Goal: Task Accomplishment & Management: Manage account settings

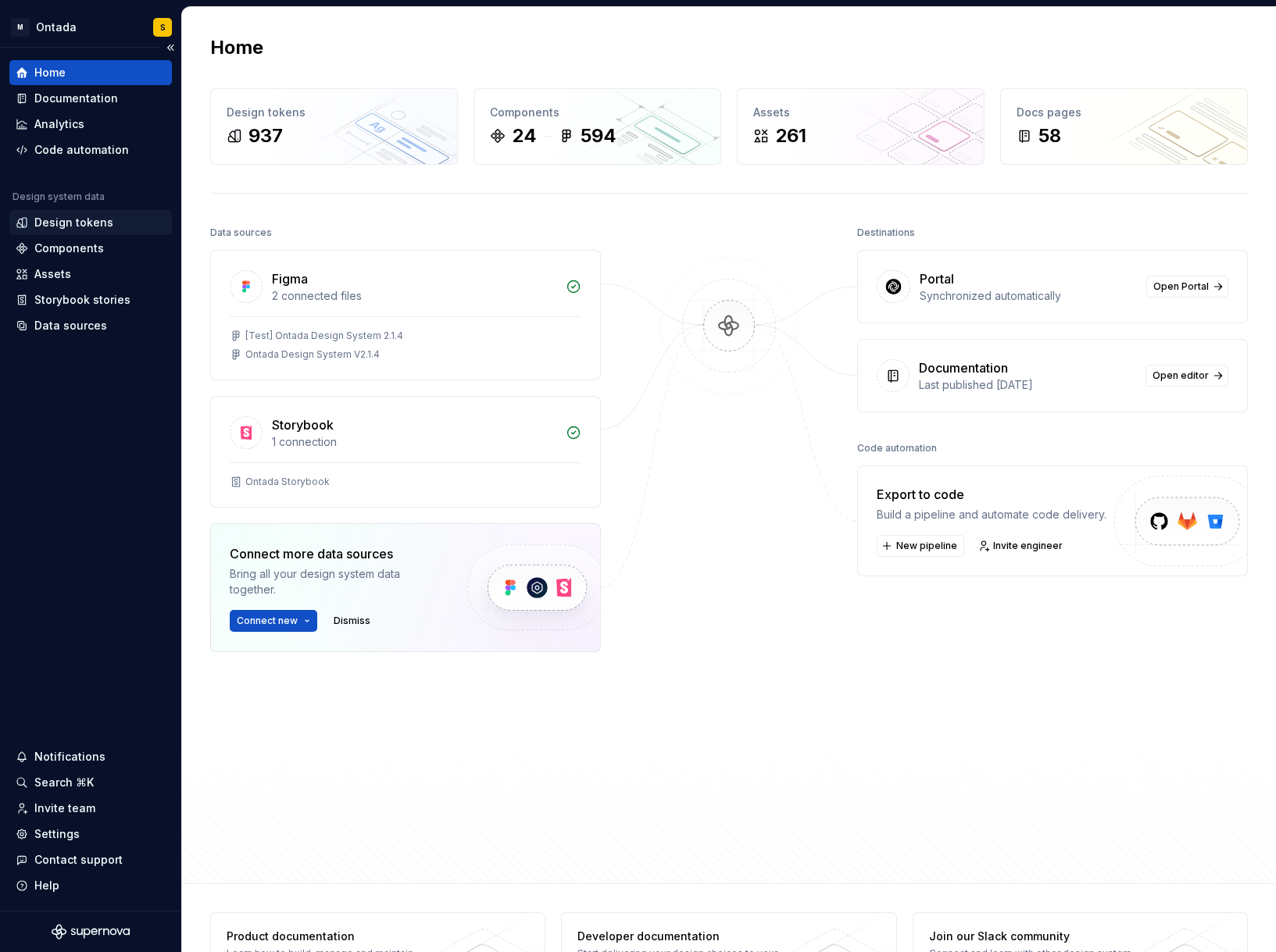
click at [70, 224] on div "Design tokens" at bounding box center [74, 223] width 79 height 16
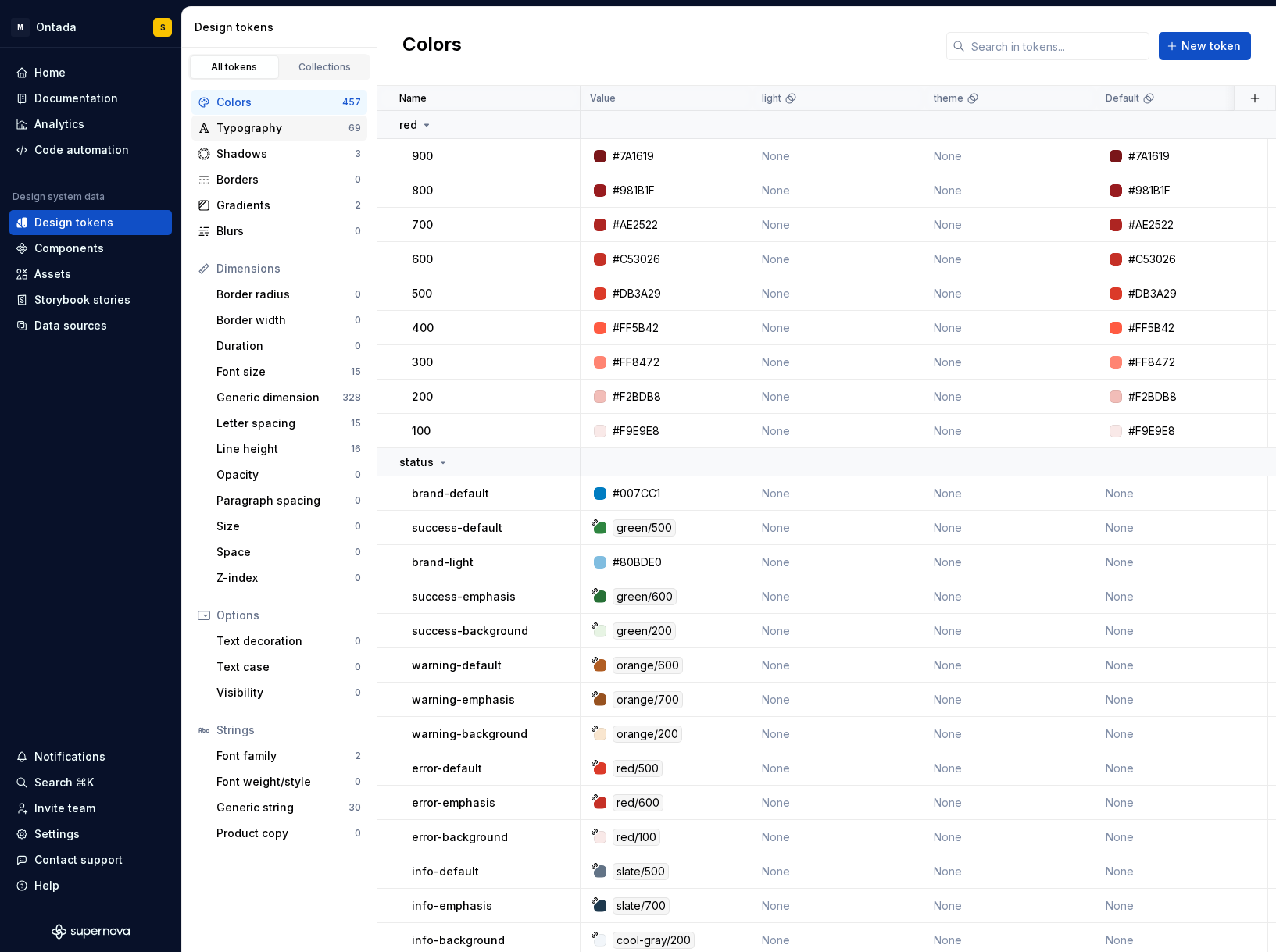
click at [233, 129] on div "Typography" at bounding box center [282, 127] width 132 height 16
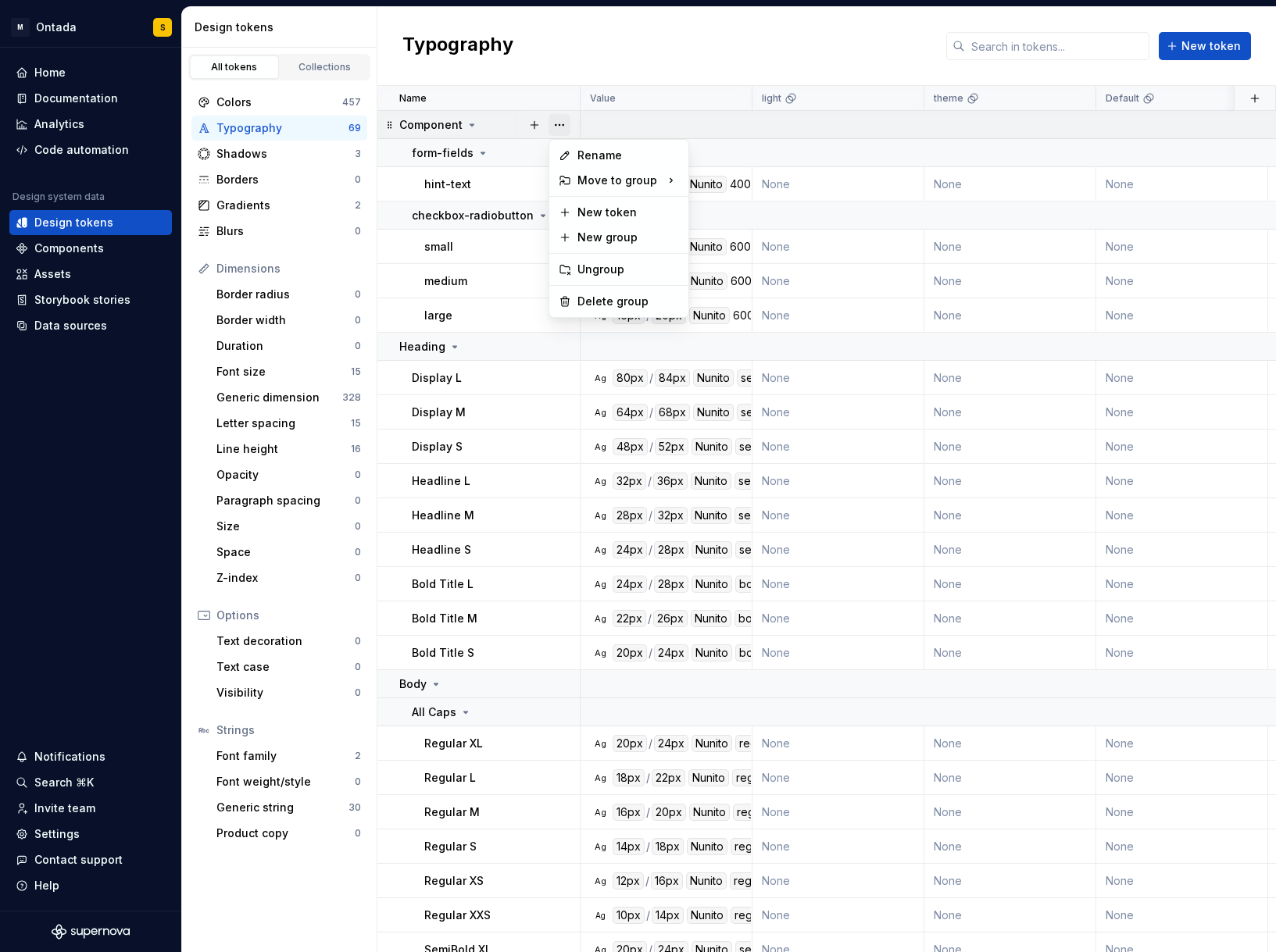
click at [558, 120] on button "button" at bounding box center [560, 125] width 22 height 22
click at [615, 306] on div "Delete group" at bounding box center [628, 301] width 102 height 16
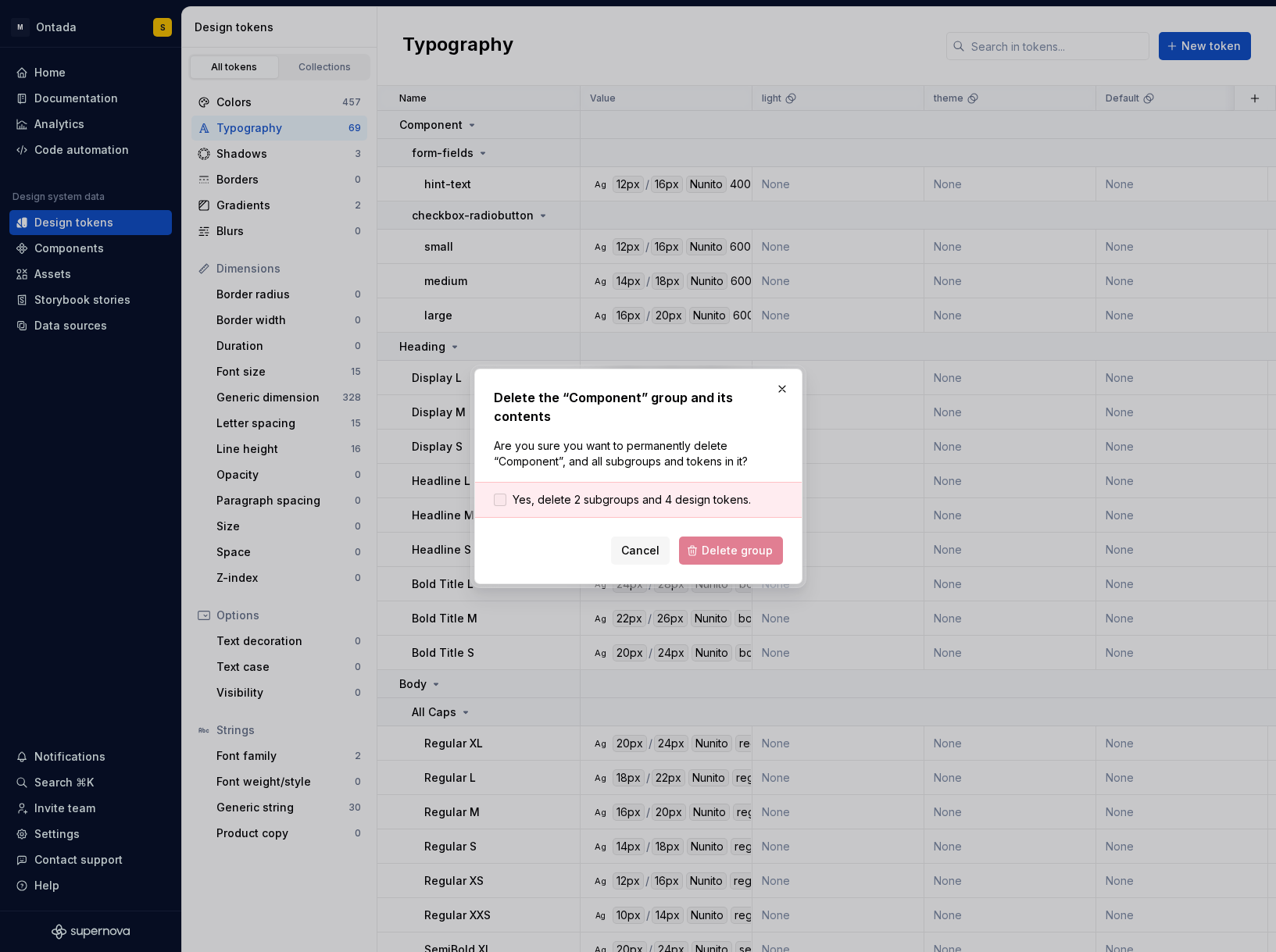
click at [507, 493] on label "Yes, delete 2 subgroups and 4 design tokens." at bounding box center [622, 500] width 257 height 16
click at [736, 544] on span "Delete group" at bounding box center [737, 551] width 71 height 16
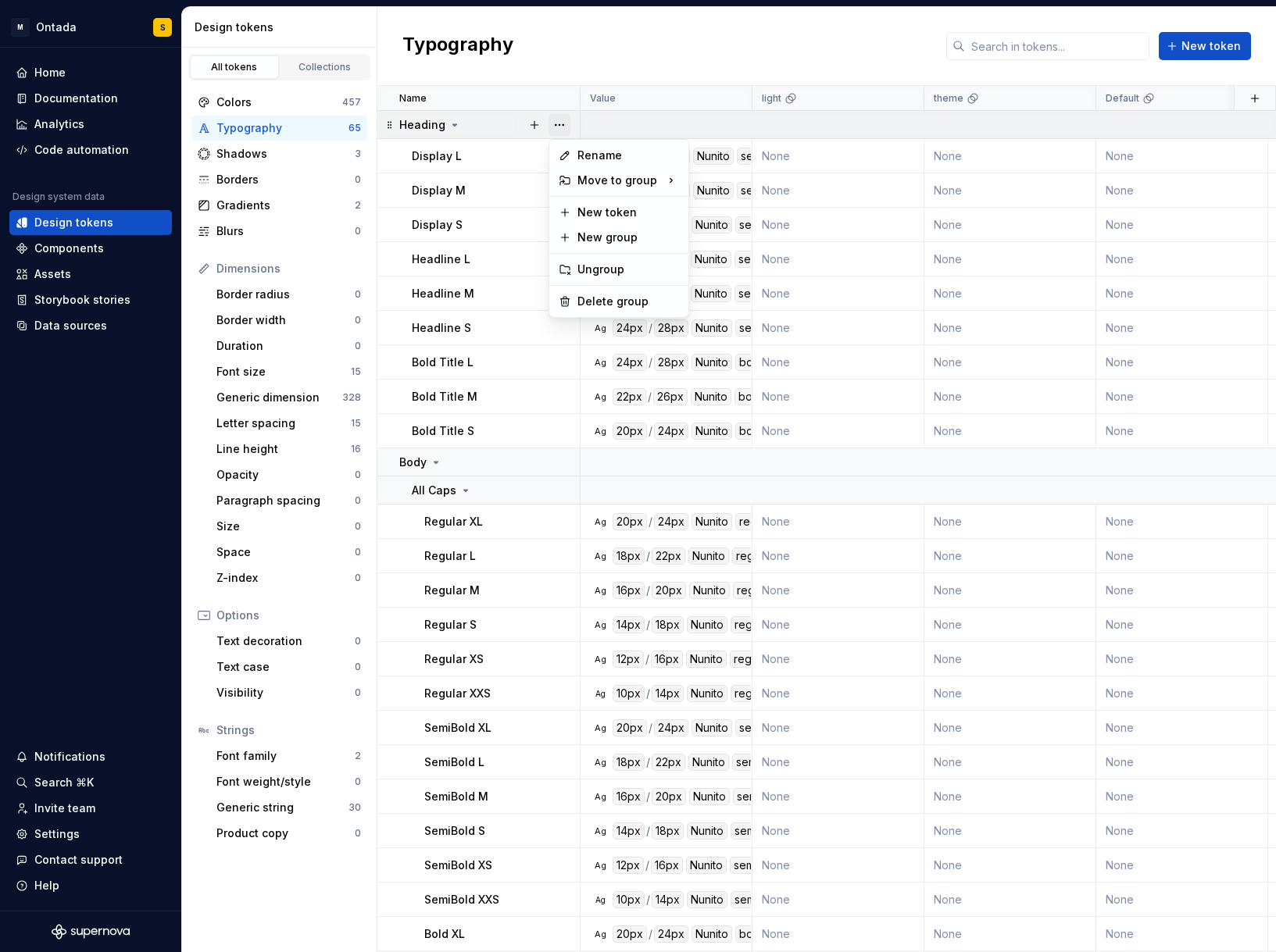
click at [561, 123] on button "button" at bounding box center [560, 125] width 22 height 22
click at [614, 299] on div "Delete group" at bounding box center [628, 301] width 102 height 16
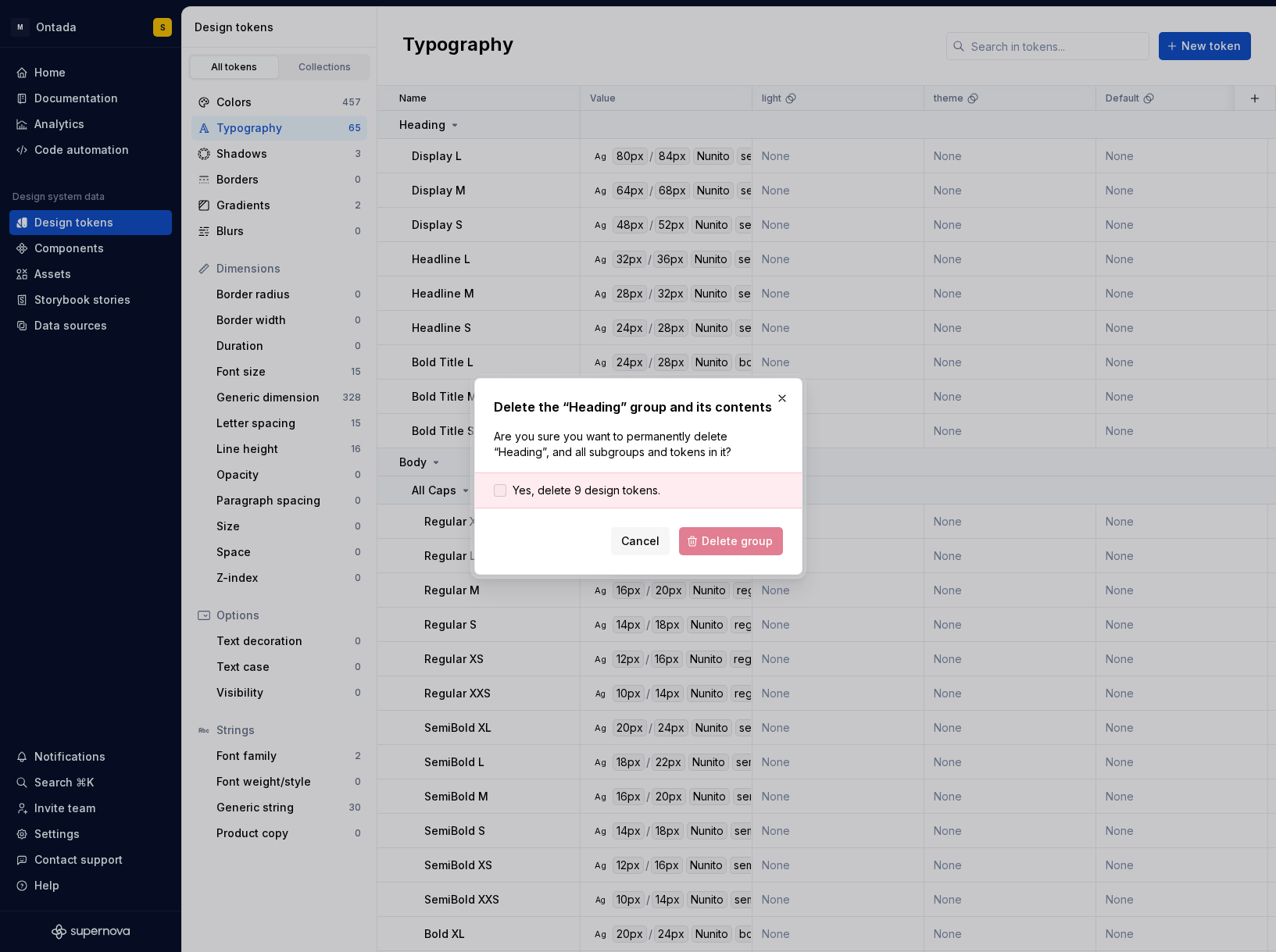
click at [586, 493] on span "Yes, delete 9 design tokens." at bounding box center [586, 490] width 147 height 16
click at [719, 552] on button "Delete group" at bounding box center [731, 541] width 104 height 28
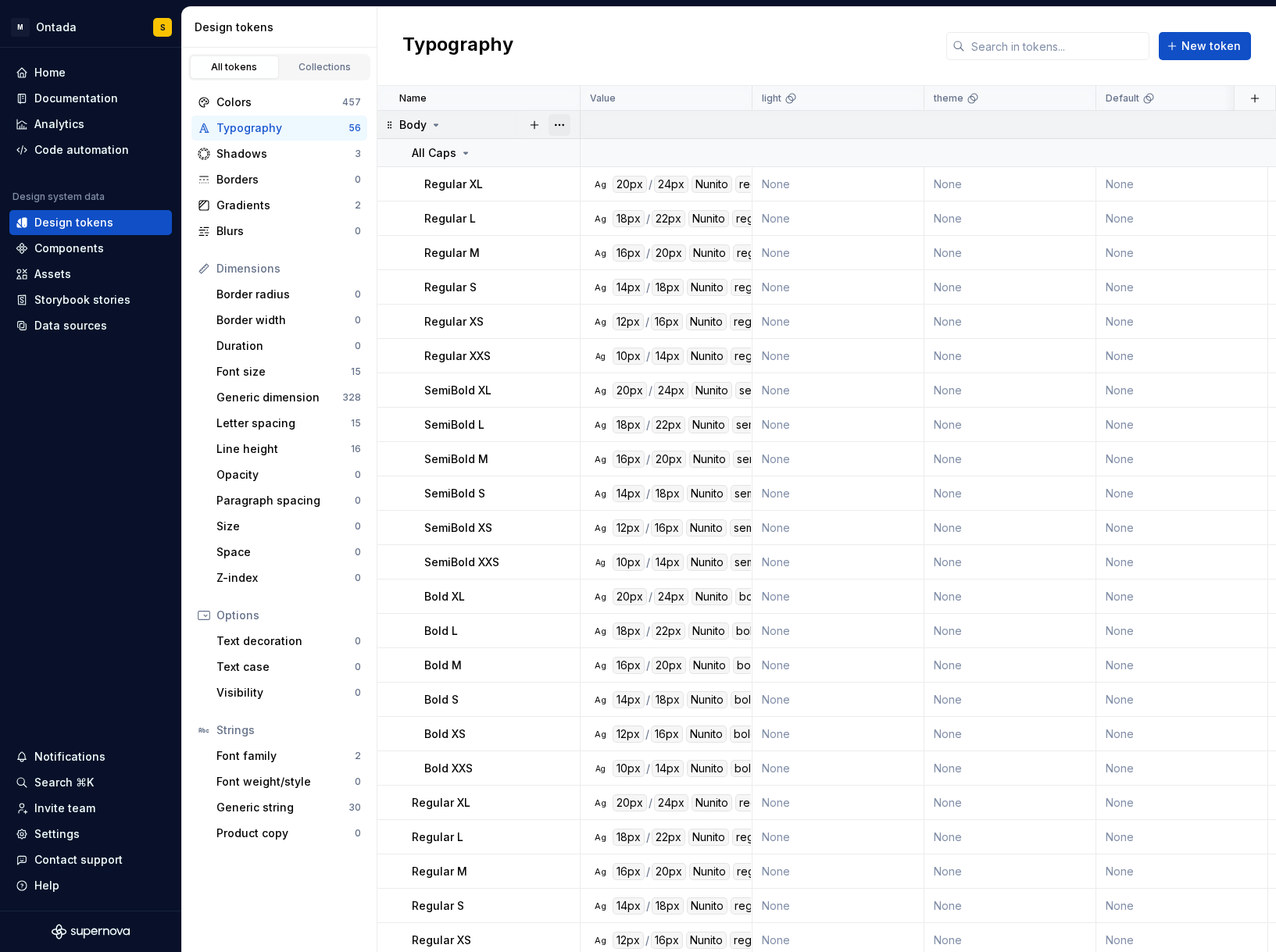
click at [561, 130] on button "button" at bounding box center [560, 125] width 22 height 22
click at [602, 302] on div "Delete group" at bounding box center [628, 301] width 102 height 16
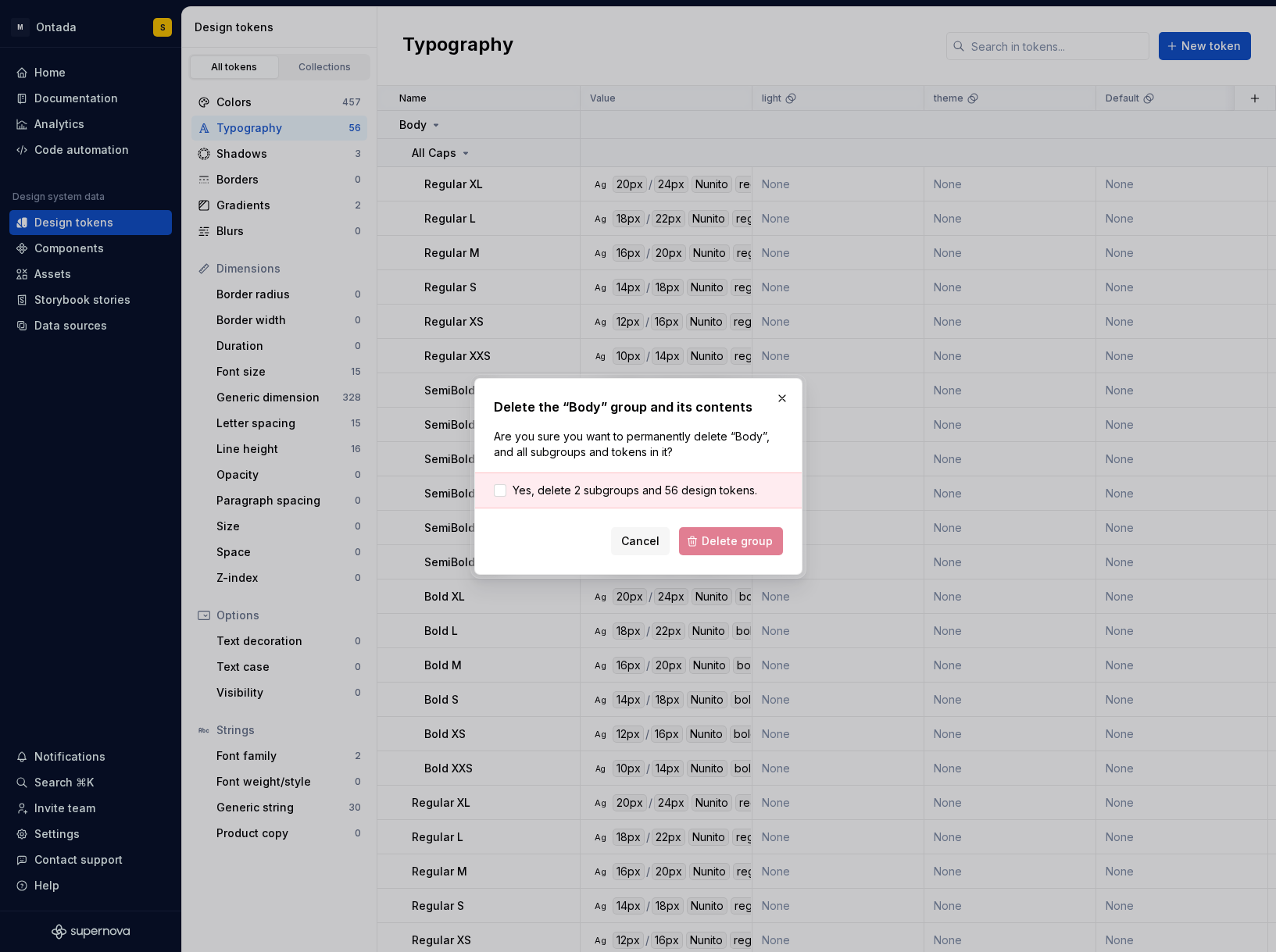
click at [590, 479] on div "Yes, delete 2 subgroups and 56 design tokens." at bounding box center [638, 490] width 326 height 36
click at [597, 494] on span "Yes, delete 2 subgroups and 56 design tokens." at bounding box center [634, 490] width 244 height 16
click at [745, 541] on span "Delete group" at bounding box center [737, 541] width 71 height 16
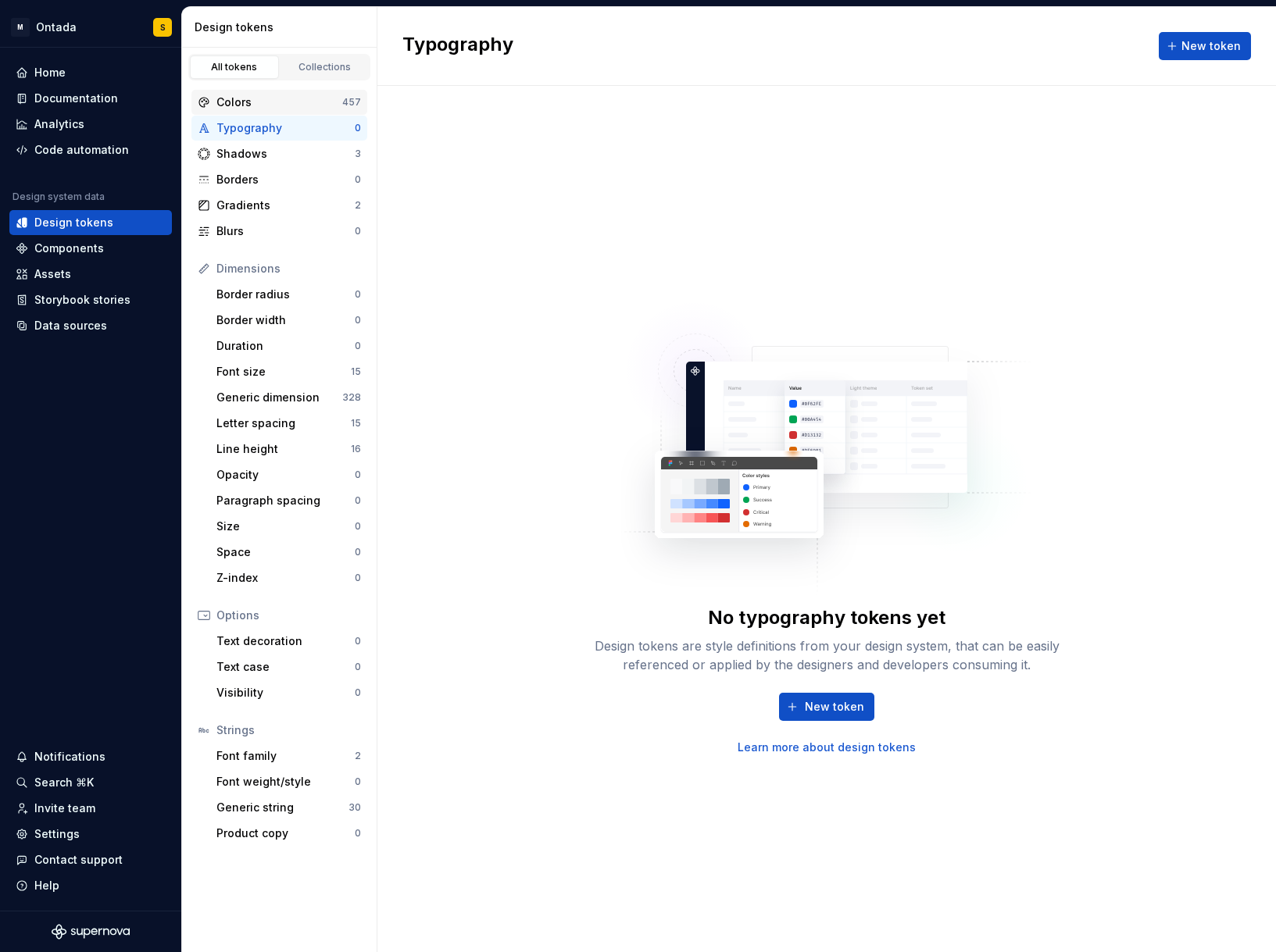
click at [309, 107] on div "Colors" at bounding box center [279, 102] width 126 height 16
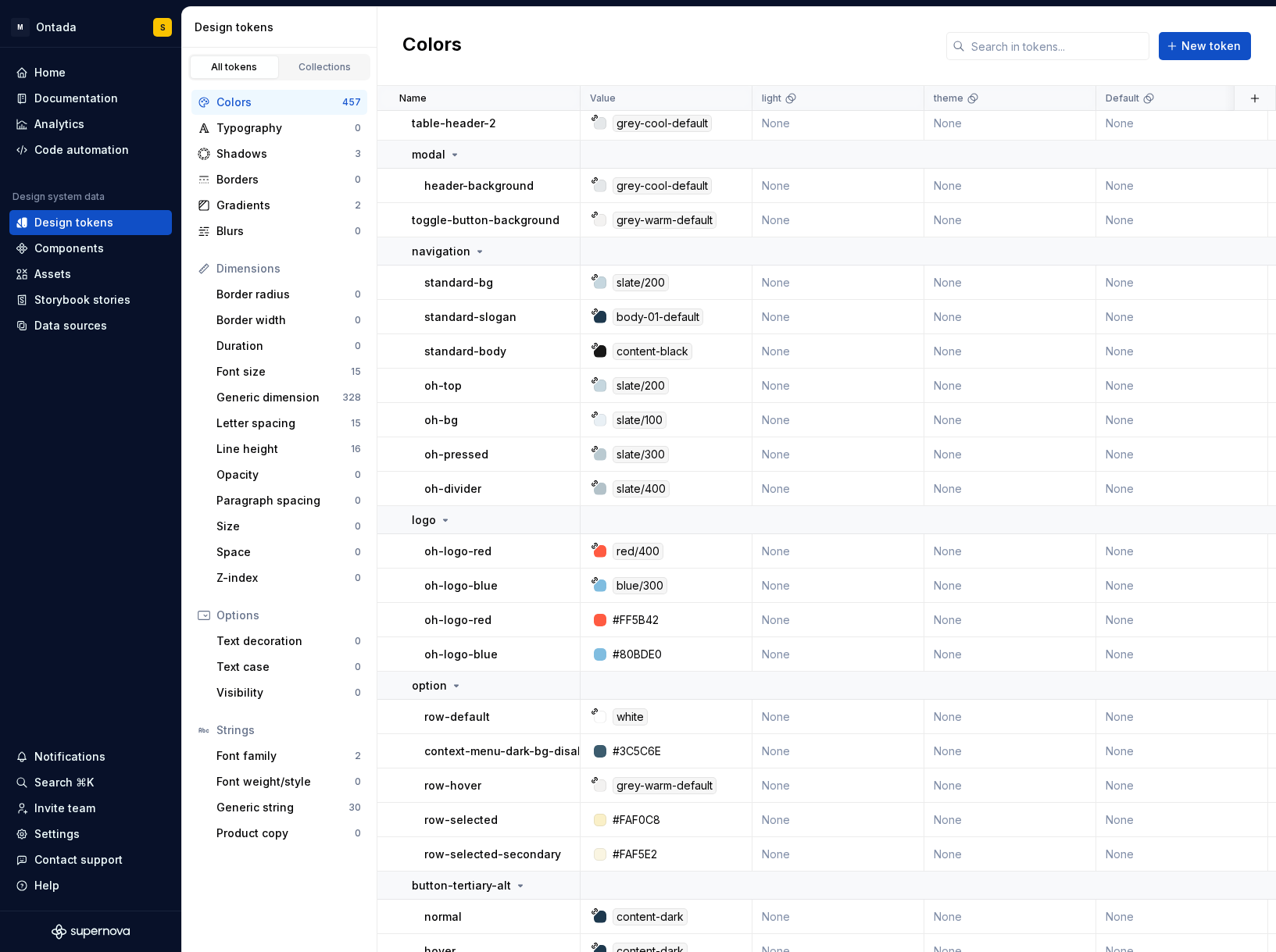
scroll to position [5987, 0]
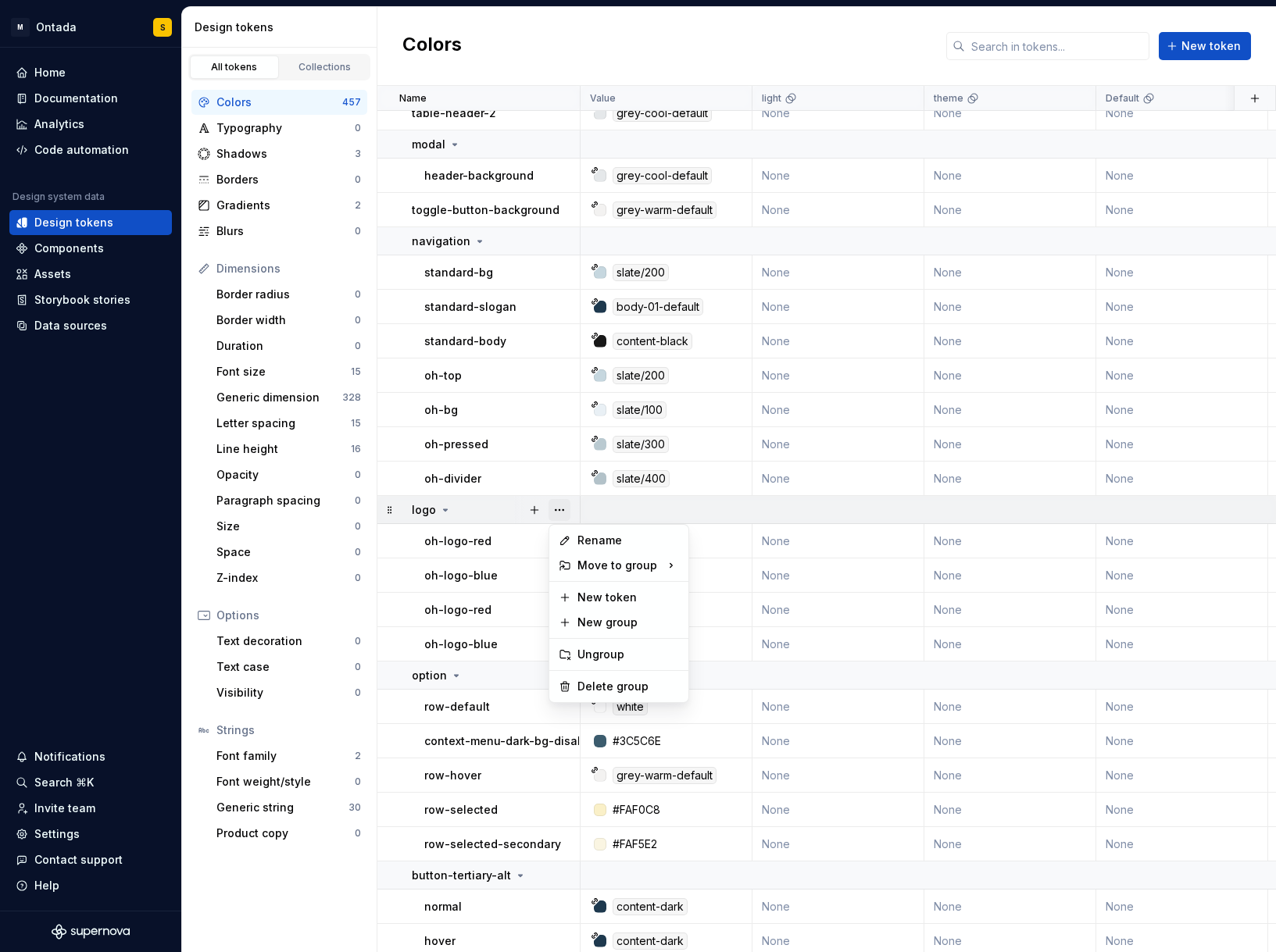
click at [563, 513] on button "button" at bounding box center [560, 510] width 22 height 22
click at [582, 689] on div "Delete group" at bounding box center [628, 686] width 102 height 16
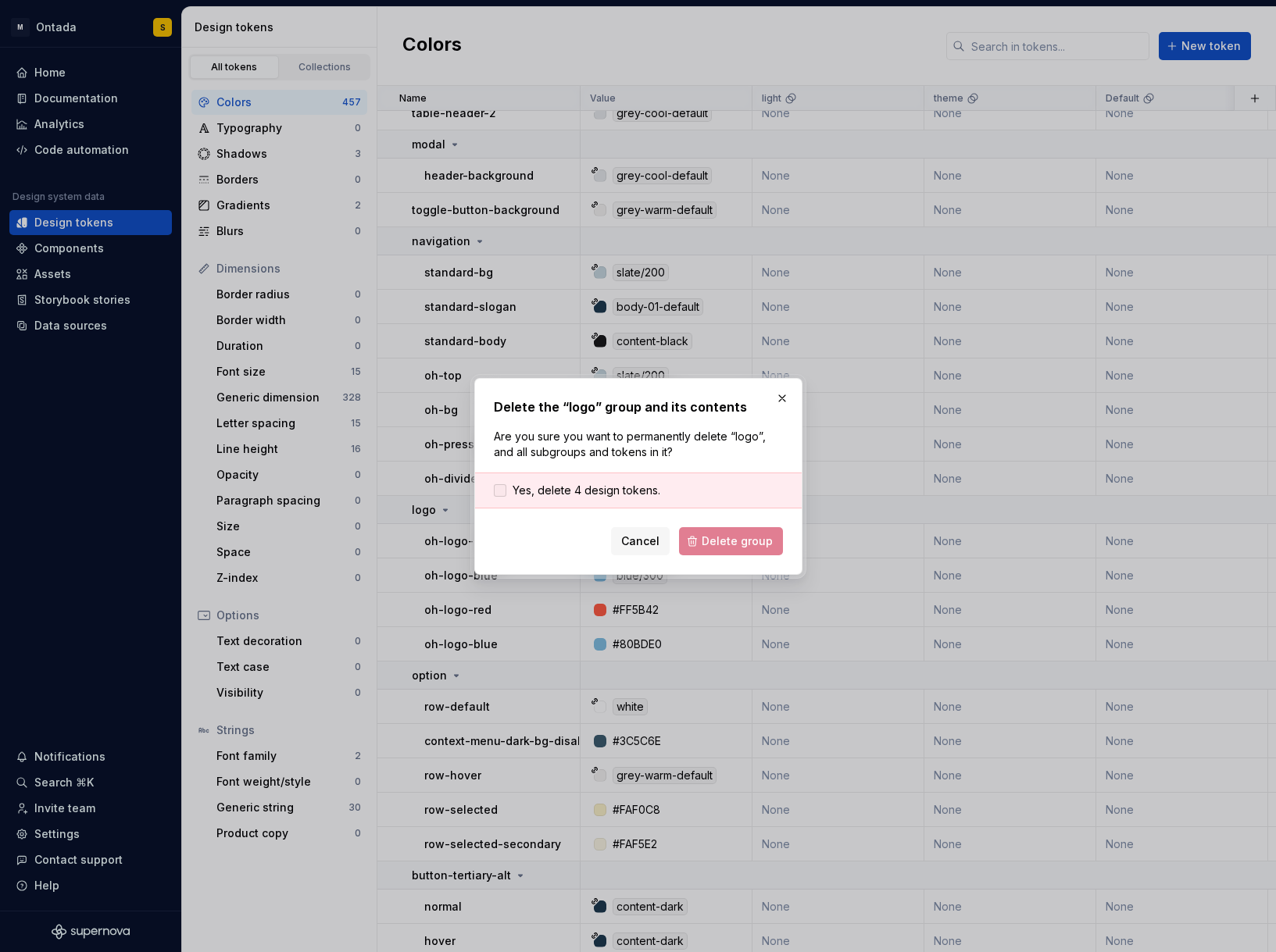
click at [648, 492] on span "Yes, delete 4 design tokens." at bounding box center [586, 490] width 147 height 16
click at [734, 542] on span "Delete group" at bounding box center [737, 541] width 71 height 16
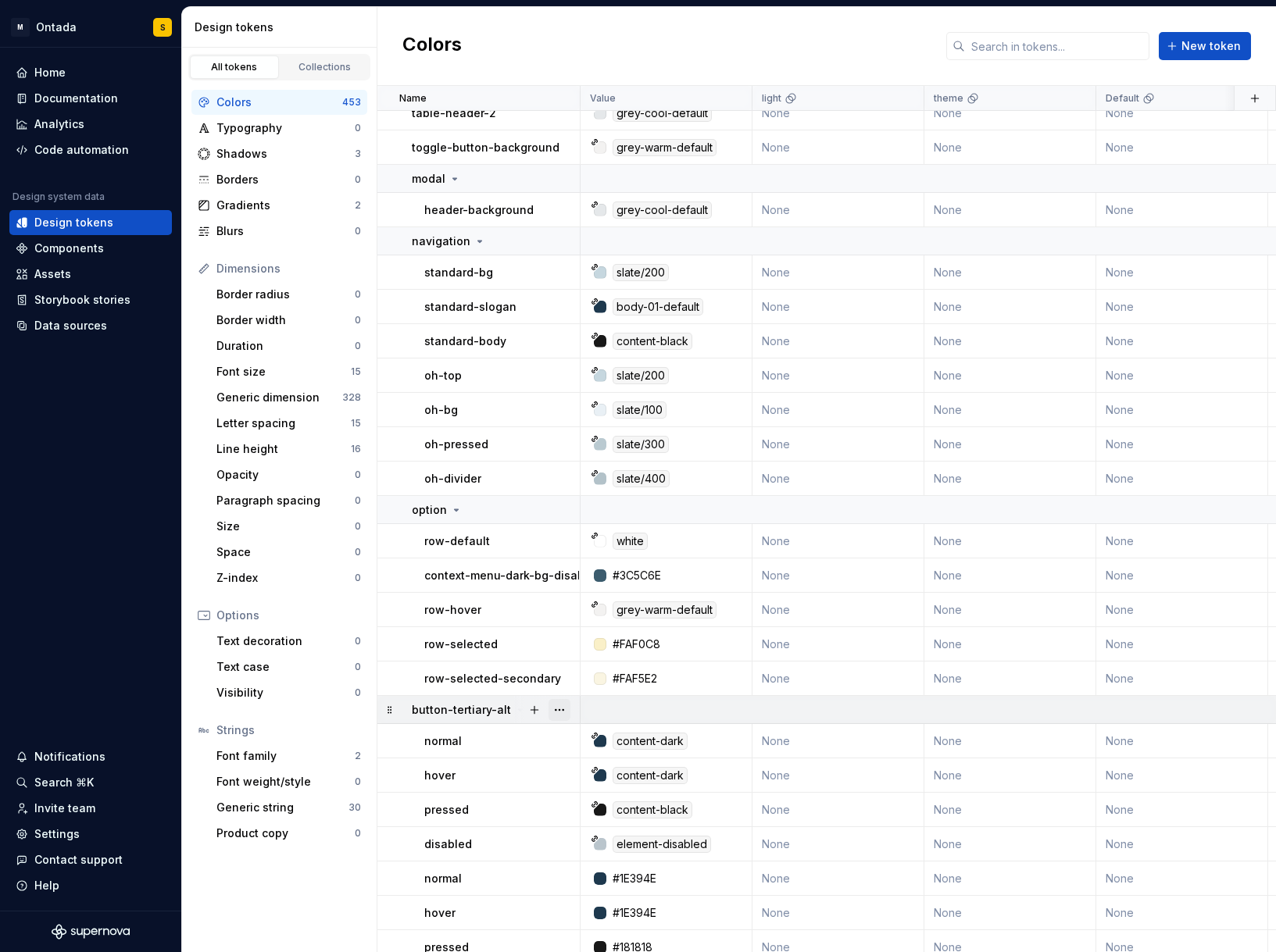
click at [559, 709] on button "button" at bounding box center [560, 710] width 22 height 22
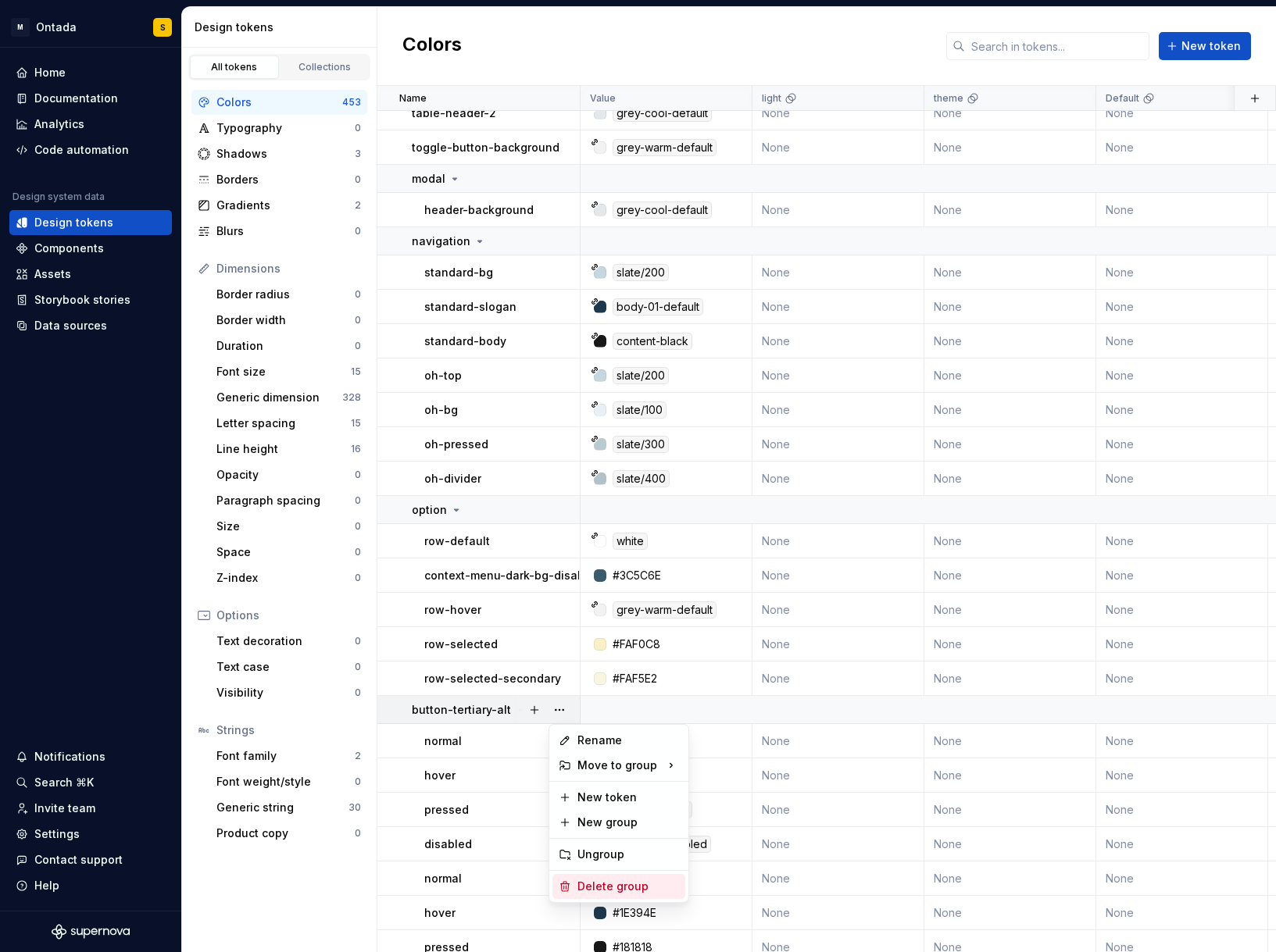
click at [628, 888] on div "Delete group" at bounding box center [628, 887] width 102 height 16
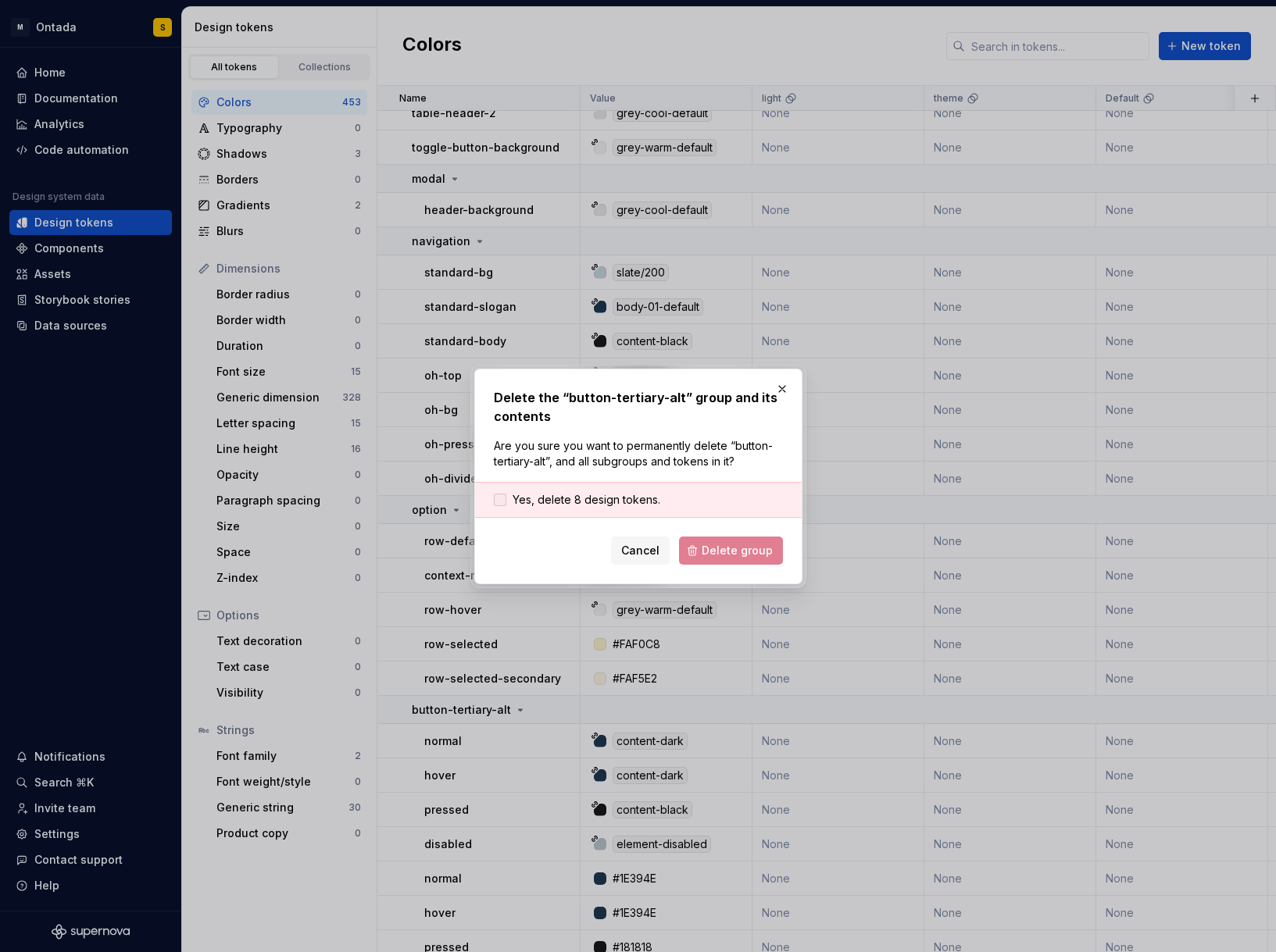
click at [627, 507] on span "Yes, delete 8 design tokens." at bounding box center [586, 500] width 147 height 16
click at [755, 549] on span "Delete group" at bounding box center [737, 551] width 71 height 16
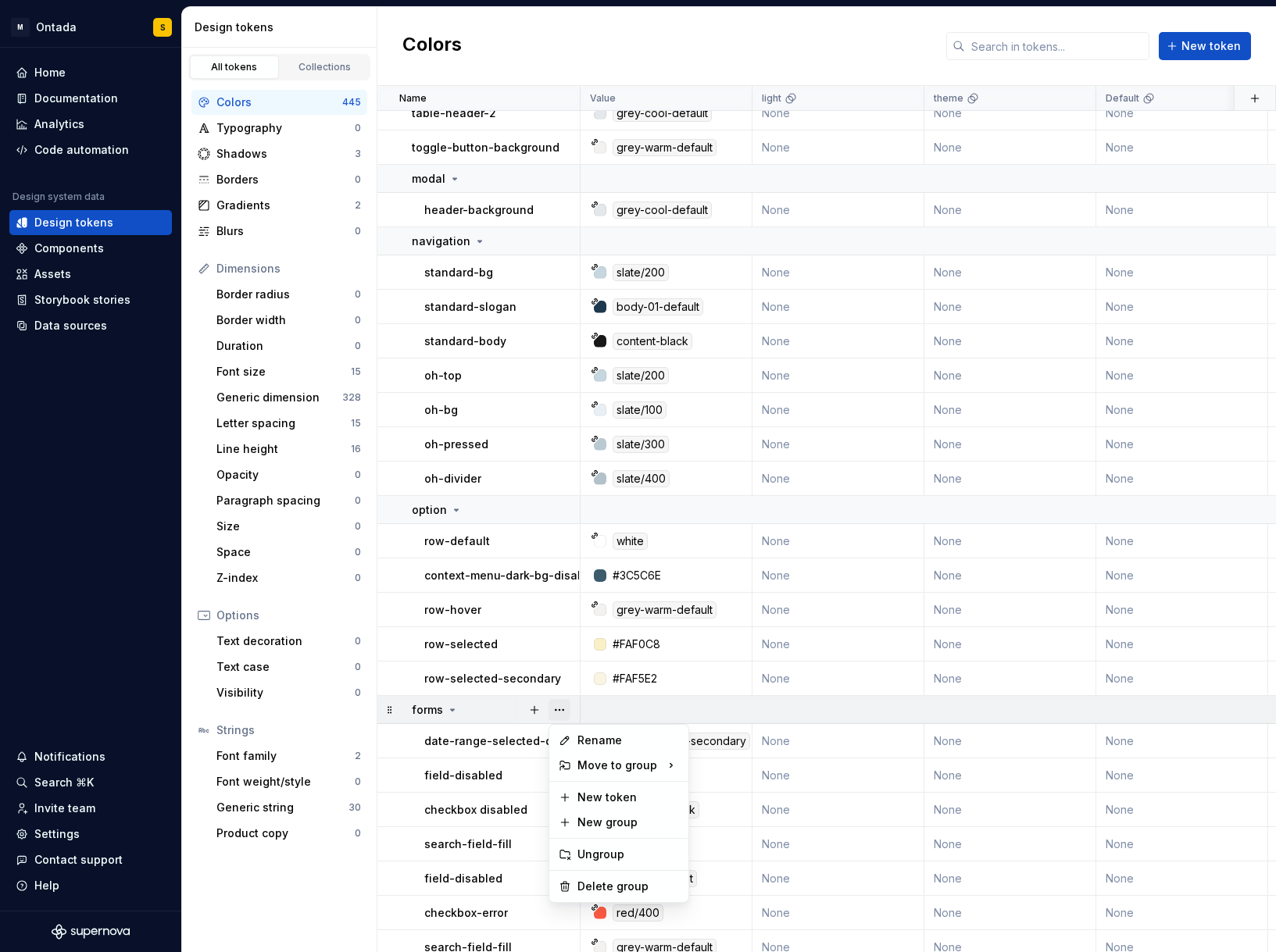
click at [557, 715] on button "button" at bounding box center [560, 710] width 22 height 22
click at [605, 880] on div "Delete group" at bounding box center [628, 887] width 102 height 16
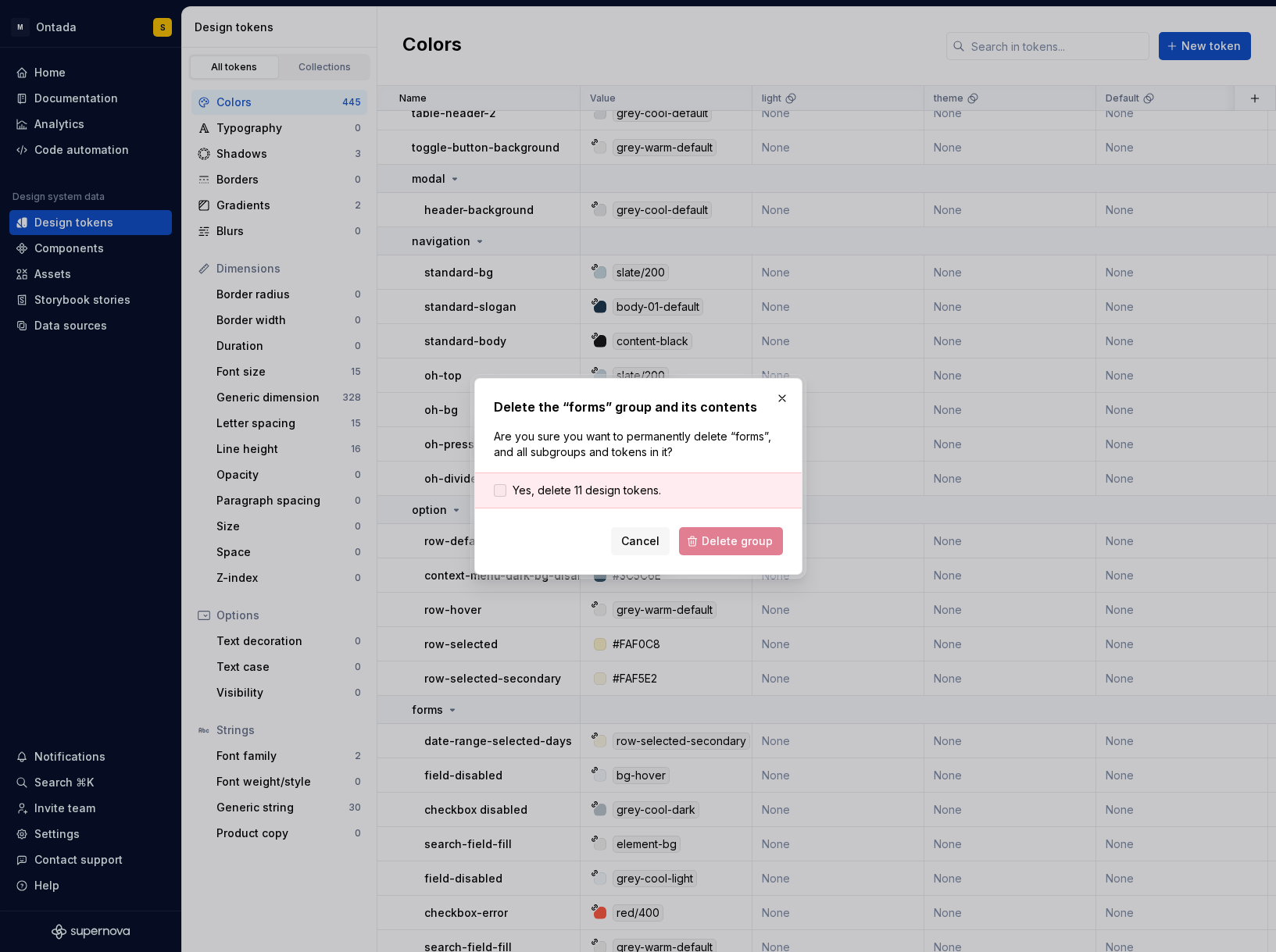
click at [614, 493] on span "Yes, delete 11 design tokens." at bounding box center [586, 490] width 148 height 16
click at [764, 537] on span "Delete group" at bounding box center [737, 541] width 71 height 16
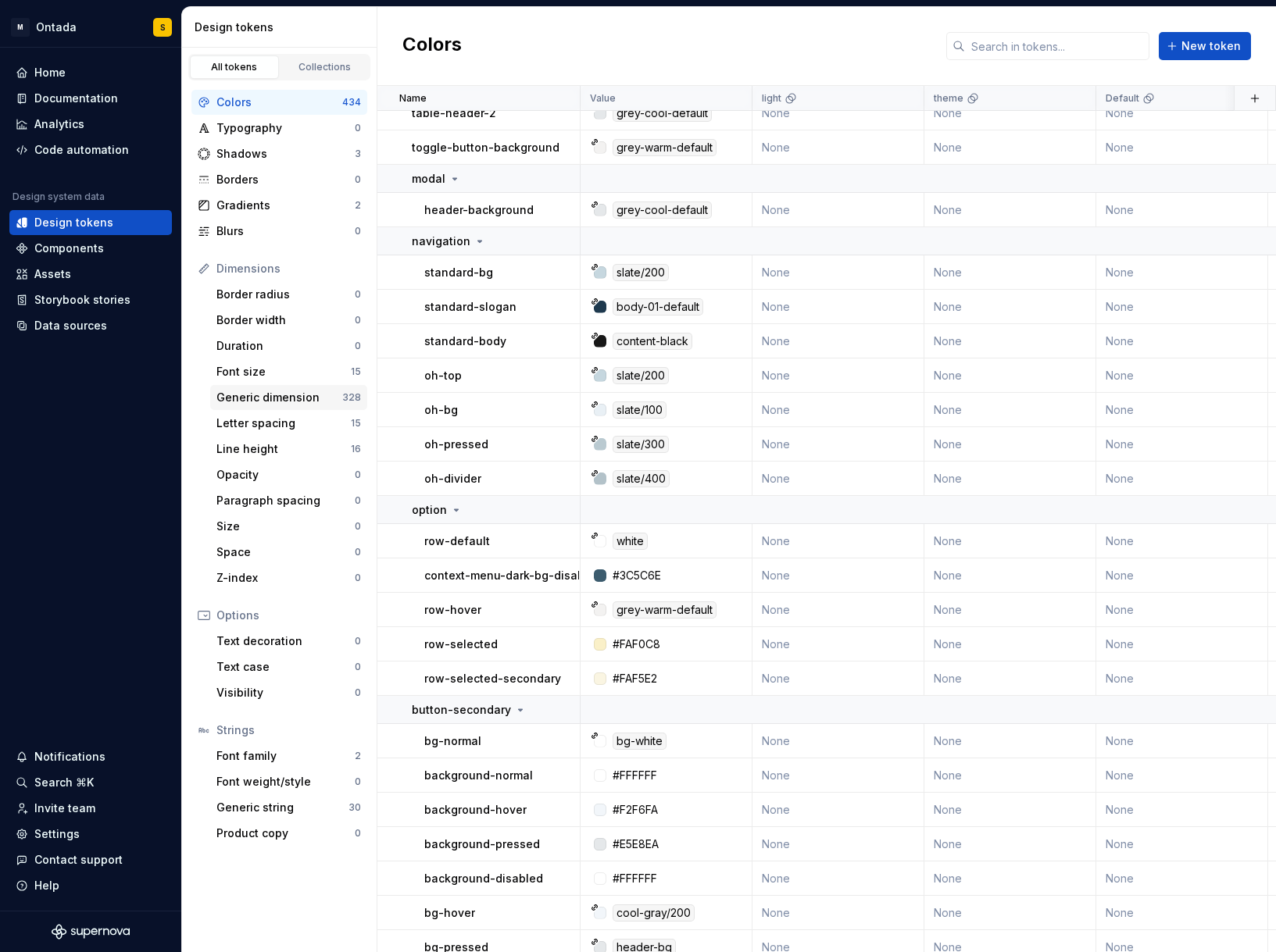
click at [284, 399] on div "Generic dimension" at bounding box center [279, 397] width 126 height 16
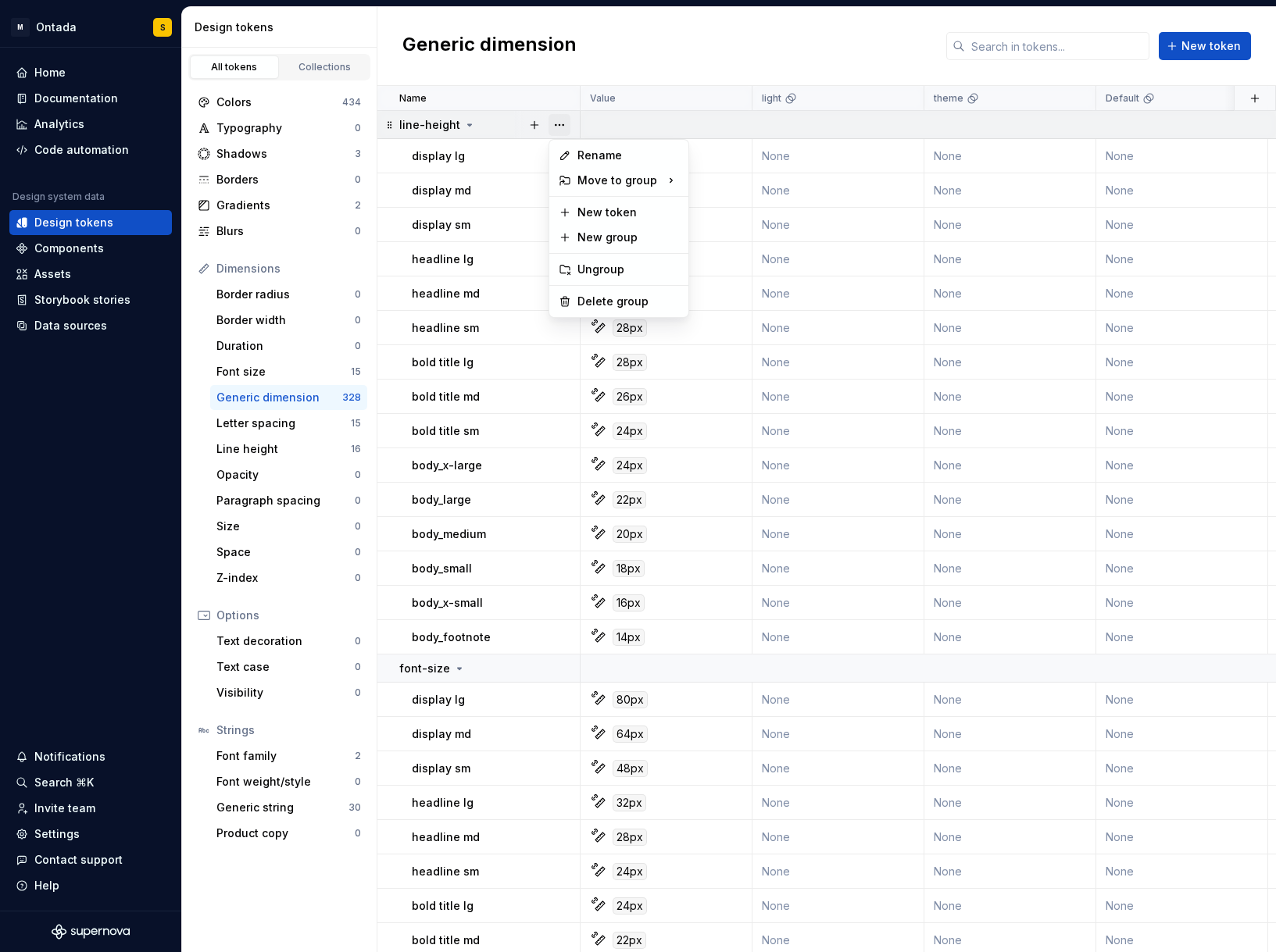
click at [557, 126] on button "button" at bounding box center [560, 125] width 22 height 22
click at [590, 303] on div "Delete group" at bounding box center [628, 301] width 102 height 16
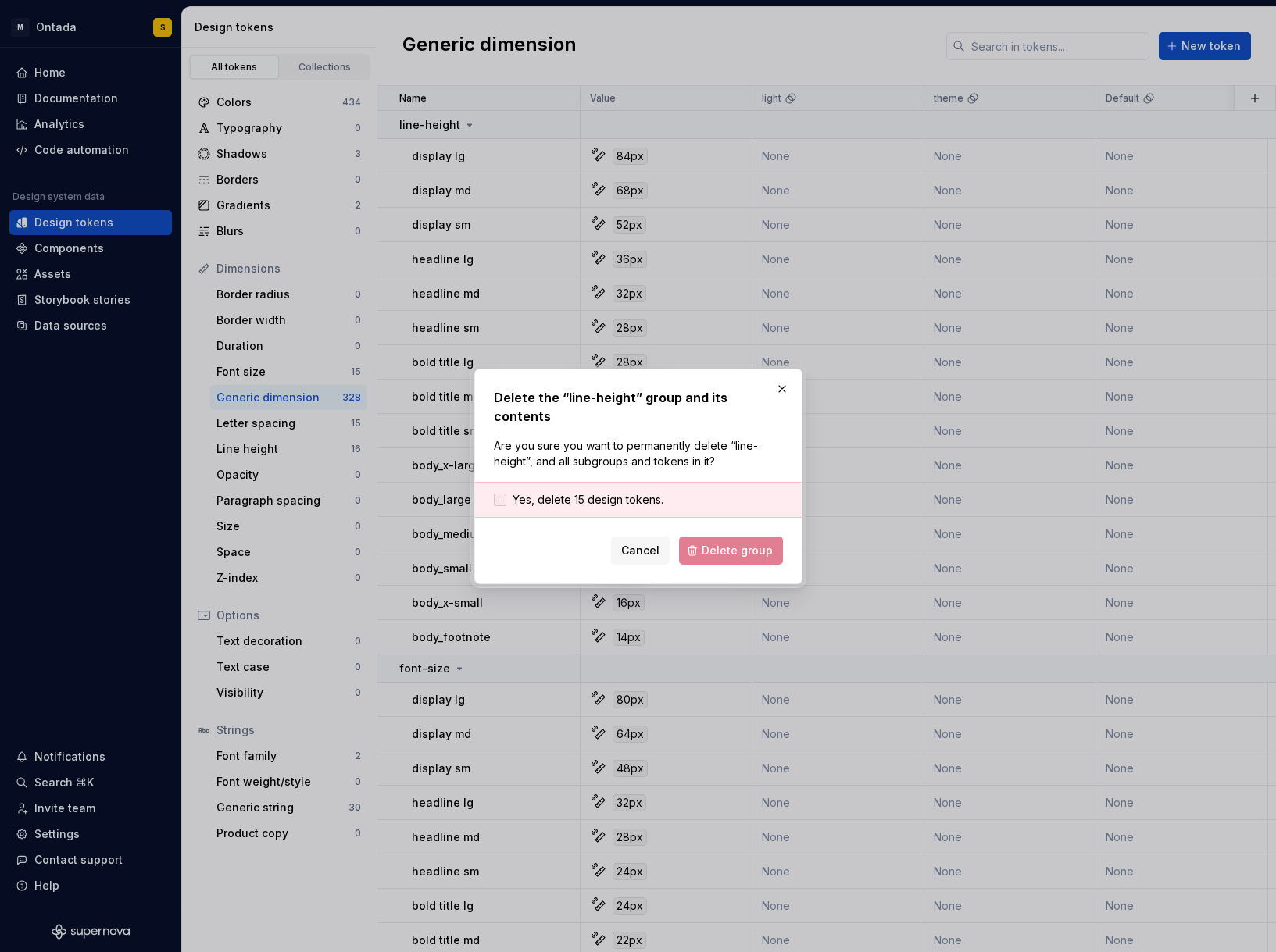
click at [631, 493] on span "Yes, delete 15 design tokens." at bounding box center [588, 500] width 151 height 16
click at [749, 543] on span "Delete group" at bounding box center [737, 551] width 71 height 16
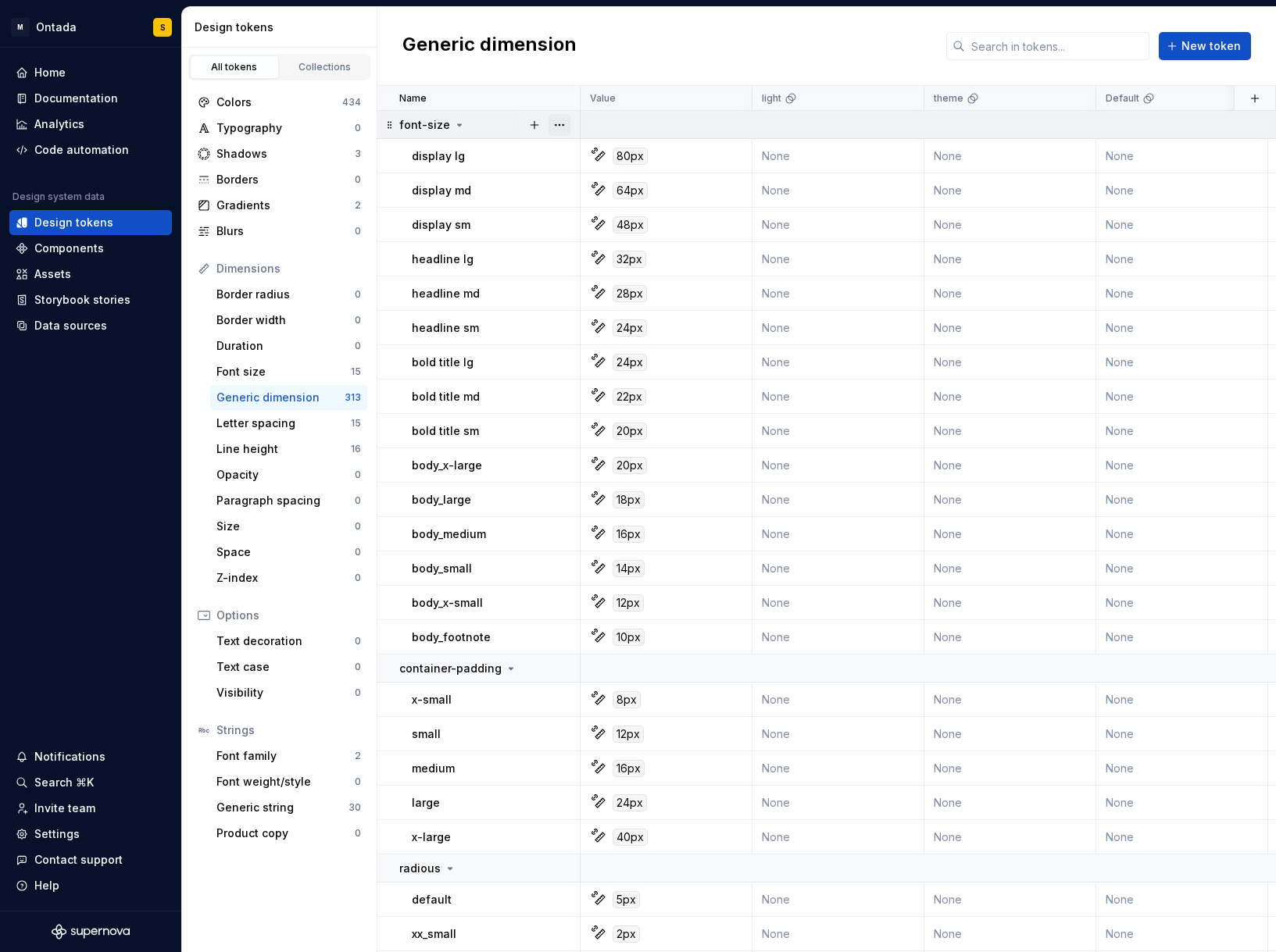
click at [556, 128] on button "button" at bounding box center [560, 125] width 22 height 22
click at [603, 291] on div "Delete group" at bounding box center [619, 301] width 132 height 25
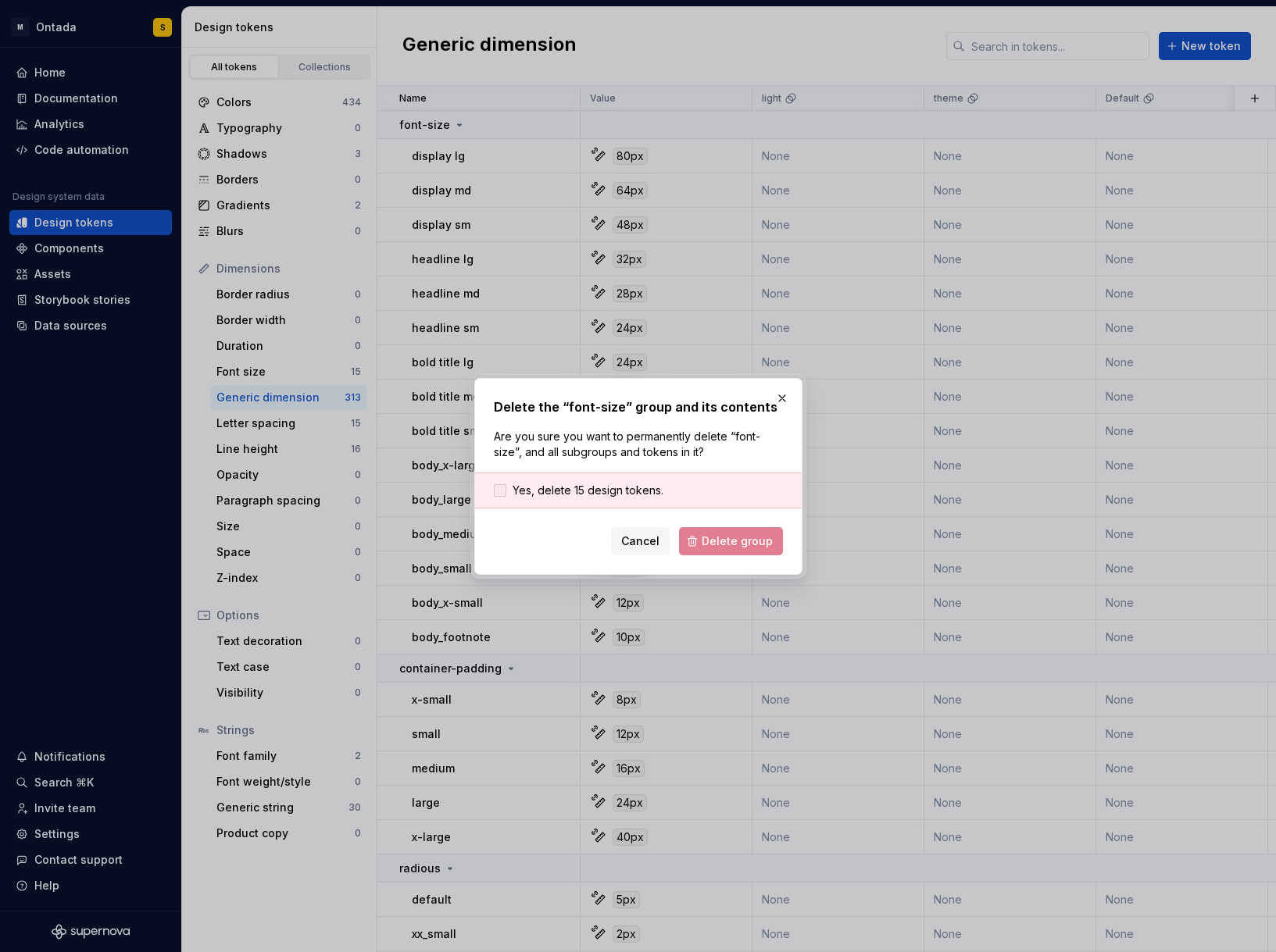
click at [633, 488] on span "Yes, delete 15 design tokens." at bounding box center [588, 490] width 151 height 16
click at [726, 538] on span "Delete group" at bounding box center [737, 541] width 71 height 16
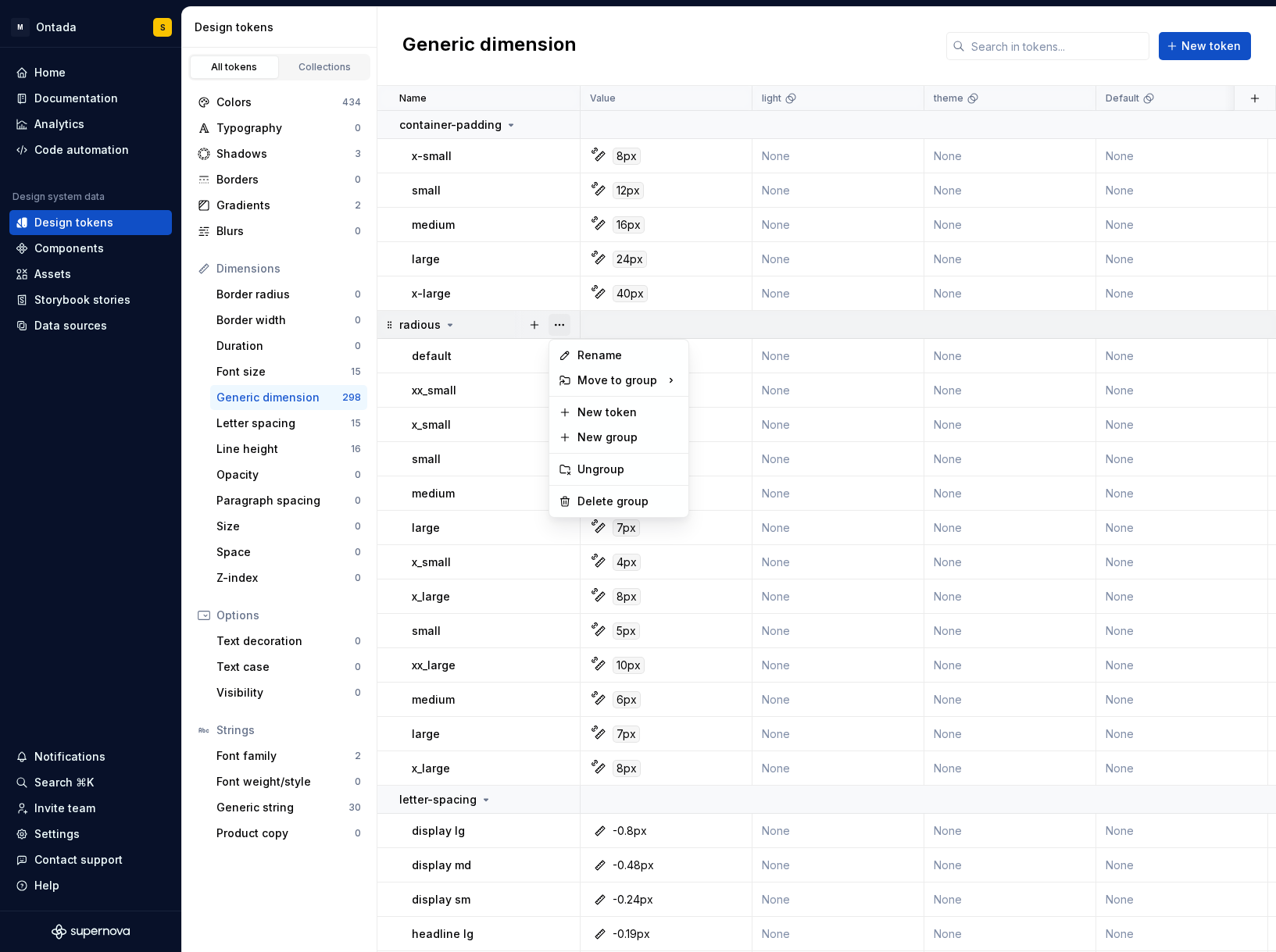
click at [563, 320] on button "button" at bounding box center [560, 325] width 22 height 22
click at [601, 498] on div "Delete group" at bounding box center [628, 501] width 102 height 16
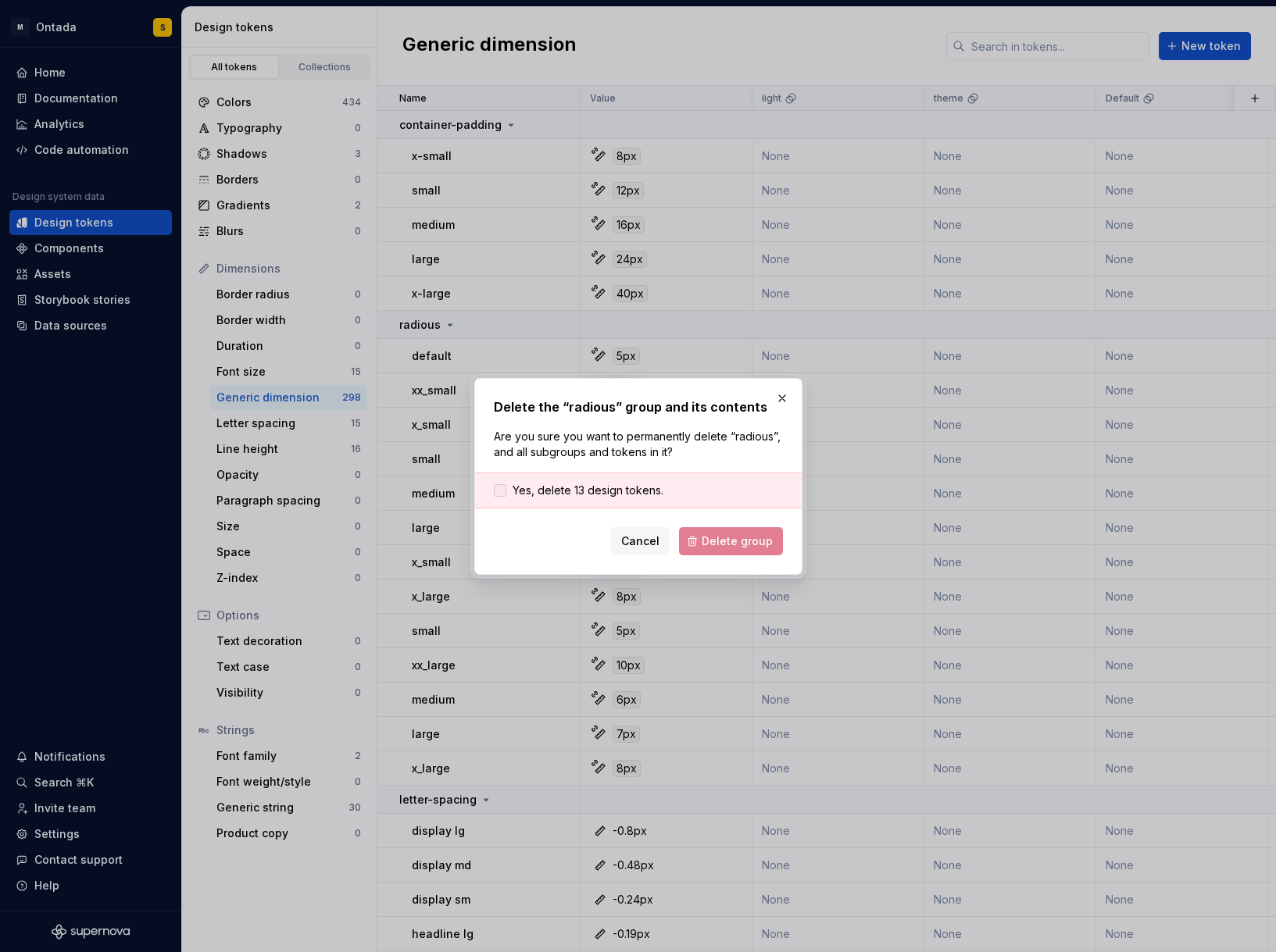
click at [568, 488] on span "Yes, delete 13 design tokens." at bounding box center [588, 490] width 151 height 16
click at [706, 547] on span "Delete group" at bounding box center [737, 541] width 71 height 16
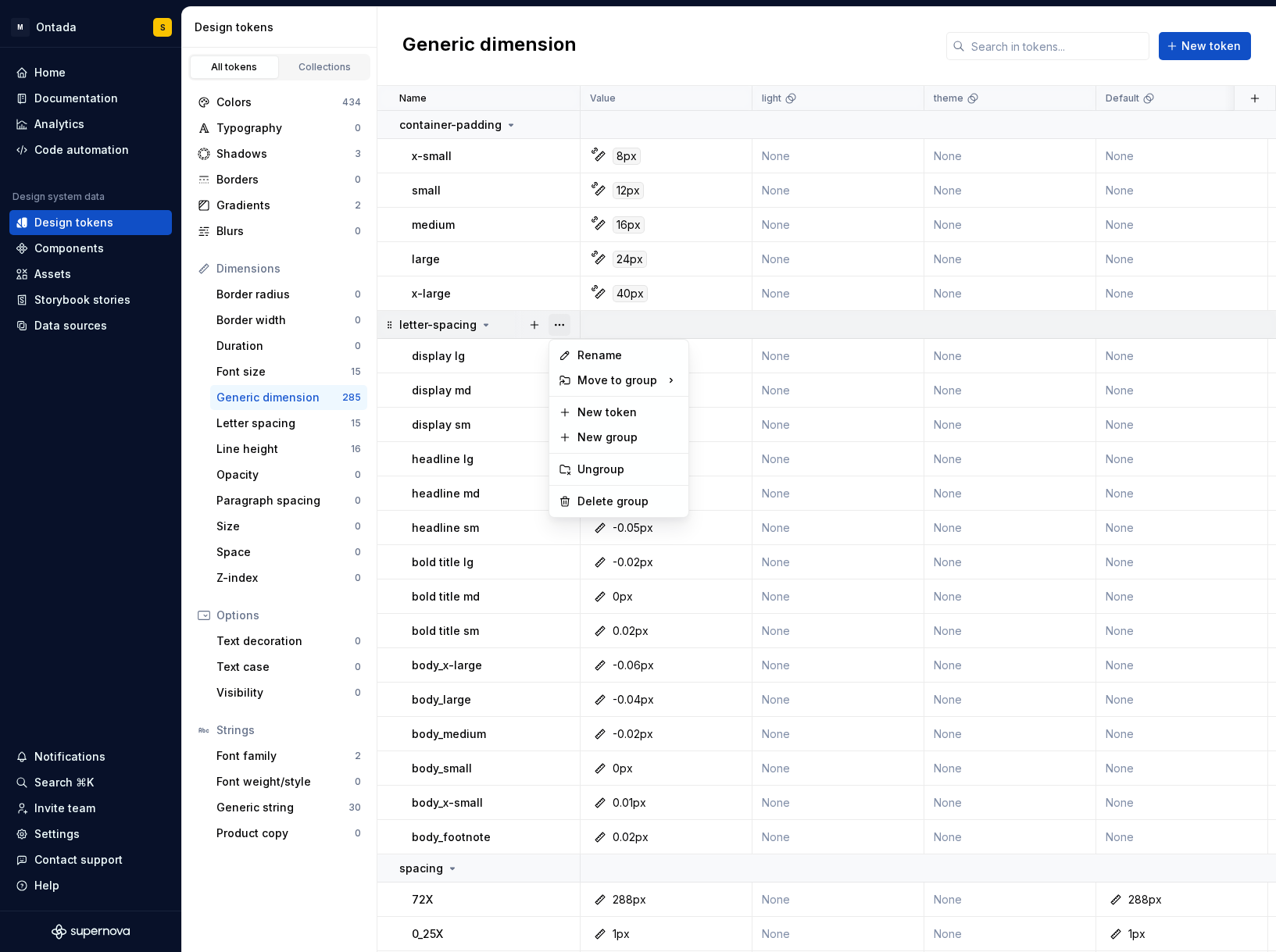
click at [558, 325] on button "button" at bounding box center [560, 325] width 22 height 22
click at [601, 505] on div "Delete group" at bounding box center [628, 501] width 102 height 16
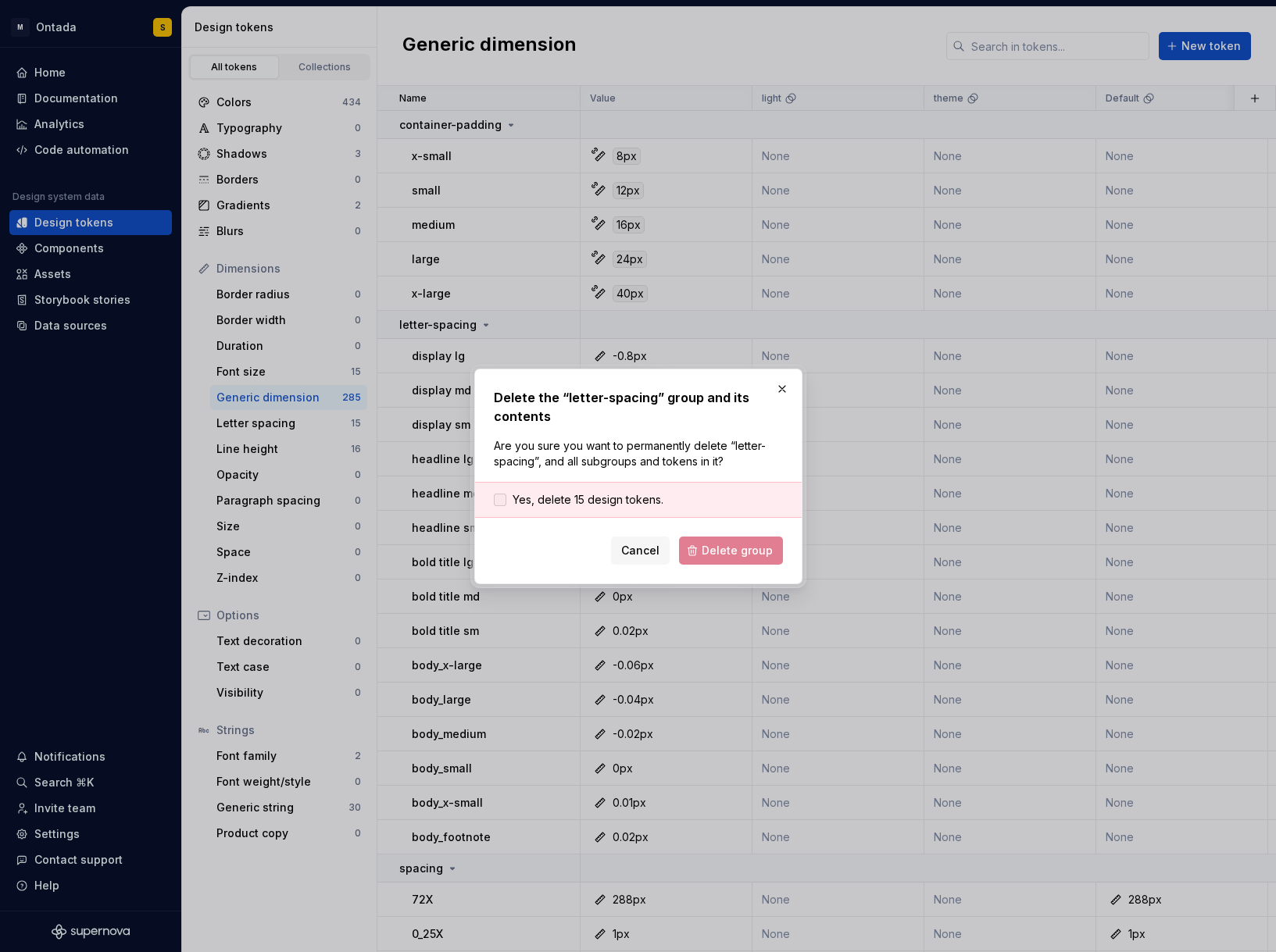
click at [628, 503] on span "Yes, delete 15 design tokens." at bounding box center [588, 500] width 151 height 16
click at [754, 549] on span "Delete group" at bounding box center [737, 551] width 71 height 16
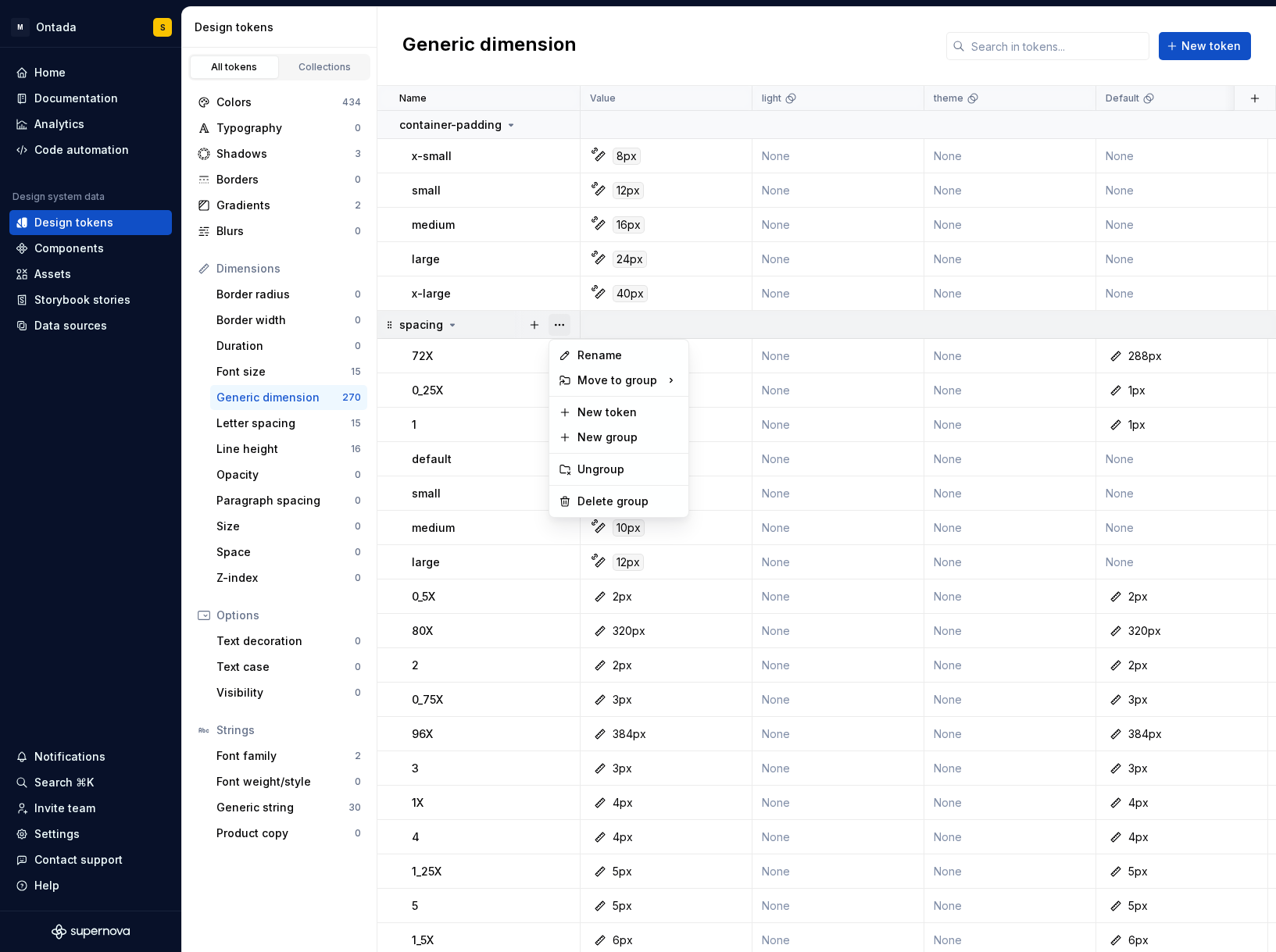
click at [557, 326] on button "button" at bounding box center [560, 325] width 22 height 22
click at [609, 493] on div "Delete group" at bounding box center [628, 501] width 102 height 16
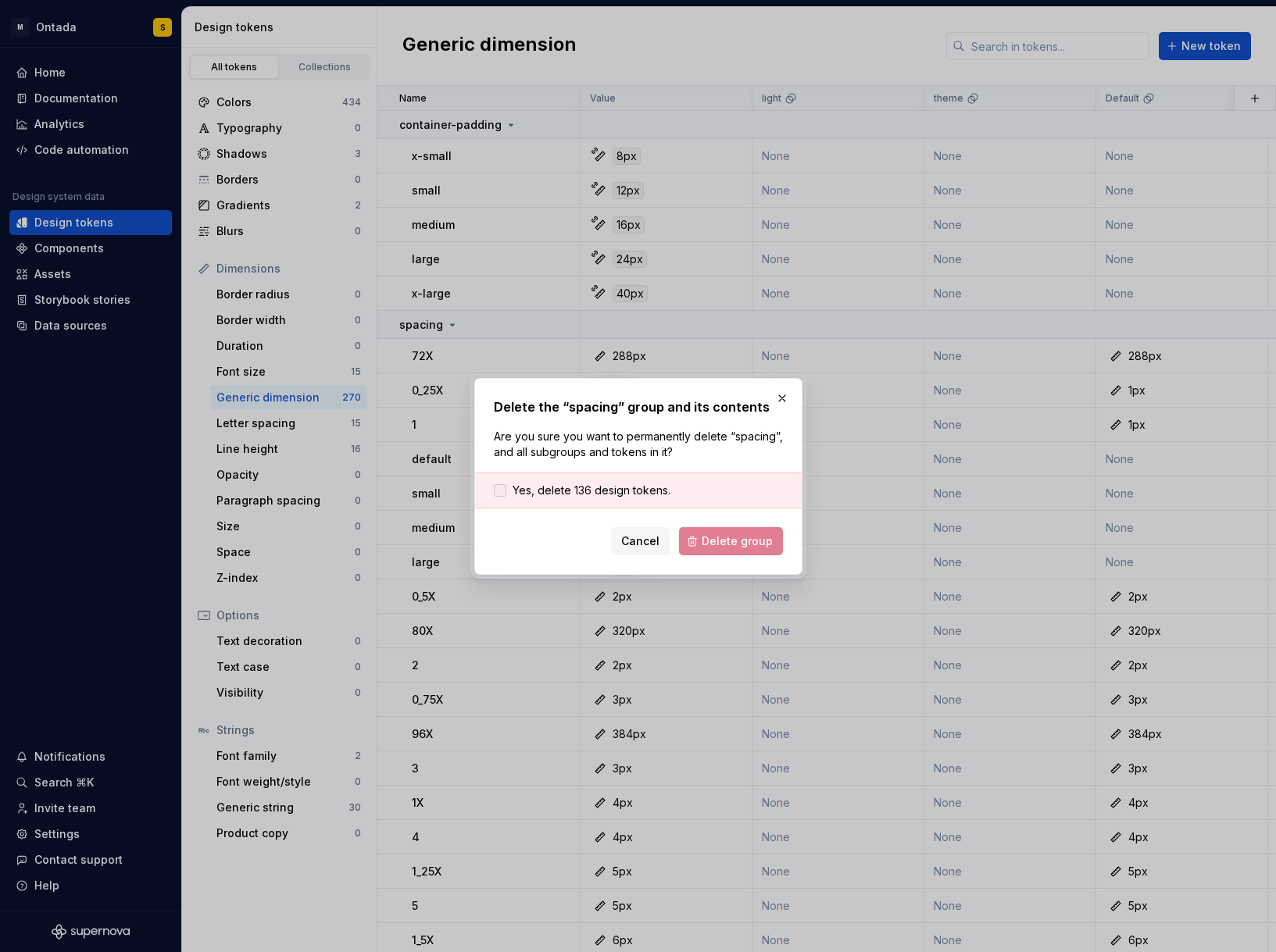
click at [604, 488] on span "Yes, delete 136 design tokens." at bounding box center [591, 490] width 158 height 16
click at [745, 542] on span "Delete group" at bounding box center [737, 541] width 71 height 16
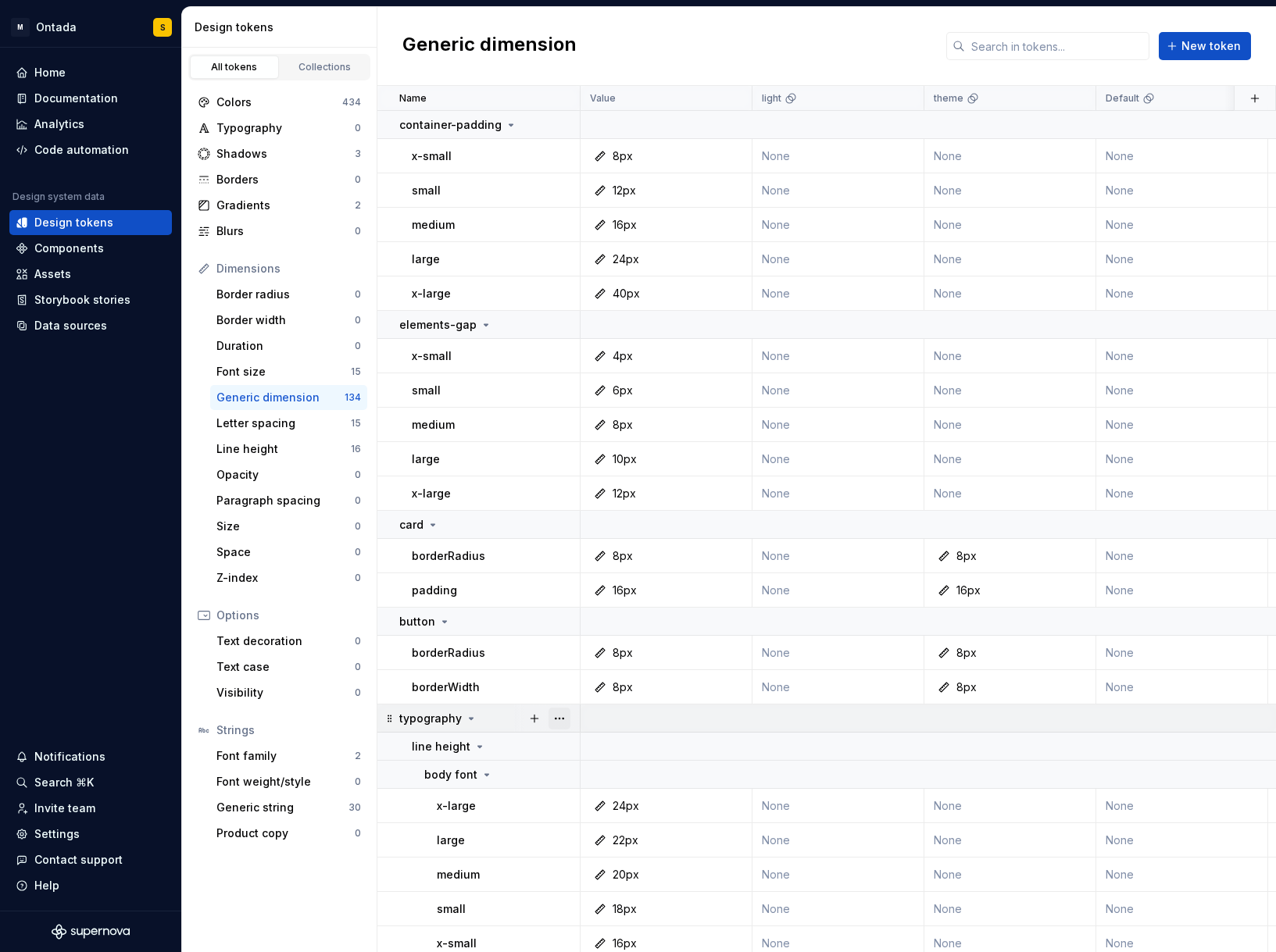
click at [566, 716] on button "button" at bounding box center [560, 719] width 22 height 22
click at [595, 896] on div "Delete group" at bounding box center [628, 895] width 102 height 16
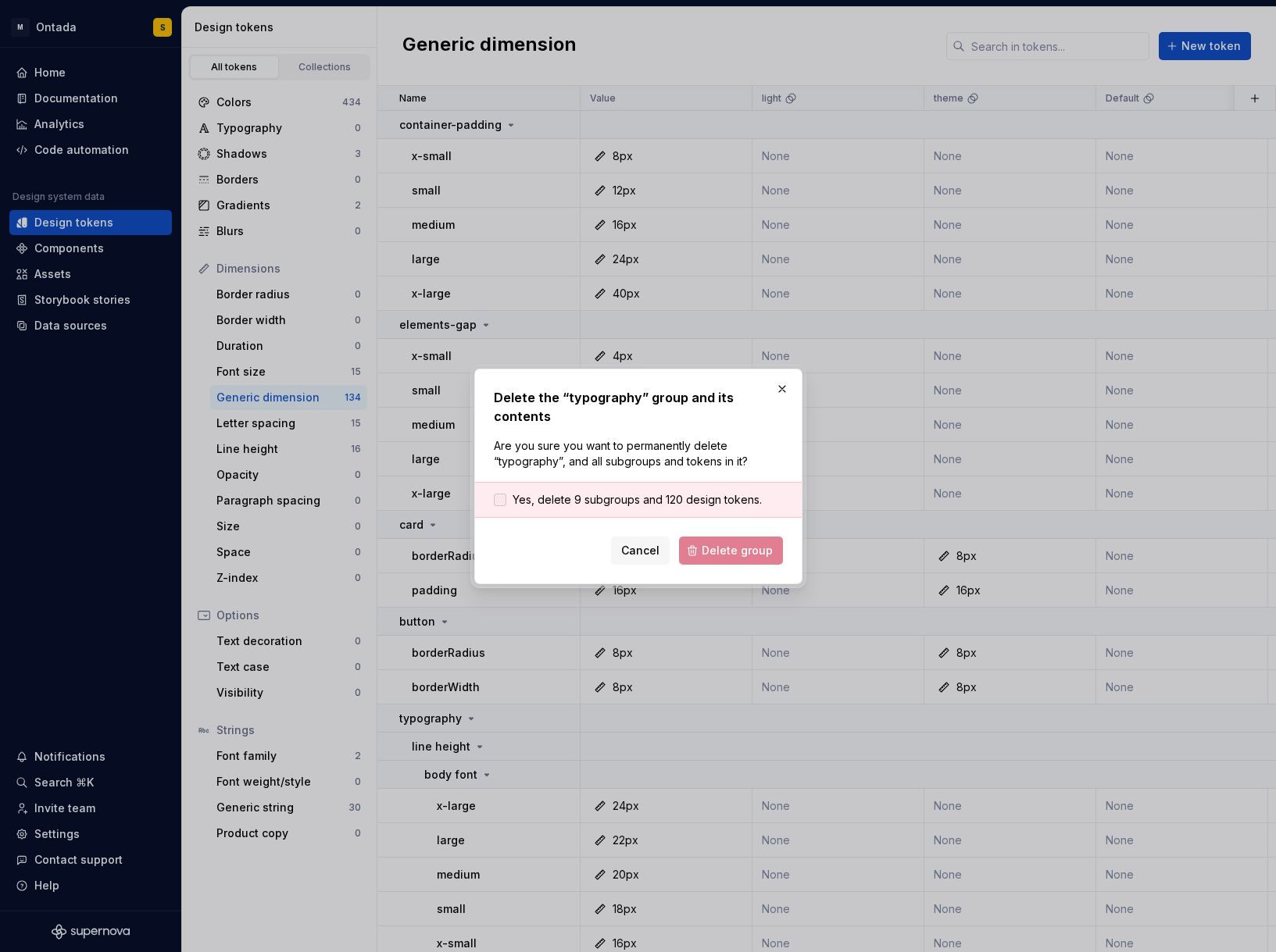
click at [671, 493] on span "Yes, delete 9 subgroups and 120 design tokens." at bounding box center [637, 500] width 249 height 16
click at [758, 543] on span "Delete group" at bounding box center [737, 551] width 71 height 16
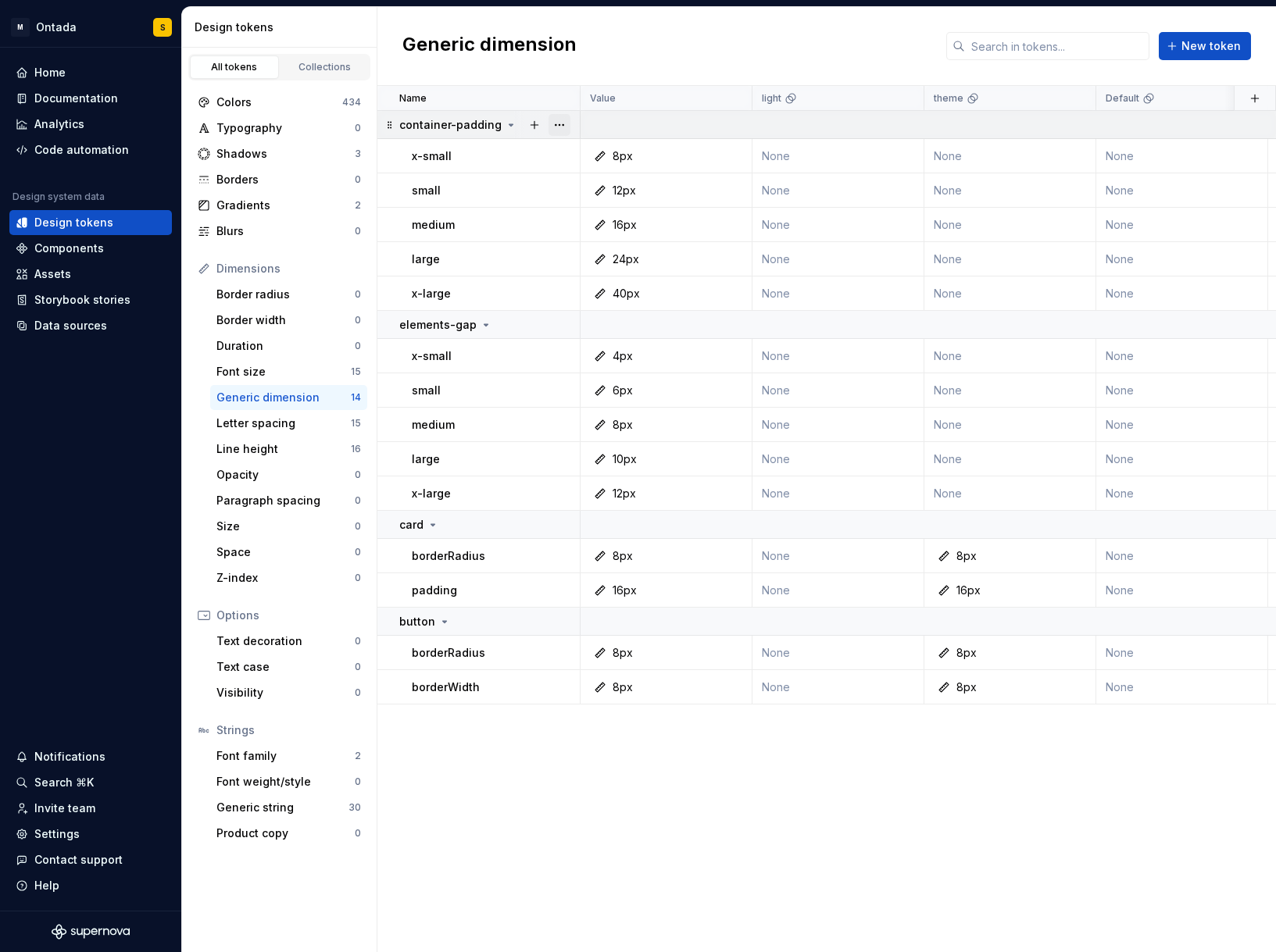
click at [557, 126] on button "button" at bounding box center [560, 125] width 22 height 22
click at [591, 297] on div "Delete group" at bounding box center [628, 301] width 102 height 16
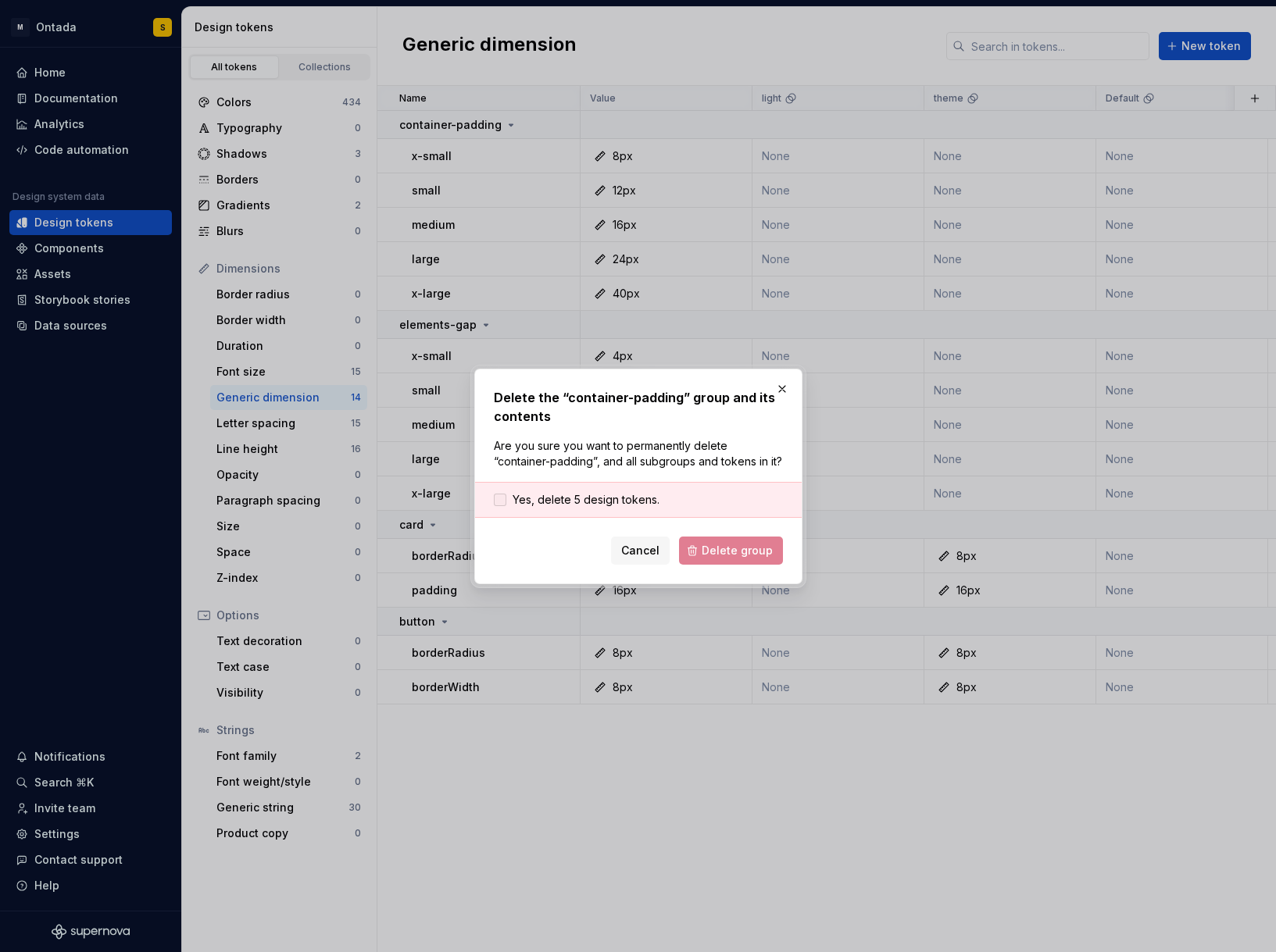
click at [593, 497] on span "Yes, delete 5 design tokens." at bounding box center [585, 500] width 147 height 16
click at [720, 546] on span "Delete group" at bounding box center [737, 551] width 71 height 16
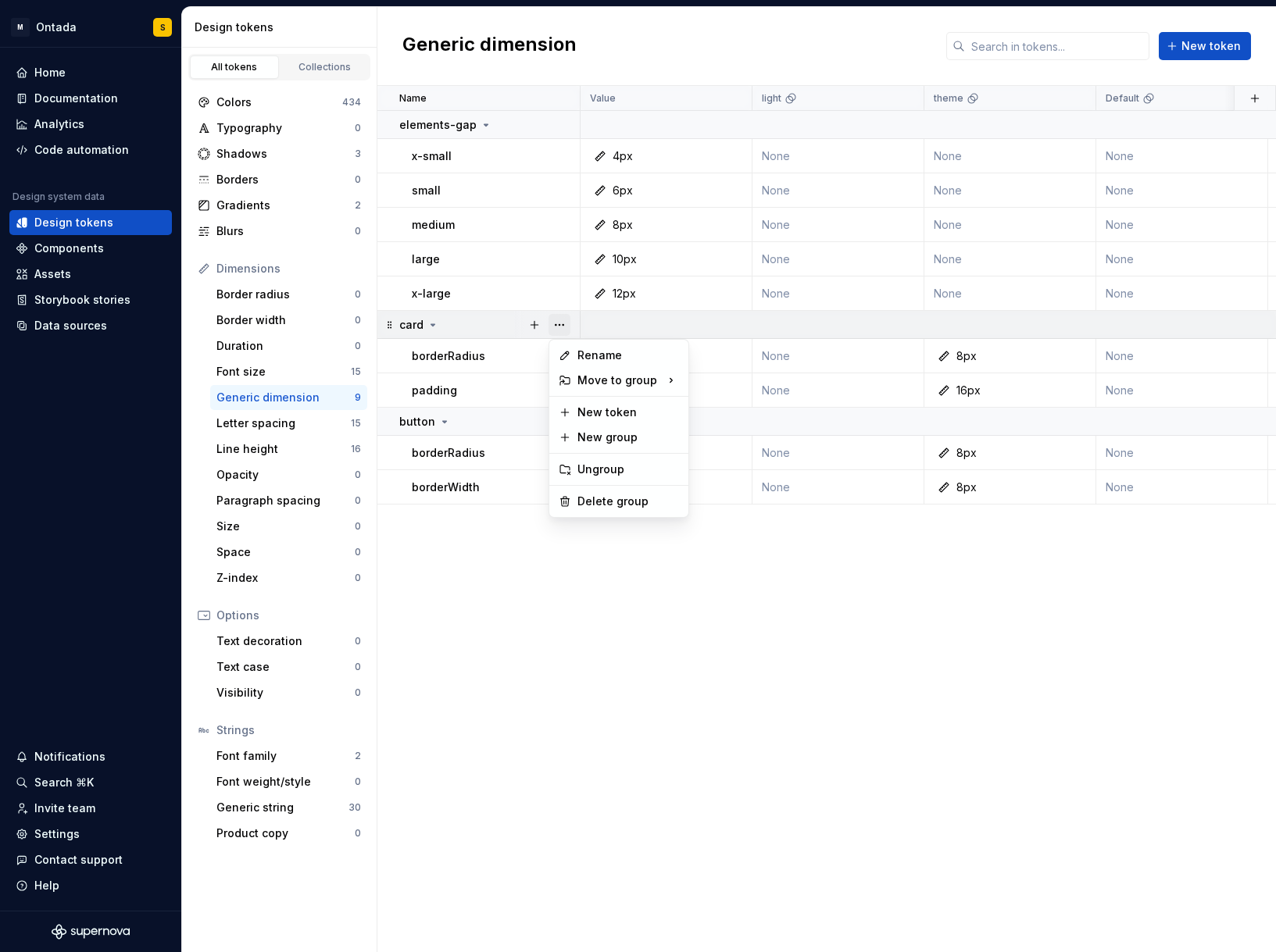
click at [561, 324] on button "button" at bounding box center [560, 325] width 22 height 22
click at [620, 499] on div "Delete group" at bounding box center [628, 501] width 102 height 16
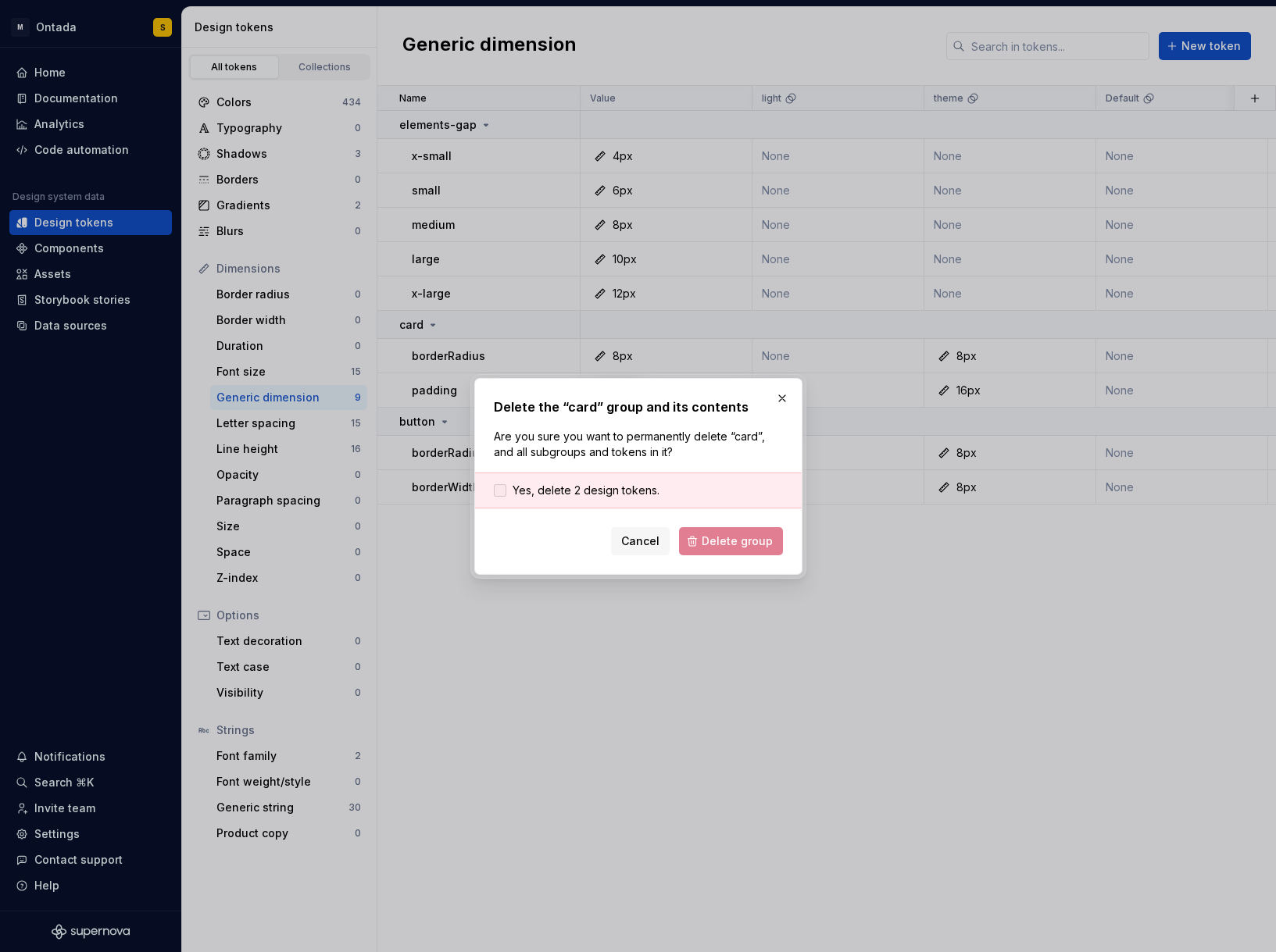
click at [634, 488] on span "Yes, delete 2 design tokens." at bounding box center [585, 490] width 147 height 16
click at [729, 537] on span "Delete group" at bounding box center [737, 541] width 71 height 16
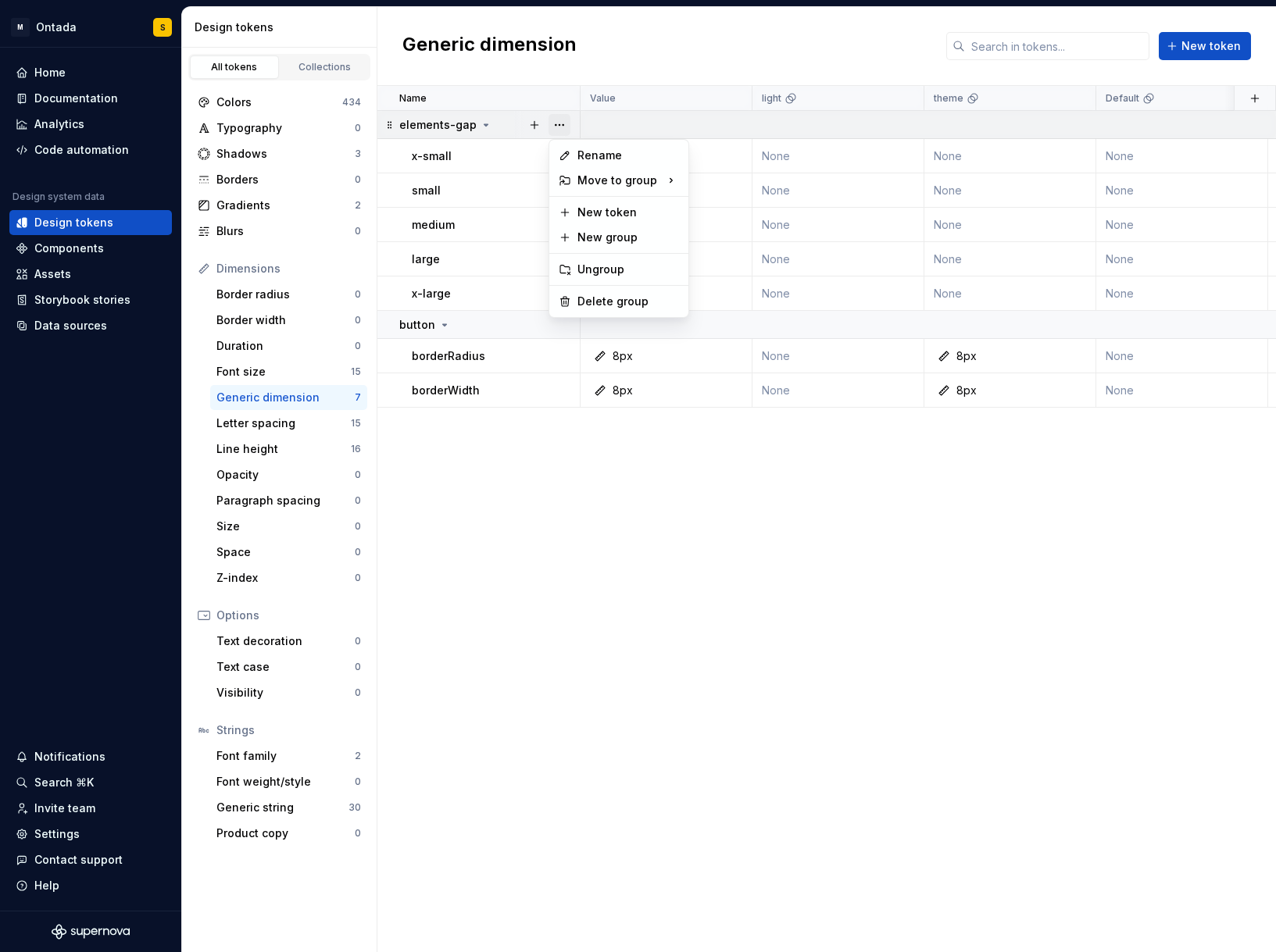
click at [566, 115] on button "button" at bounding box center [560, 125] width 22 height 22
click at [604, 298] on div "Delete group" at bounding box center [628, 301] width 102 height 16
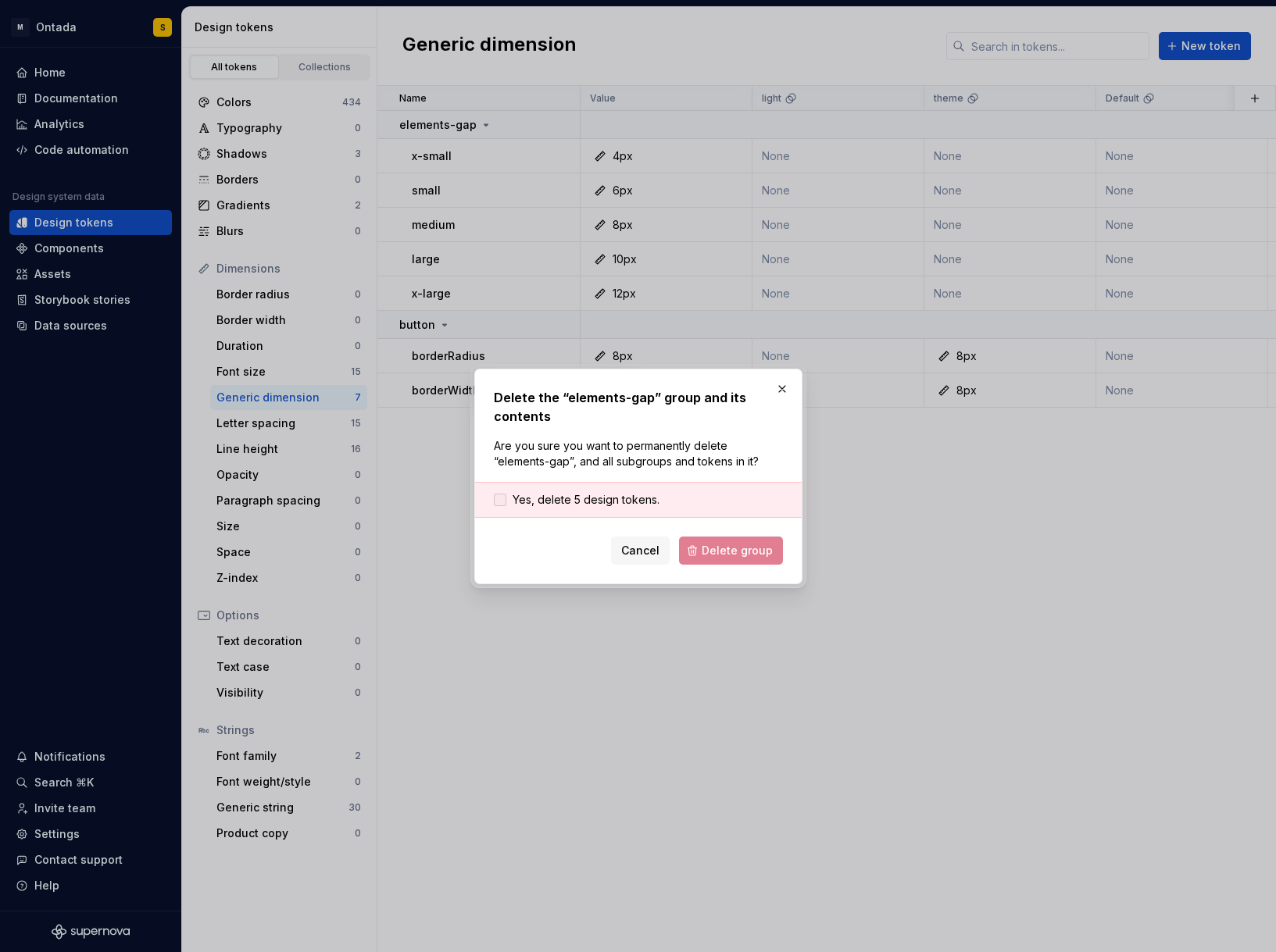
click at [587, 499] on span "Yes, delete 5 design tokens." at bounding box center [585, 500] width 147 height 16
click at [720, 556] on span "Delete group" at bounding box center [737, 551] width 71 height 16
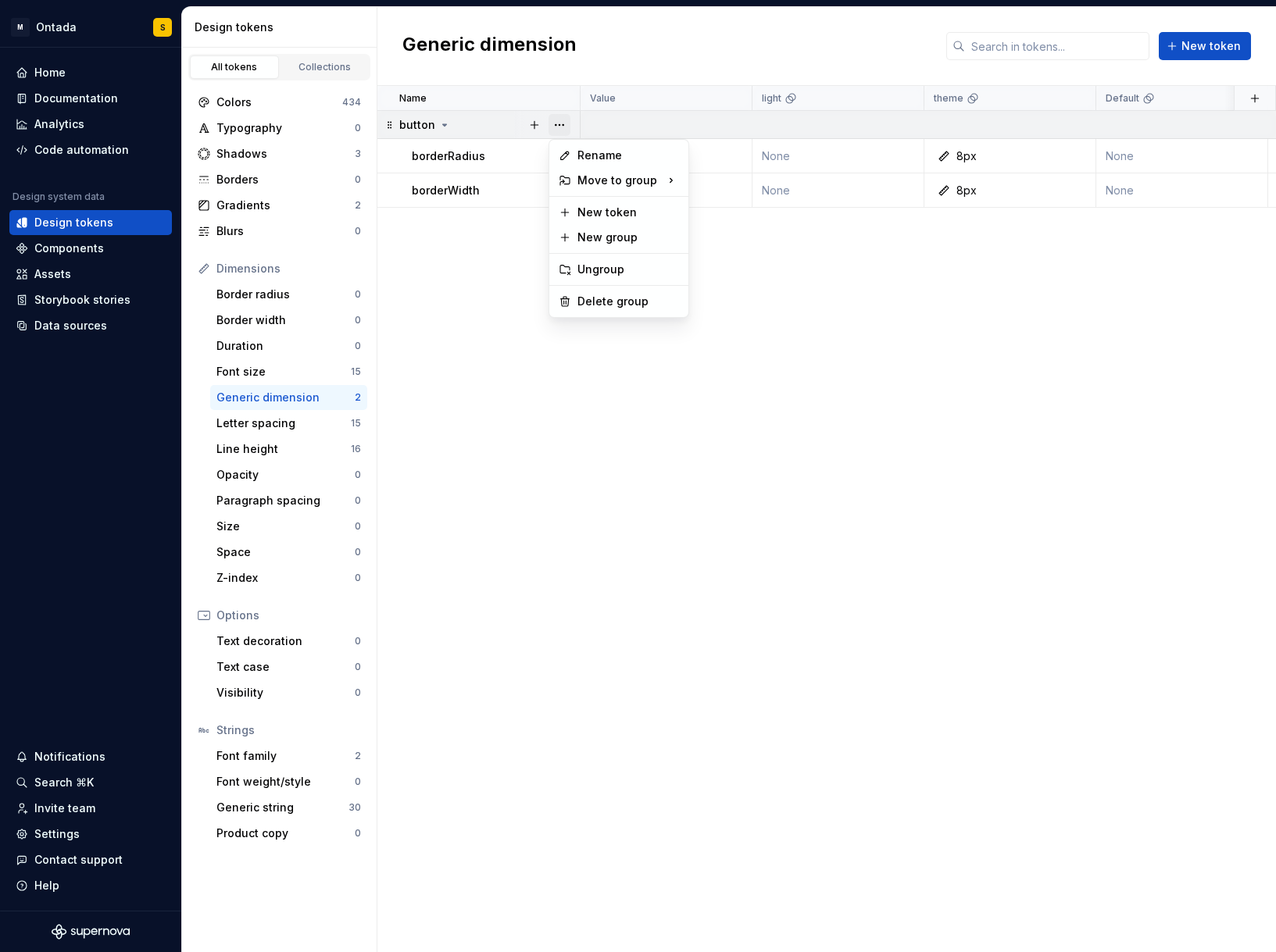
click at [568, 122] on button "button" at bounding box center [560, 125] width 22 height 22
click at [616, 310] on div "Delete group" at bounding box center [619, 301] width 132 height 25
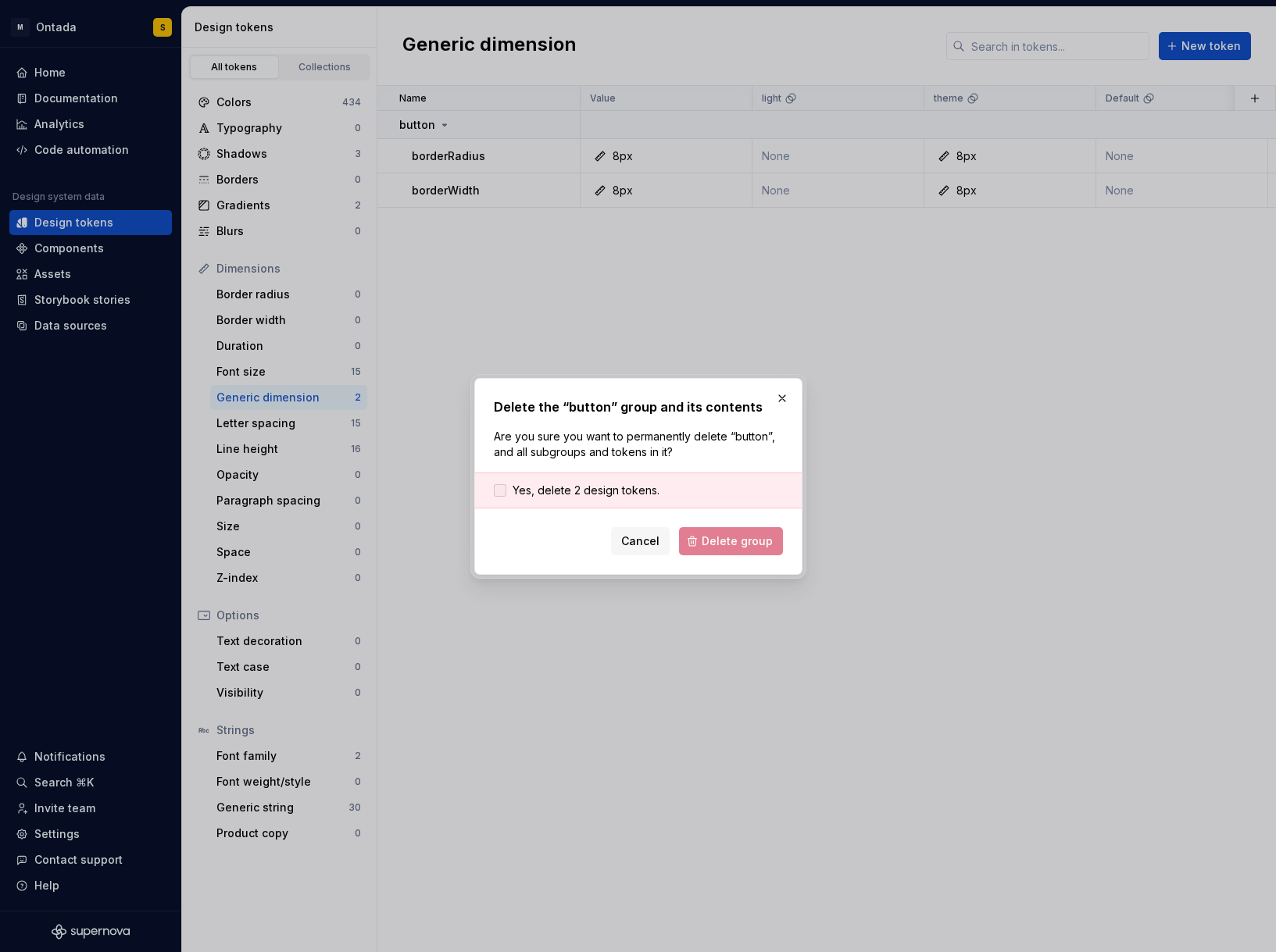
click at [616, 491] on span "Yes, delete 2 design tokens." at bounding box center [585, 490] width 147 height 16
click at [729, 536] on span "Delete group" at bounding box center [737, 541] width 71 height 16
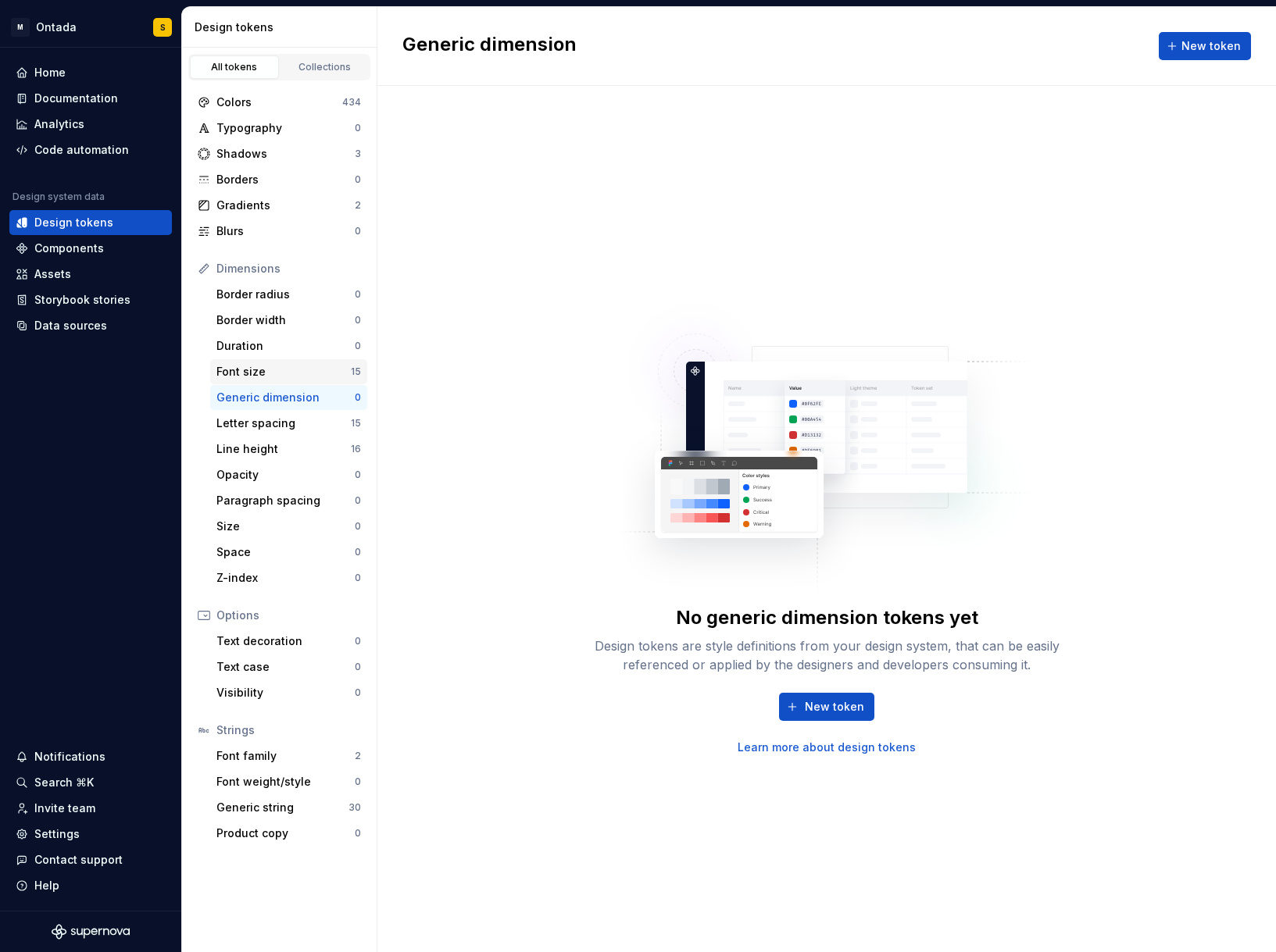
click at [284, 370] on div "Font size" at bounding box center [283, 372] width 134 height 16
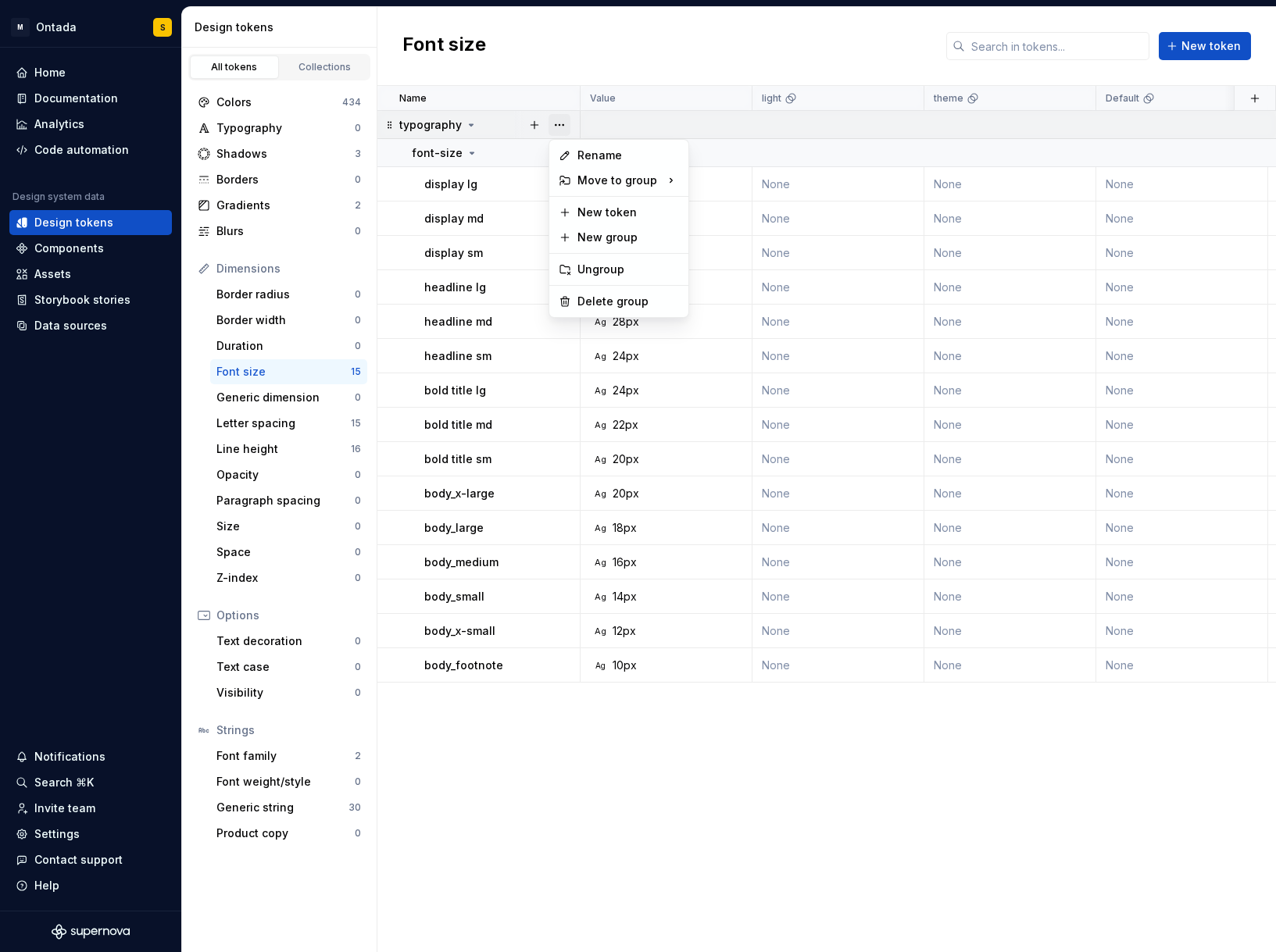
click at [561, 124] on button "button" at bounding box center [560, 125] width 22 height 22
click at [617, 301] on div "Delete group" at bounding box center [628, 301] width 102 height 16
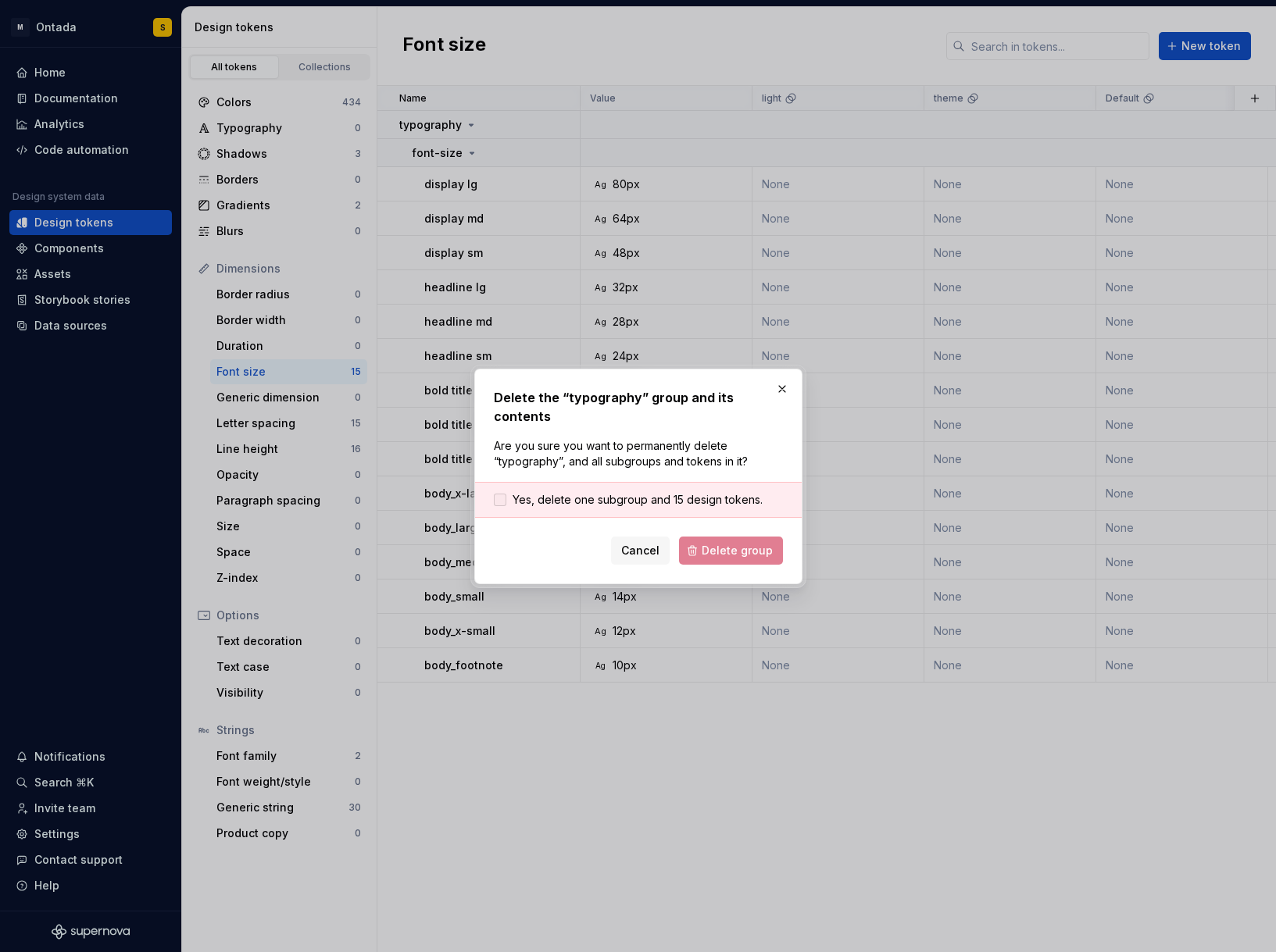
click at [704, 493] on span "Yes, delete one subgroup and 15 design tokens." at bounding box center [638, 500] width 250 height 16
click at [736, 536] on button "Delete group" at bounding box center [731, 551] width 104 height 28
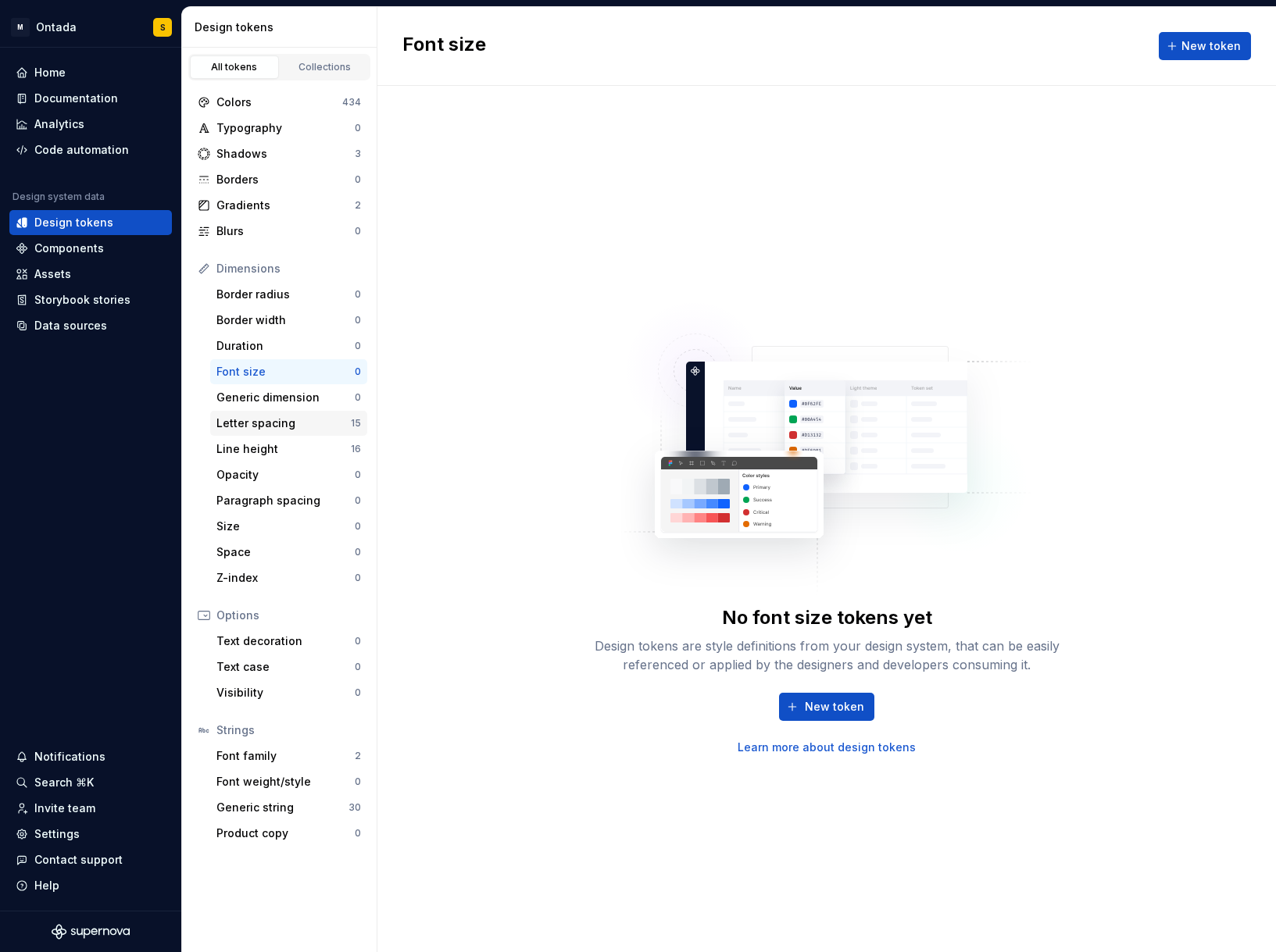
click at [303, 430] on div "Letter spacing" at bounding box center [283, 423] width 134 height 16
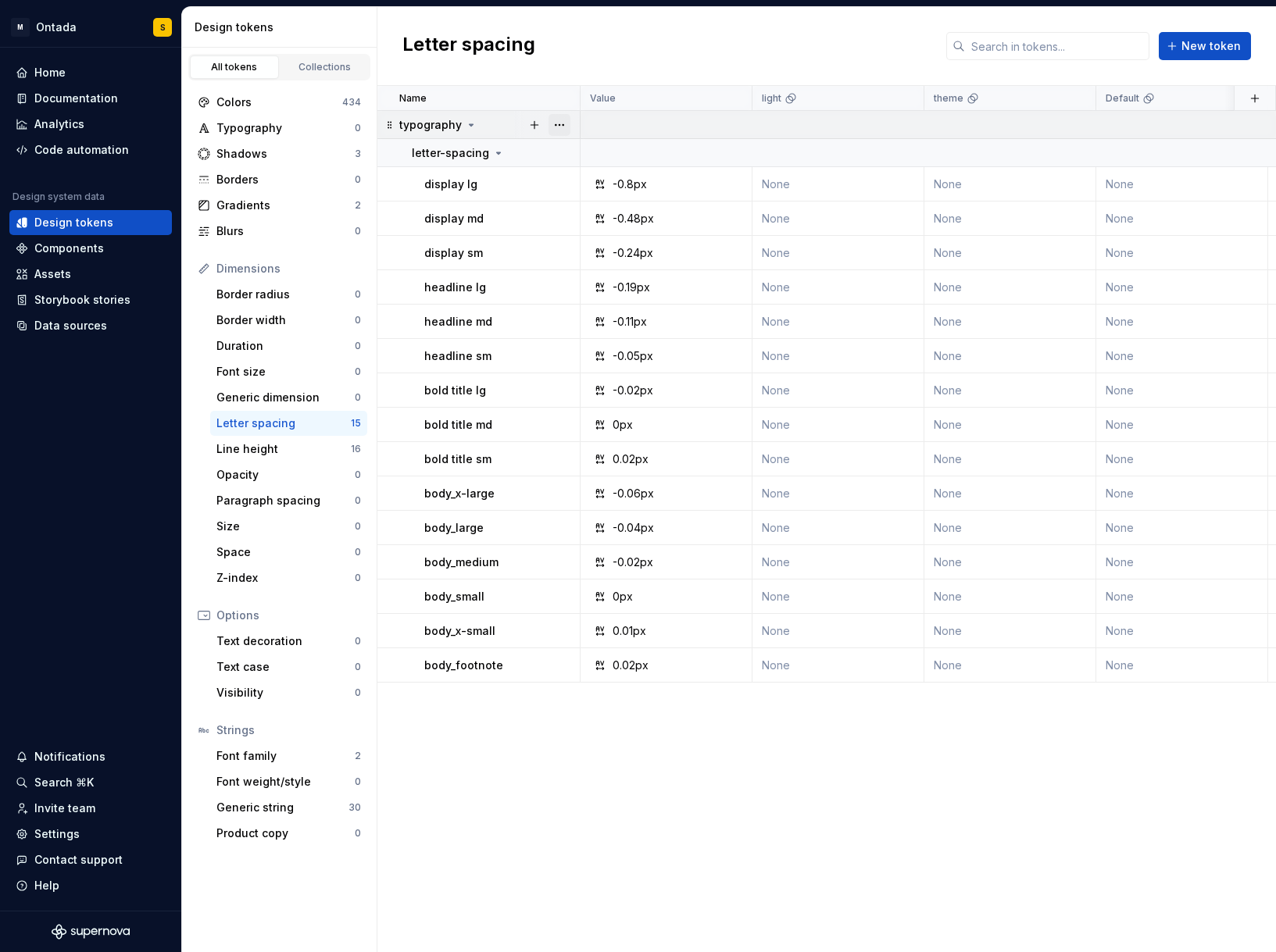
click at [557, 127] on button "button" at bounding box center [560, 125] width 22 height 22
click at [594, 301] on div "Delete group" at bounding box center [628, 301] width 102 height 16
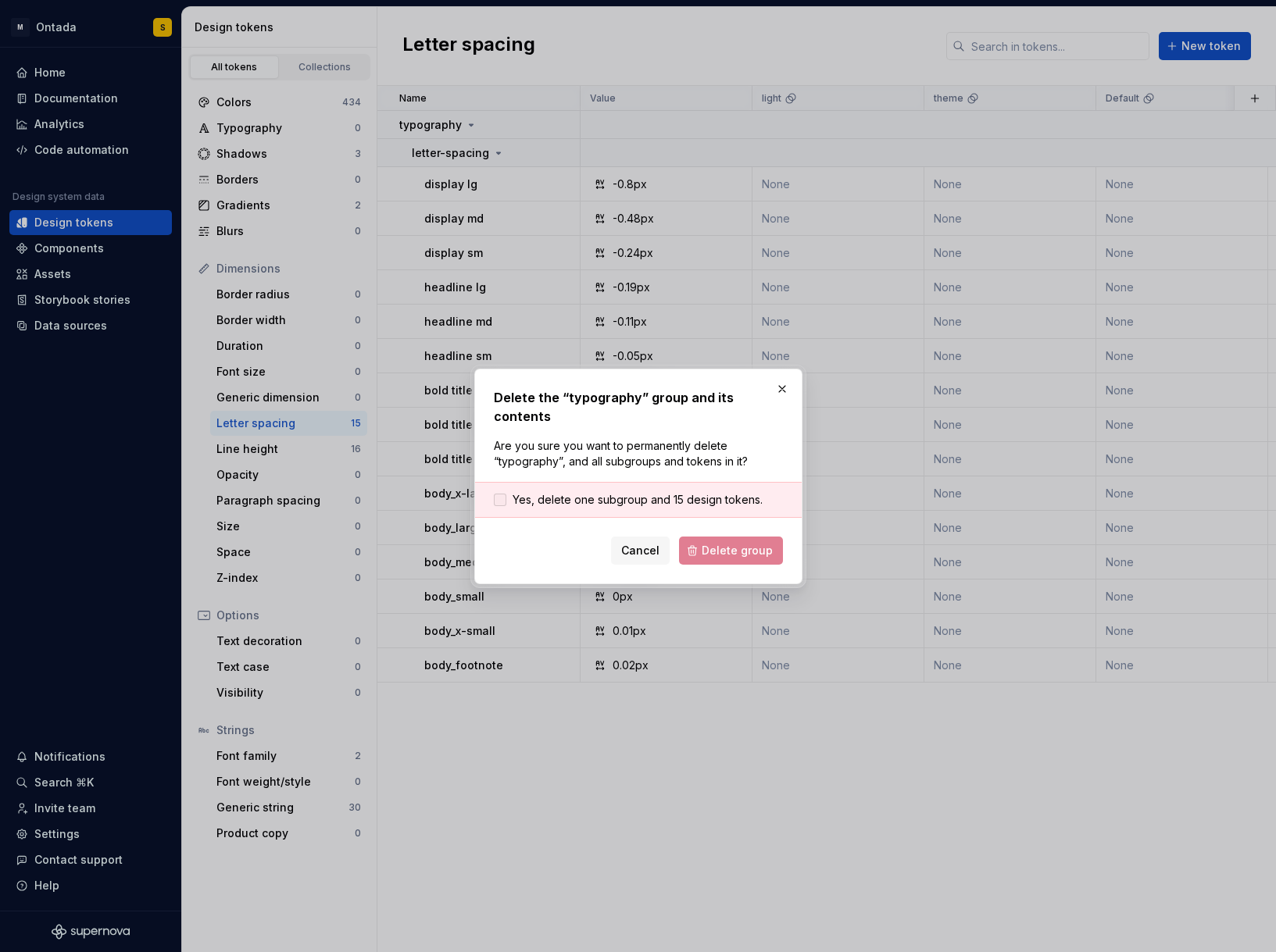
click at [571, 493] on span "Yes, delete one subgroup and 15 design tokens." at bounding box center [638, 500] width 250 height 16
click at [720, 543] on span "Delete group" at bounding box center [737, 551] width 71 height 16
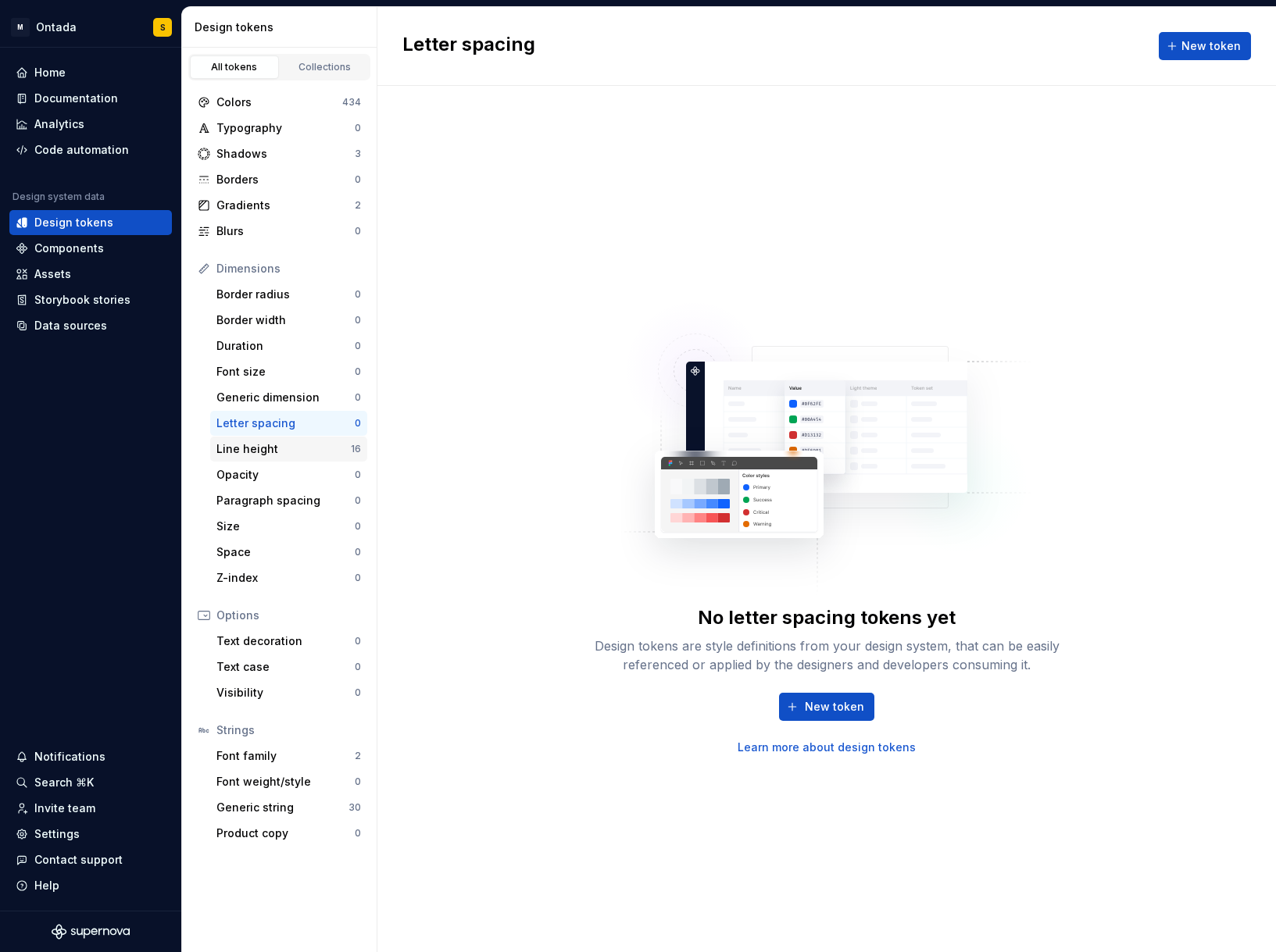
click at [296, 443] on div "Line height" at bounding box center [283, 449] width 134 height 16
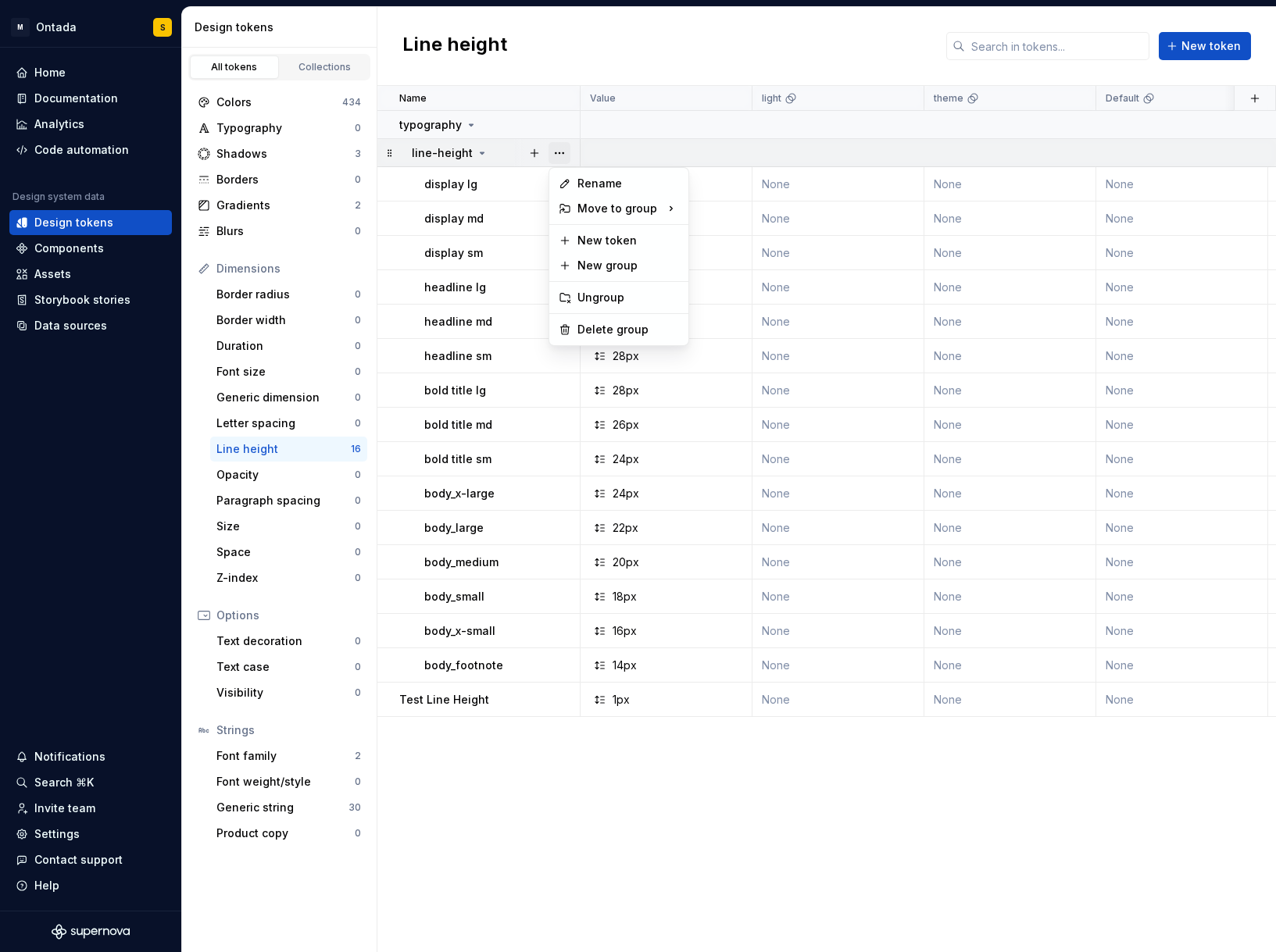
click at [559, 147] on button "button" at bounding box center [560, 153] width 22 height 22
click at [590, 330] on div "Delete group" at bounding box center [628, 329] width 102 height 16
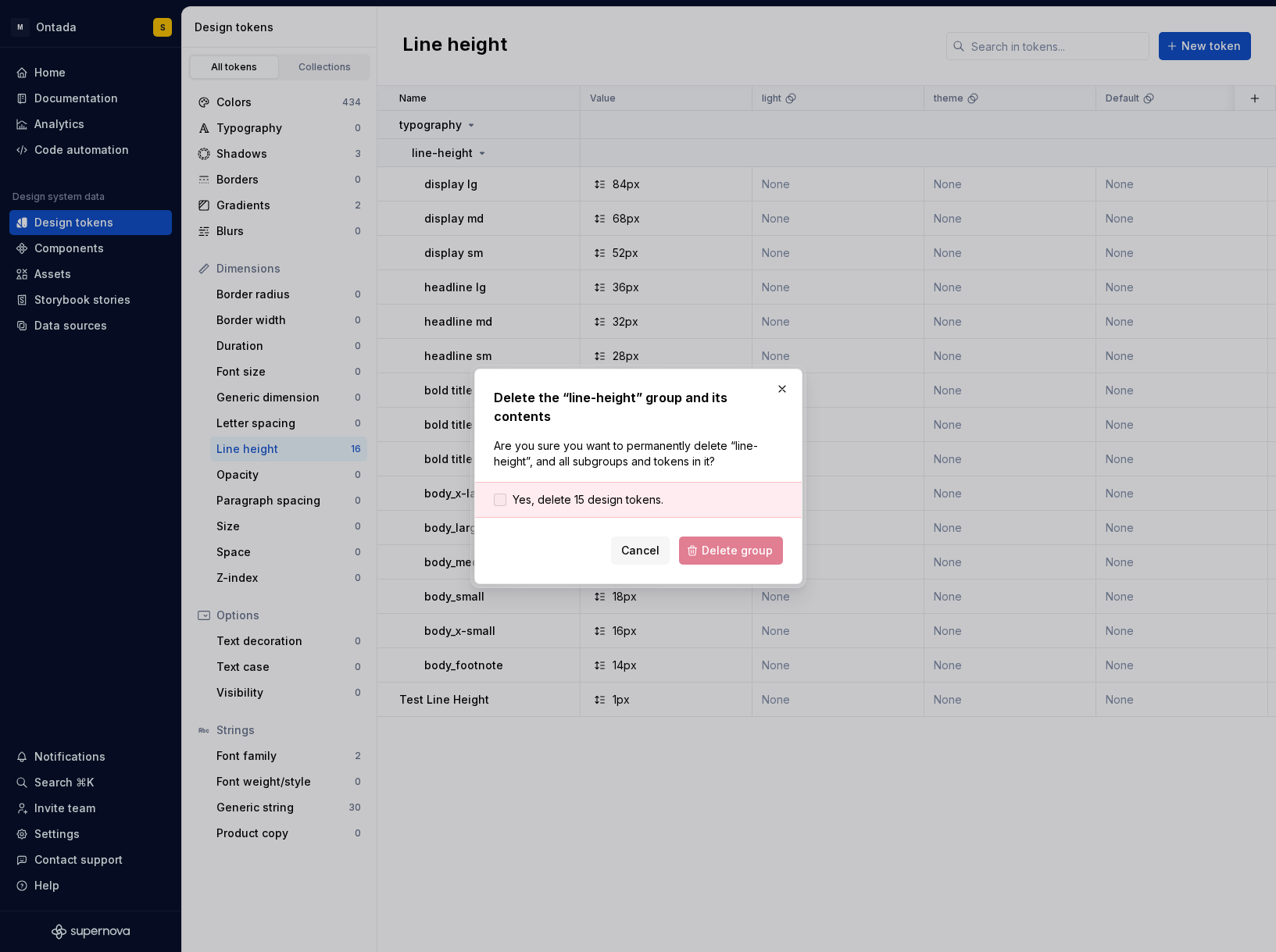
click at [590, 493] on span "Yes, delete 15 design tokens." at bounding box center [588, 500] width 151 height 16
click at [714, 543] on span "Delete group" at bounding box center [737, 551] width 71 height 16
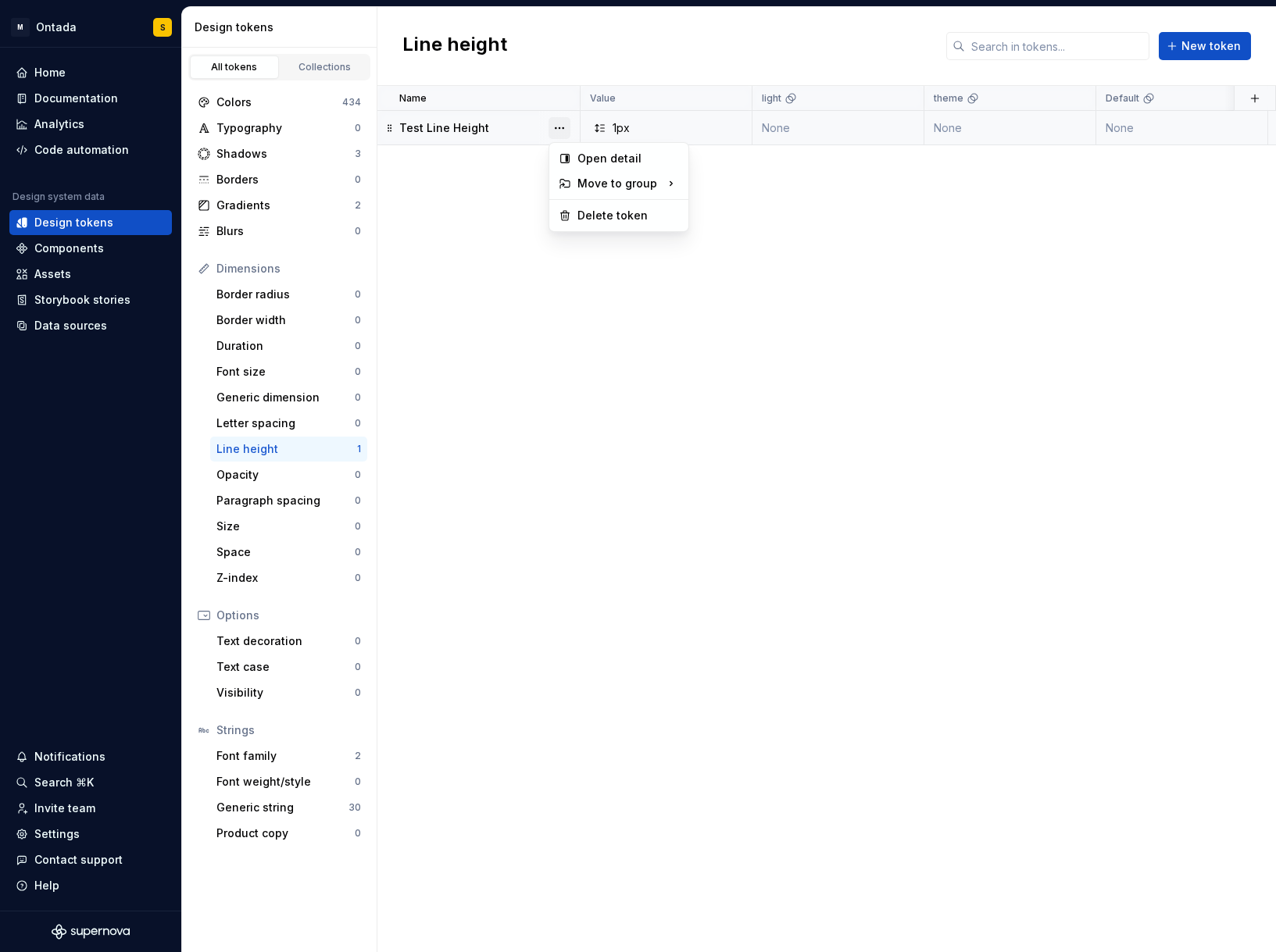
click at [552, 123] on button "button" at bounding box center [560, 128] width 22 height 22
click at [590, 215] on div "Delete token" at bounding box center [628, 215] width 102 height 16
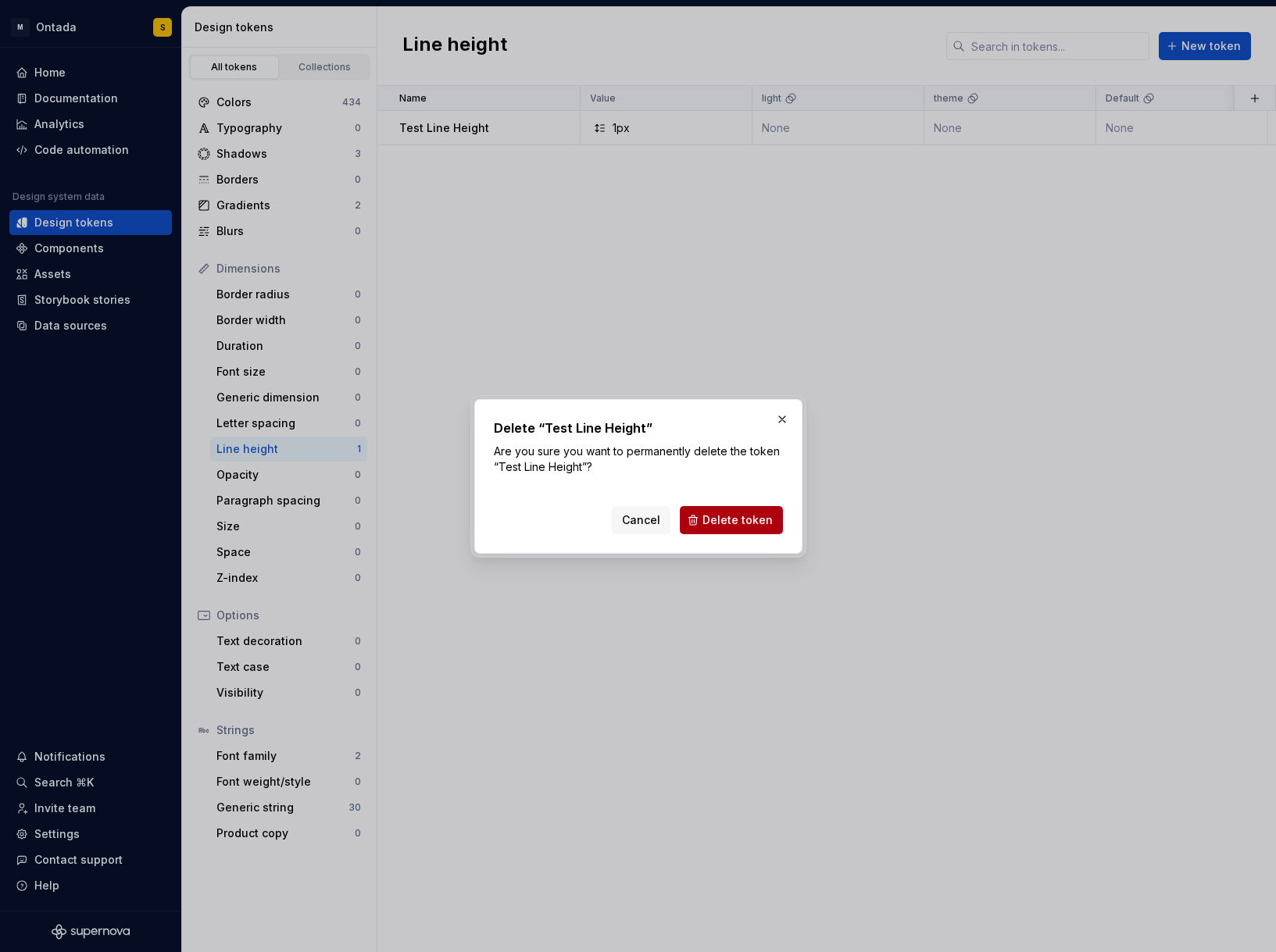
click at [725, 512] on button "Delete token" at bounding box center [731, 521] width 104 height 28
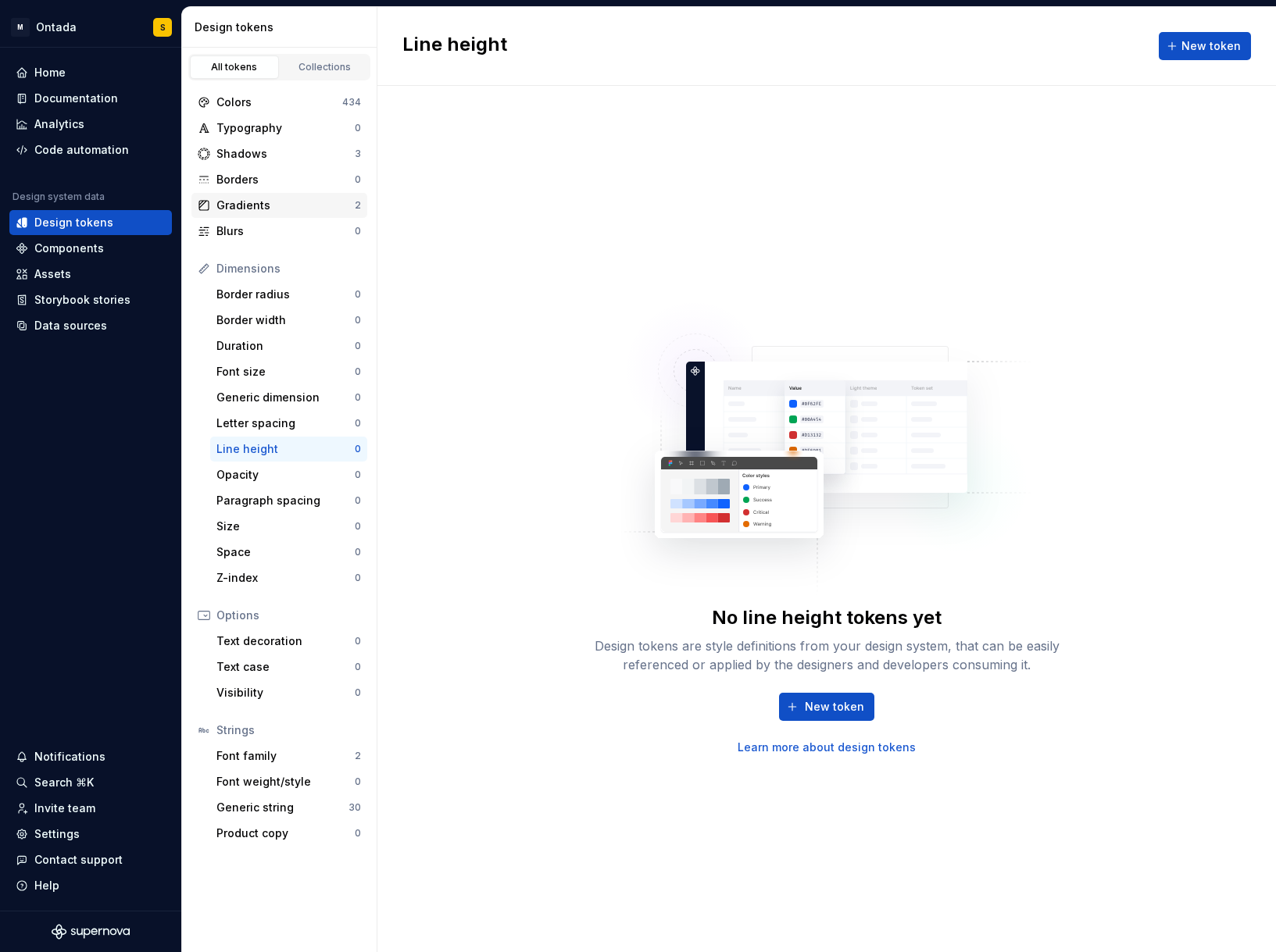
click at [287, 209] on div "Gradients" at bounding box center [285, 205] width 138 height 16
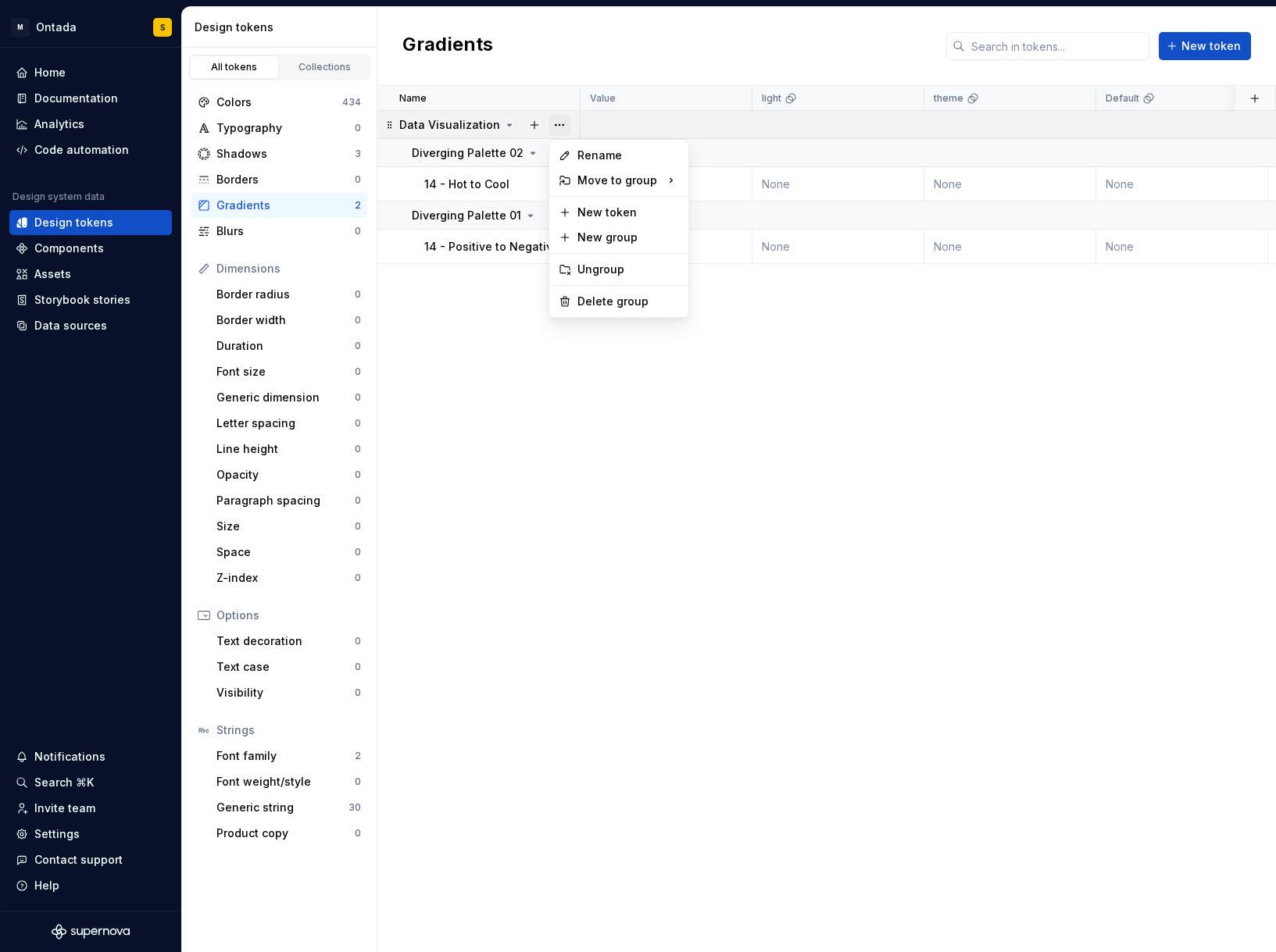
click at [569, 123] on button "button" at bounding box center [560, 125] width 22 height 22
click at [602, 299] on div "Delete group" at bounding box center [628, 301] width 102 height 16
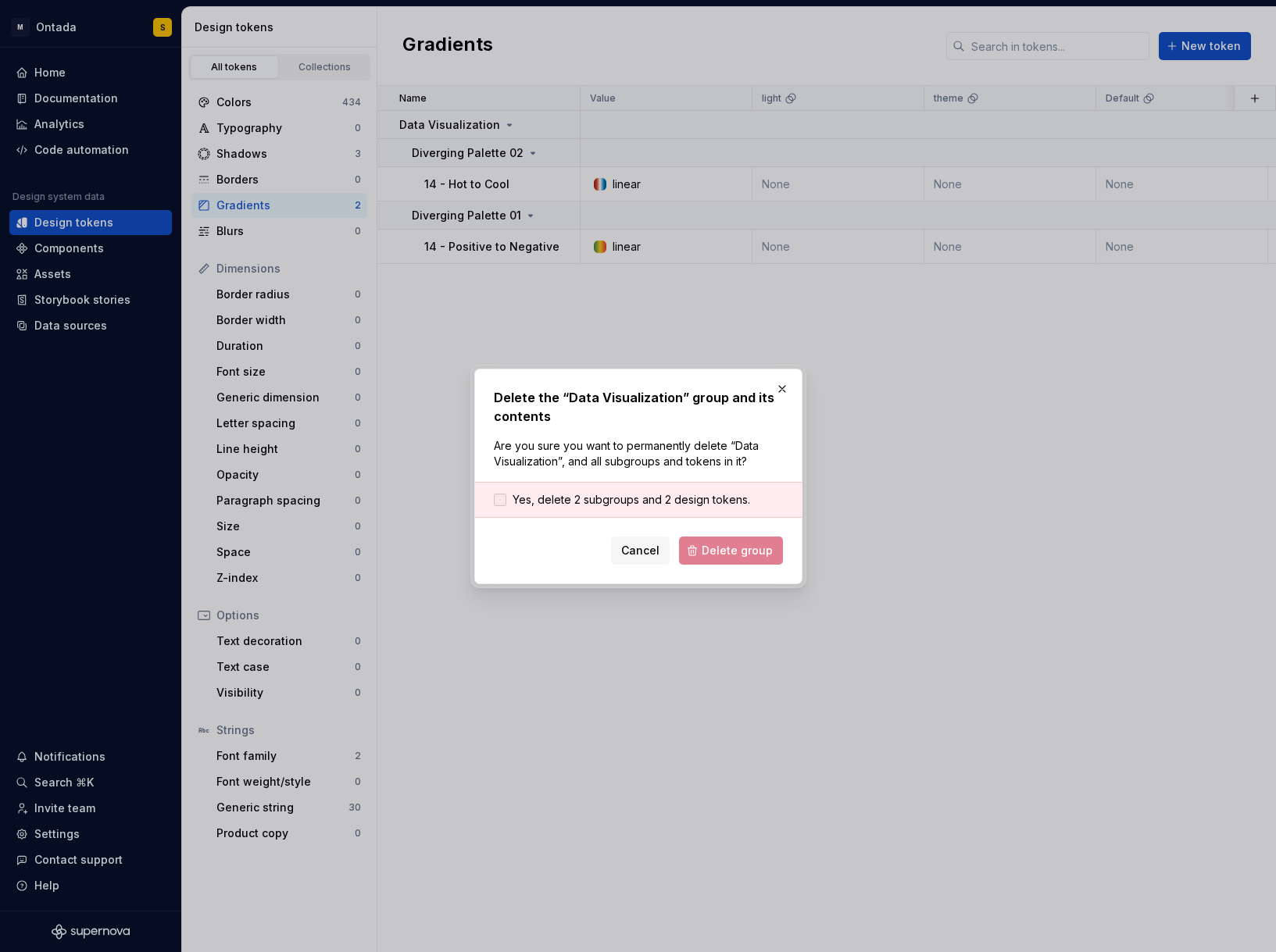
click at [662, 504] on span "Yes, delete 2 subgroups and 2 design tokens." at bounding box center [631, 500] width 238 height 16
click at [726, 551] on span "Delete group" at bounding box center [737, 551] width 71 height 16
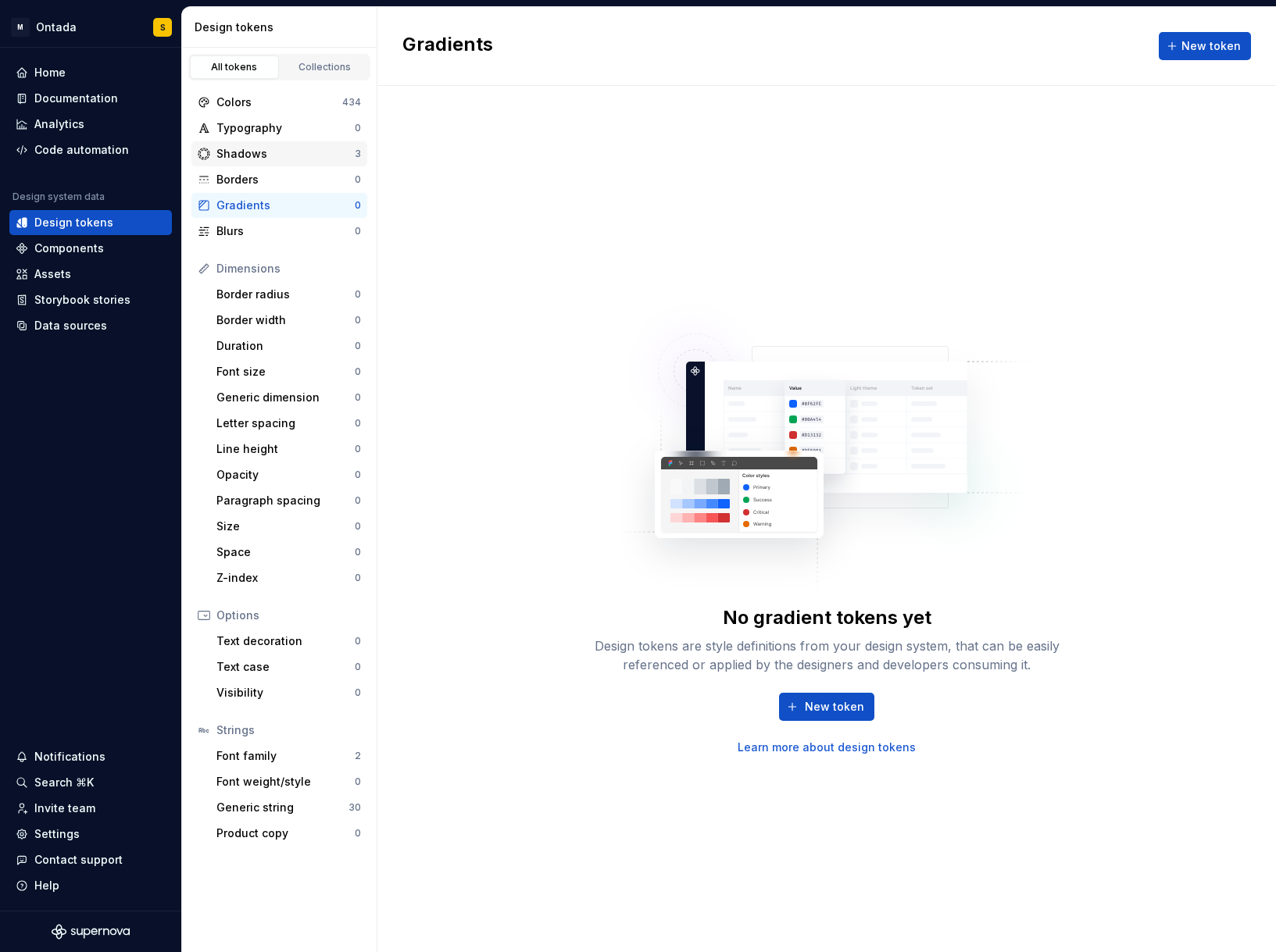
click at [295, 145] on div "Shadows 3" at bounding box center [279, 154] width 176 height 25
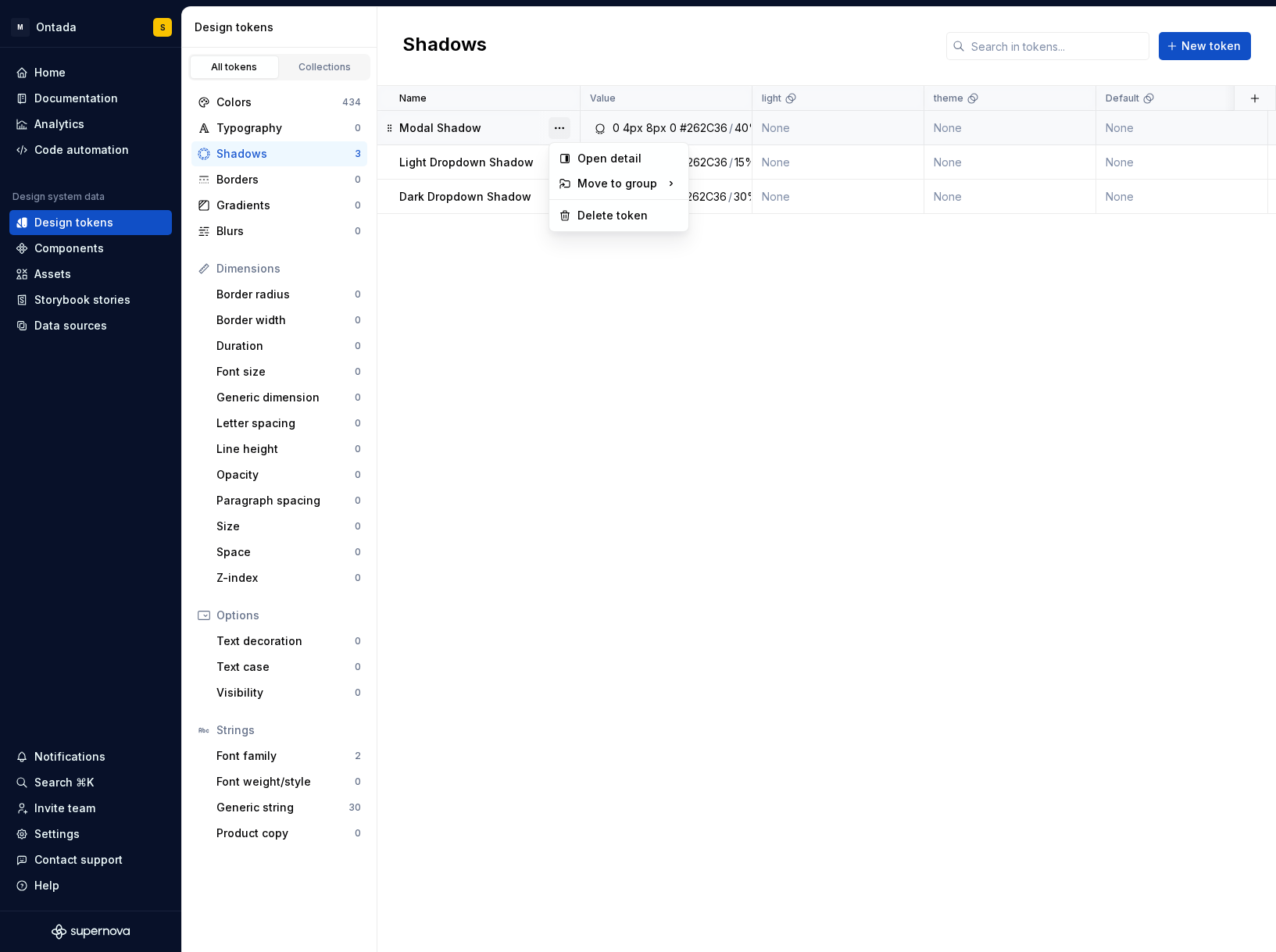
click at [556, 126] on button "button" at bounding box center [560, 128] width 22 height 22
click at [597, 224] on div "Delete token" at bounding box center [619, 215] width 132 height 25
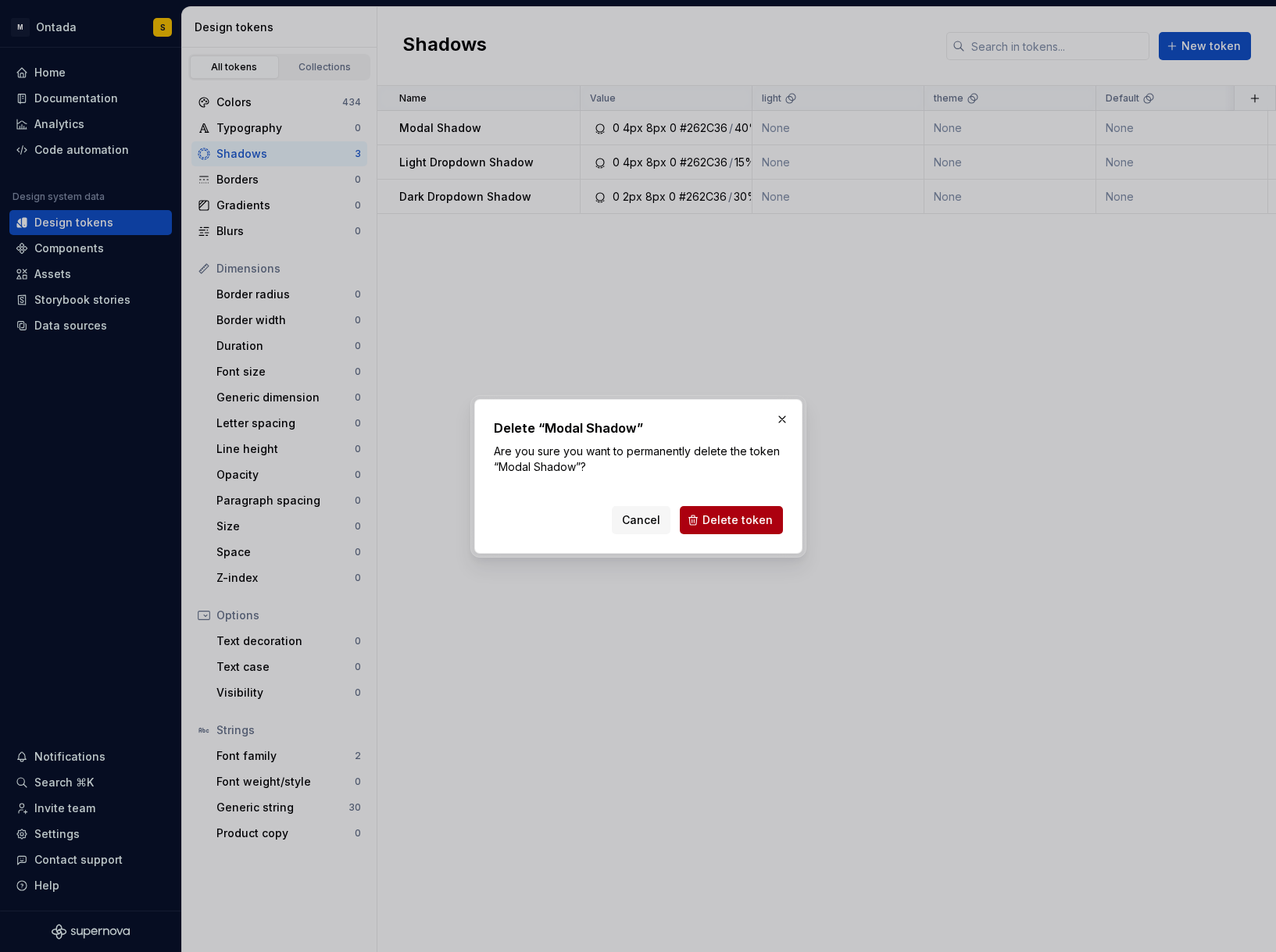
click at [718, 517] on span "Delete token" at bounding box center [737, 520] width 70 height 16
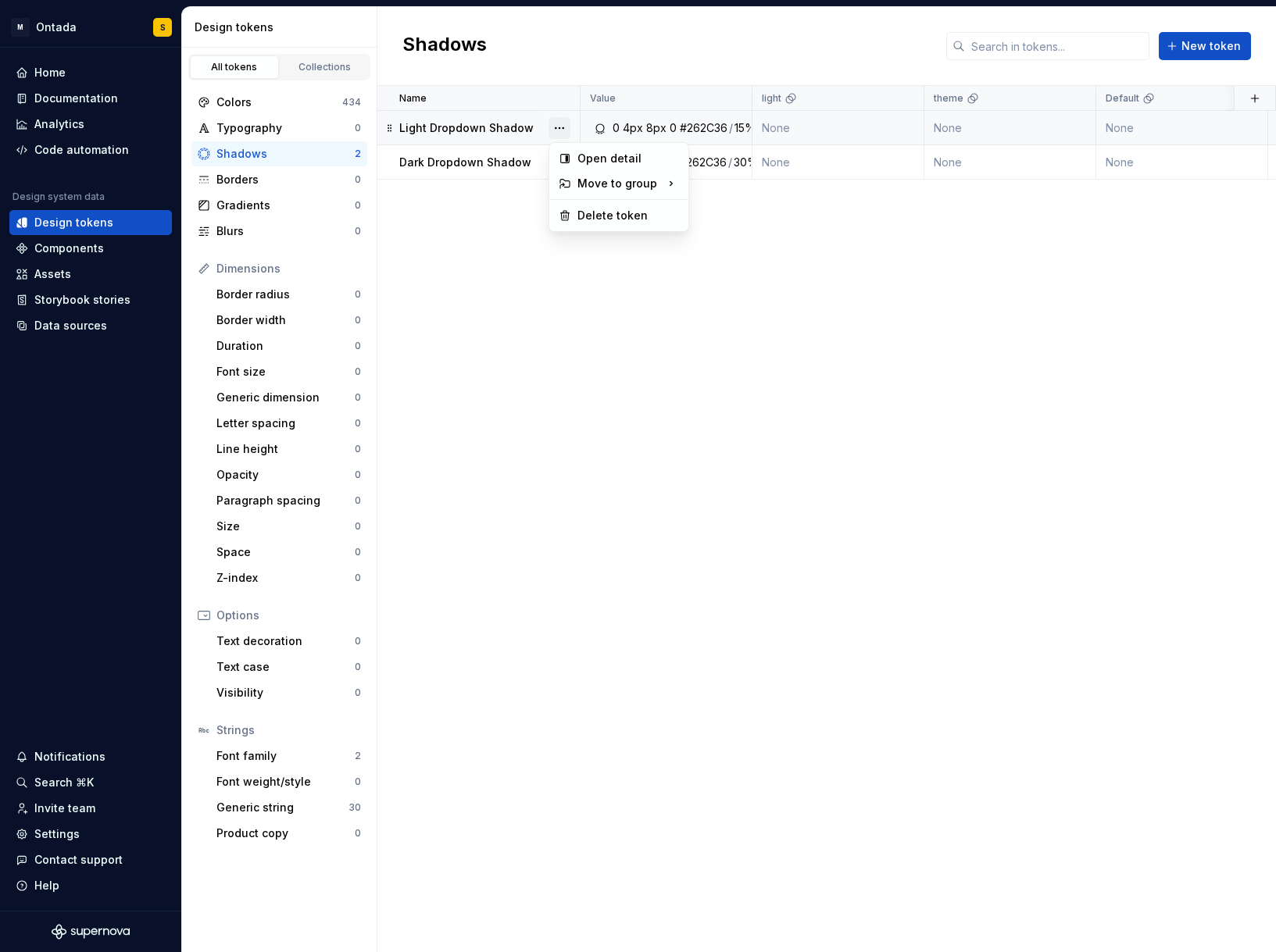
click at [569, 126] on button "button" at bounding box center [560, 128] width 22 height 22
click at [593, 212] on div "Delete token" at bounding box center [628, 215] width 102 height 16
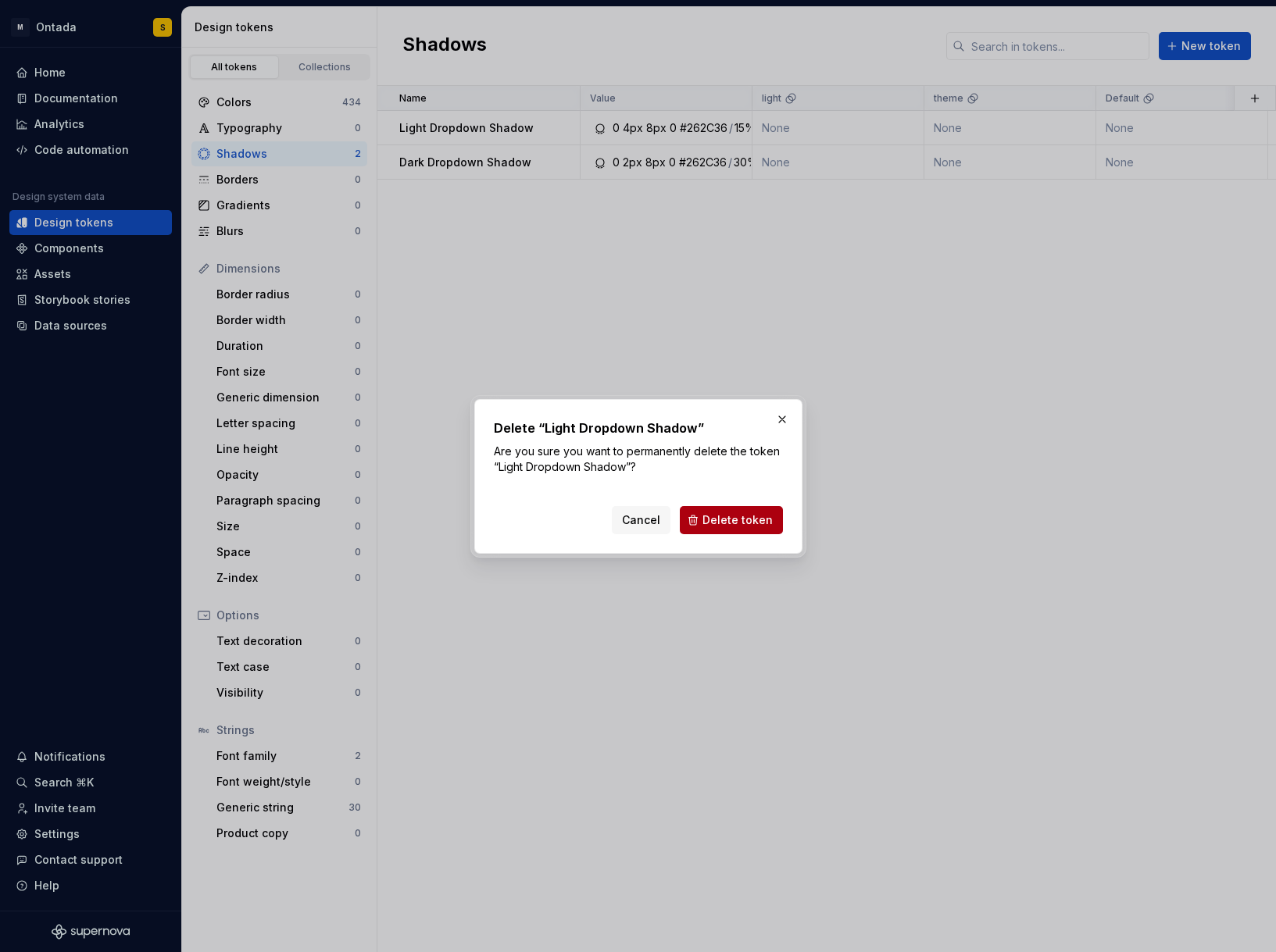
click at [727, 519] on span "Delete token" at bounding box center [737, 520] width 70 height 16
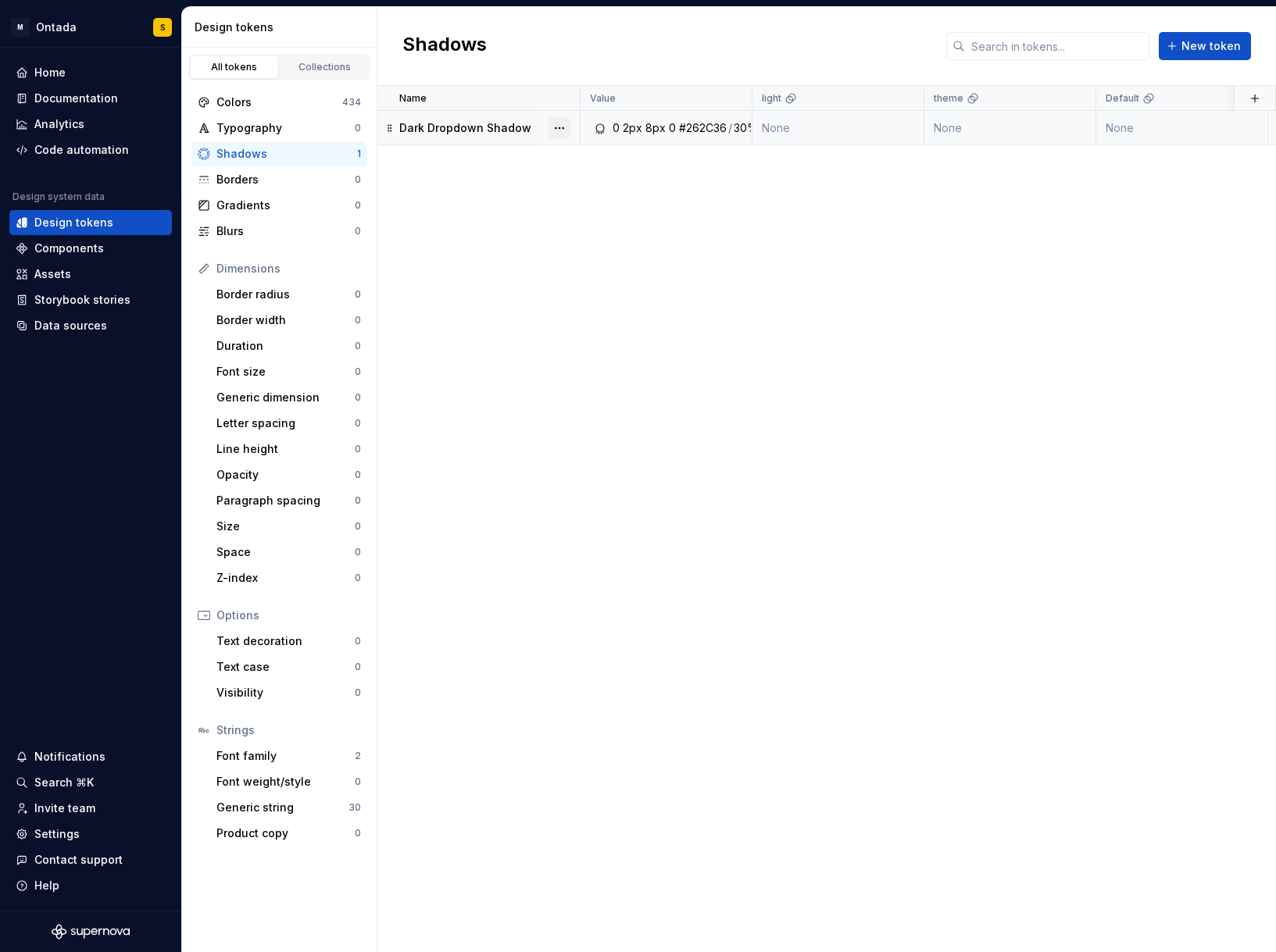
click at [551, 127] on button "button" at bounding box center [560, 128] width 22 height 22
click at [615, 219] on div "Delete token" at bounding box center [628, 215] width 102 height 16
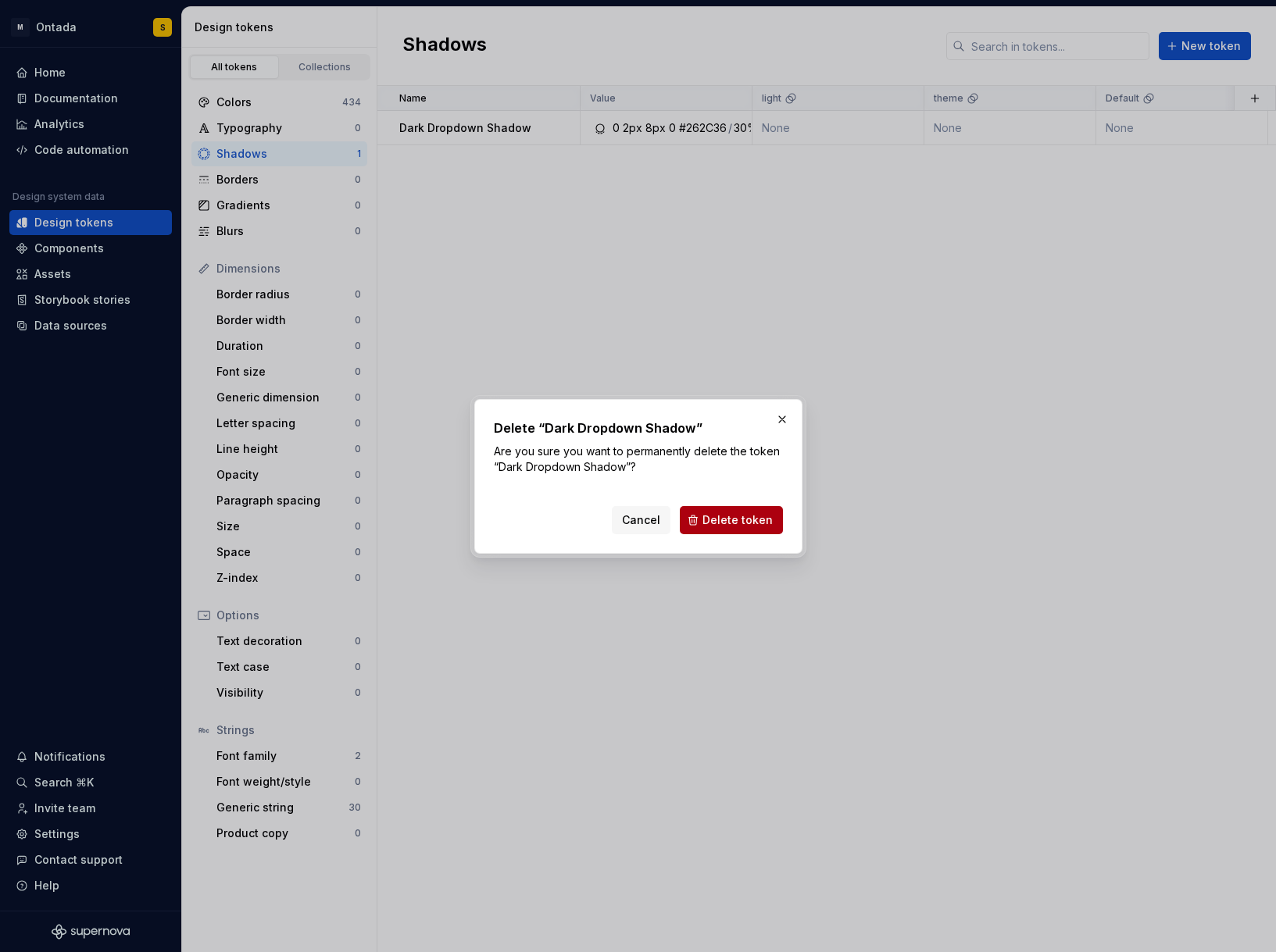
click at [716, 513] on span "Delete token" at bounding box center [737, 520] width 70 height 16
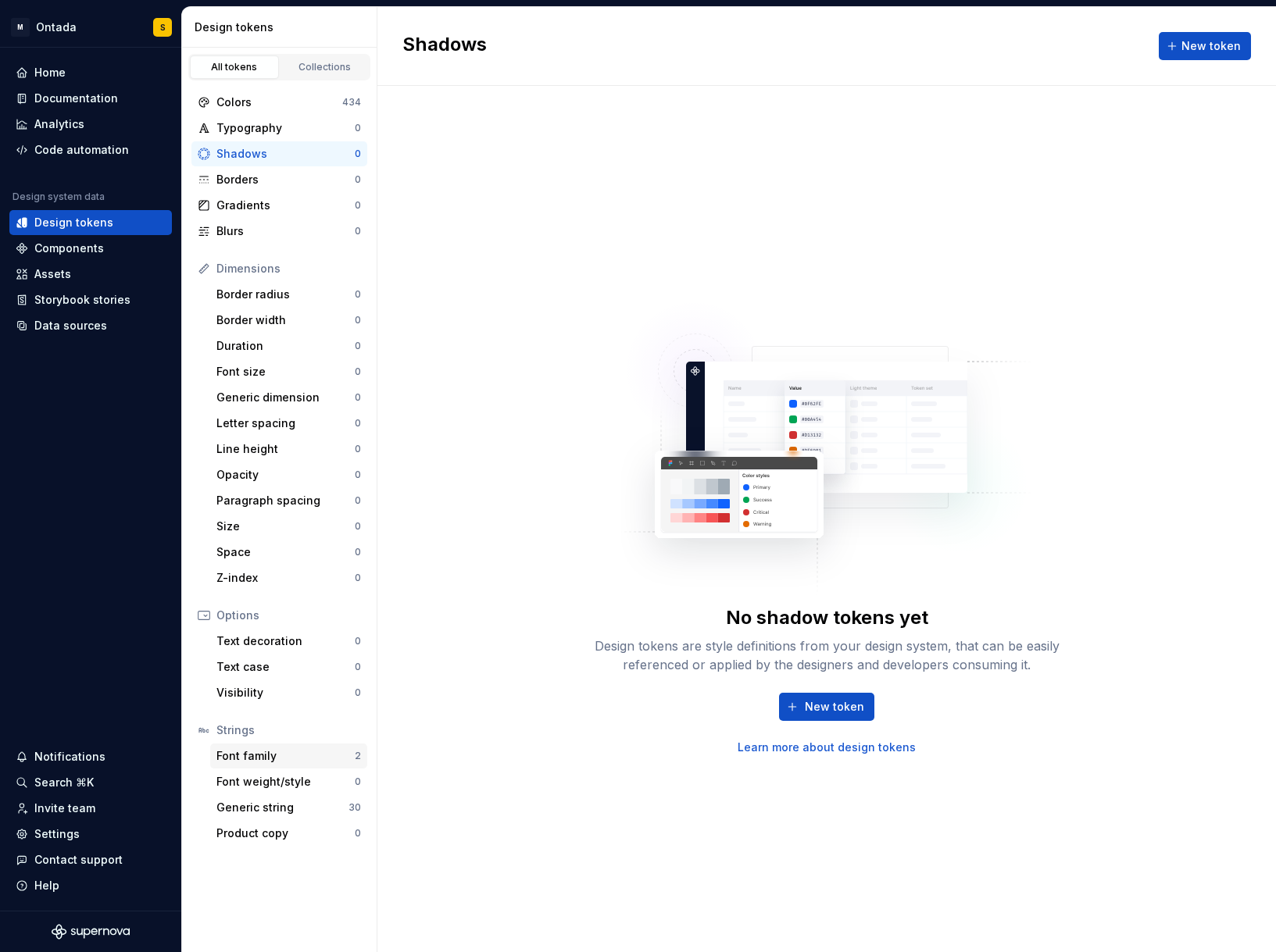
click at [344, 750] on div "Font family" at bounding box center [285, 756] width 138 height 16
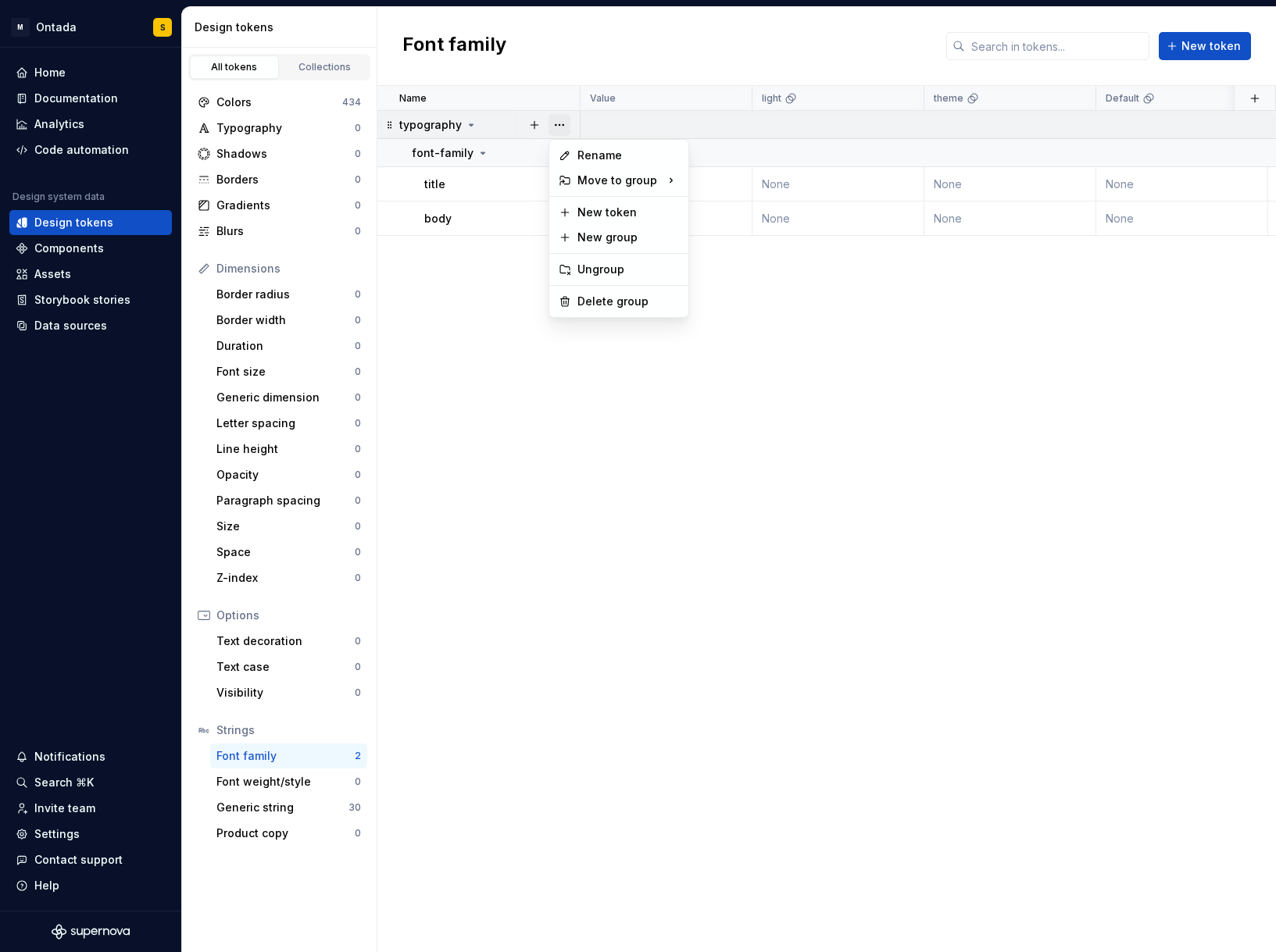
click at [563, 126] on button "button" at bounding box center [560, 125] width 22 height 22
click at [590, 298] on div "Delete group" at bounding box center [628, 301] width 102 height 16
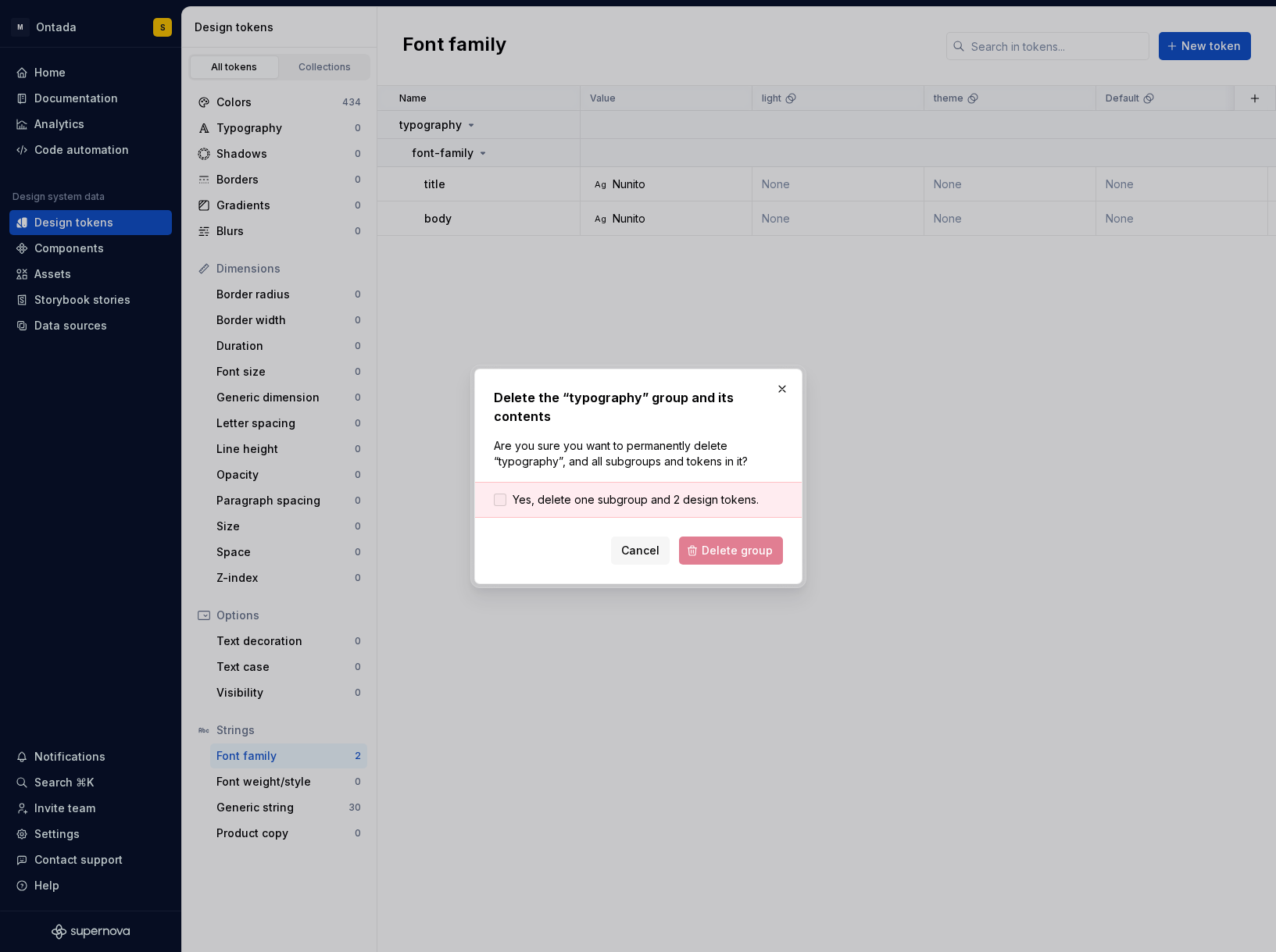
click at [627, 493] on span "Yes, delete one subgroup and 2 design tokens." at bounding box center [635, 500] width 246 height 16
click at [742, 552] on button "Delete group" at bounding box center [731, 551] width 104 height 28
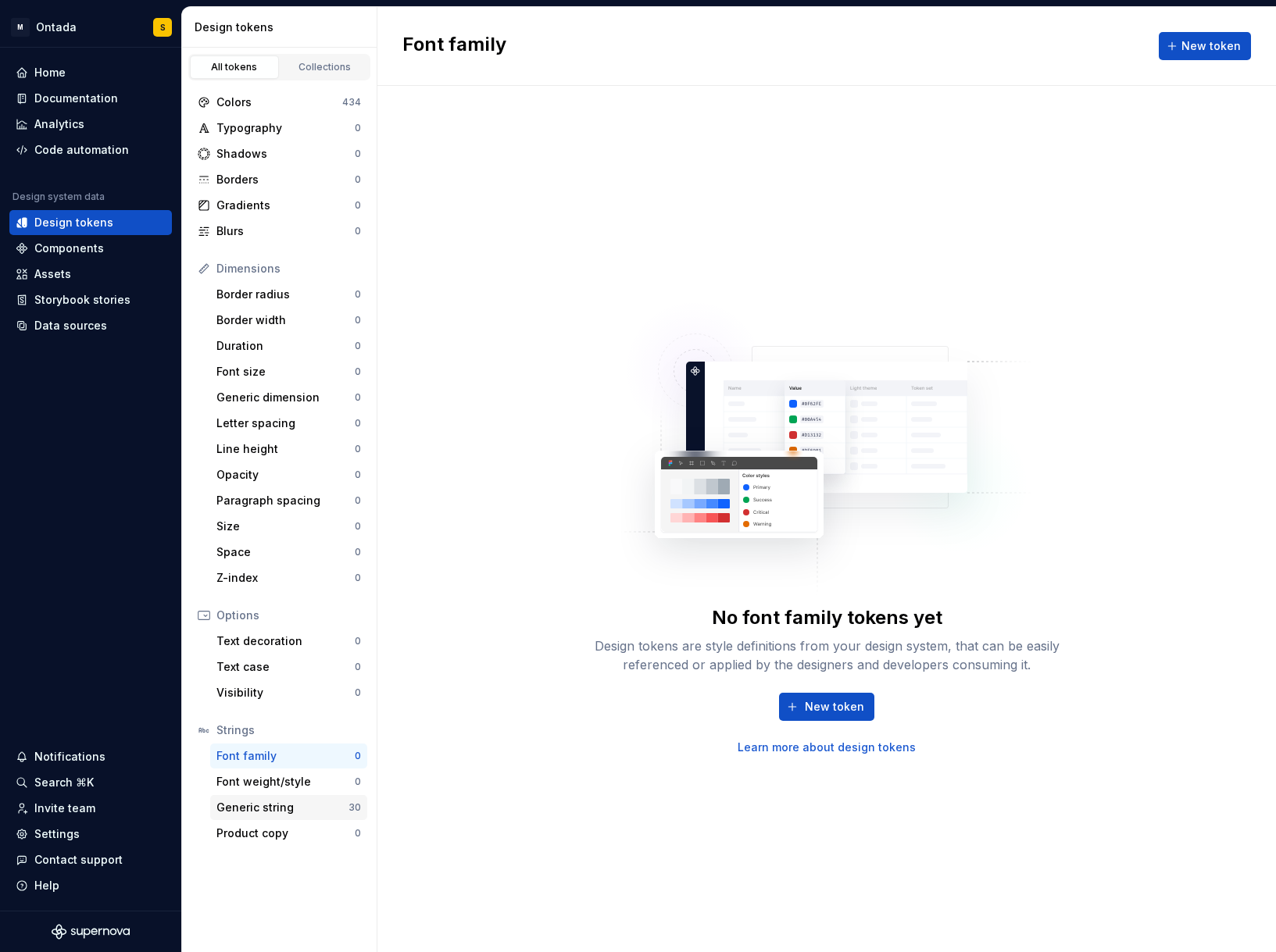
click at [339, 805] on div "Generic string" at bounding box center [282, 807] width 132 height 16
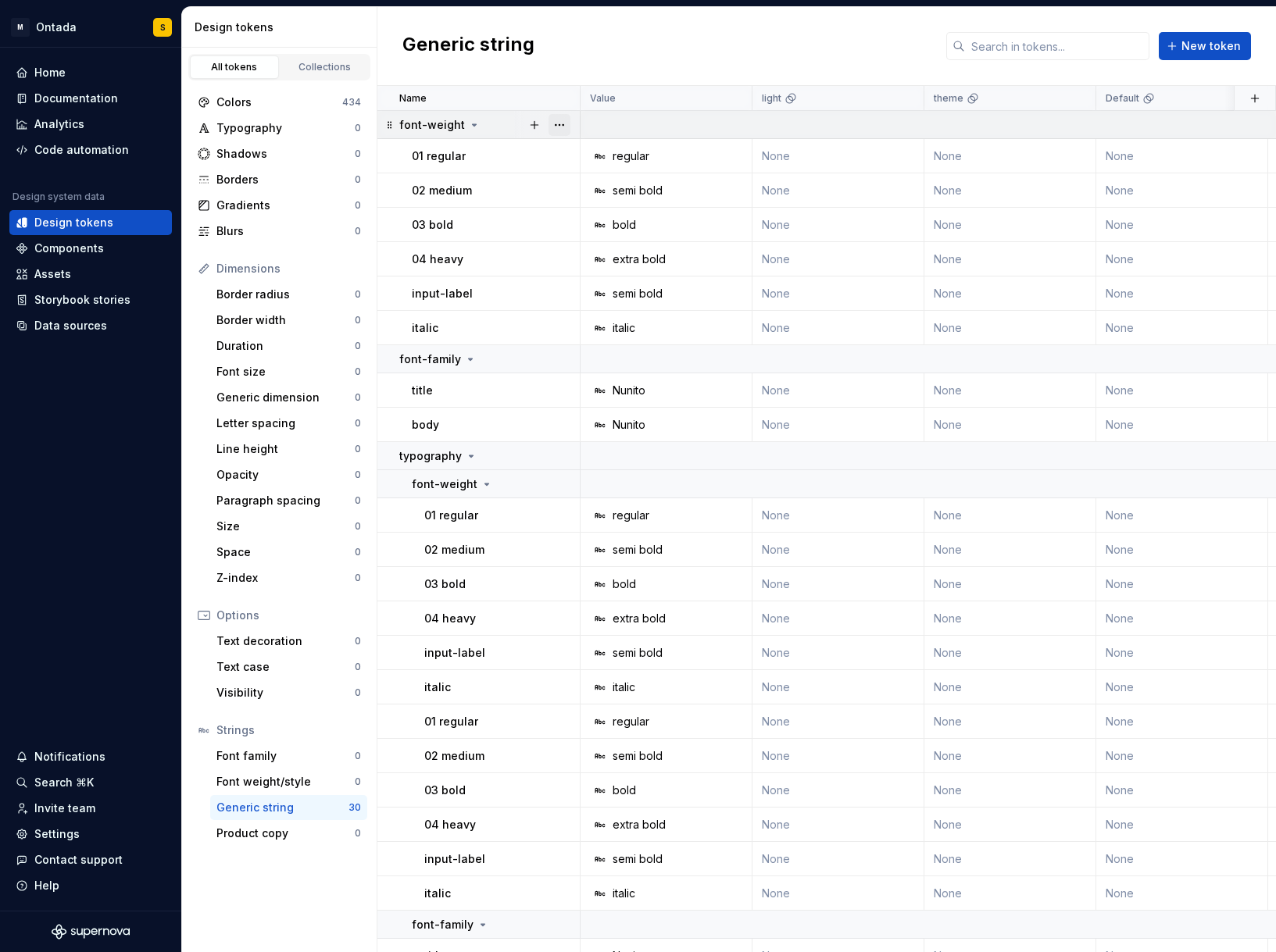
click at [554, 119] on button "button" at bounding box center [560, 125] width 22 height 22
click at [611, 297] on div "Delete group" at bounding box center [628, 301] width 102 height 16
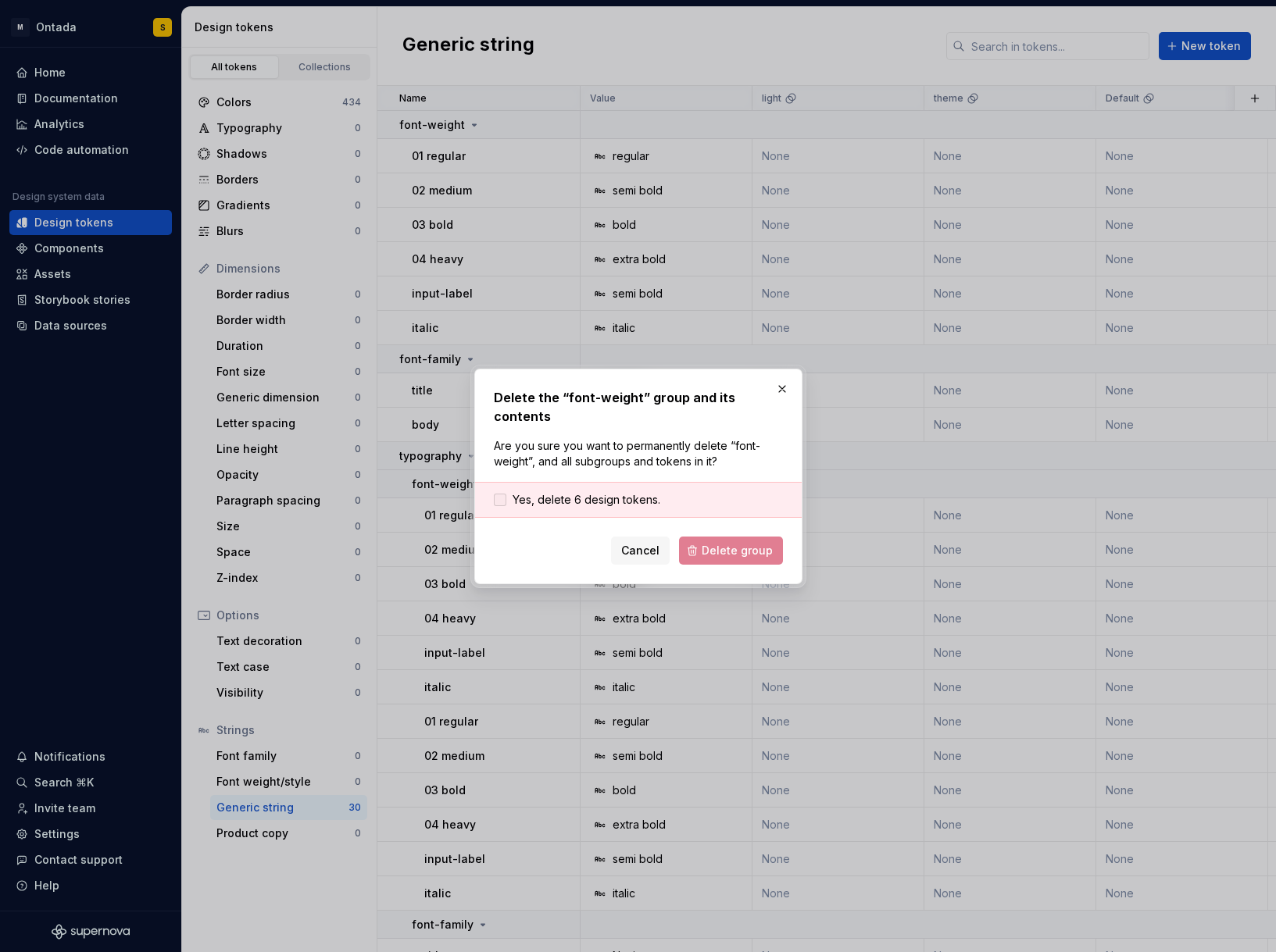
click at [624, 493] on span "Yes, delete 6 design tokens." at bounding box center [586, 500] width 147 height 16
click at [706, 543] on span "Delete group" at bounding box center [737, 551] width 71 height 16
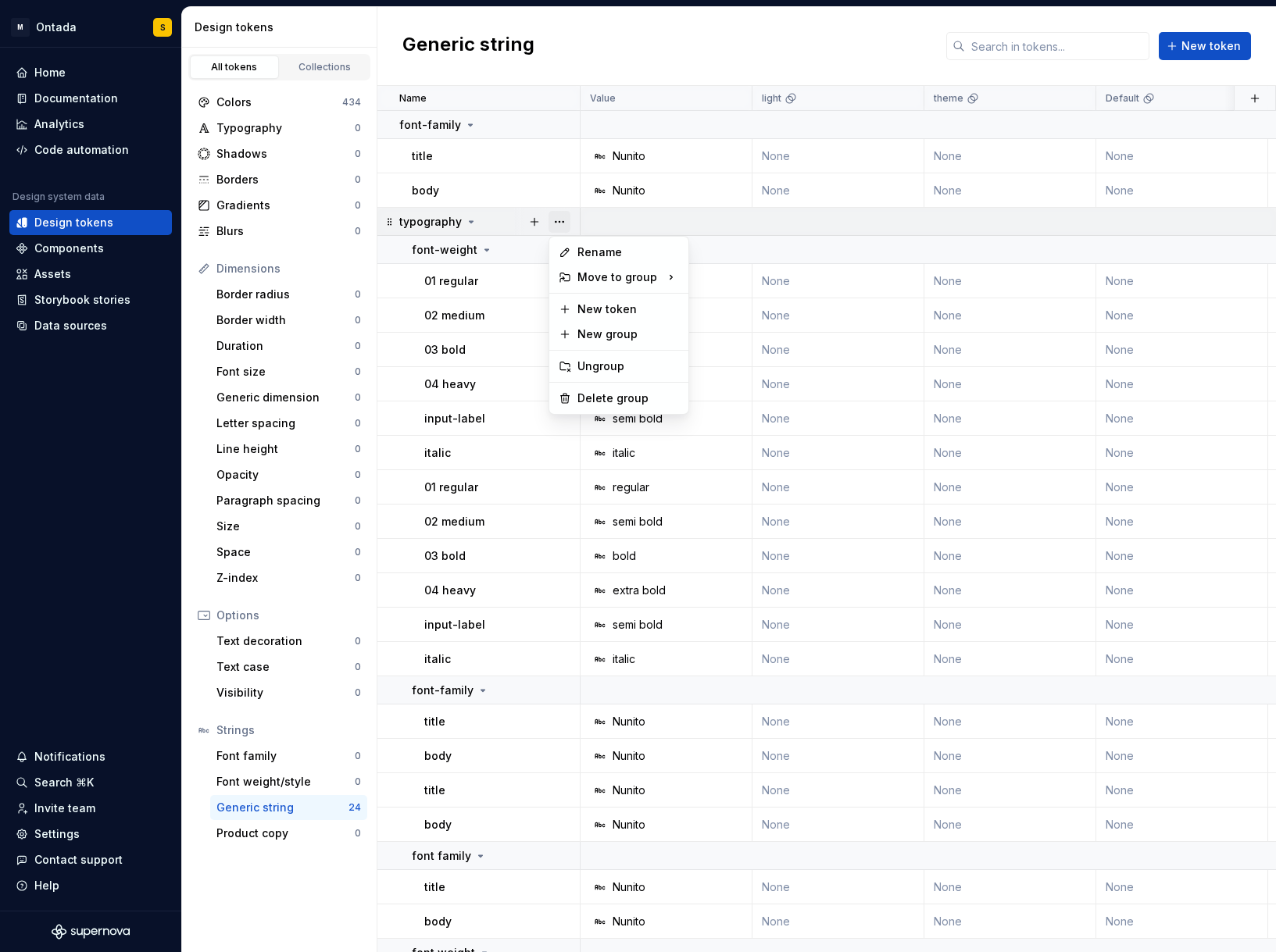
click at [563, 220] on button "button" at bounding box center [560, 222] width 22 height 22
click at [580, 396] on div "Delete group" at bounding box center [628, 398] width 102 height 16
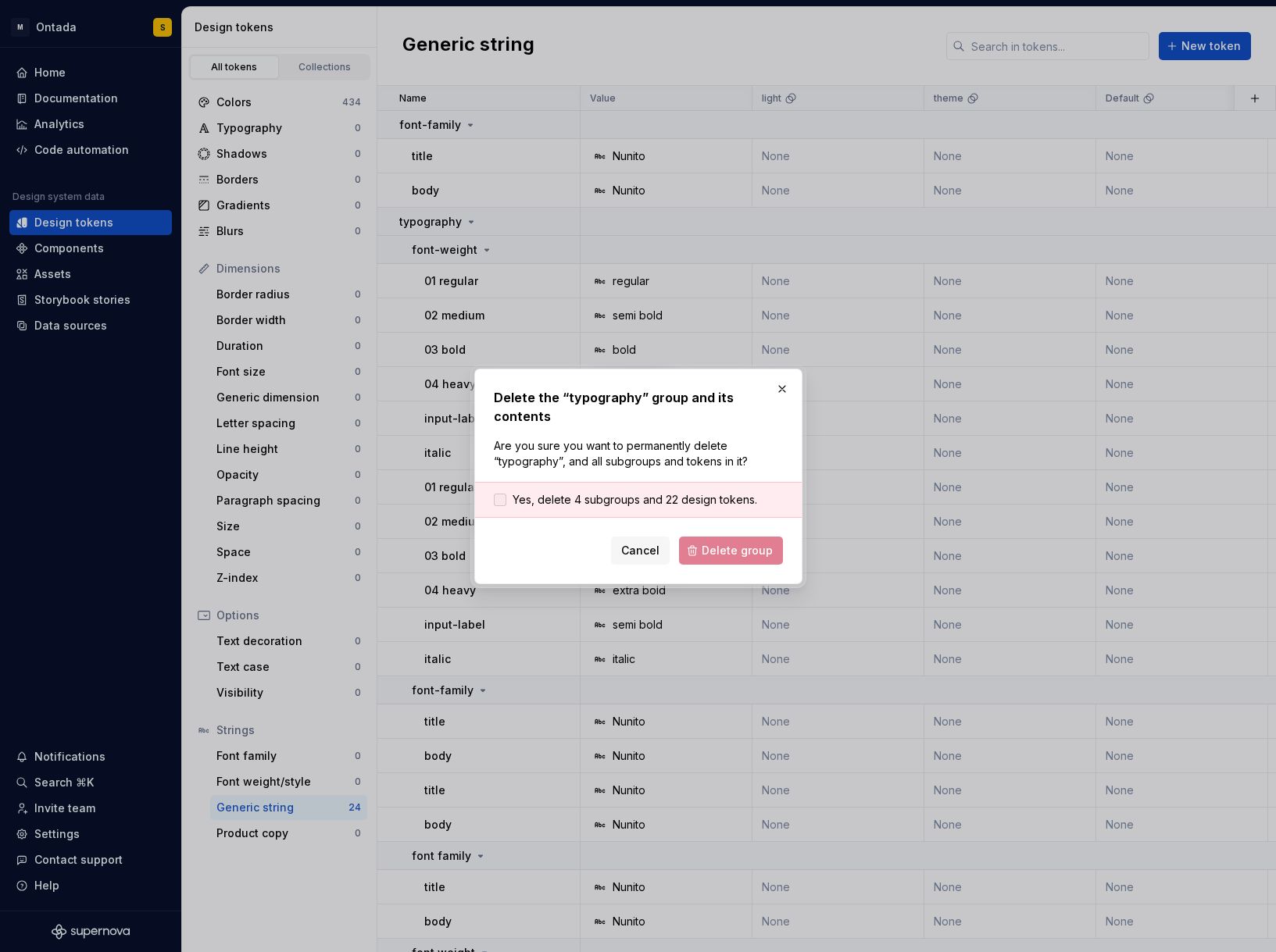
click at [658, 493] on span "Yes, delete 4 subgroups and 22 design tokens." at bounding box center [634, 500] width 244 height 16
click at [748, 543] on span "Delete group" at bounding box center [737, 551] width 71 height 16
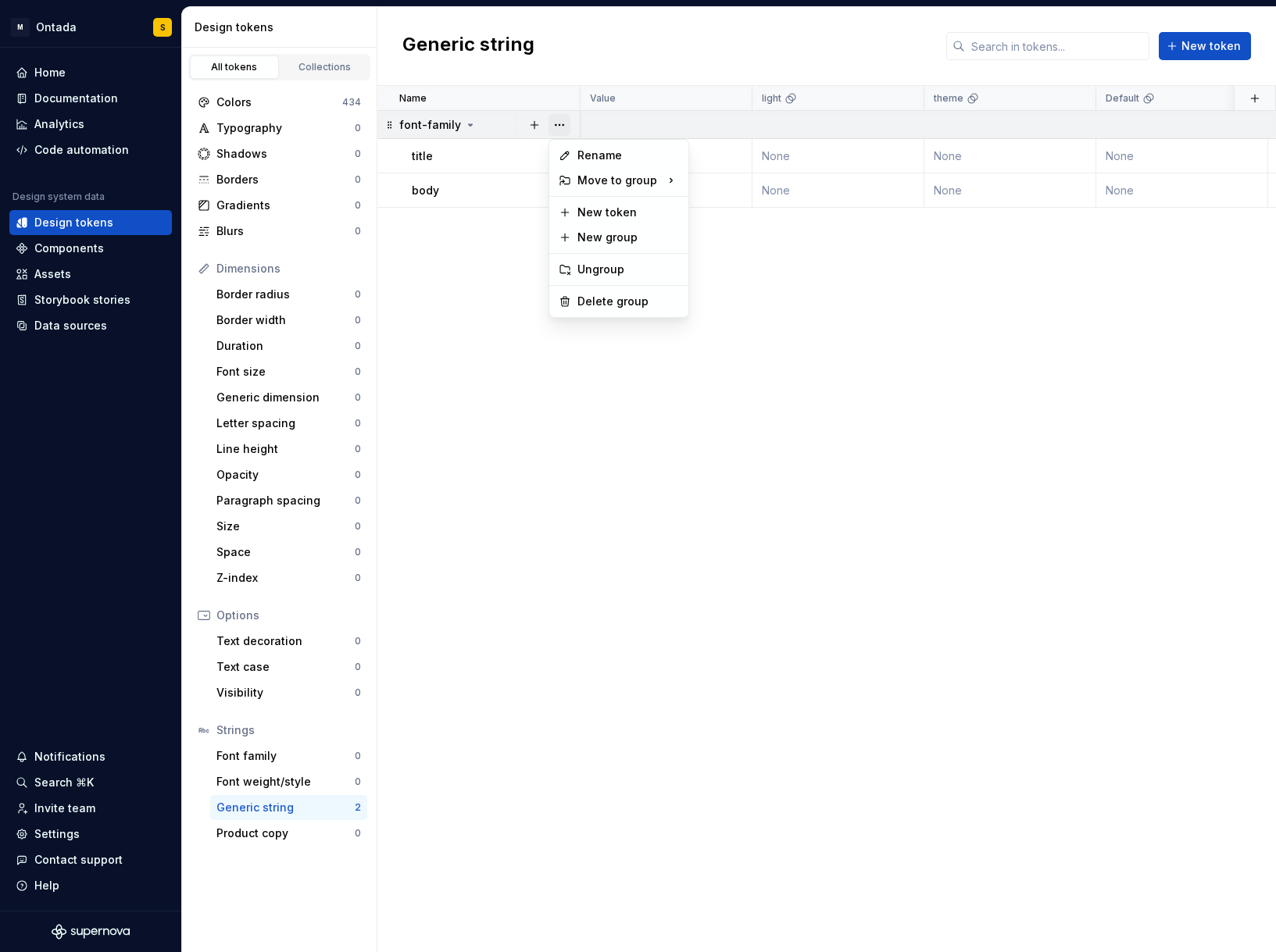
click at [554, 124] on button "button" at bounding box center [560, 125] width 22 height 22
click at [598, 296] on div "Delete group" at bounding box center [628, 301] width 102 height 16
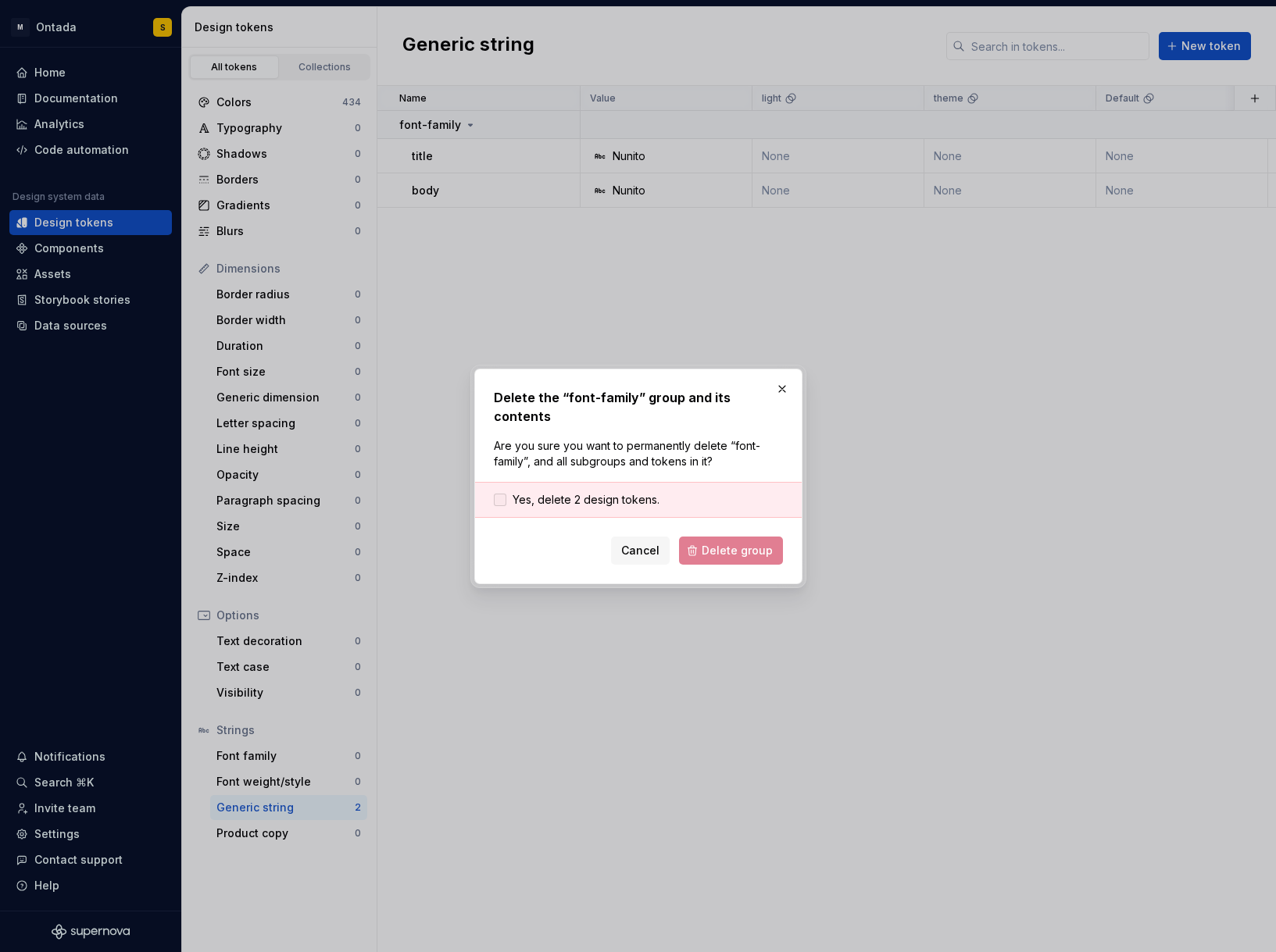
click at [622, 498] on span "Yes, delete 2 design tokens." at bounding box center [585, 500] width 147 height 16
click at [744, 543] on span "Delete group" at bounding box center [737, 551] width 71 height 16
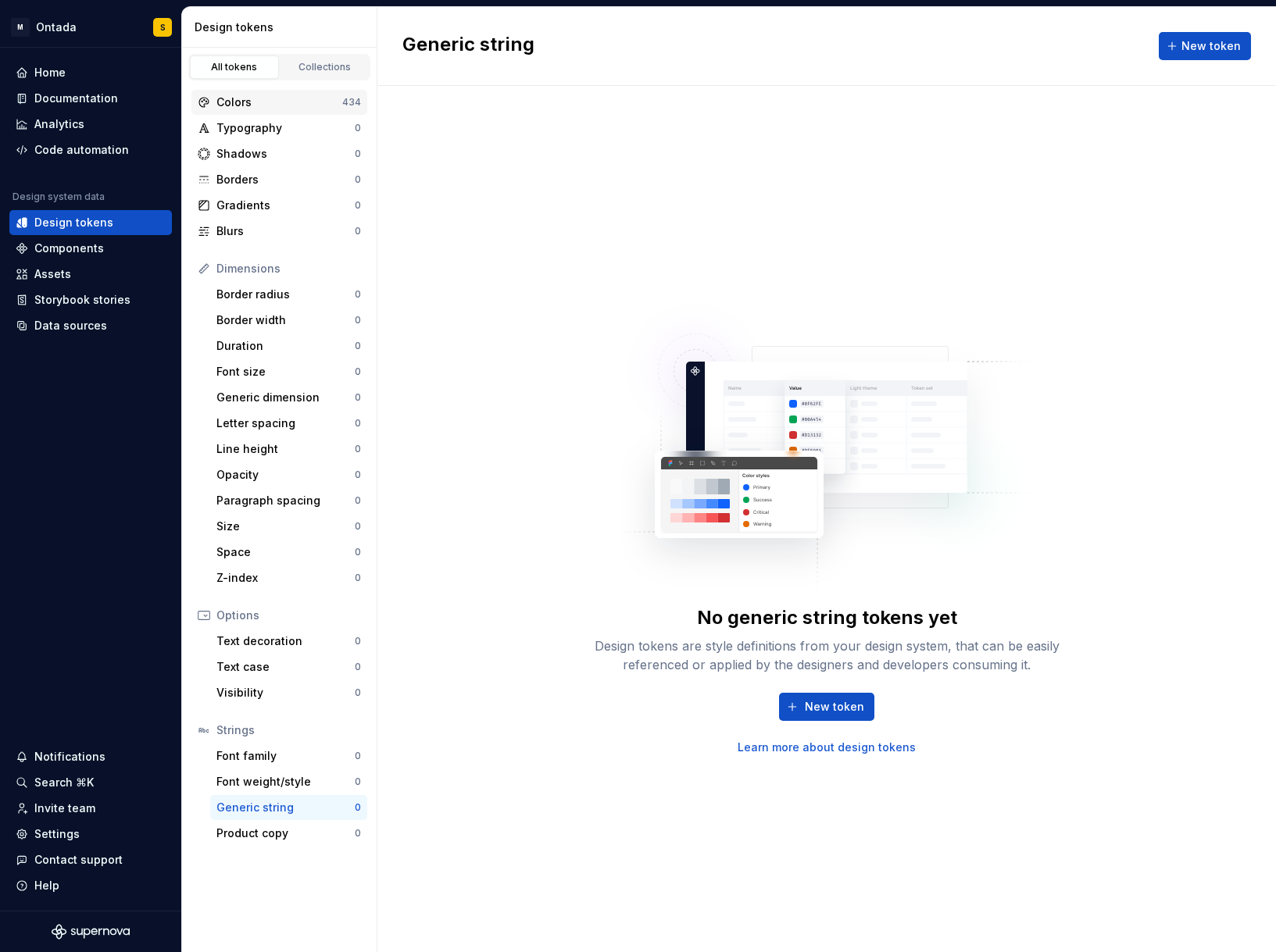
click at [305, 98] on div "Colors" at bounding box center [279, 102] width 126 height 16
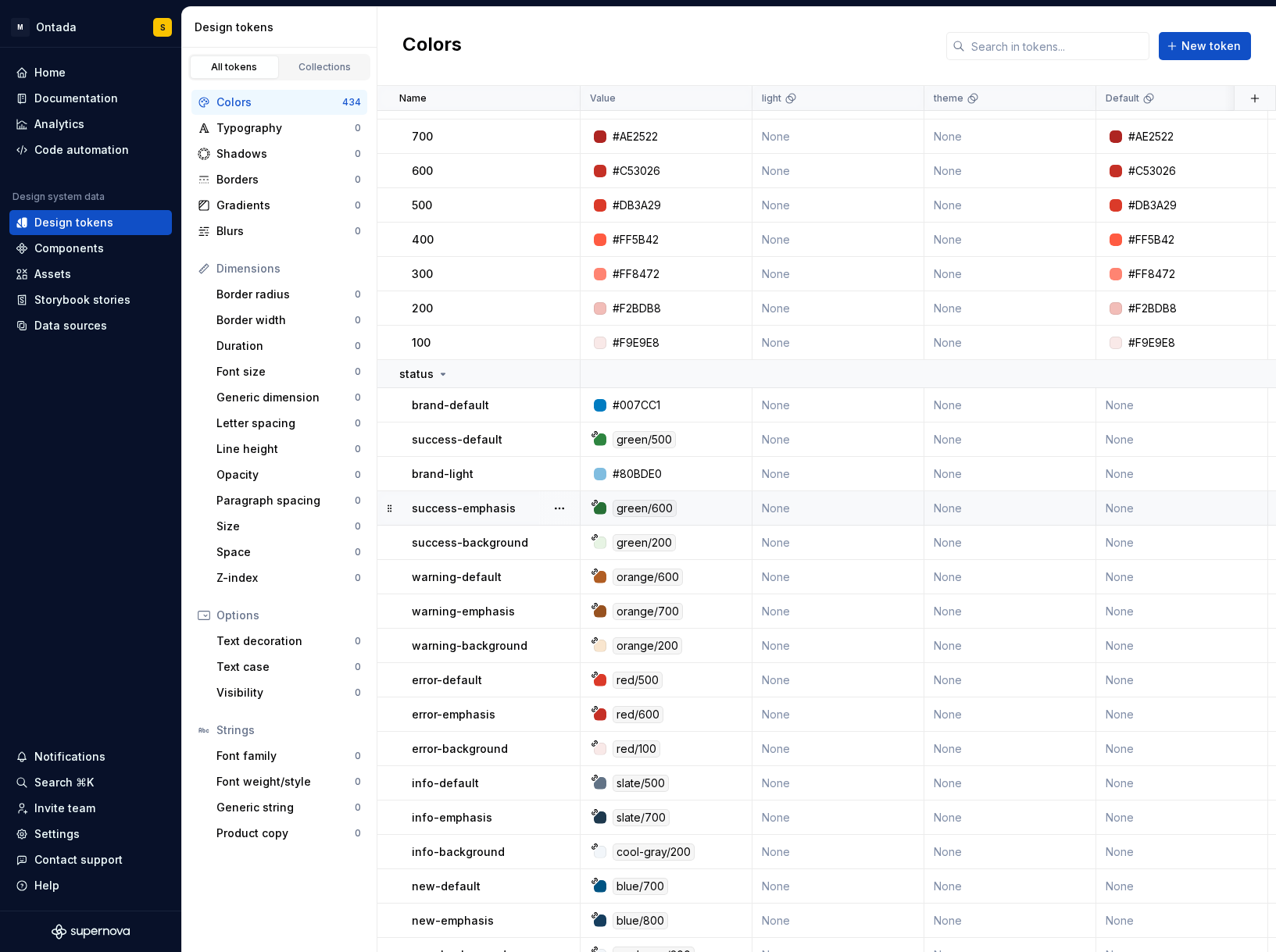
scroll to position [26, 0]
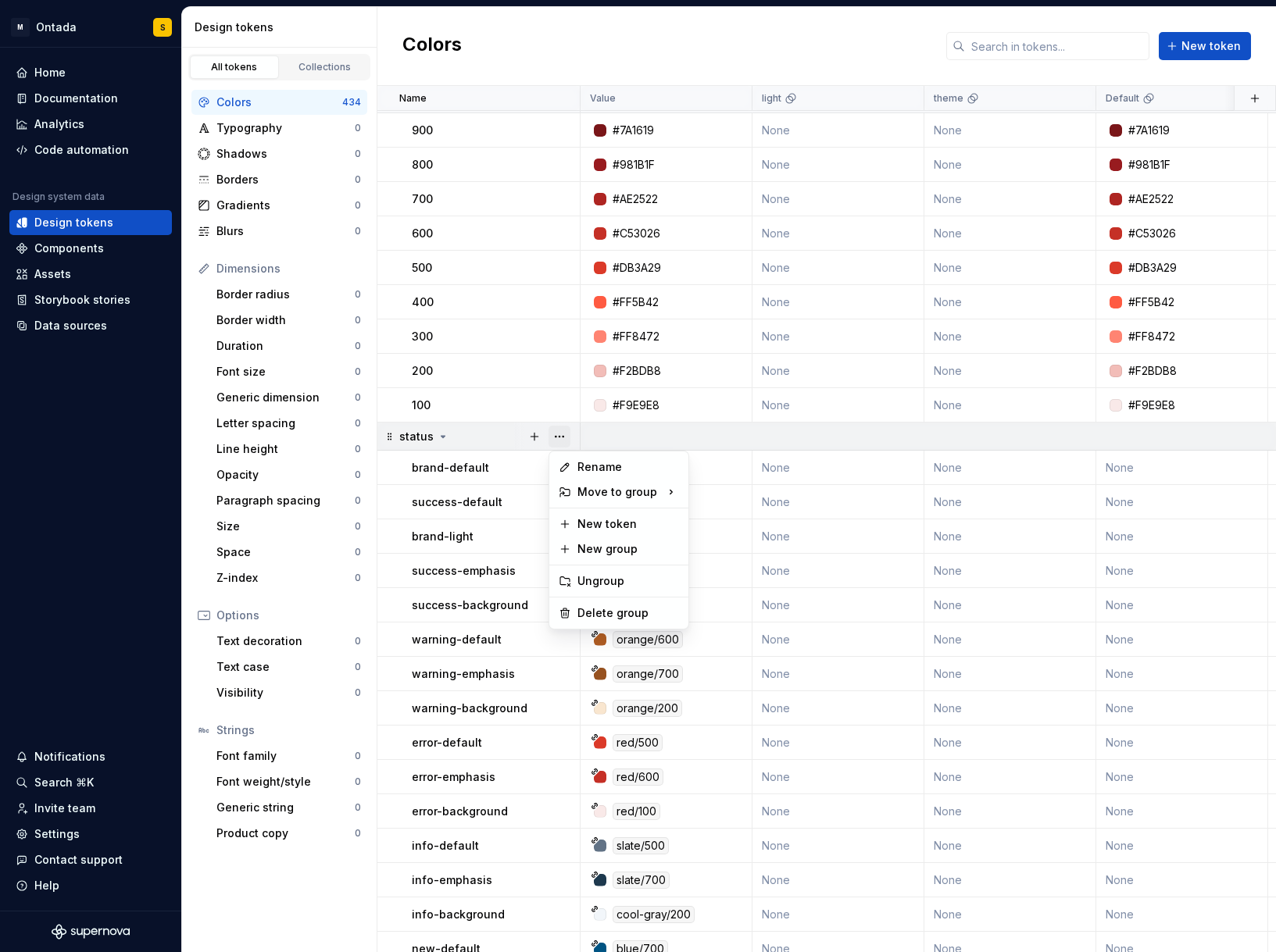
click at [556, 436] on button "button" at bounding box center [560, 436] width 22 height 22
click at [585, 615] on div "Delete group" at bounding box center [628, 613] width 102 height 16
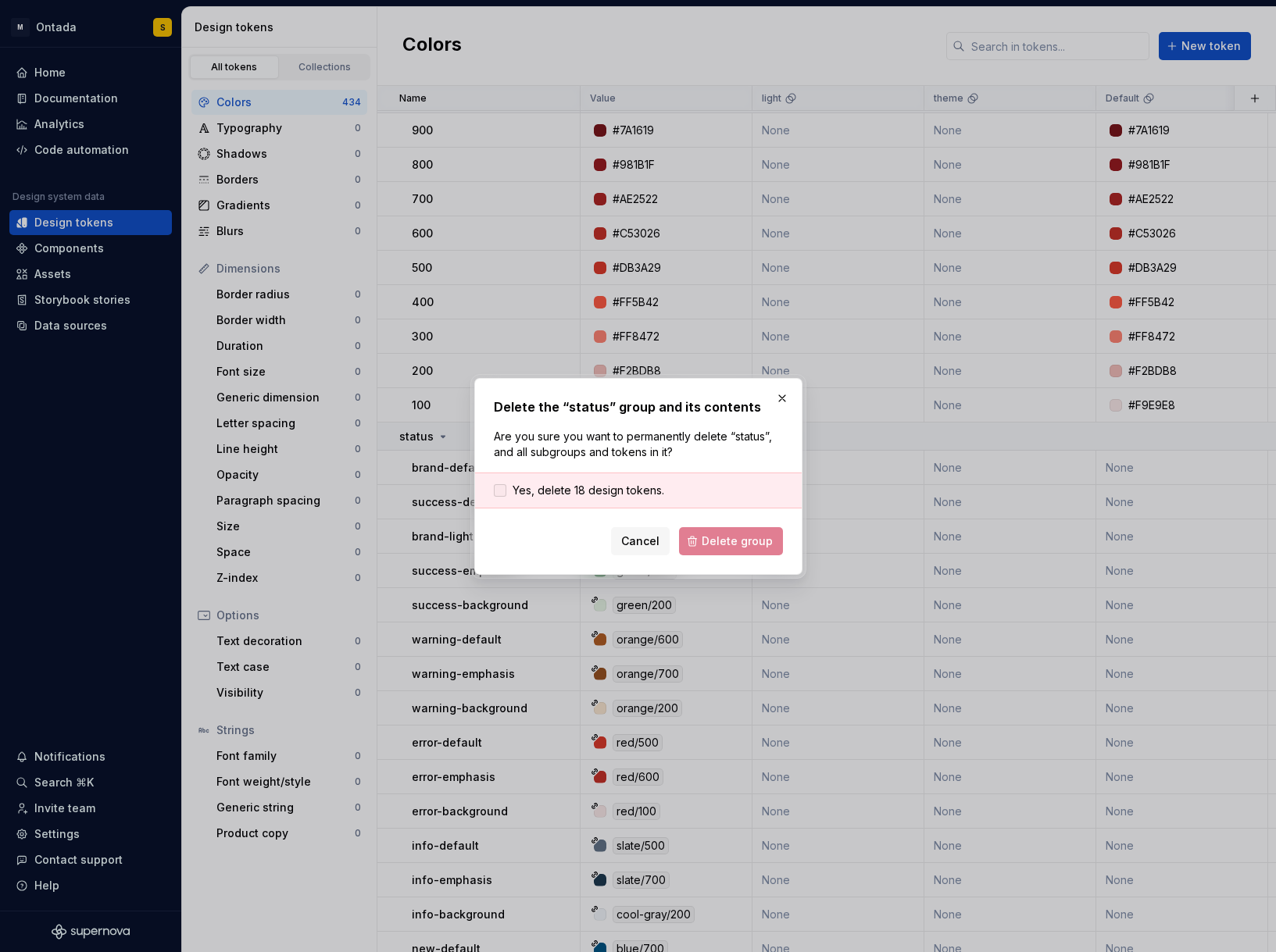
click at [633, 493] on span "Yes, delete 18 design tokens." at bounding box center [588, 490] width 152 height 16
click at [715, 543] on span "Delete group" at bounding box center [737, 541] width 71 height 16
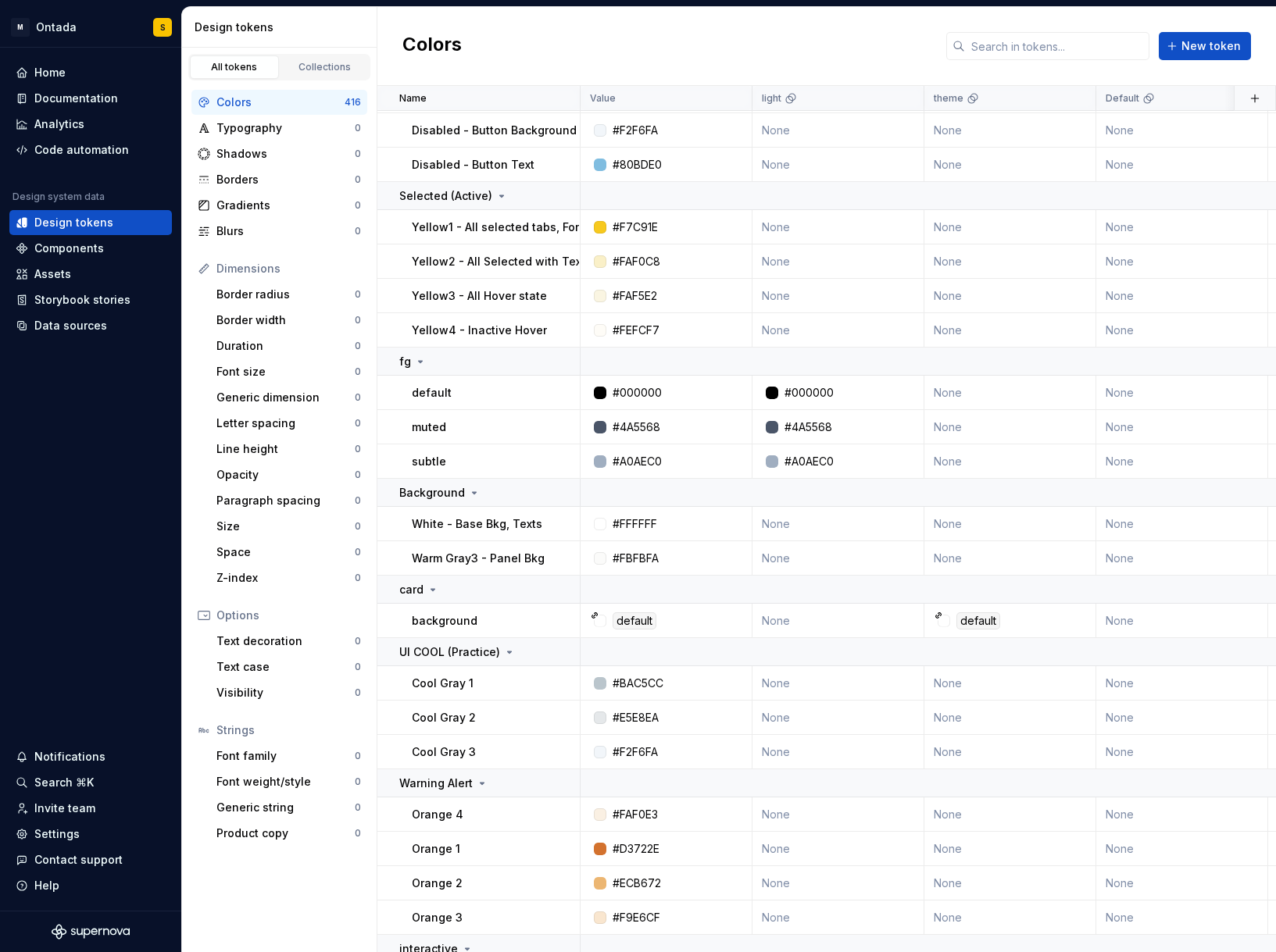
scroll to position [974, 0]
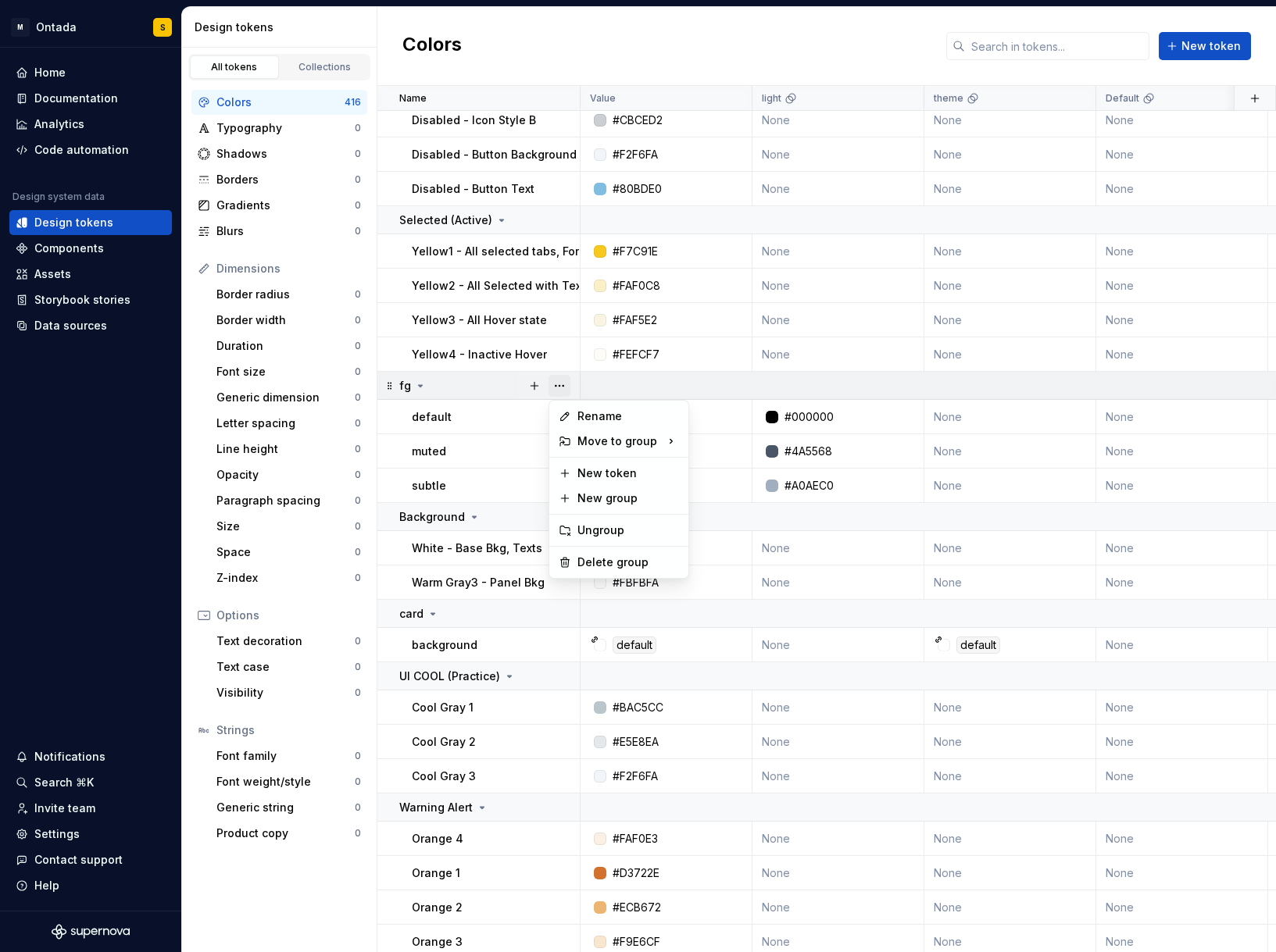
click at [560, 387] on button "button" at bounding box center [560, 386] width 22 height 22
click at [608, 558] on div "Delete group" at bounding box center [628, 562] width 102 height 16
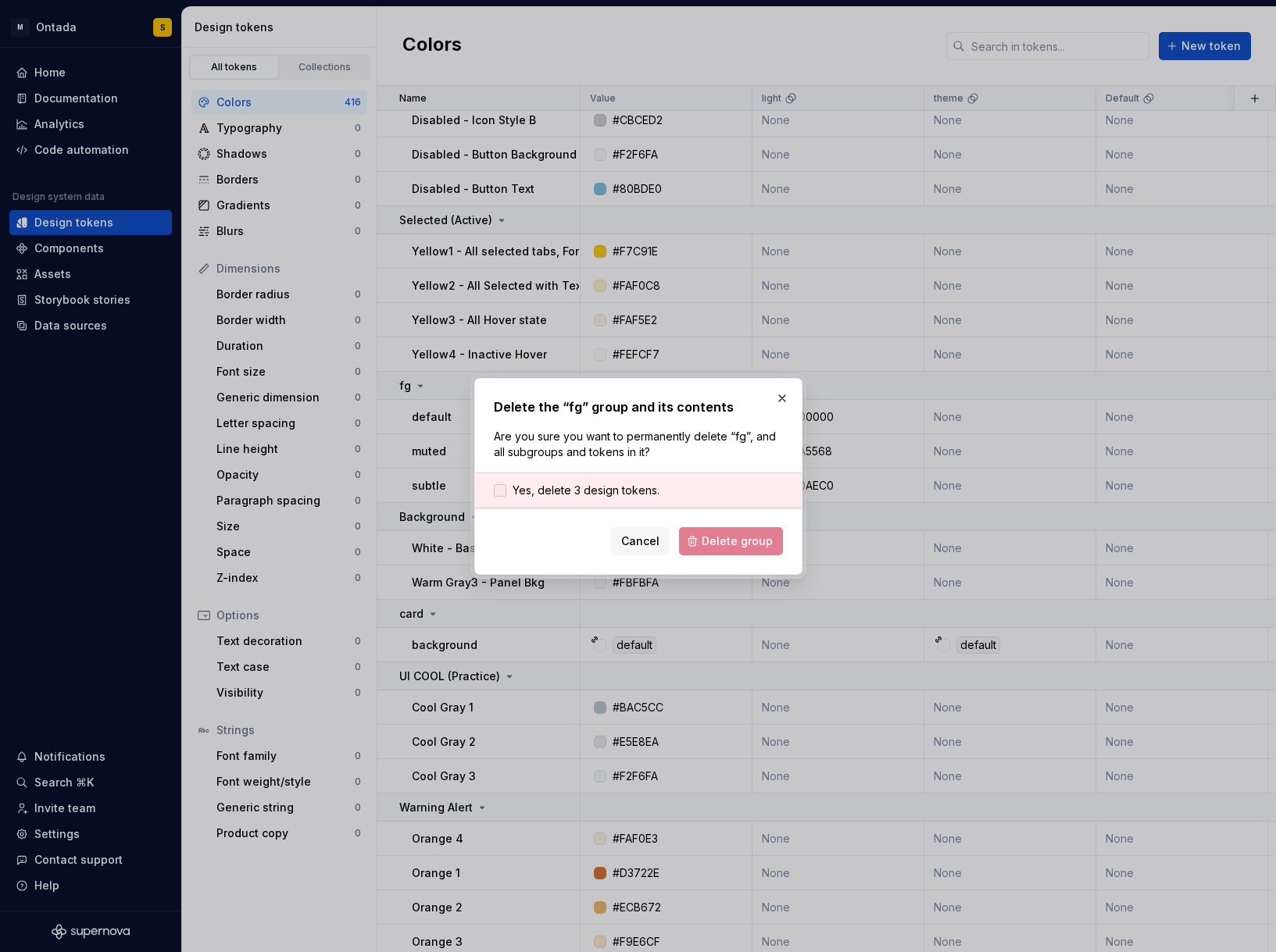
click at [647, 488] on span "Yes, delete 3 design tokens." at bounding box center [585, 490] width 147 height 16
click at [741, 545] on span "Delete group" at bounding box center [737, 541] width 71 height 16
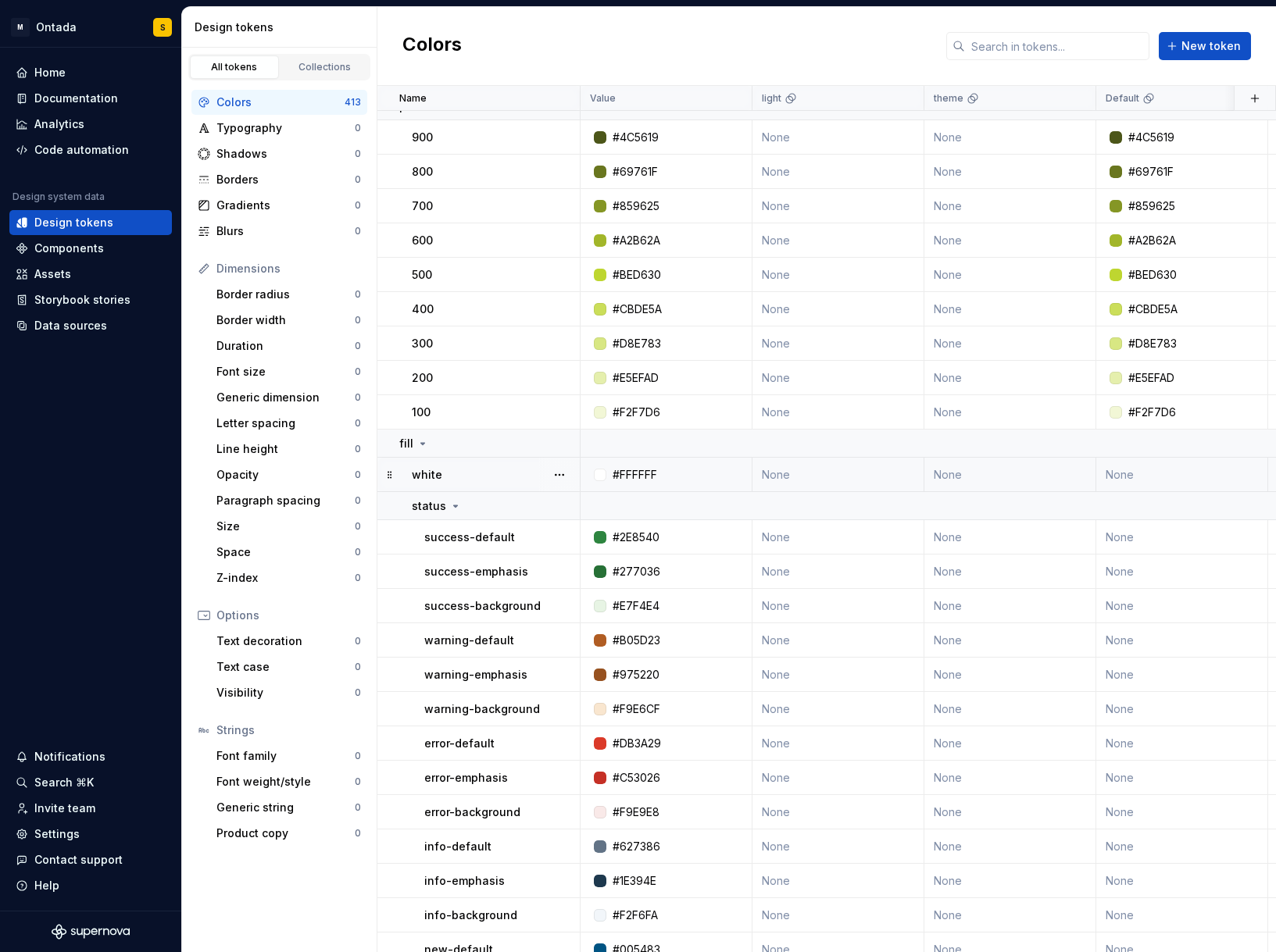
scroll to position [6884, 0]
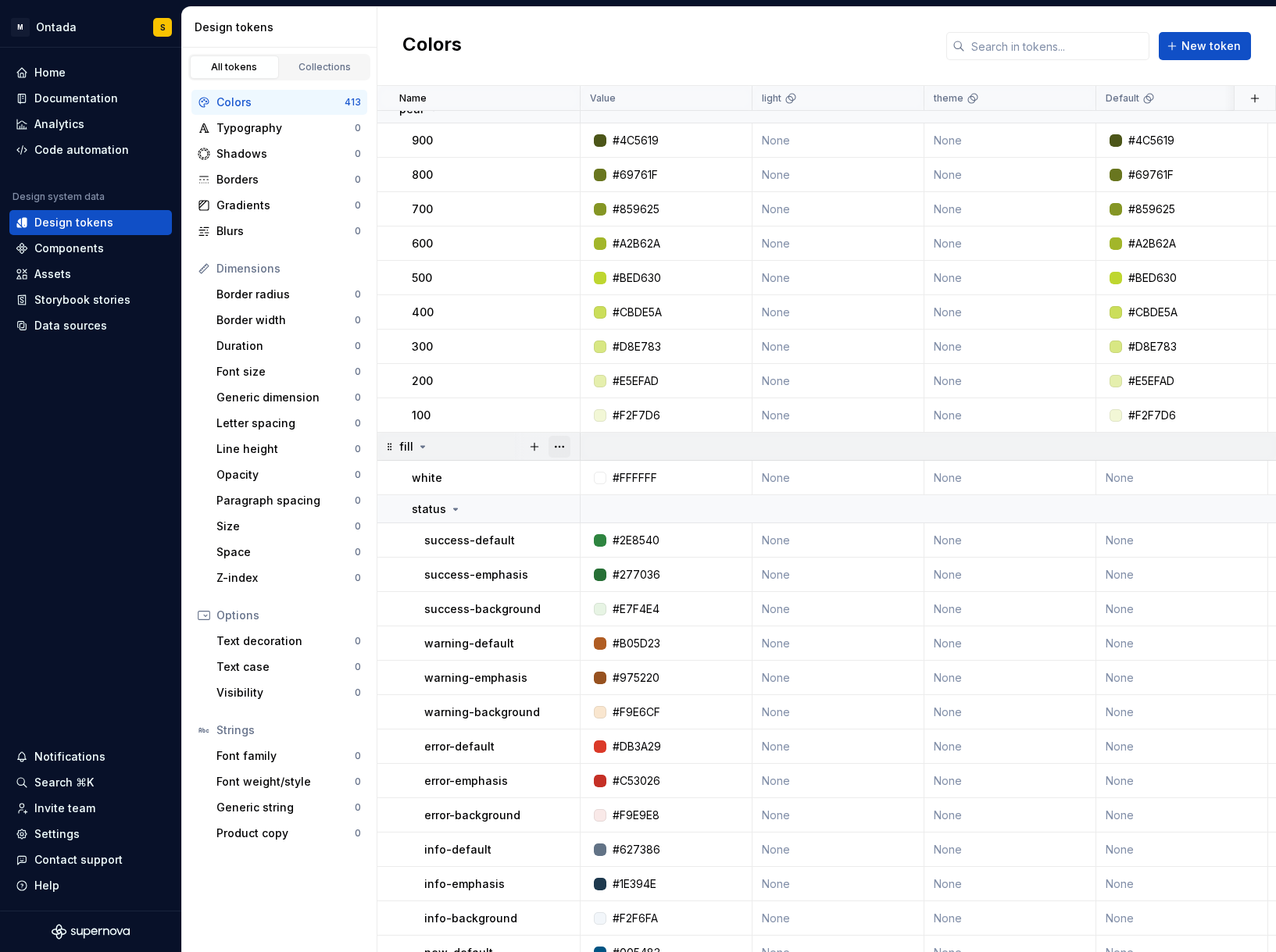
click at [552, 442] on button "button" at bounding box center [560, 447] width 22 height 22
click at [577, 625] on div "Delete group" at bounding box center [628, 623] width 102 height 16
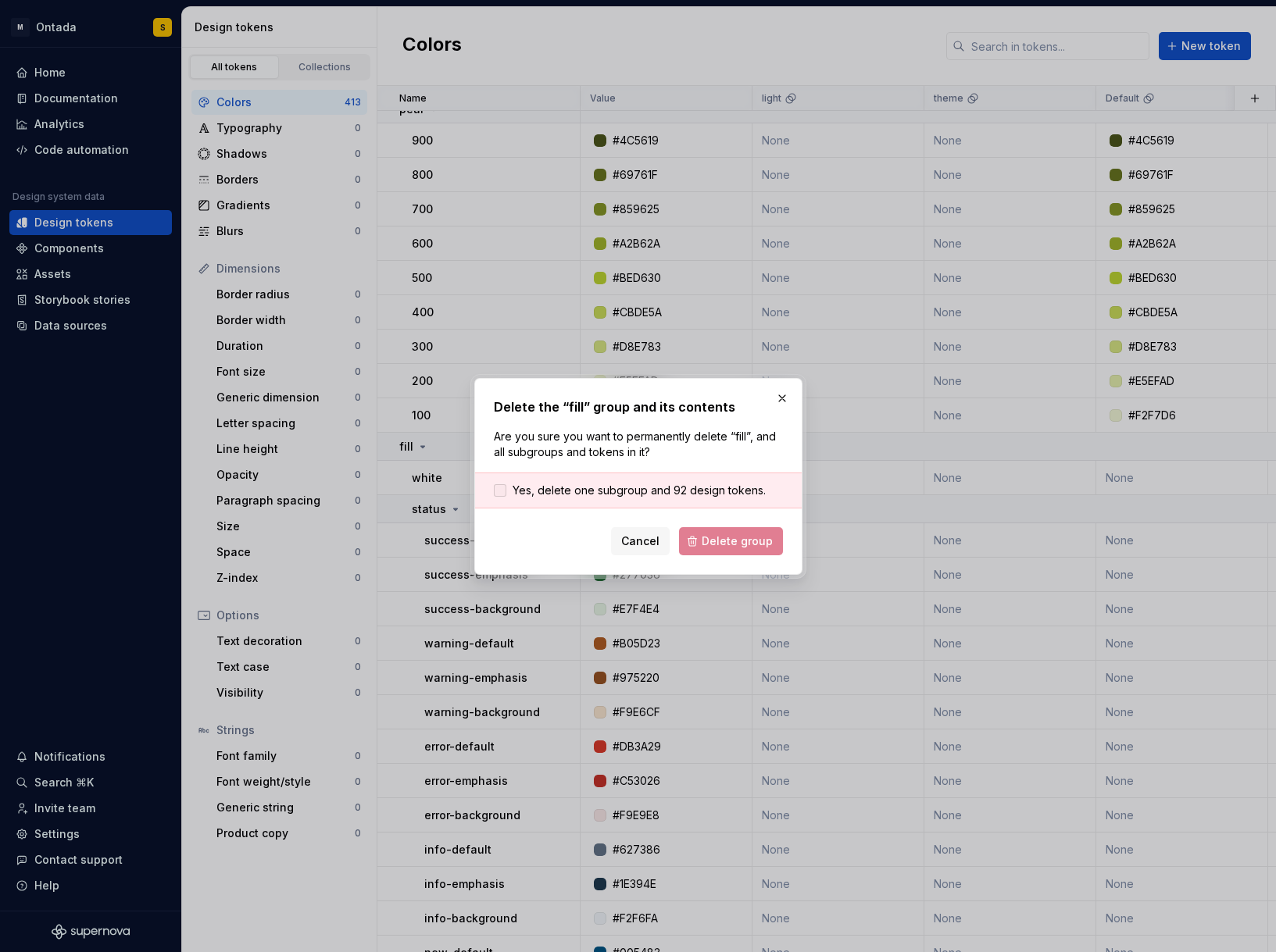
click at [659, 485] on span "Yes, delete one subgroup and 92 design tokens." at bounding box center [639, 490] width 253 height 16
click at [739, 541] on span "Delete group" at bounding box center [737, 541] width 71 height 16
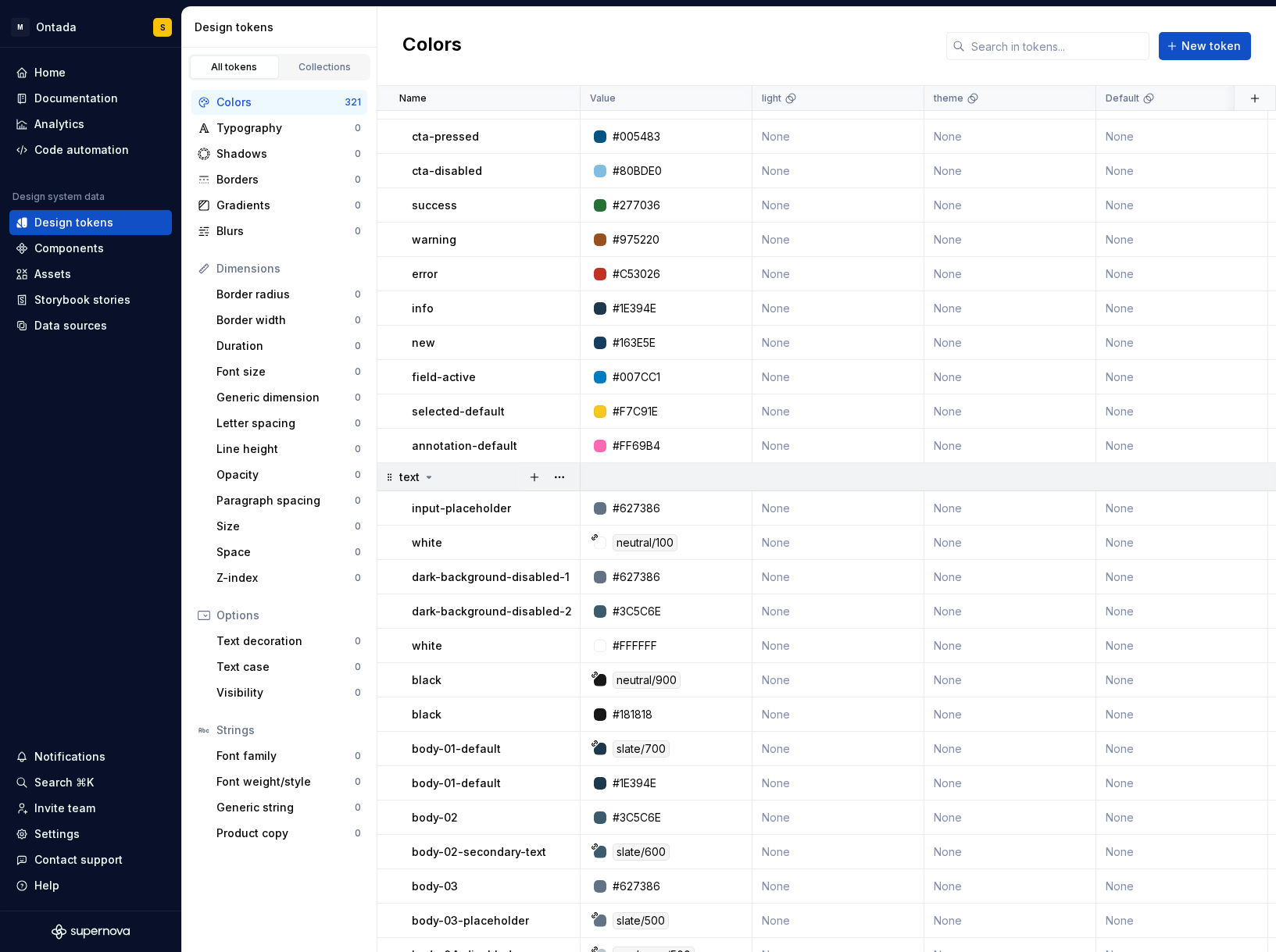
scroll to position [9116, 0]
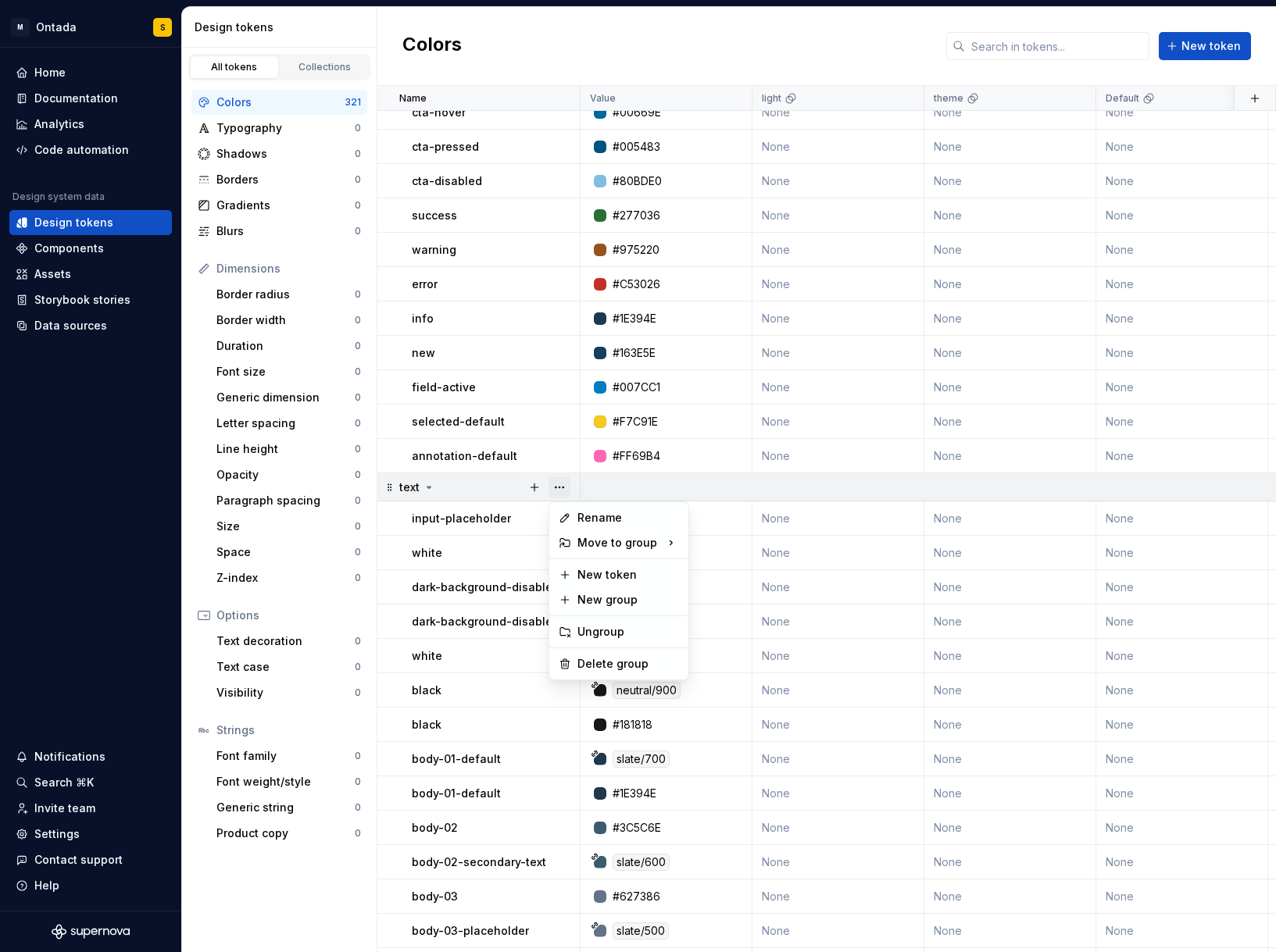
click at [555, 487] on button "button" at bounding box center [560, 488] width 22 height 22
click at [595, 667] on div "Delete group" at bounding box center [628, 664] width 102 height 16
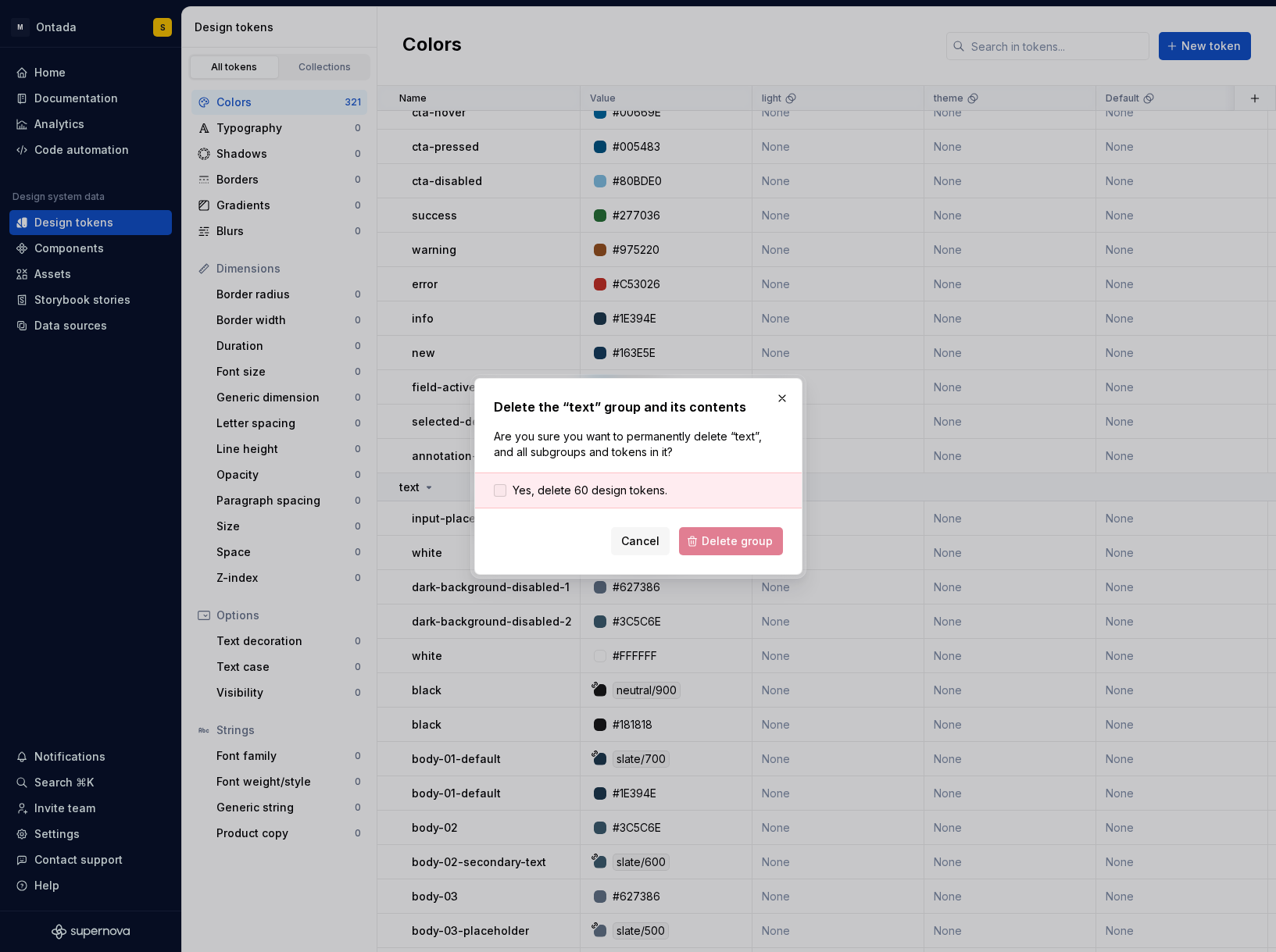
click at [632, 493] on span "Yes, delete 60 design tokens." at bounding box center [590, 490] width 155 height 16
click at [738, 549] on span "Delete group" at bounding box center [737, 541] width 71 height 16
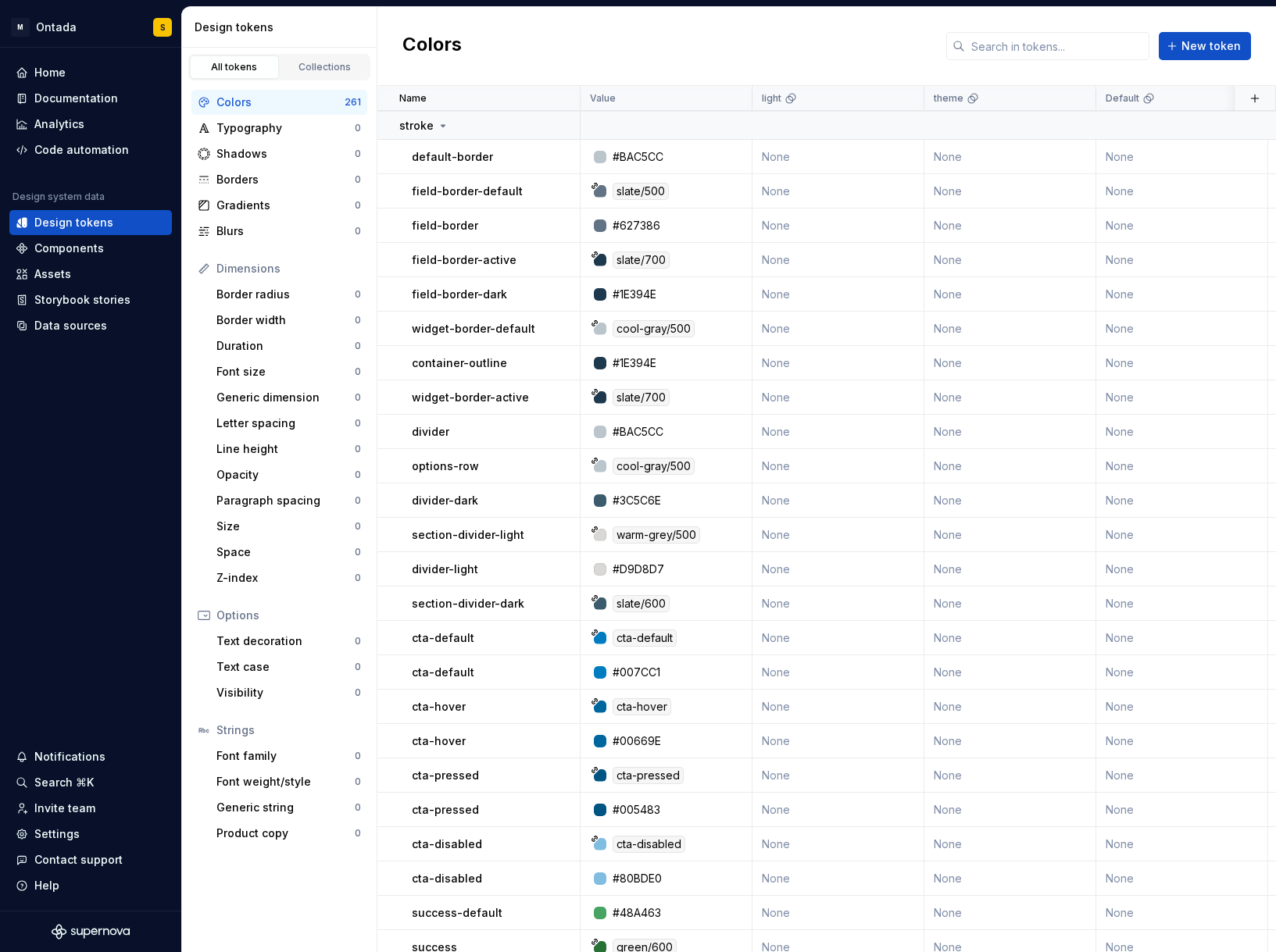
scroll to position [7451, 0]
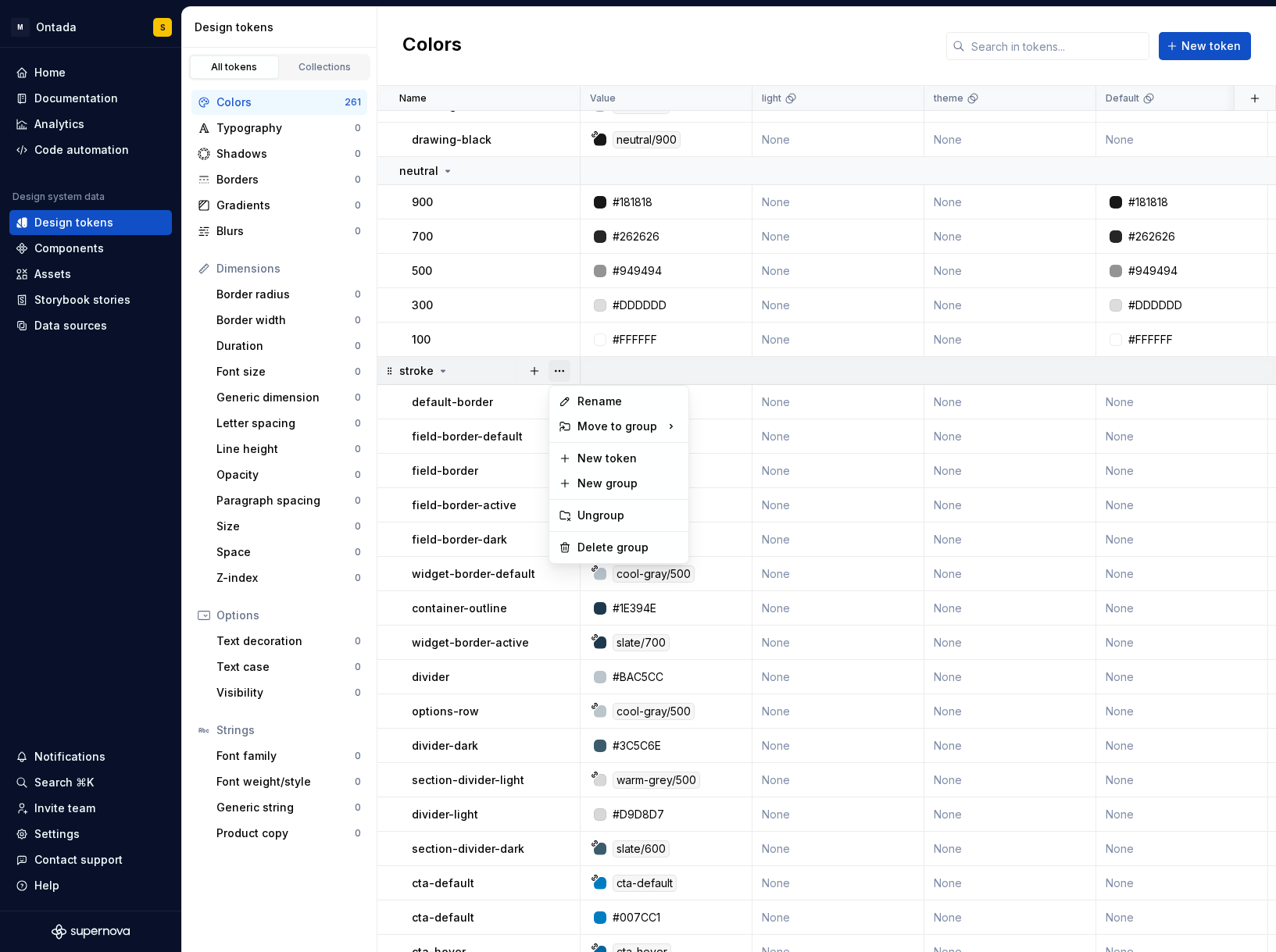
click at [559, 373] on button "button" at bounding box center [560, 371] width 22 height 22
click at [609, 548] on div "Delete group" at bounding box center [628, 547] width 102 height 16
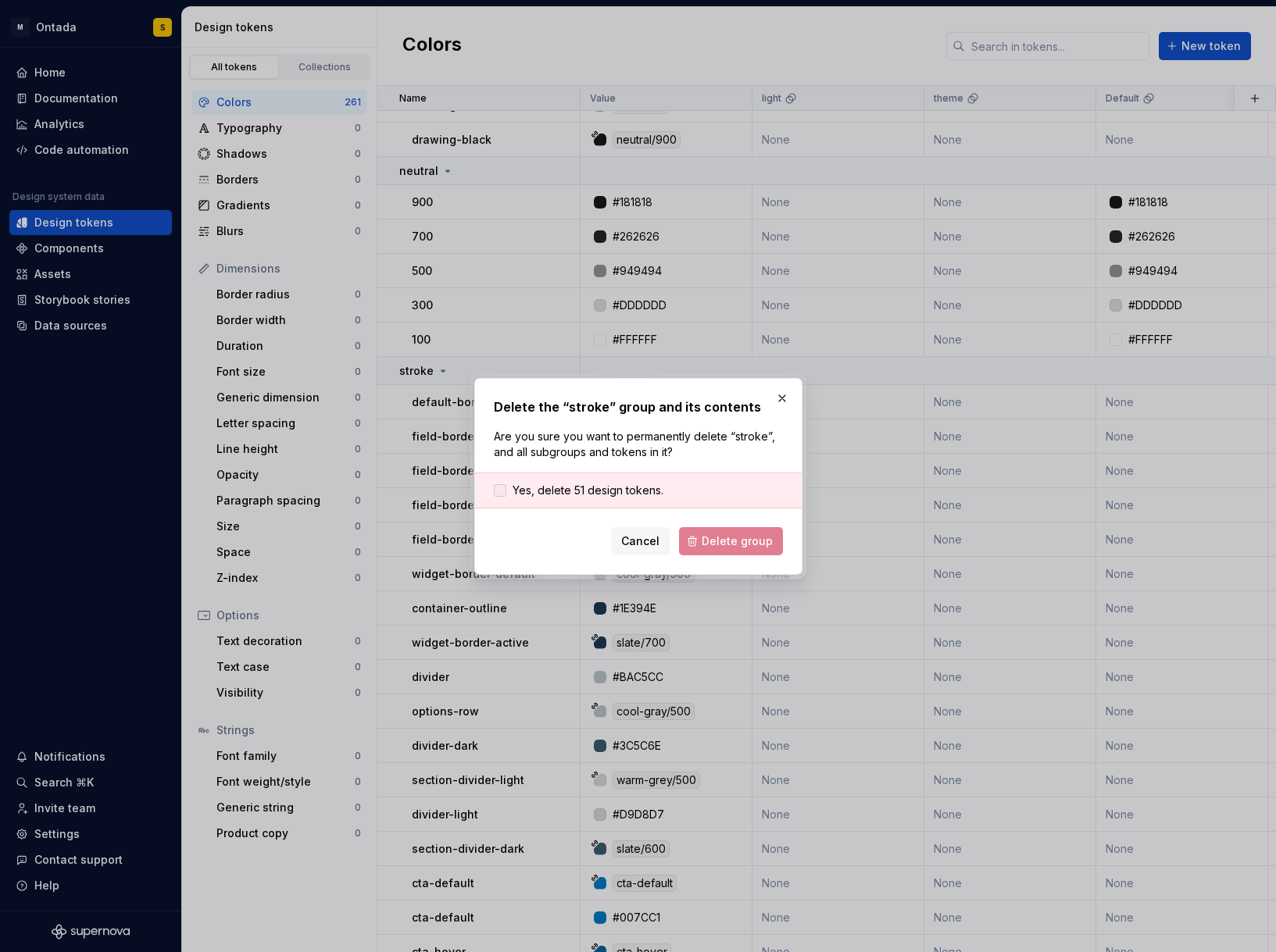
click at [641, 488] on span "Yes, delete 51 design tokens." at bounding box center [588, 490] width 151 height 16
click at [700, 539] on button "Delete group" at bounding box center [731, 541] width 104 height 28
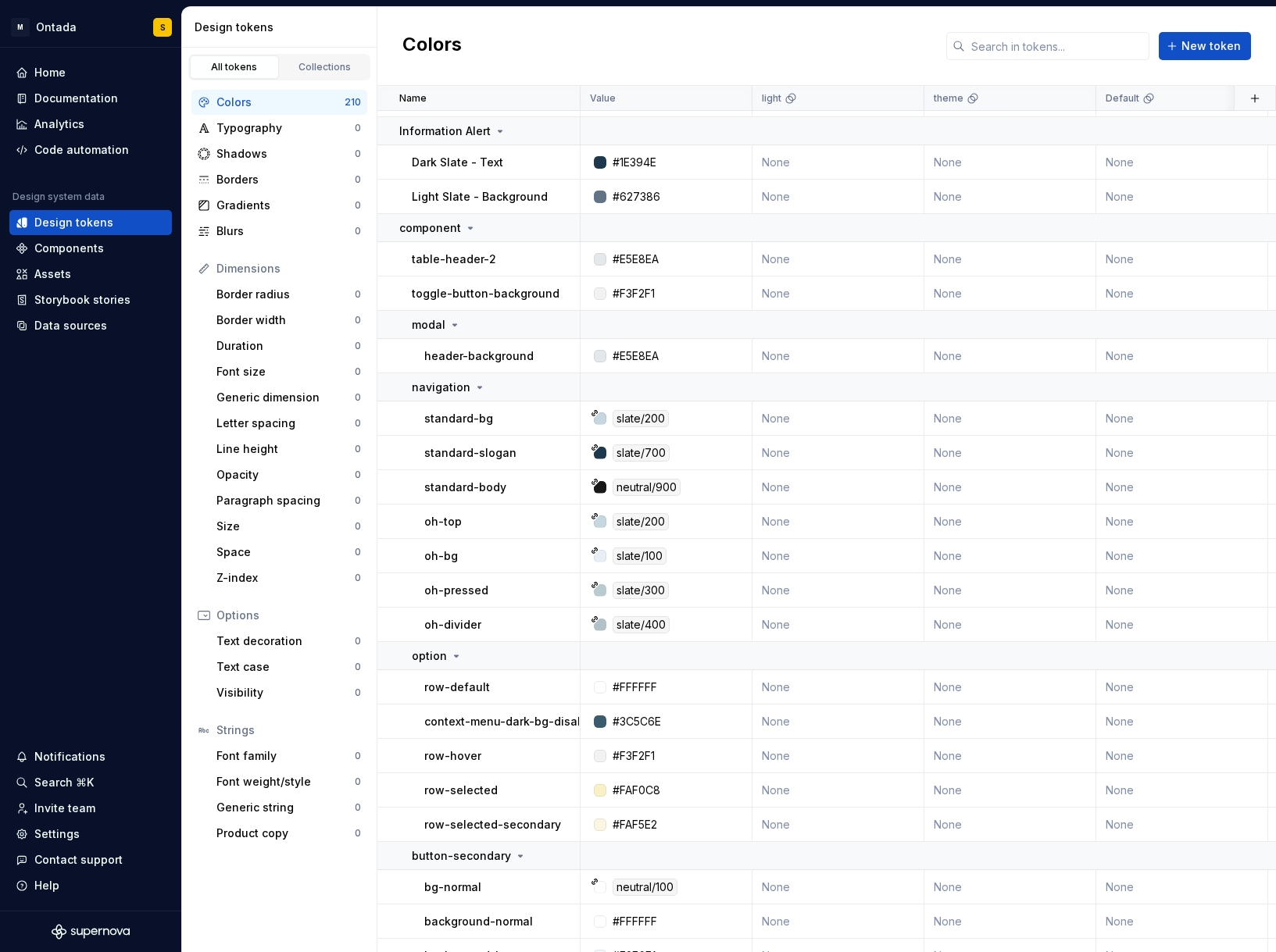
scroll to position [5065, 0]
click at [563, 223] on button "button" at bounding box center [560, 226] width 22 height 22
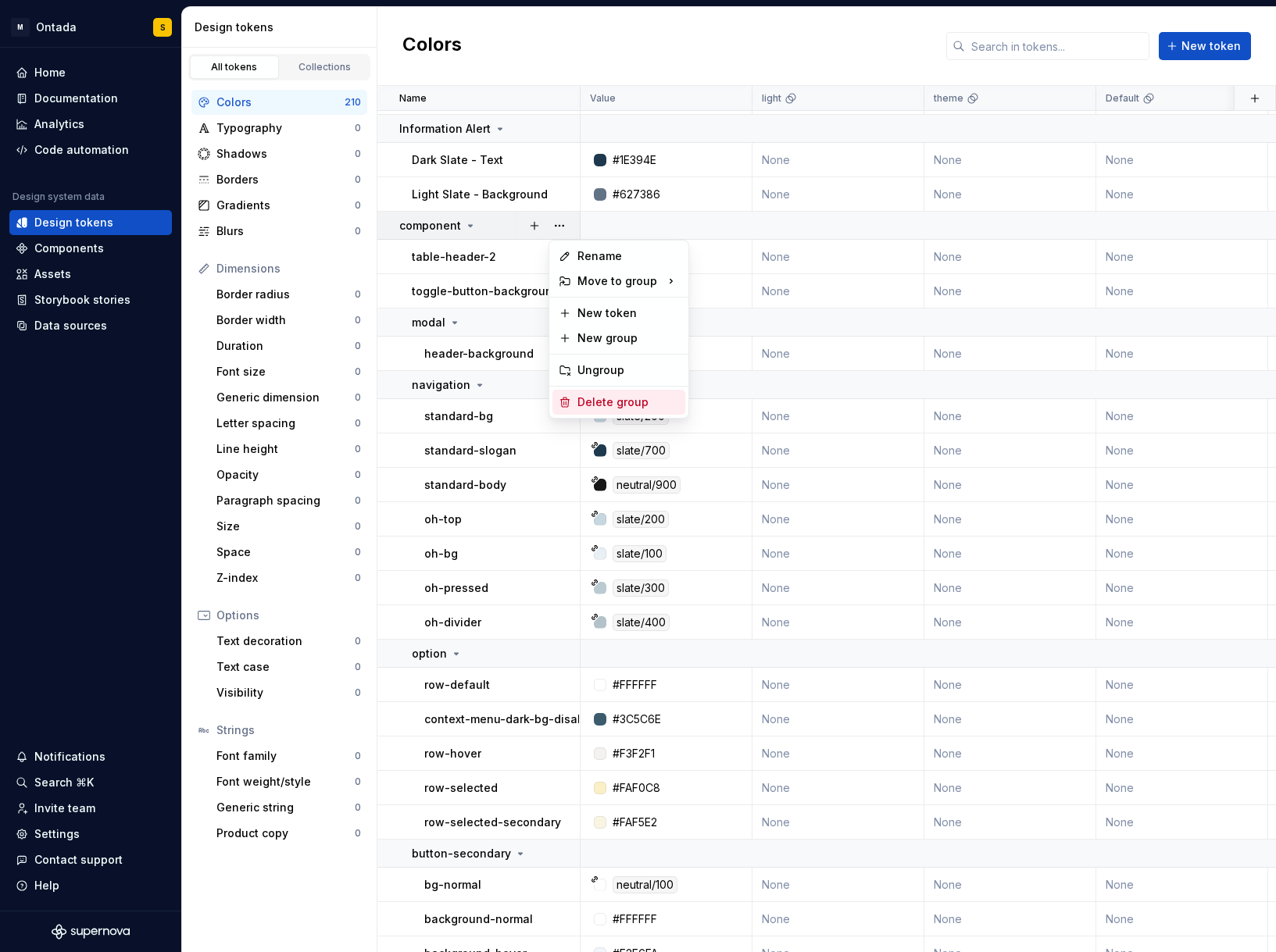
click at [595, 395] on div "Delete group" at bounding box center [628, 402] width 102 height 16
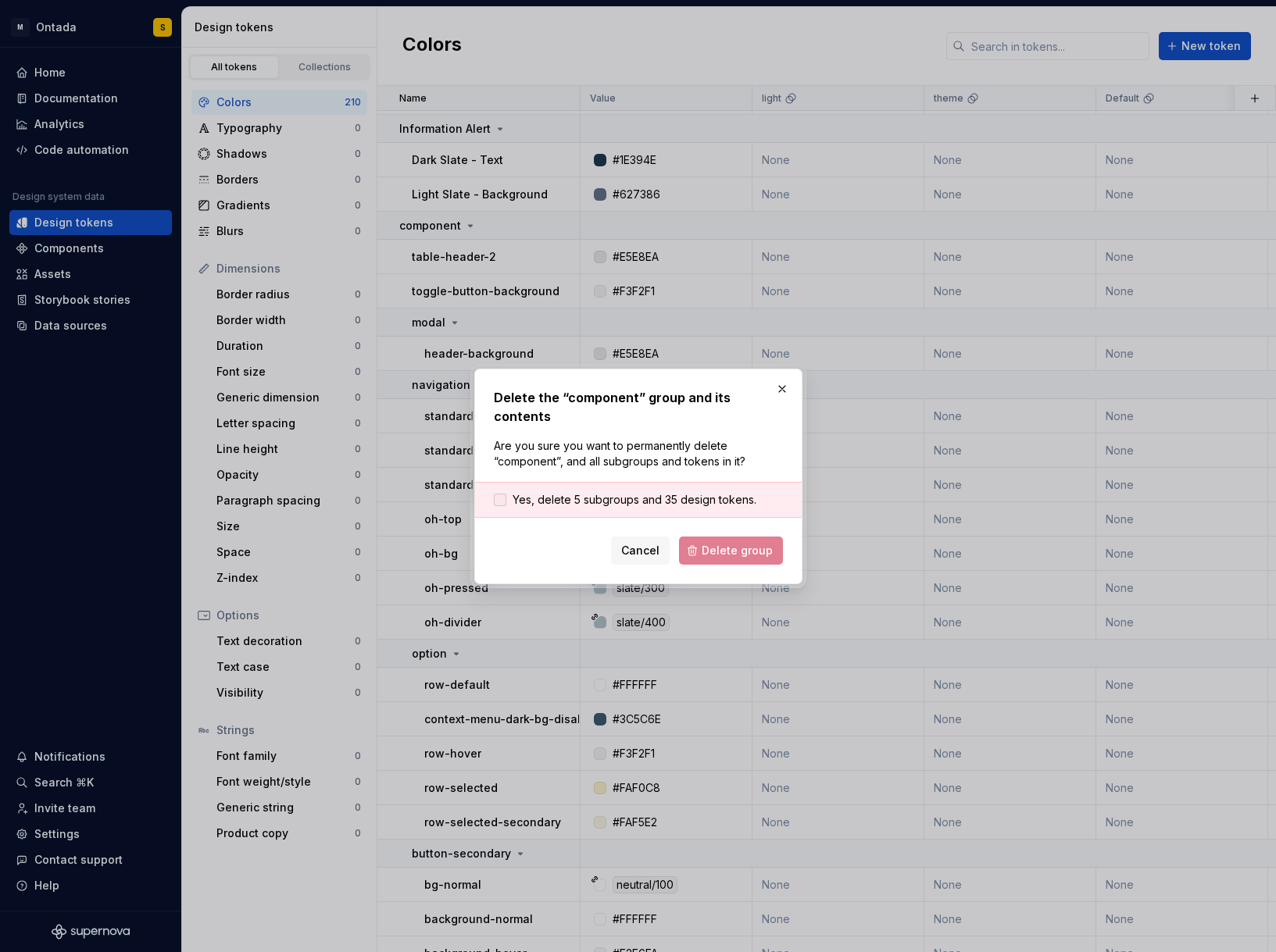
click at [640, 493] on span "Yes, delete 5 subgroups and 35 design tokens." at bounding box center [634, 500] width 243 height 16
click at [729, 547] on span "Delete group" at bounding box center [737, 551] width 71 height 16
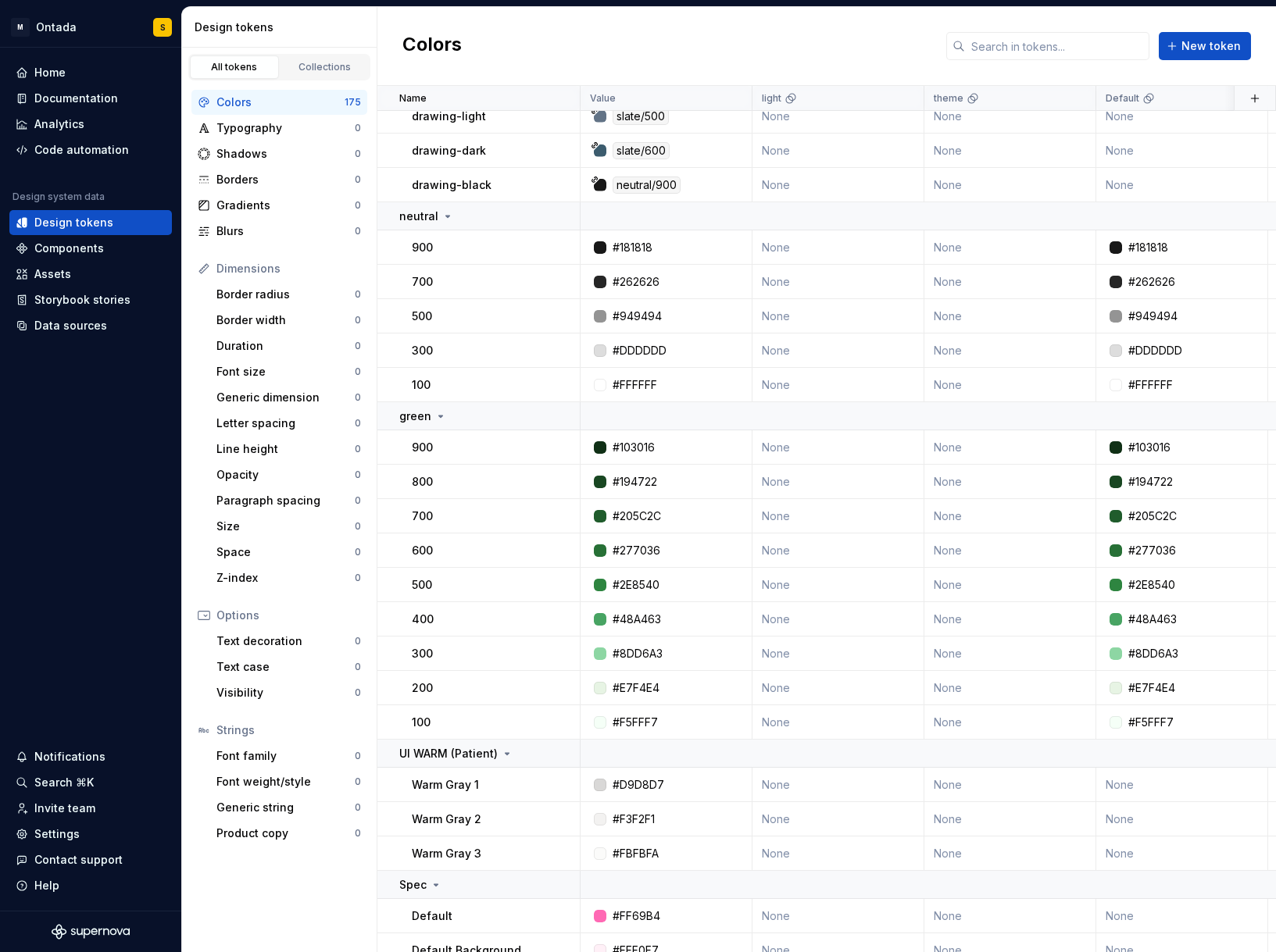
scroll to position [6215, 0]
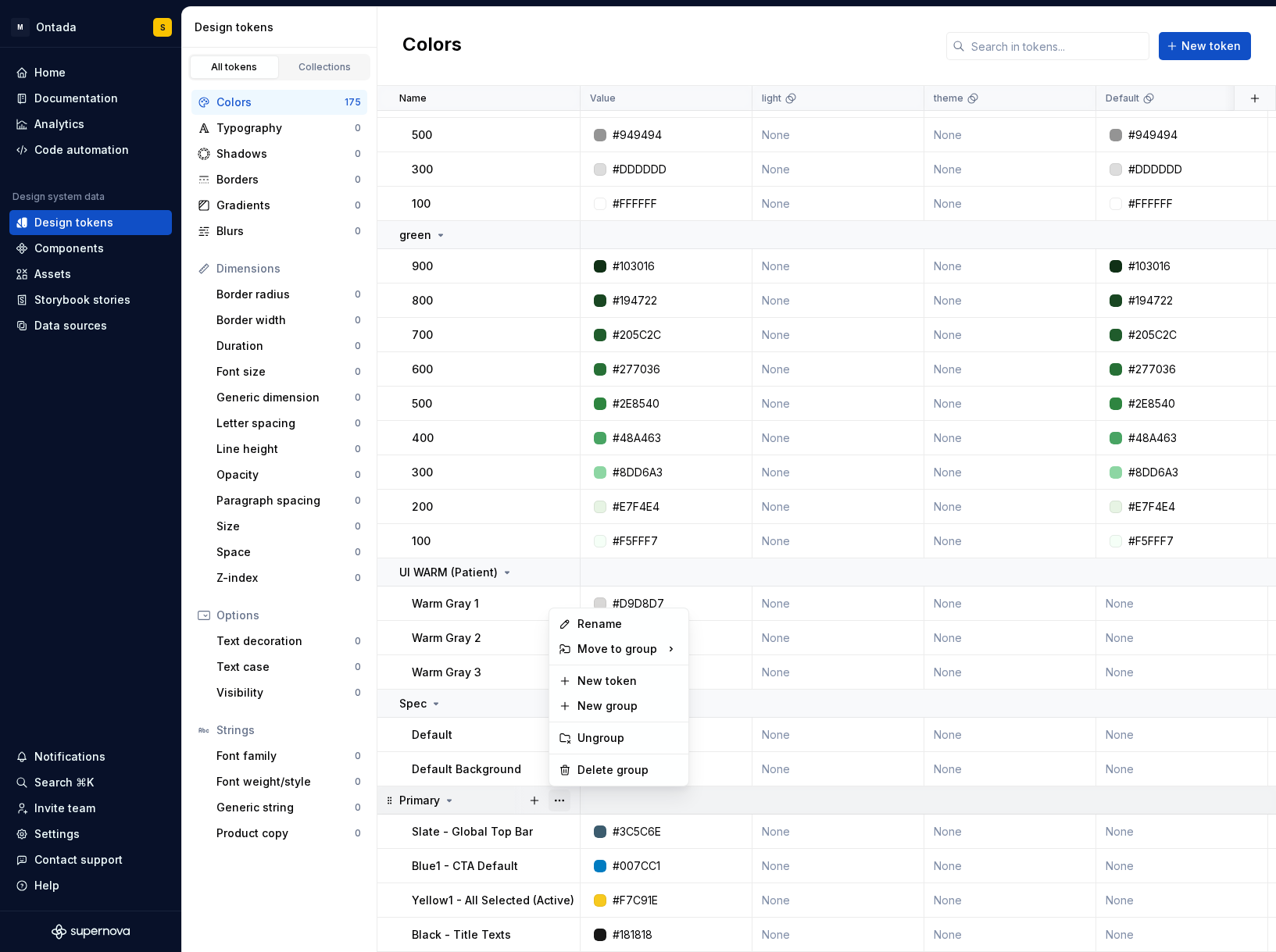
click at [551, 800] on button "button" at bounding box center [560, 801] width 22 height 22
click at [585, 770] on div "Delete group" at bounding box center [628, 770] width 102 height 16
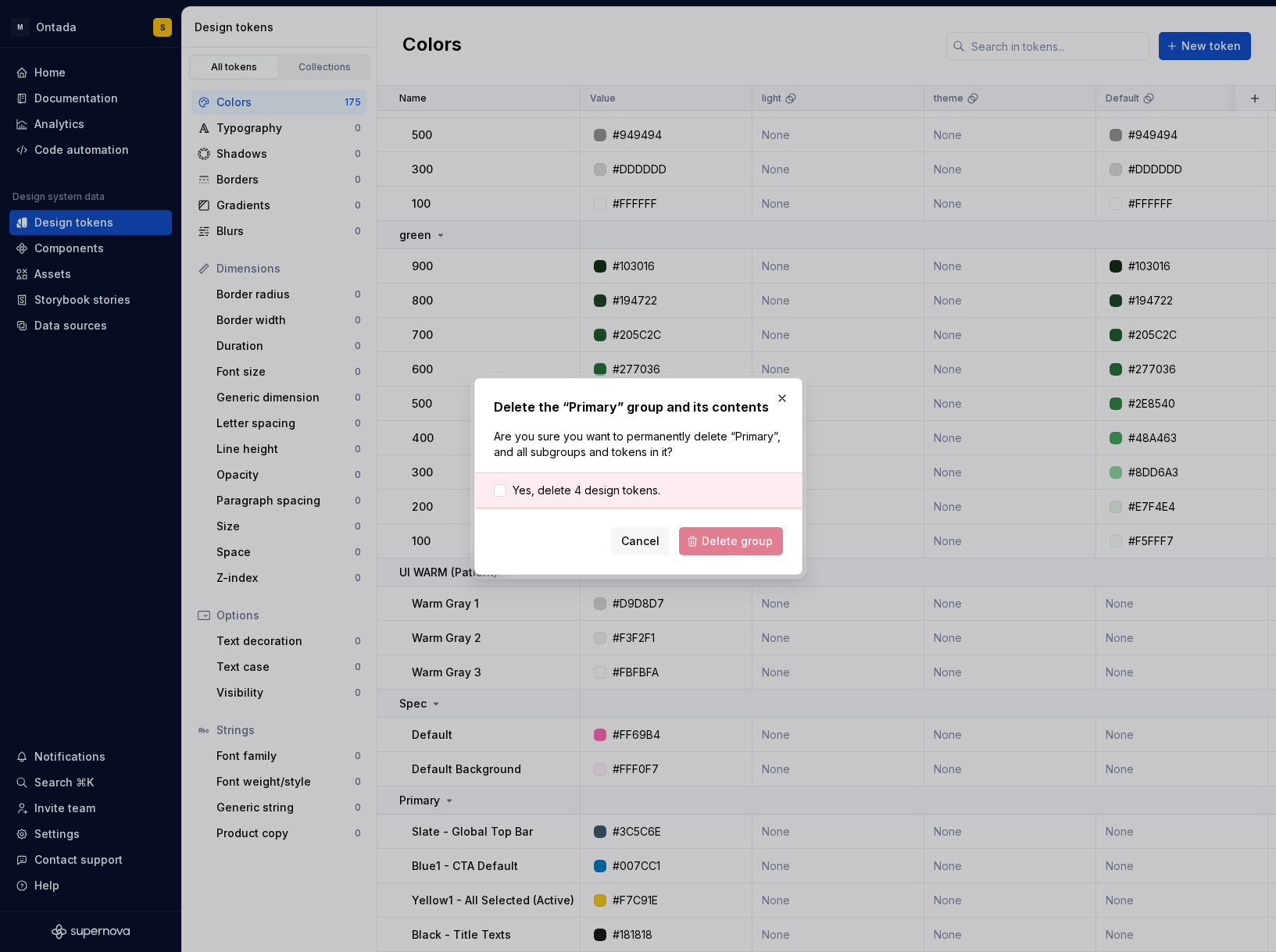
click at [620, 498] on div "Yes, delete 4 design tokens." at bounding box center [638, 490] width 326 height 36
click at [624, 494] on span "Yes, delete 4 design tokens." at bounding box center [586, 490] width 147 height 16
click at [722, 553] on button "Delete group" at bounding box center [731, 541] width 104 height 28
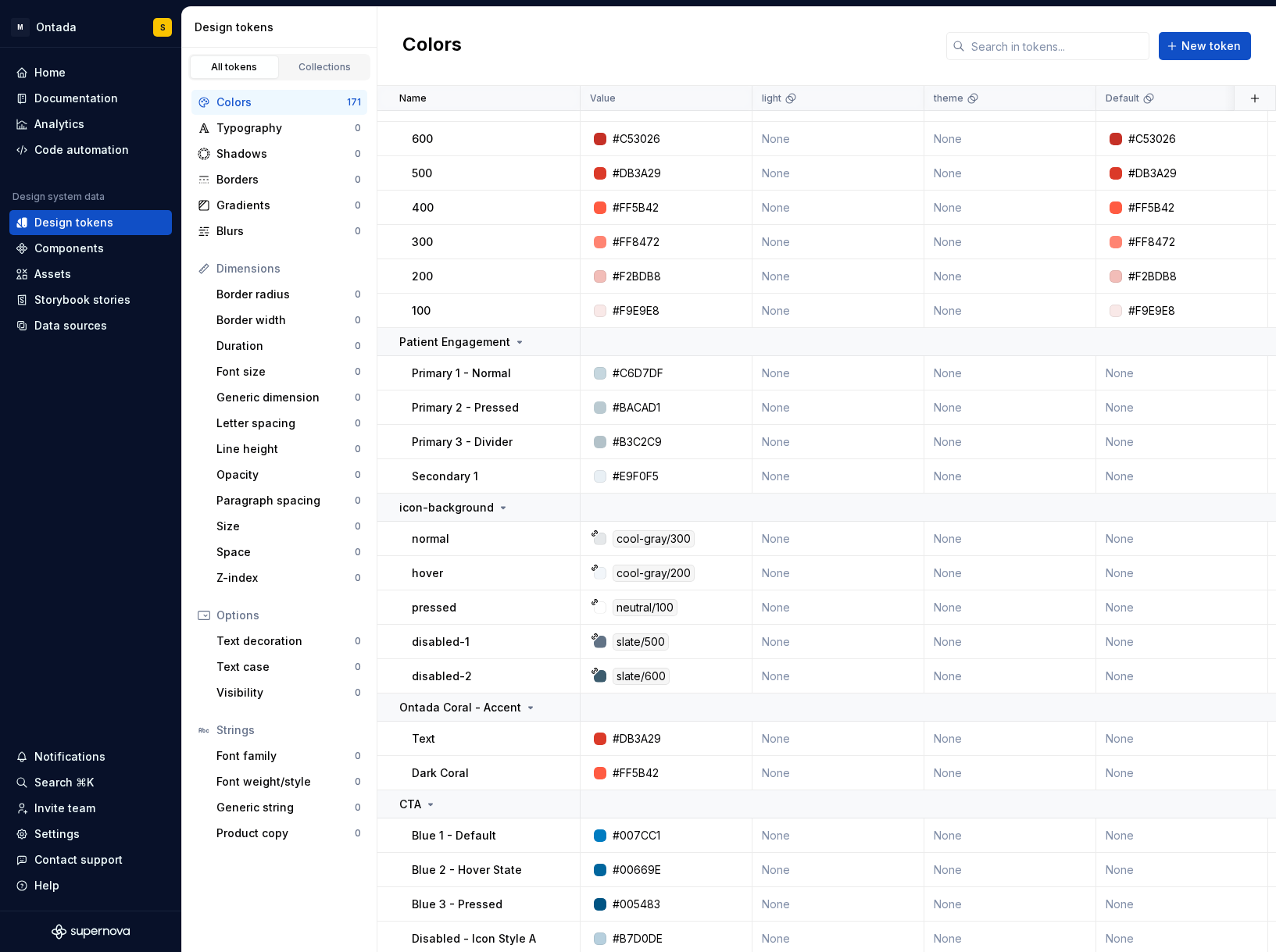
scroll to position [0, 0]
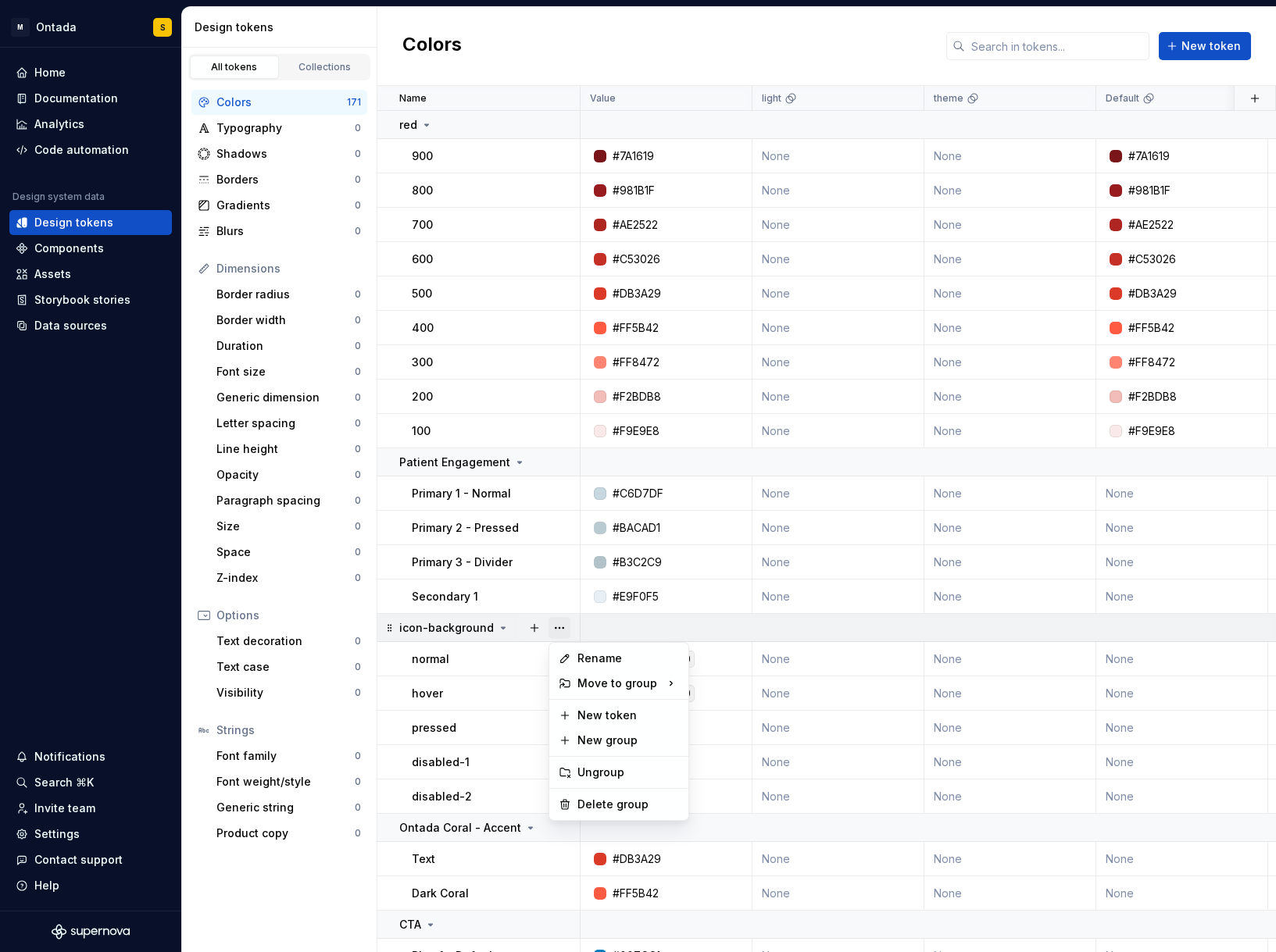
click at [560, 632] on button "button" at bounding box center [560, 628] width 22 height 22
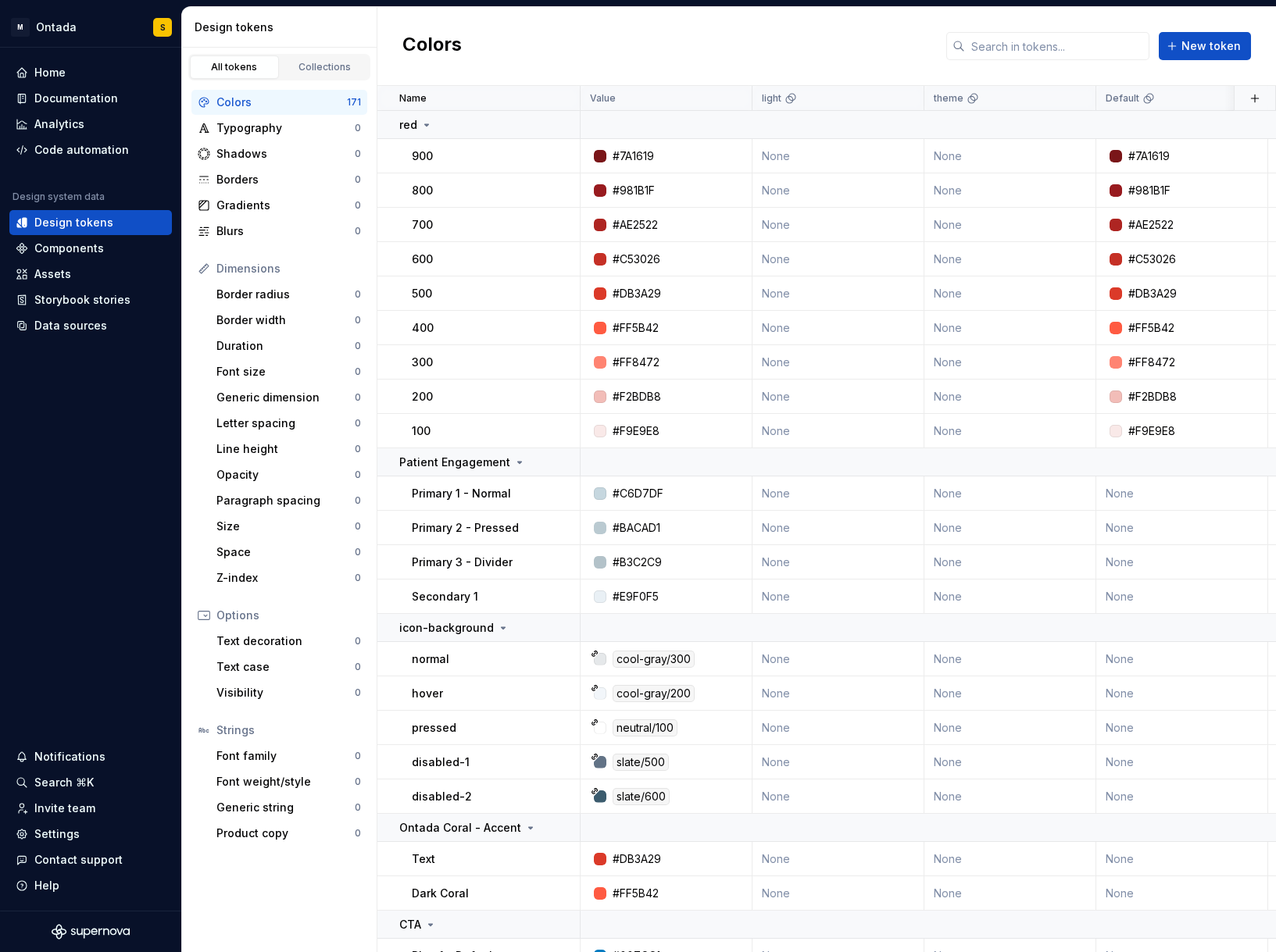
click at [537, 107] on html "M Ontada S Home Documentation Analytics Code automation Design system data Desi…" at bounding box center [638, 476] width 1276 height 952
click at [556, 119] on button "button" at bounding box center [560, 125] width 22 height 22
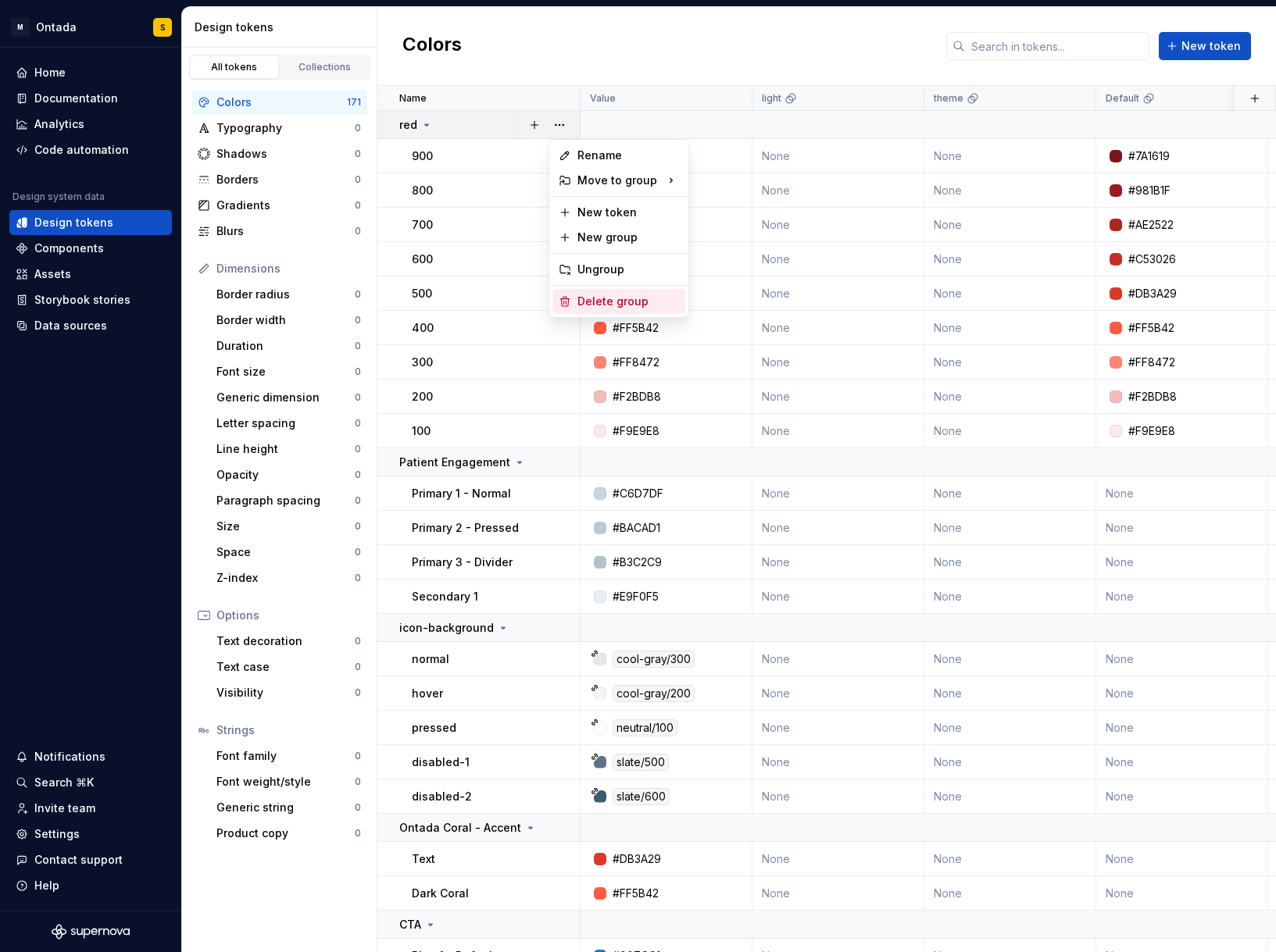
click at [604, 303] on div "Delete group" at bounding box center [628, 301] width 102 height 16
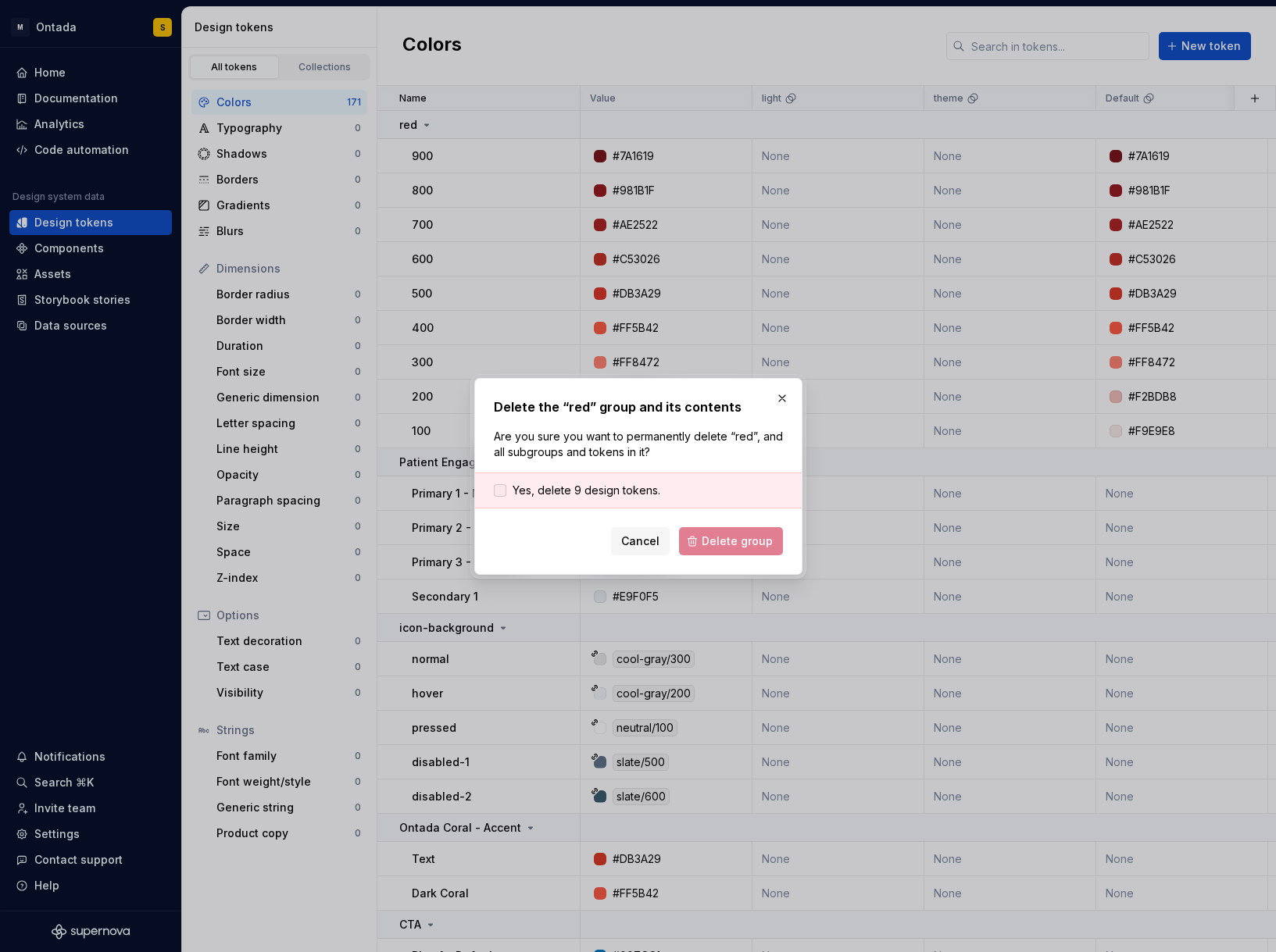
click at [593, 487] on span "Yes, delete 9 design tokens." at bounding box center [586, 490] width 147 height 16
click at [720, 538] on span "Delete group" at bounding box center [737, 541] width 71 height 16
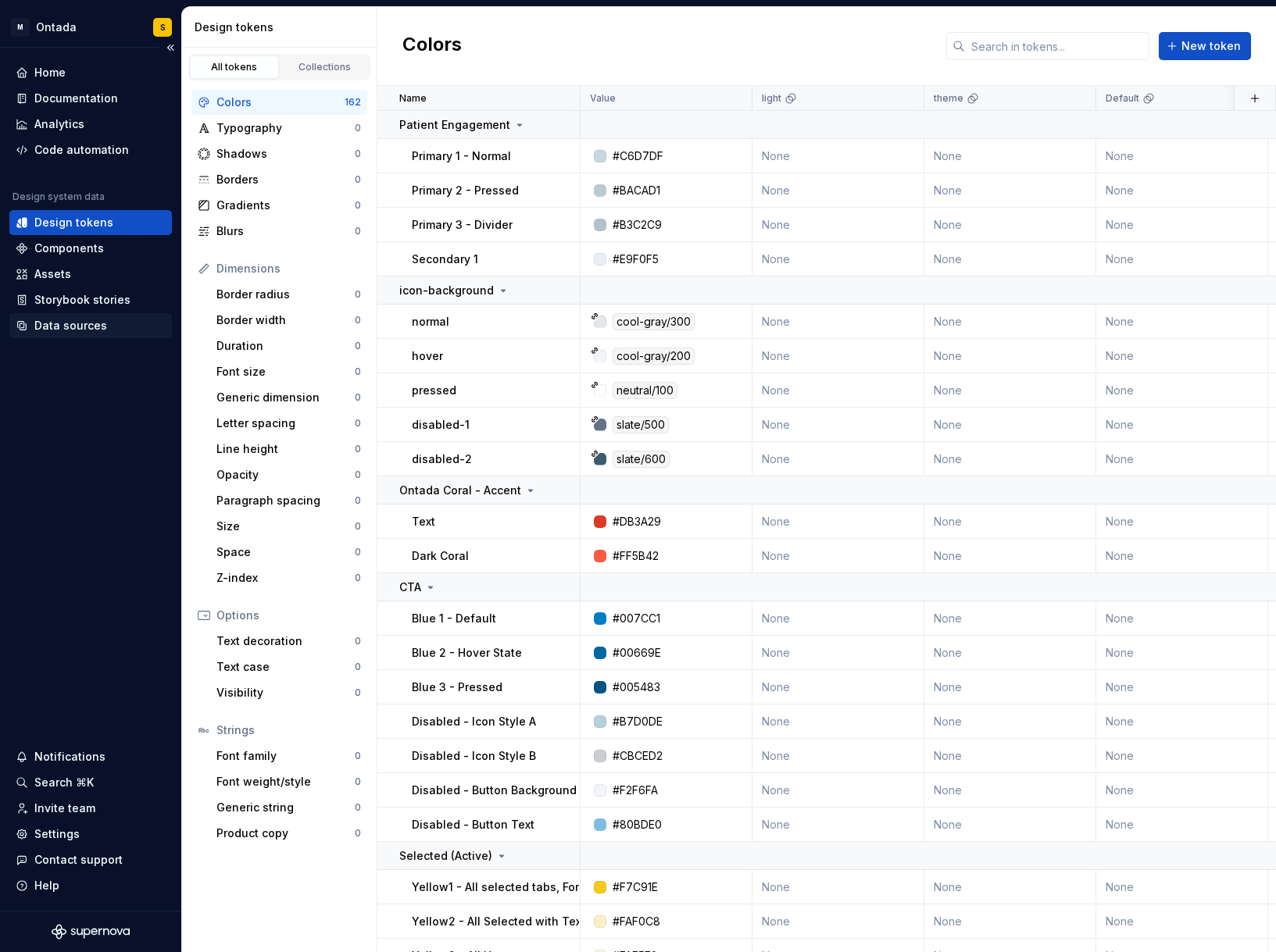
click at [89, 328] on div "Data sources" at bounding box center [71, 325] width 73 height 16
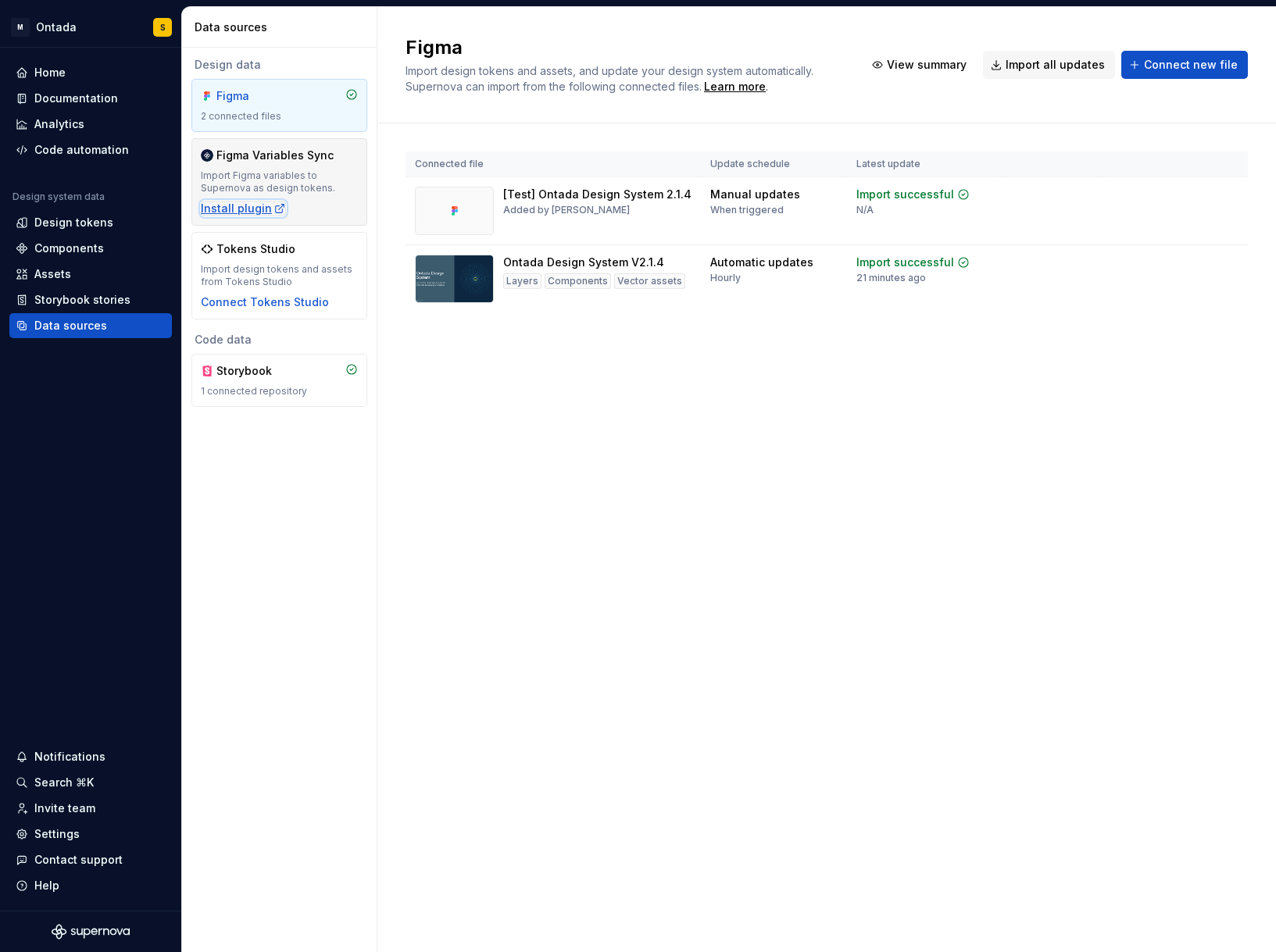
click at [258, 214] on div "Install plugin" at bounding box center [243, 209] width 85 height 16
click at [92, 221] on div "Design tokens" at bounding box center [74, 223] width 79 height 16
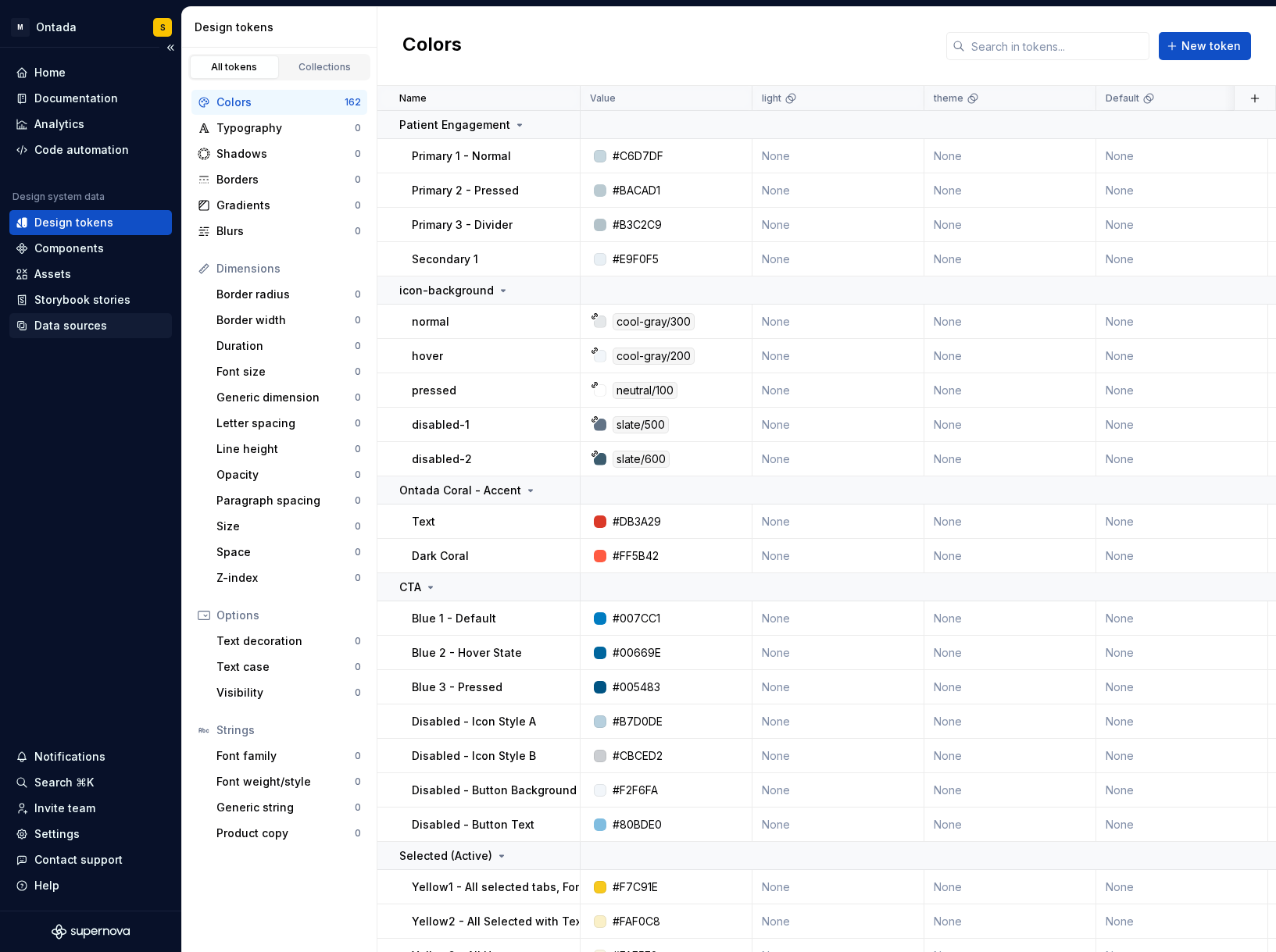
click at [90, 325] on div "Data sources" at bounding box center [71, 325] width 73 height 16
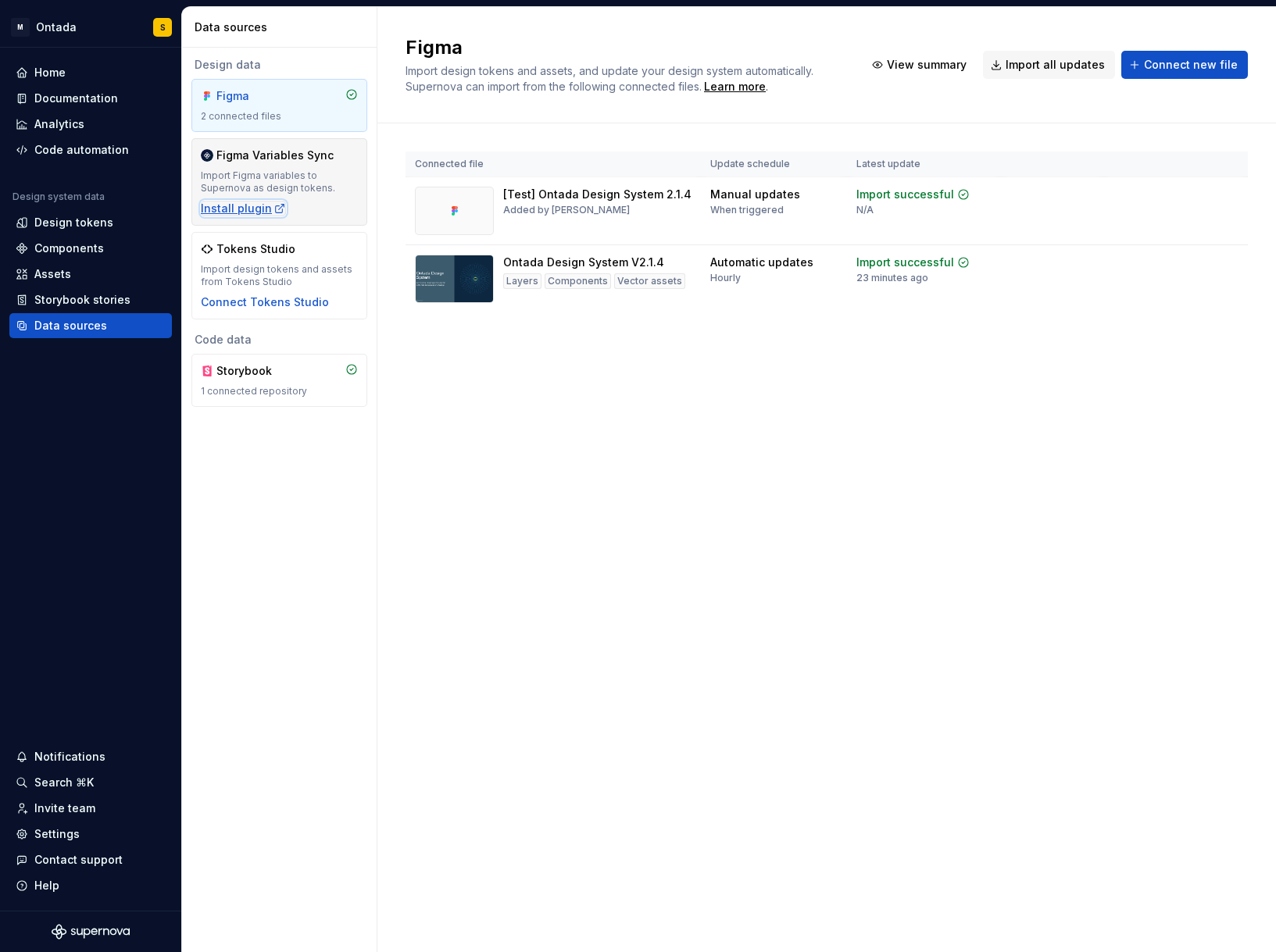
click at [257, 215] on div "Install plugin" at bounding box center [243, 209] width 85 height 16
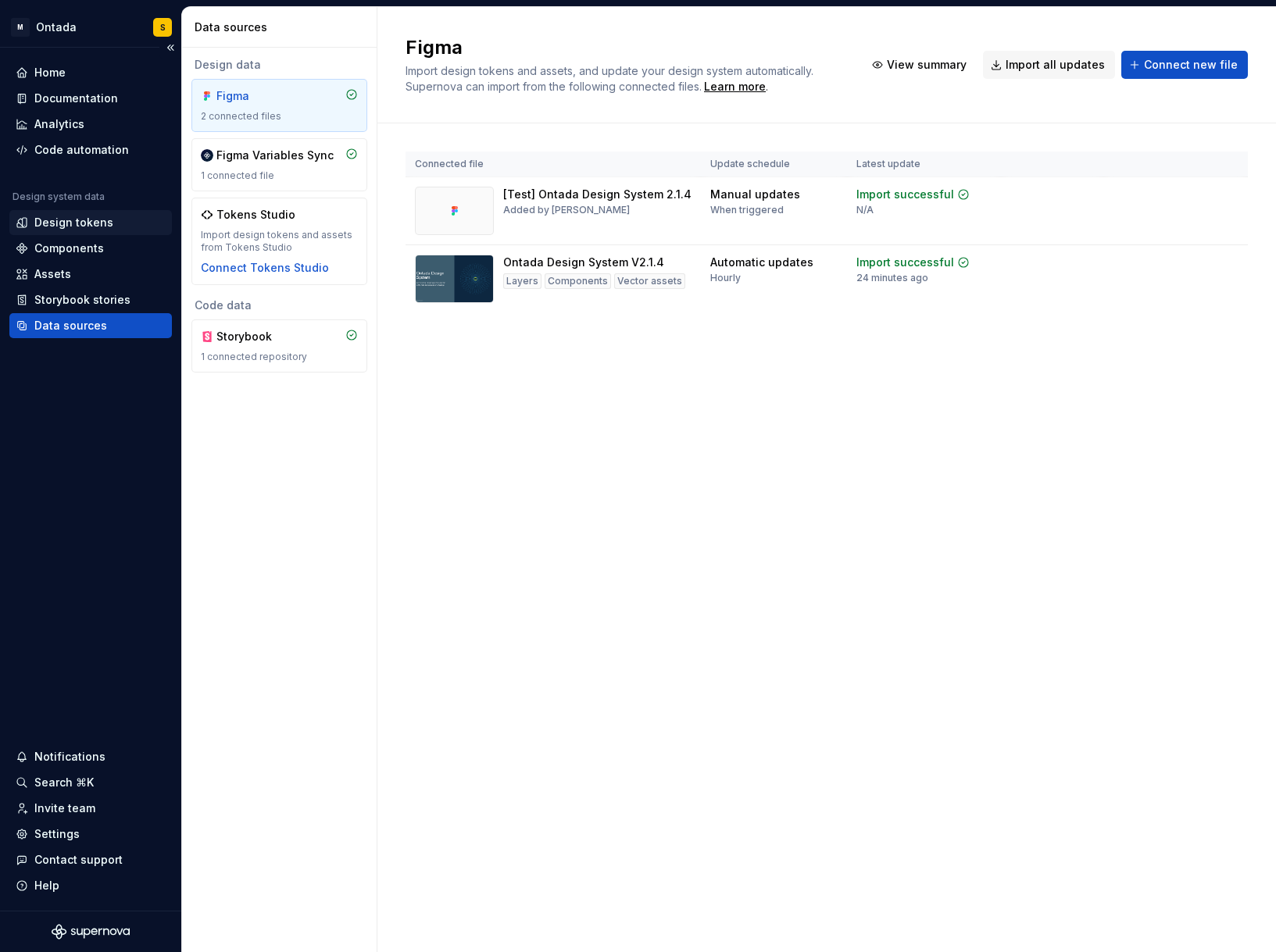
click at [73, 228] on div "Design tokens" at bounding box center [74, 223] width 79 height 16
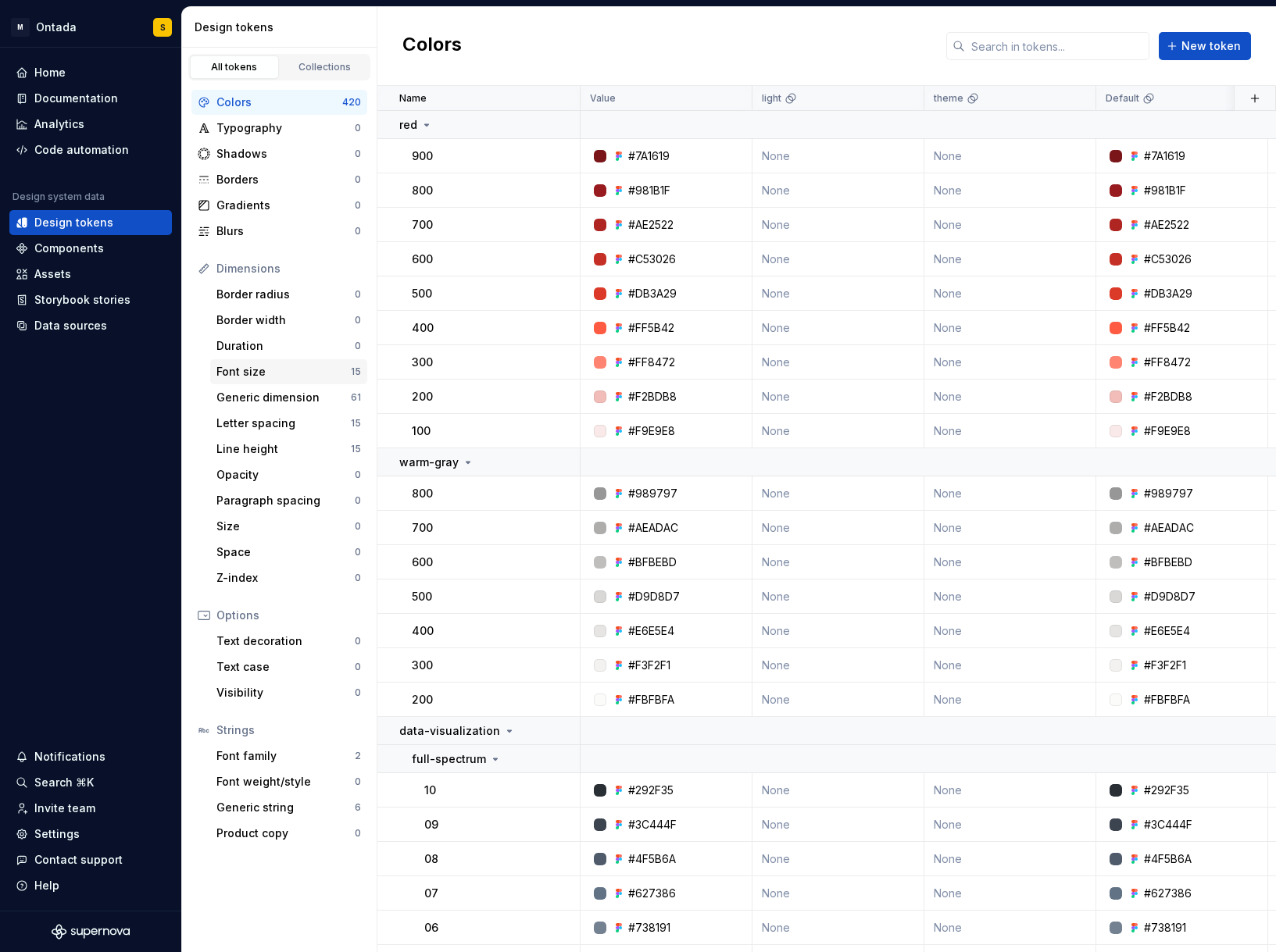
click at [291, 364] on div "Font size" at bounding box center [283, 372] width 134 height 16
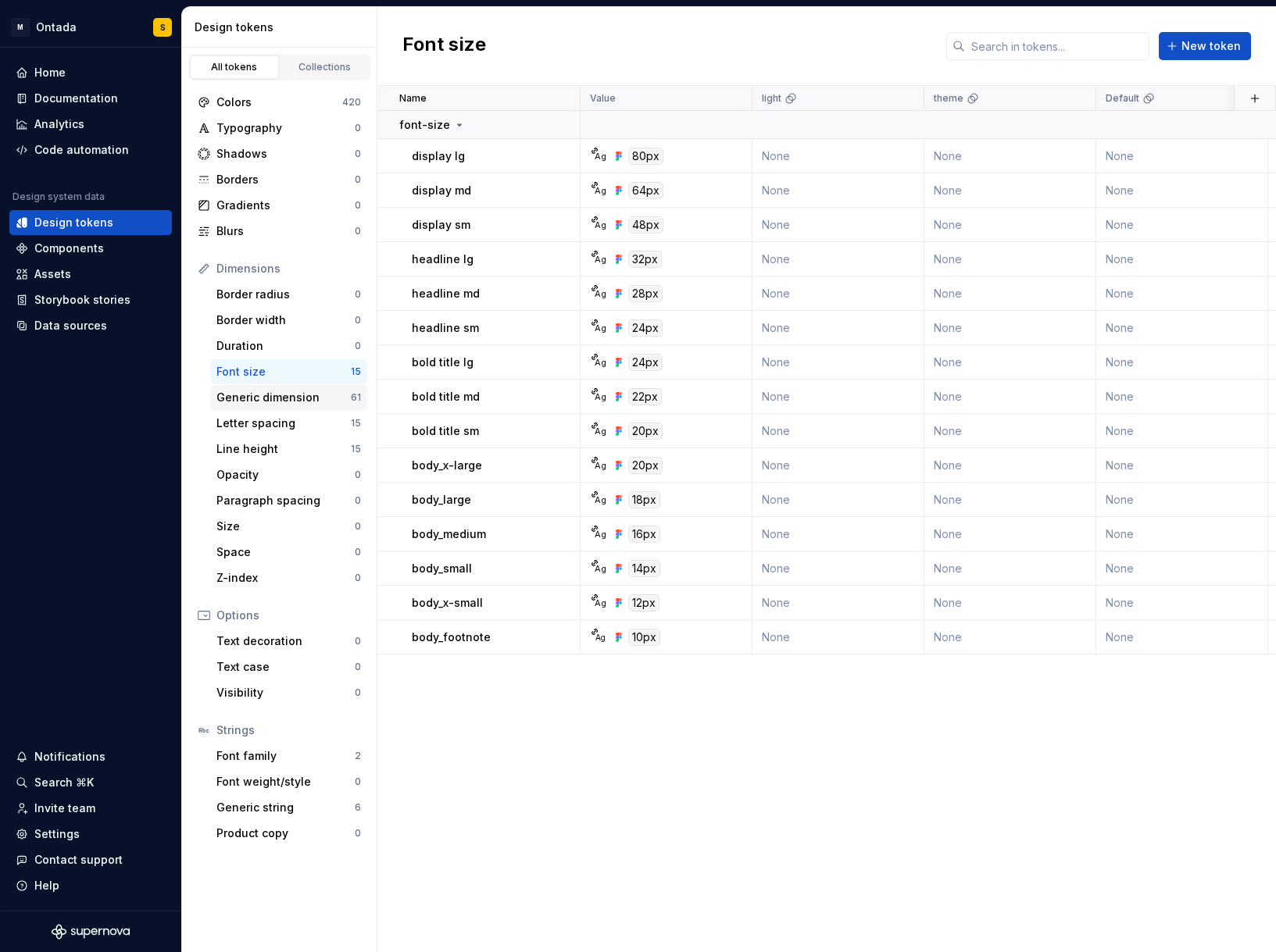
click at [285, 399] on div "Generic dimension" at bounding box center [283, 397] width 134 height 16
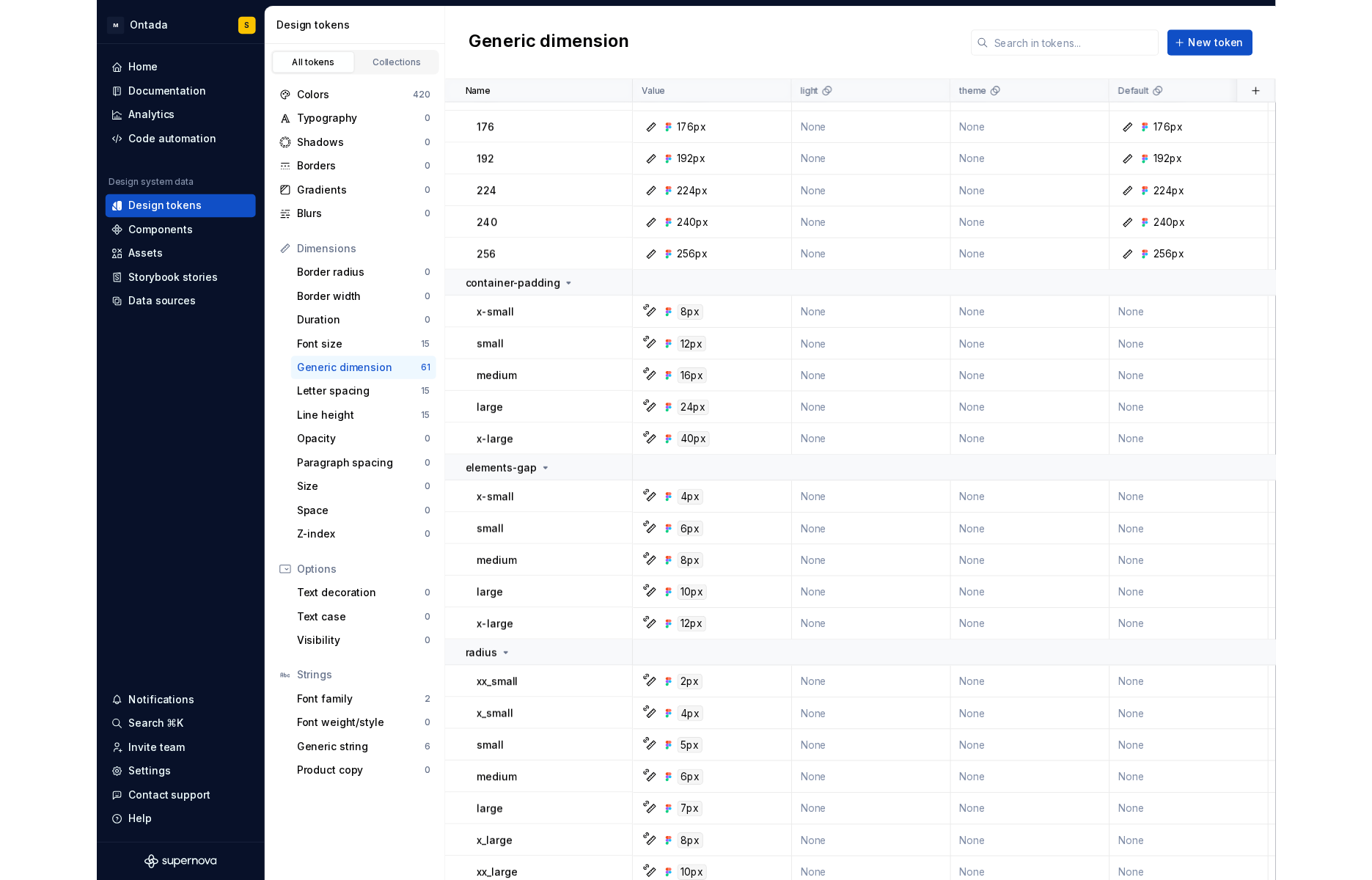
scroll to position [1284, 0]
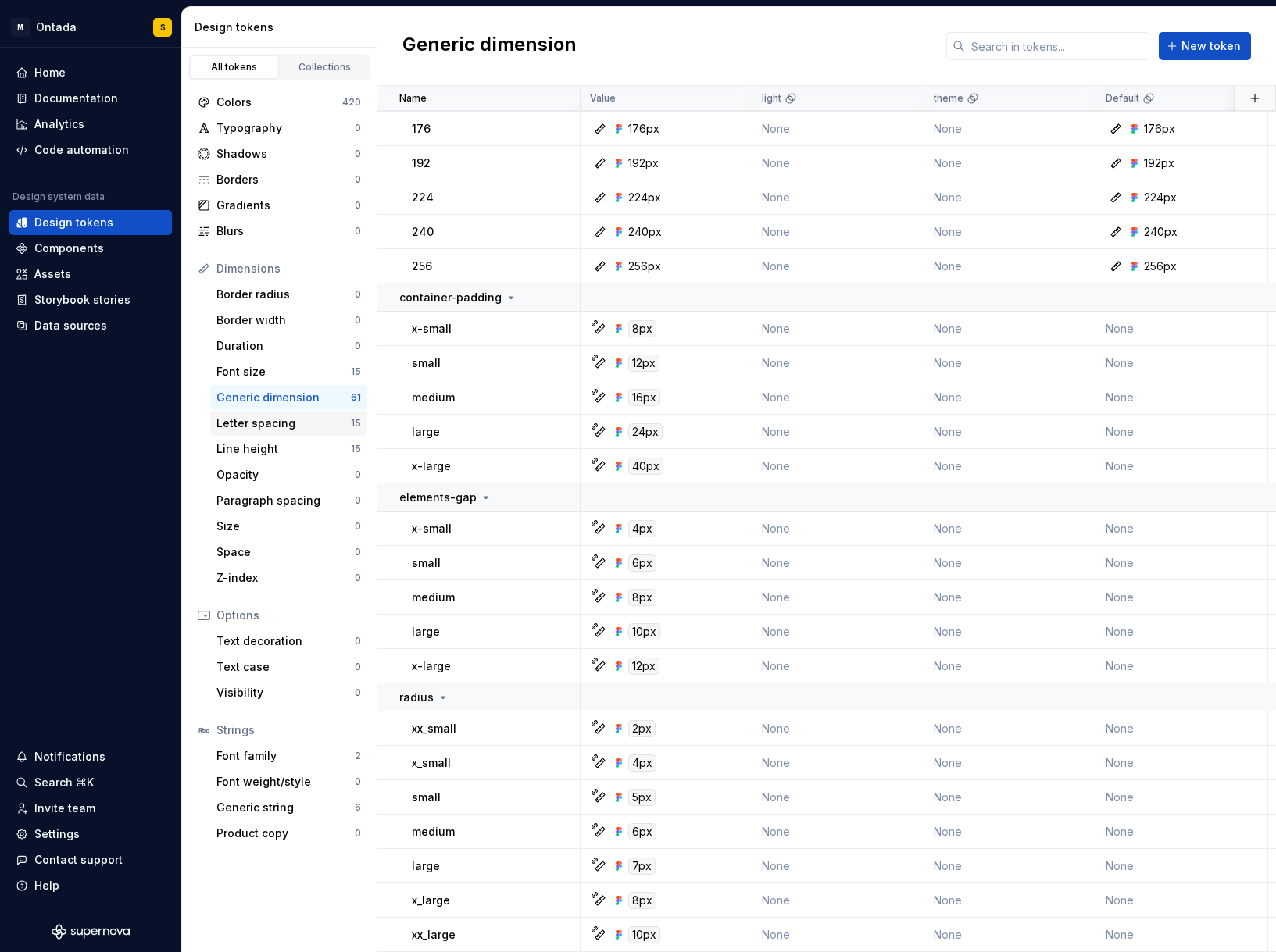
click at [261, 424] on div "Letter spacing" at bounding box center [283, 423] width 134 height 16
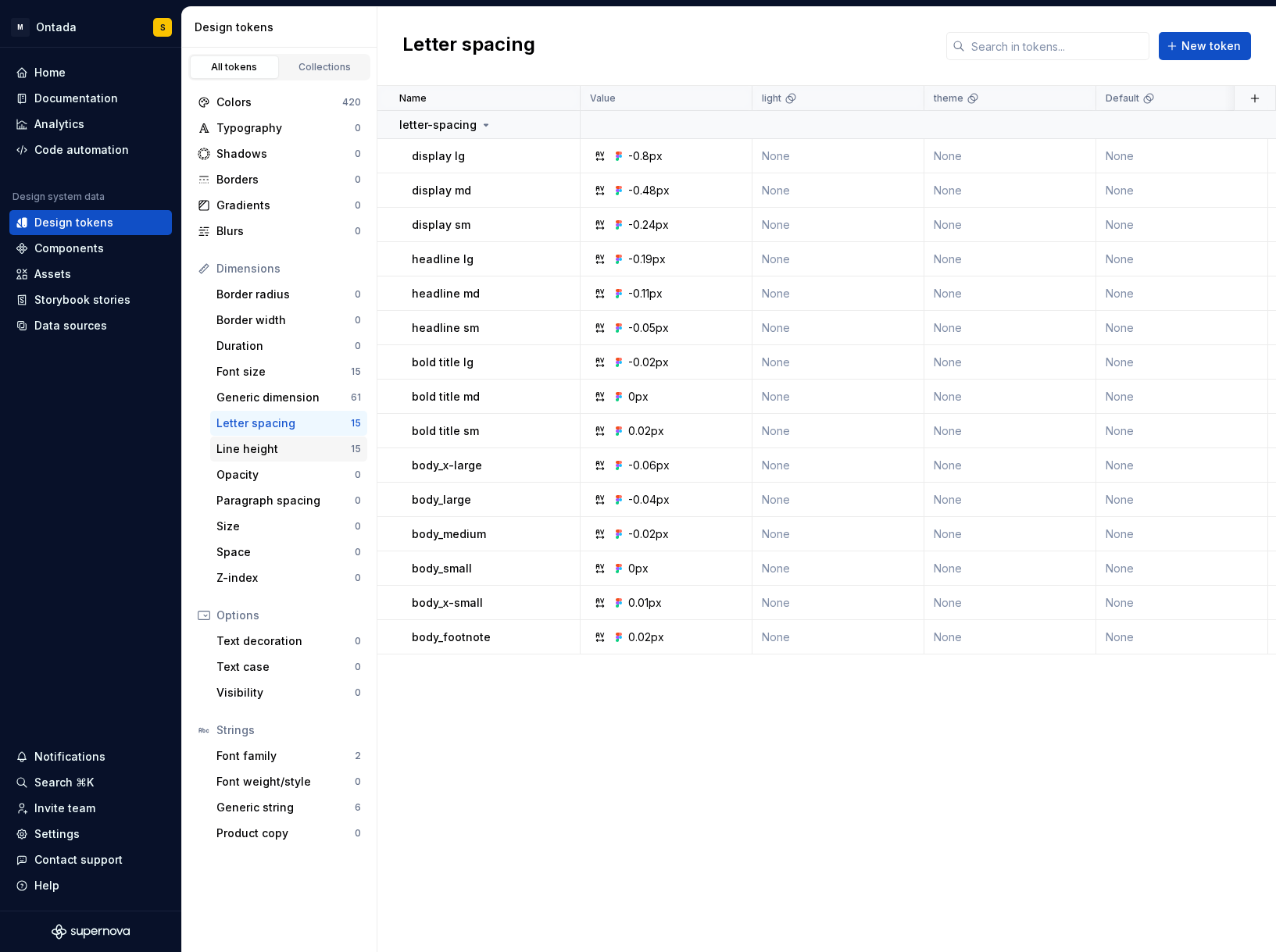
click at [282, 442] on div "Line height" at bounding box center [283, 449] width 134 height 16
click at [299, 747] on div "Font family 2" at bounding box center [289, 756] width 157 height 25
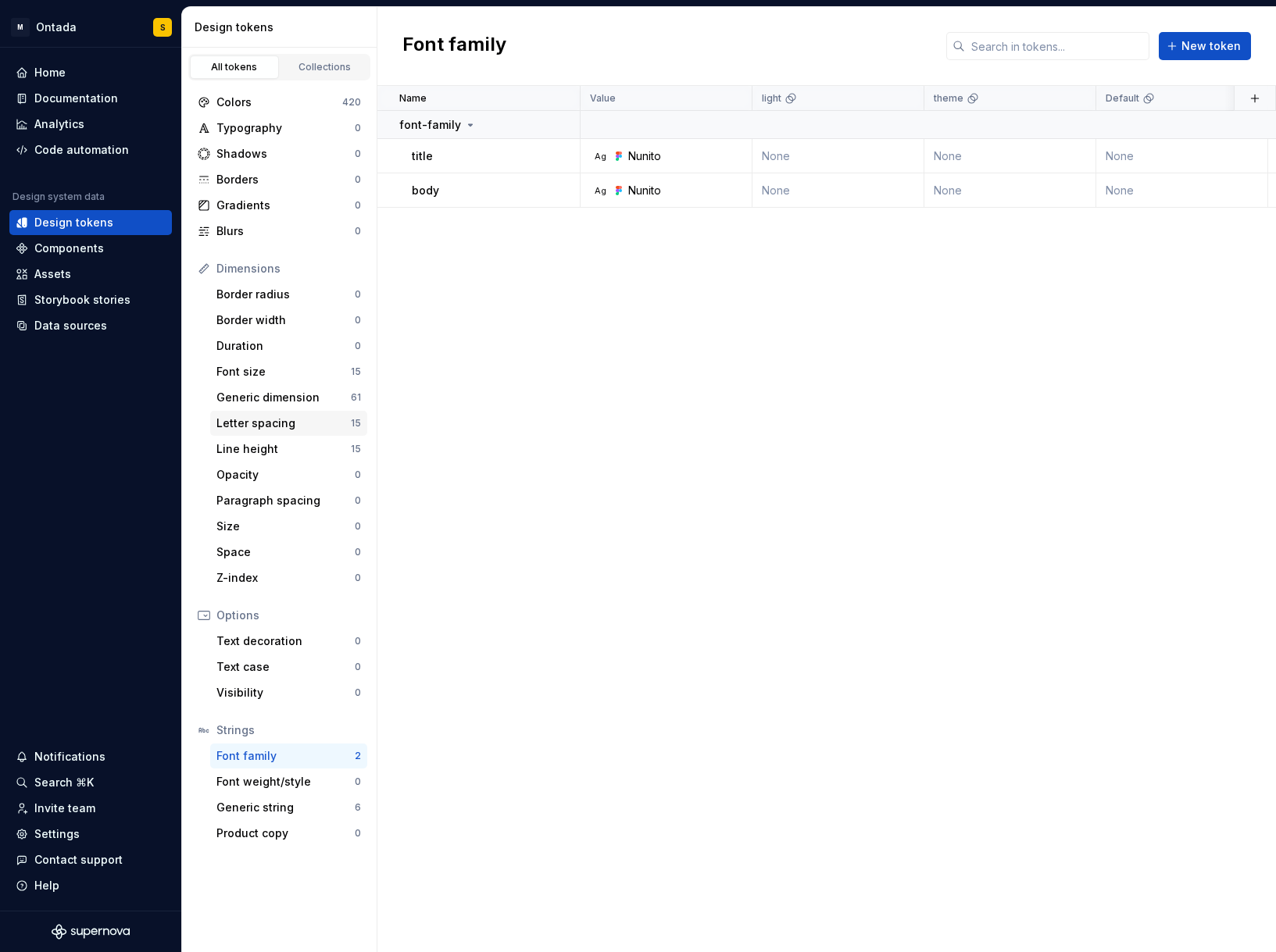
click at [277, 421] on div "Letter spacing" at bounding box center [283, 423] width 134 height 16
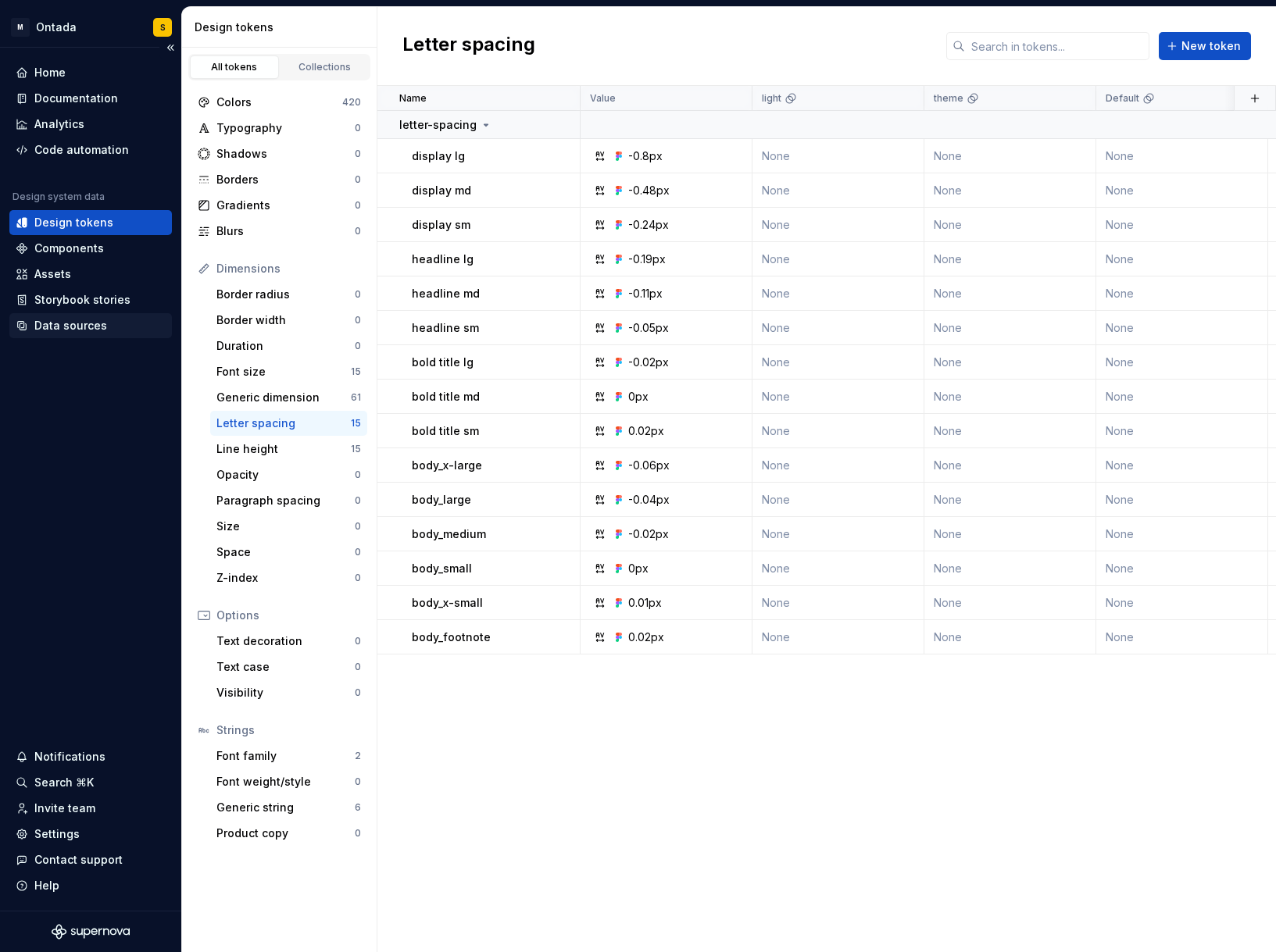
click at [95, 324] on div "Data sources" at bounding box center [71, 325] width 73 height 16
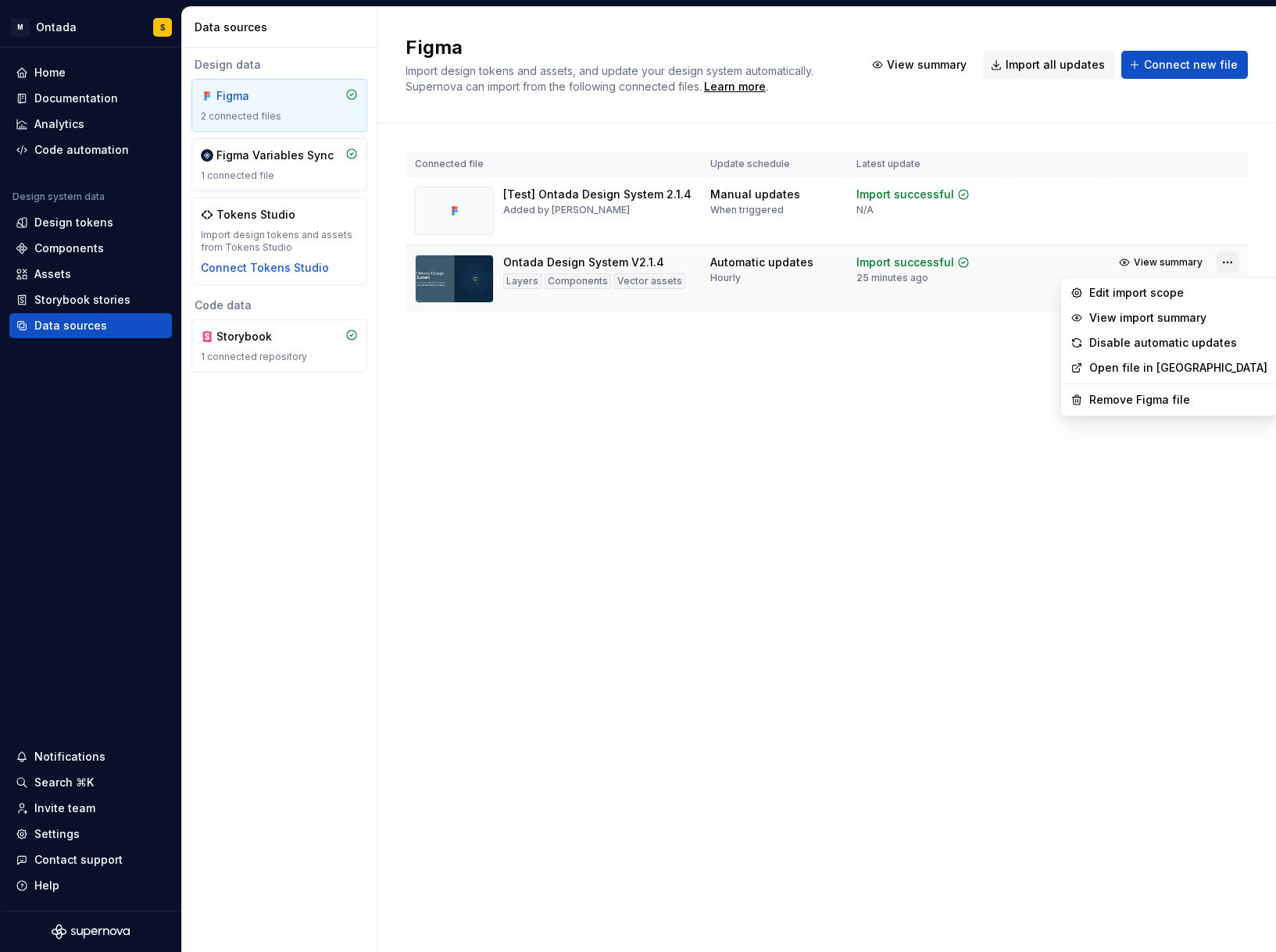
click at [1227, 262] on html "M Ontada S Home Documentation Analytics Code automation Design system data Desi…" at bounding box center [638, 476] width 1276 height 952
click at [1161, 291] on div "Edit import scope" at bounding box center [1178, 292] width 178 height 16
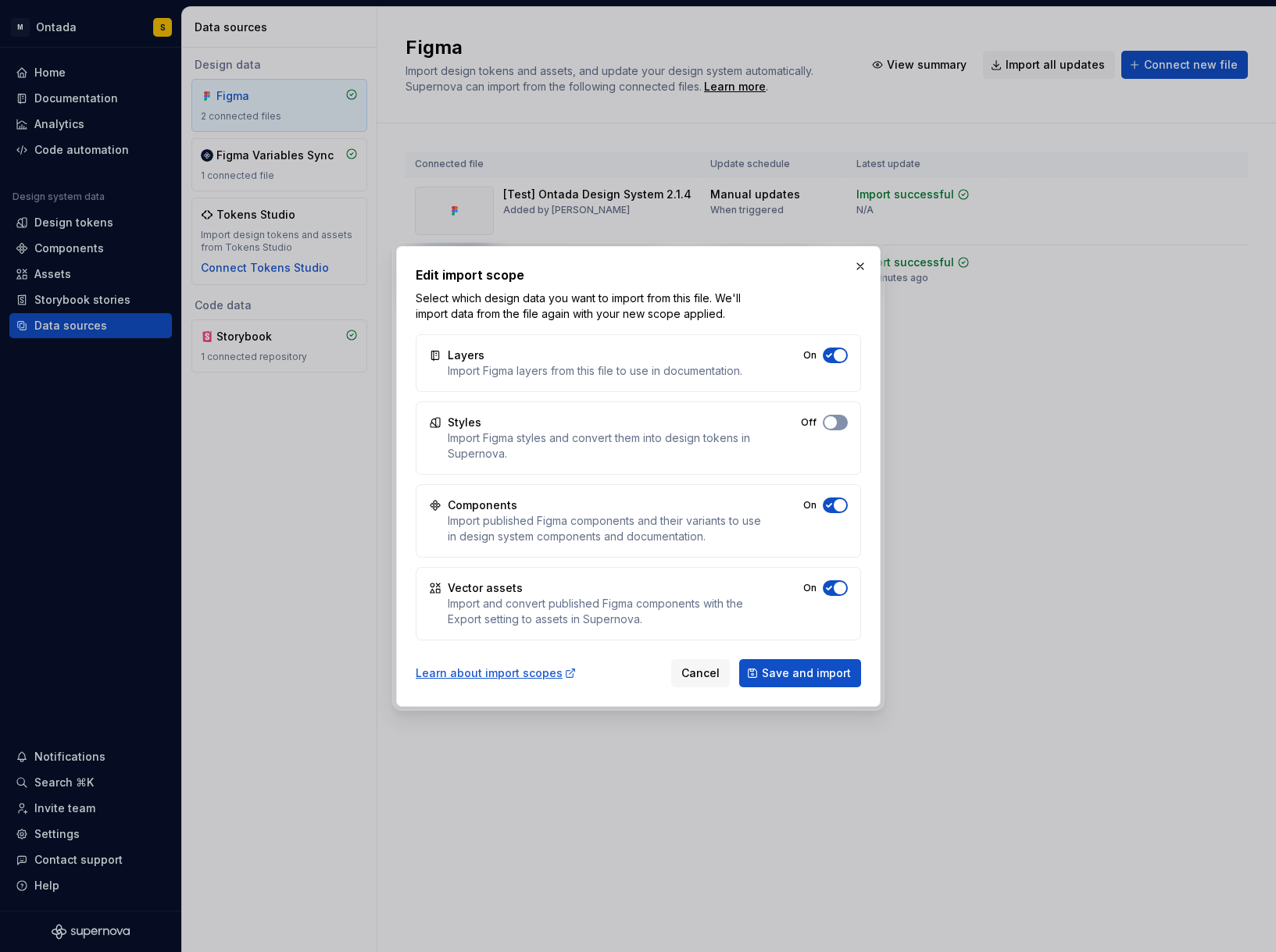
click at [826, 421] on span "button" at bounding box center [831, 422] width 12 height 12
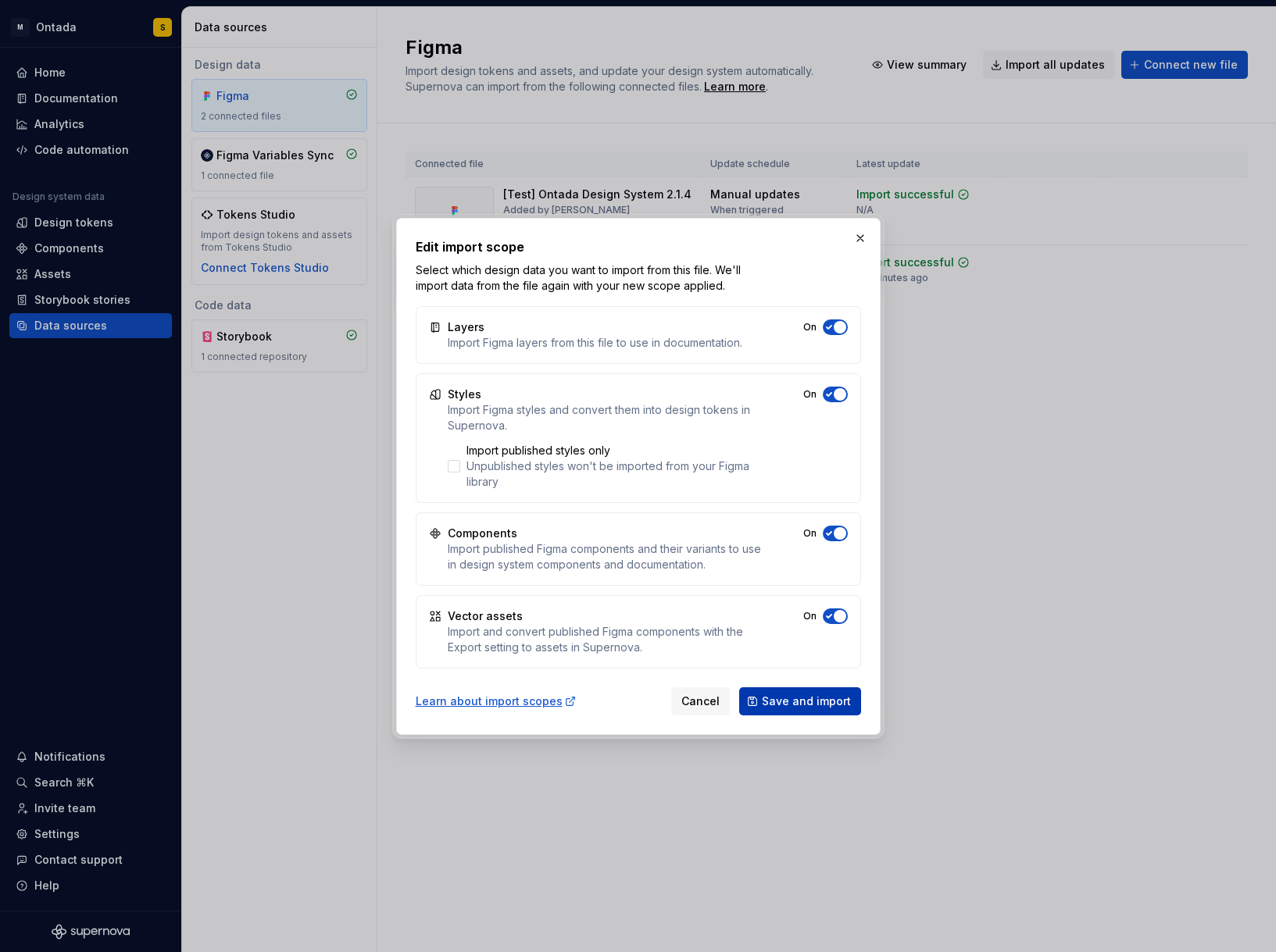
click at [804, 707] on span "Save and import" at bounding box center [807, 701] width 89 height 16
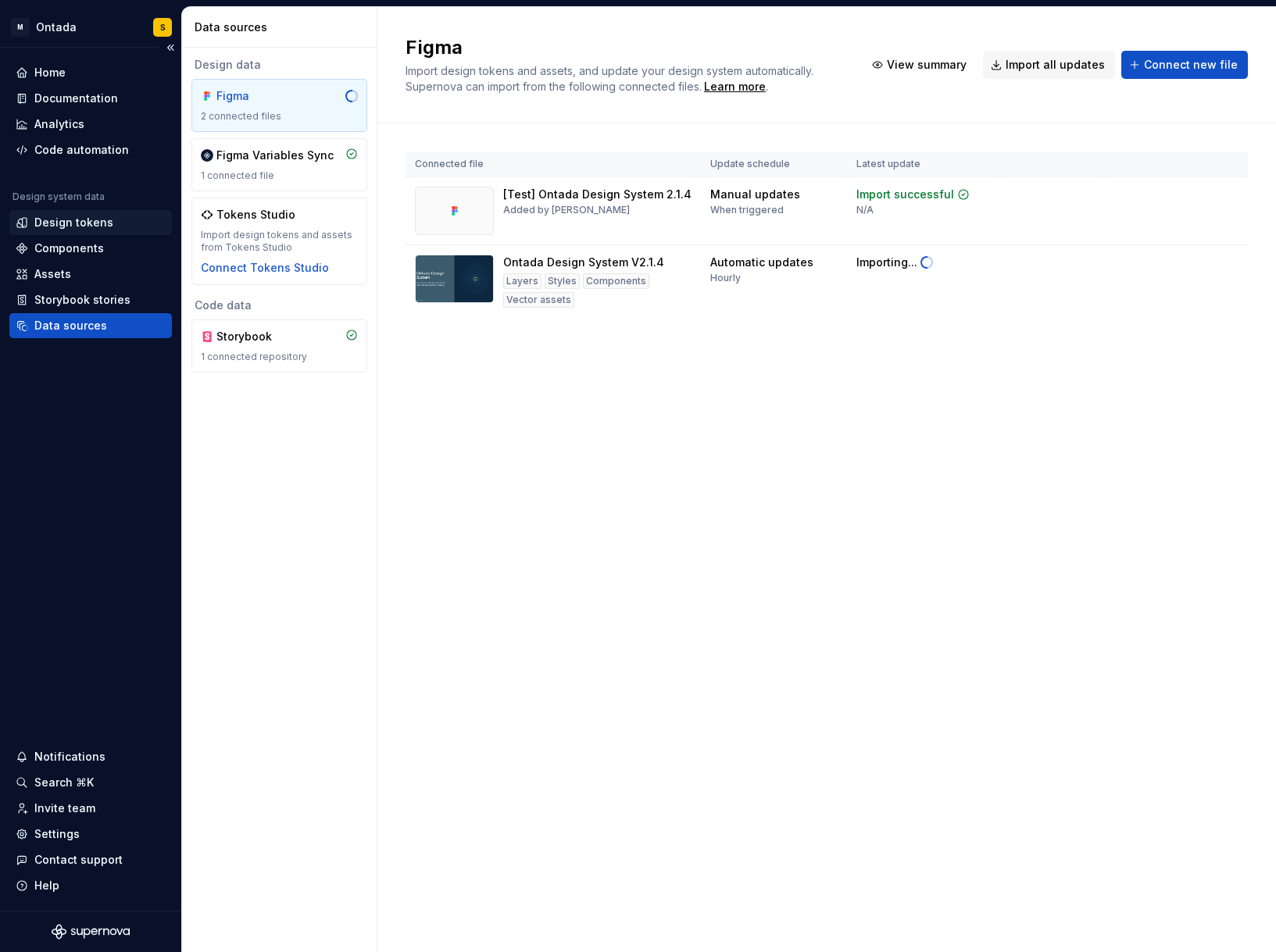
click at [78, 223] on div "Design tokens" at bounding box center [74, 223] width 79 height 16
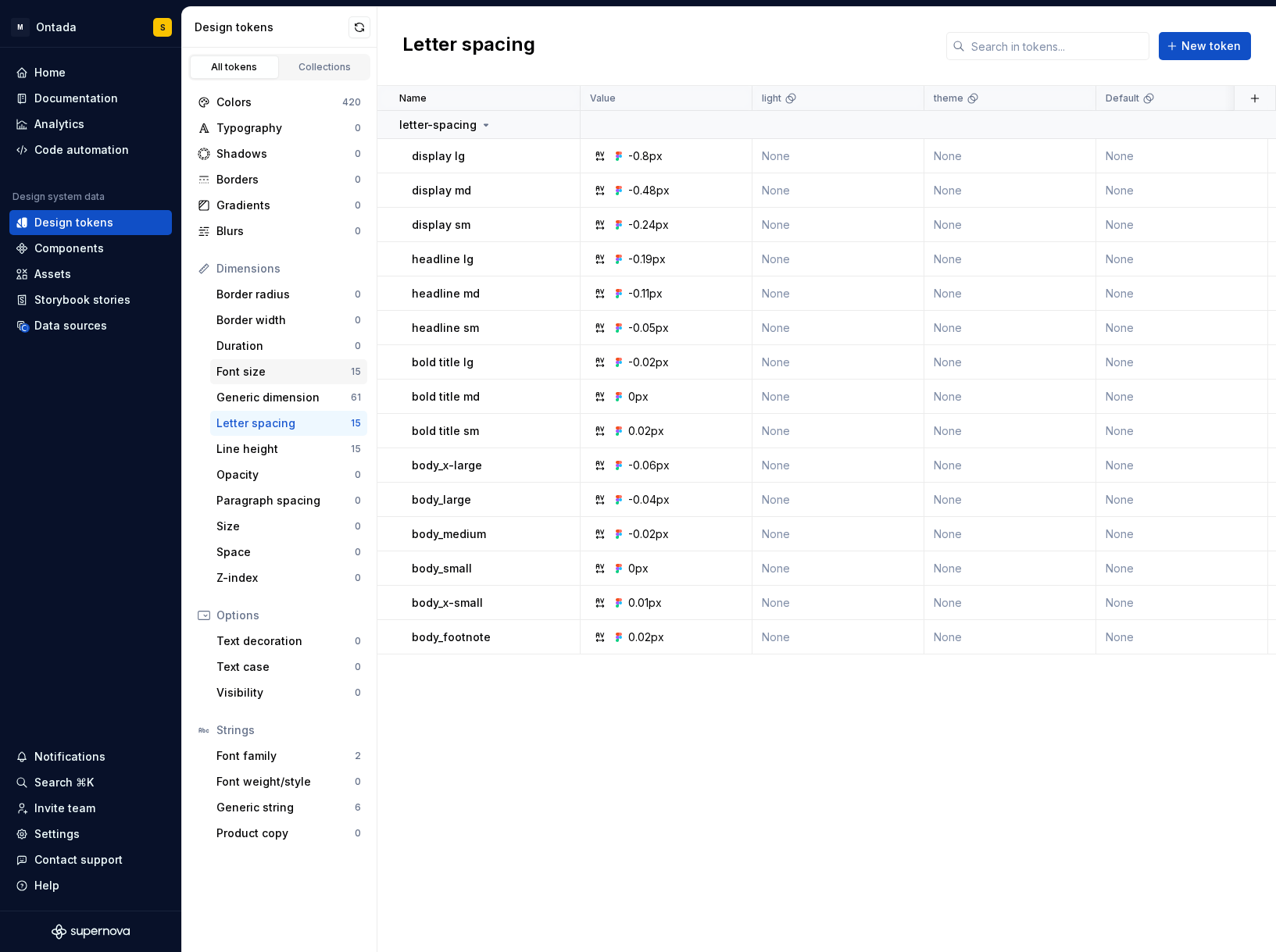
click at [283, 377] on div "Font size" at bounding box center [283, 372] width 134 height 16
click at [291, 403] on div "Generic dimension" at bounding box center [283, 397] width 134 height 16
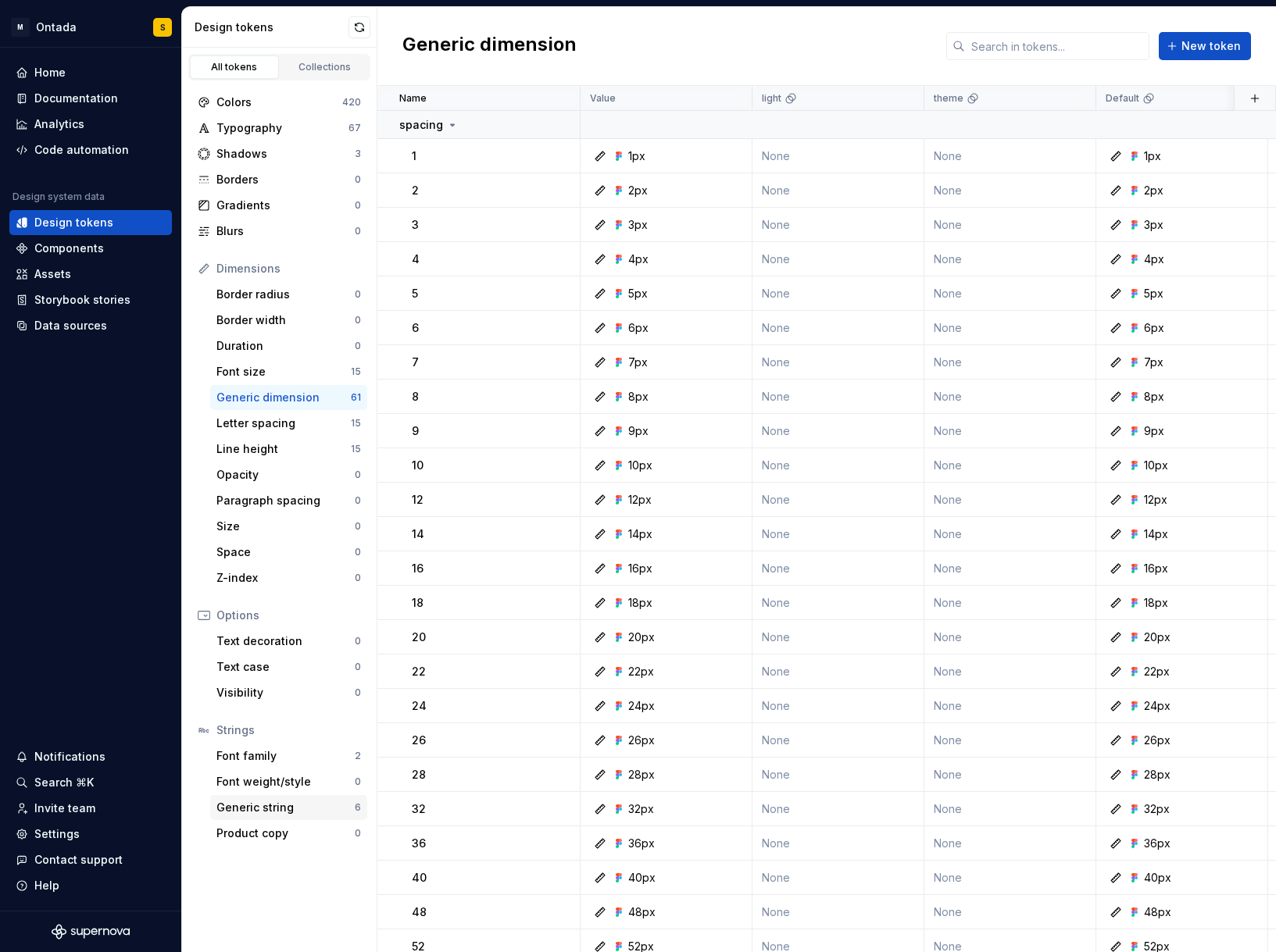
click at [287, 810] on div "Generic string" at bounding box center [285, 807] width 138 height 16
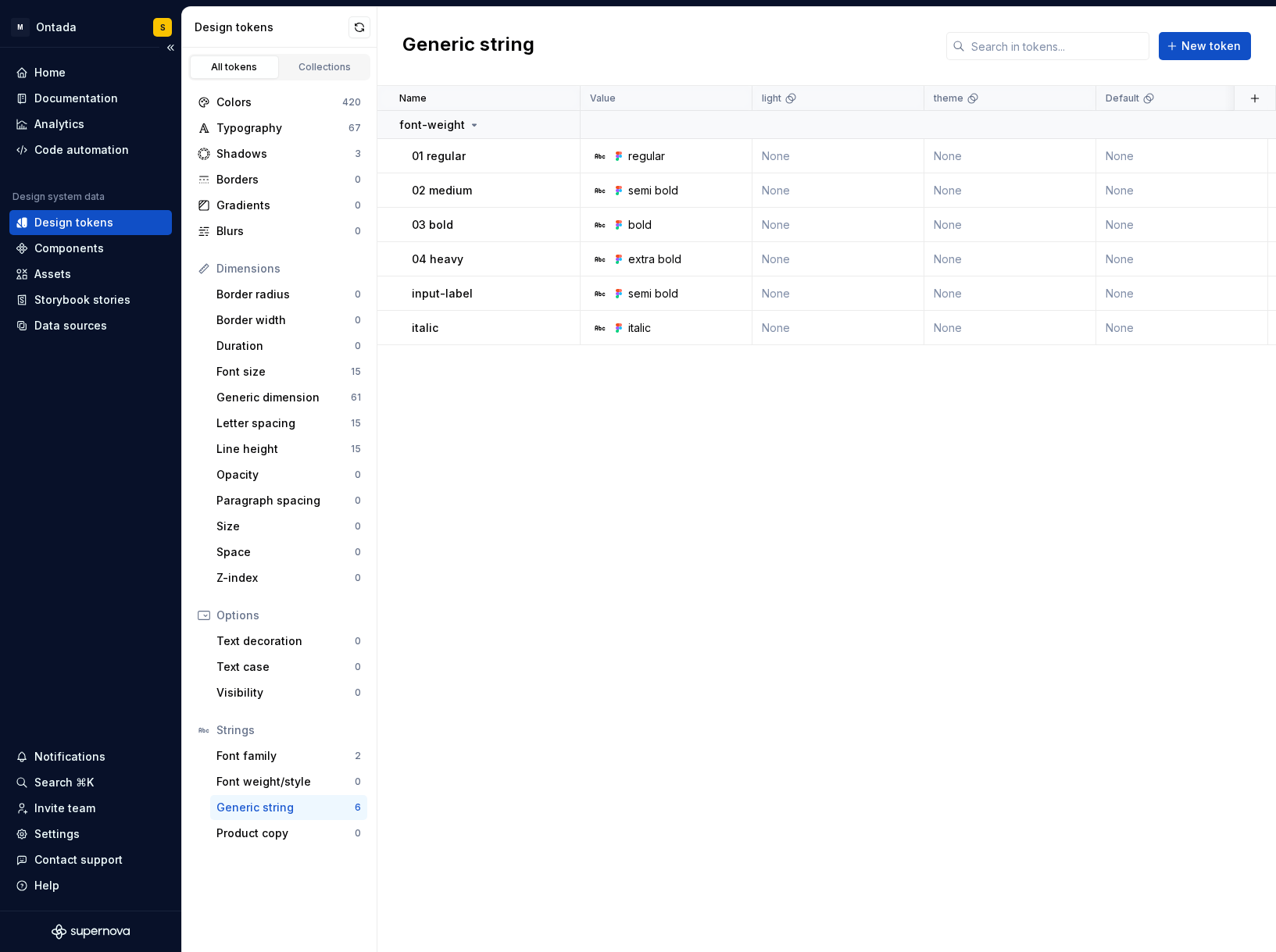
click at [90, 219] on div "Design tokens" at bounding box center [74, 223] width 79 height 16
click at [86, 329] on div "Data sources" at bounding box center [71, 325] width 73 height 16
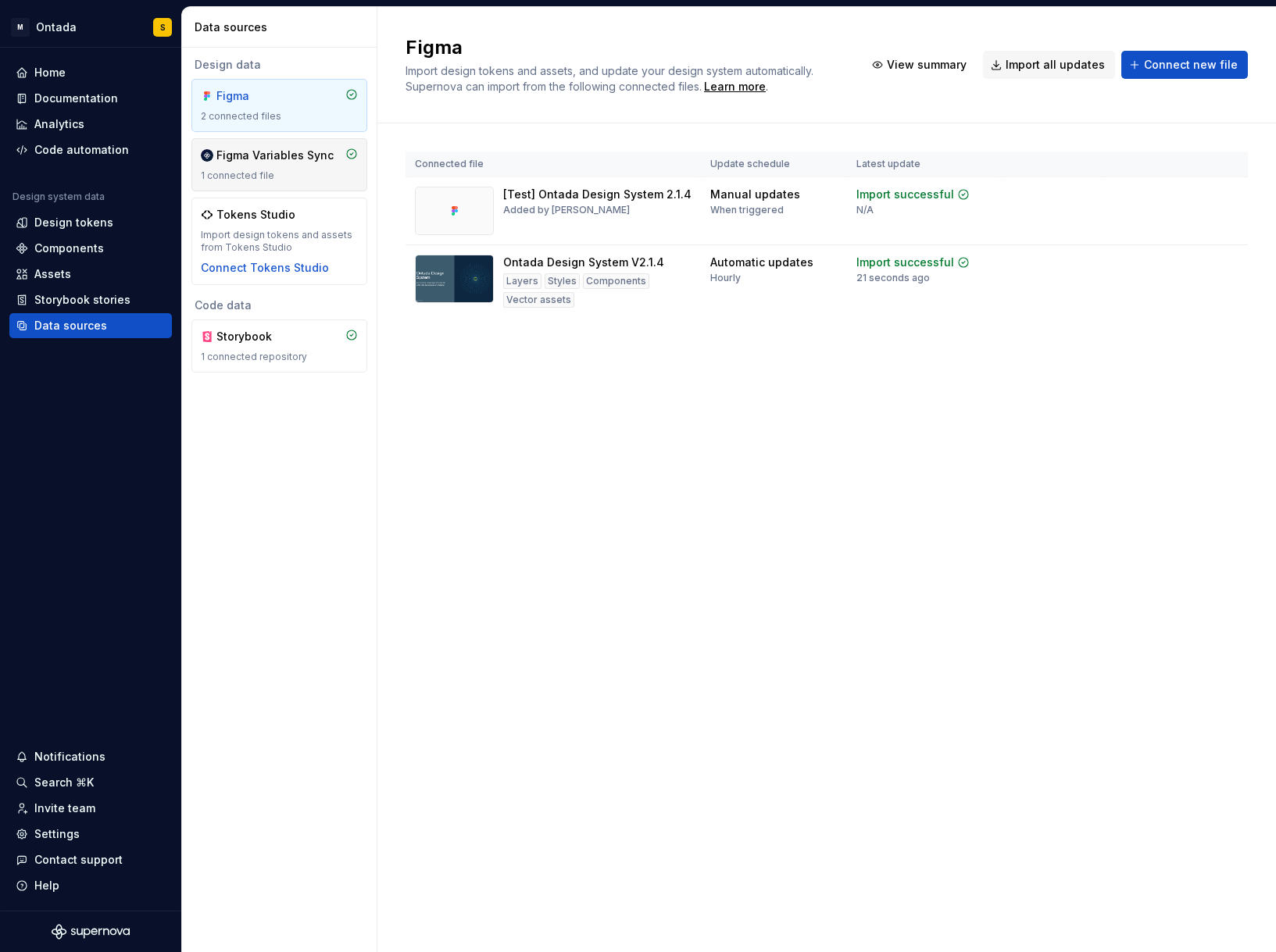
click at [259, 166] on div "Figma Variables Sync 1 connected file" at bounding box center [280, 165] width 157 height 35
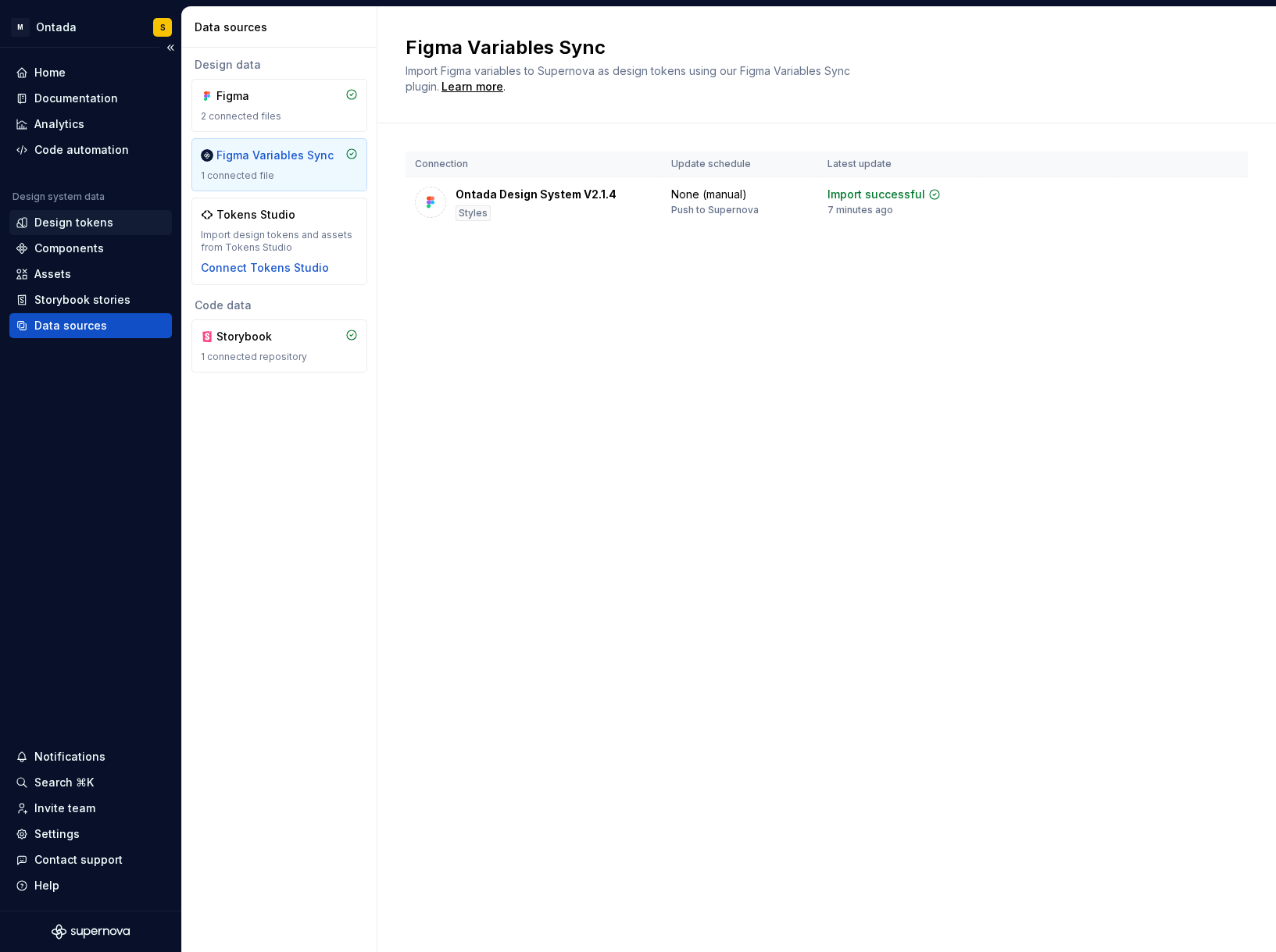
click at [92, 219] on div "Design tokens" at bounding box center [74, 223] width 79 height 16
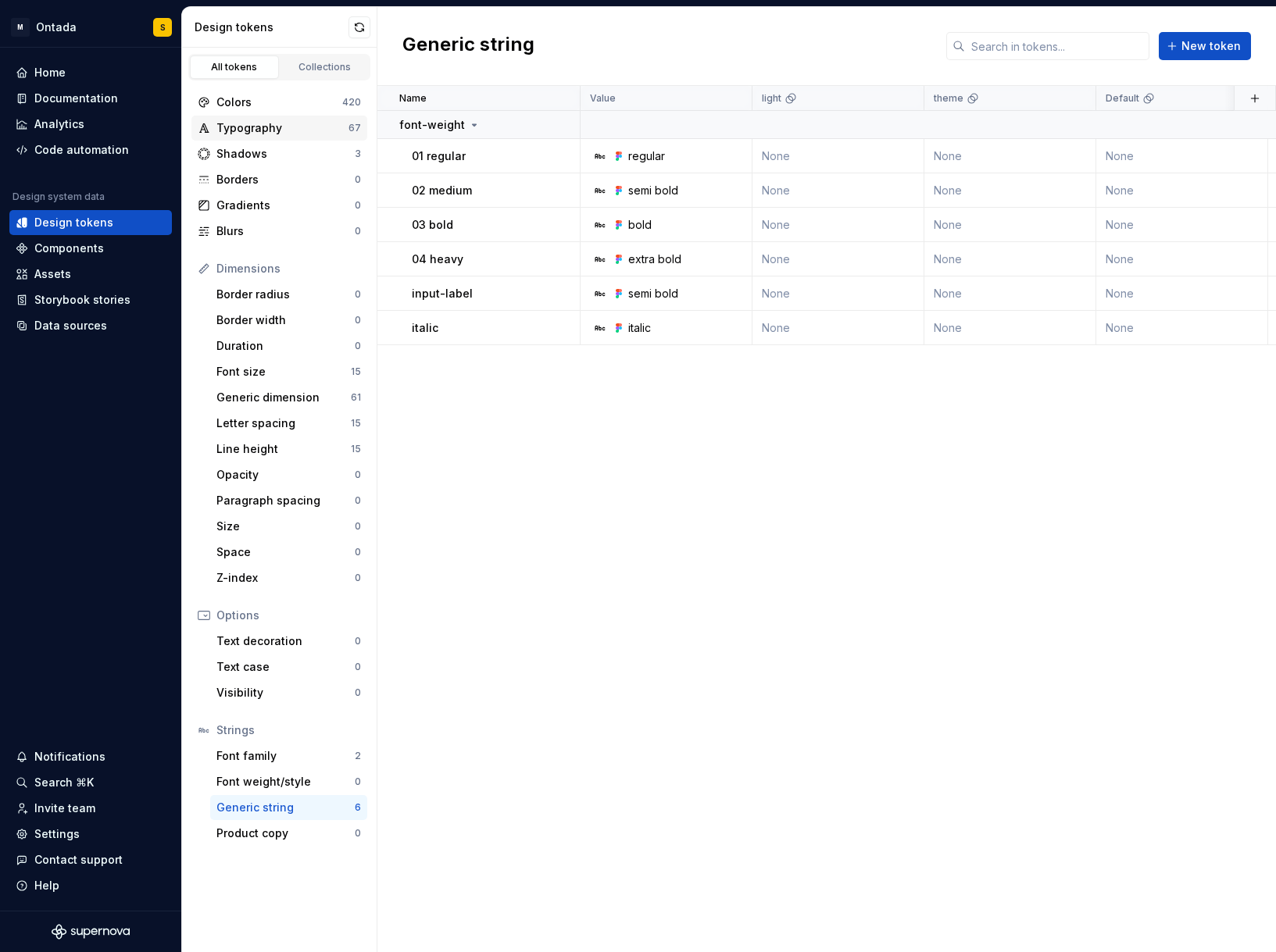
click at [292, 123] on div "Typography" at bounding box center [282, 127] width 132 height 16
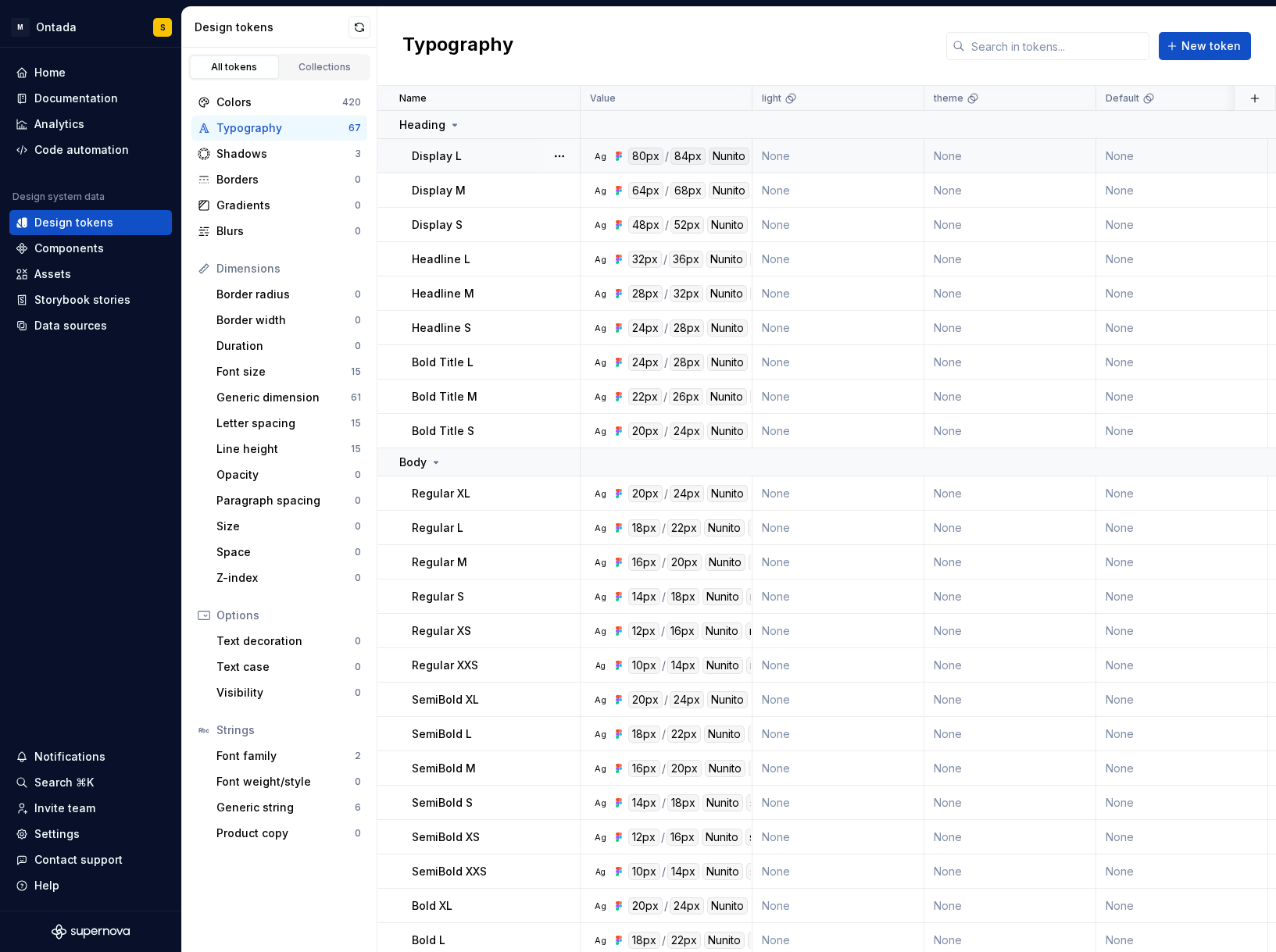
click at [459, 158] on div "Display L" at bounding box center [495, 156] width 167 height 16
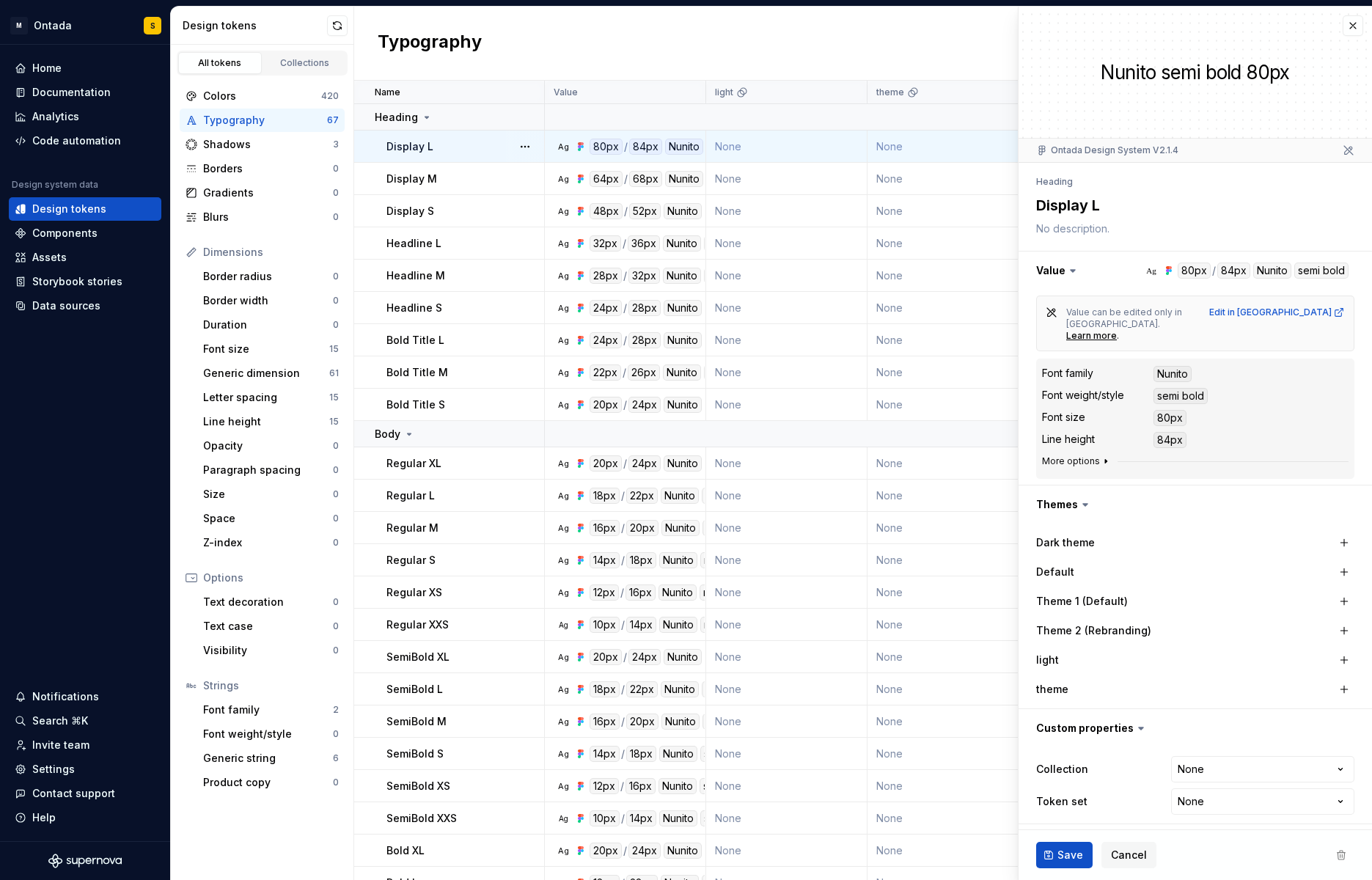
click at [1101, 455] on icon "button" at bounding box center [1106, 461] width 12 height 12
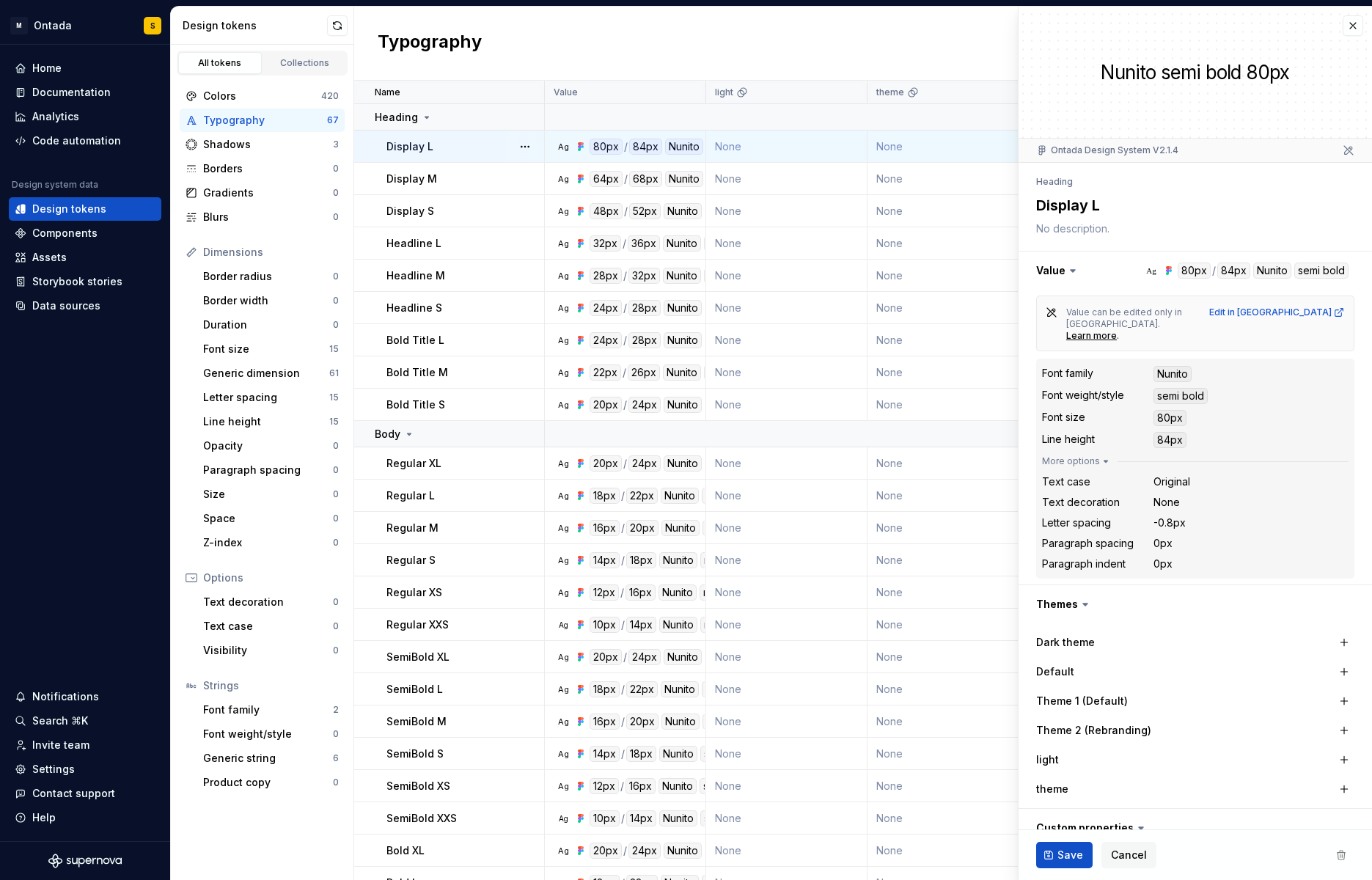
click at [598, 47] on div "Typography New token" at bounding box center [863, 43] width 1018 height 74
click at [1196, 25] on button "button" at bounding box center [1353, 26] width 20 height 20
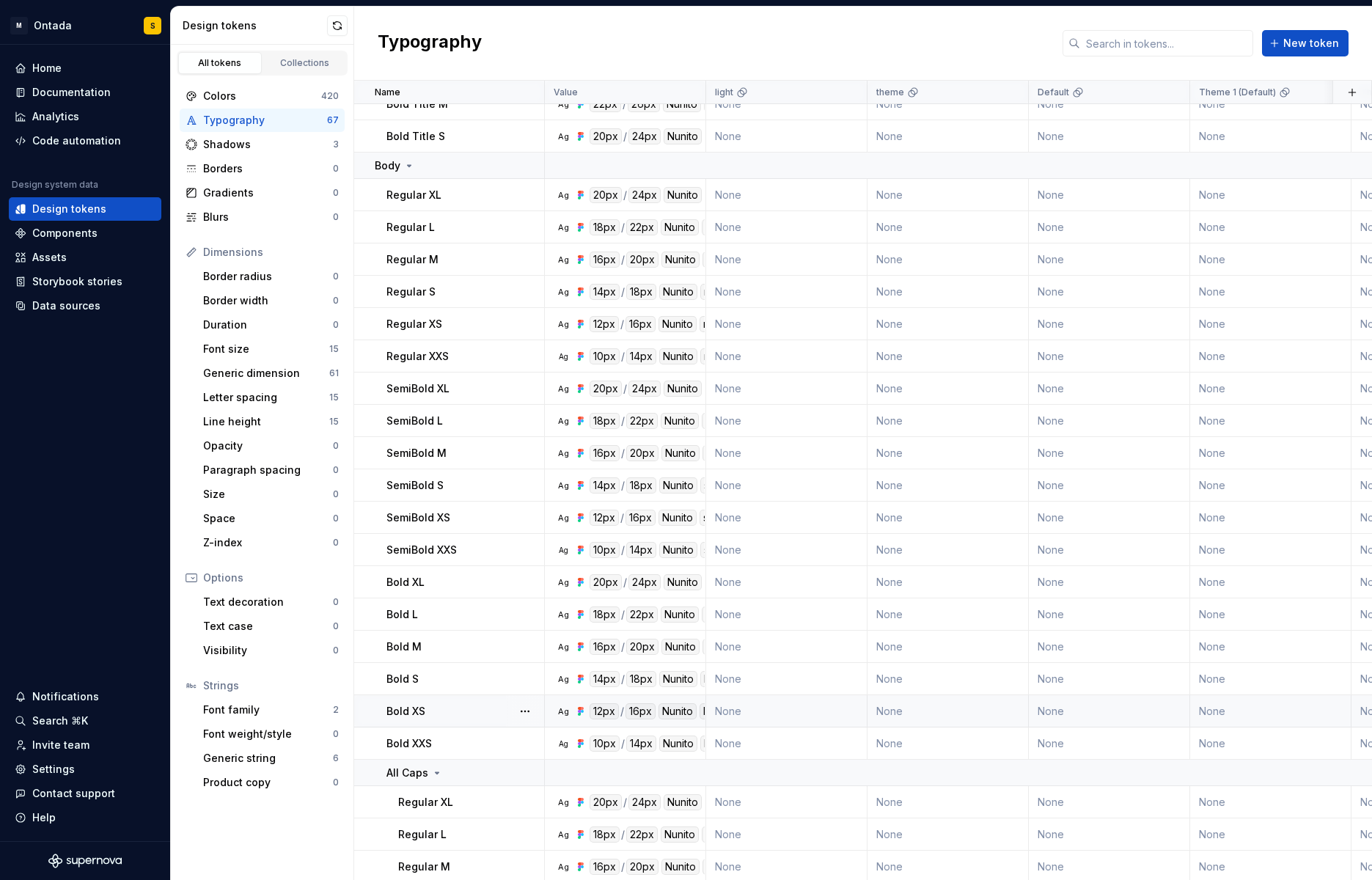
scroll to position [193, 0]
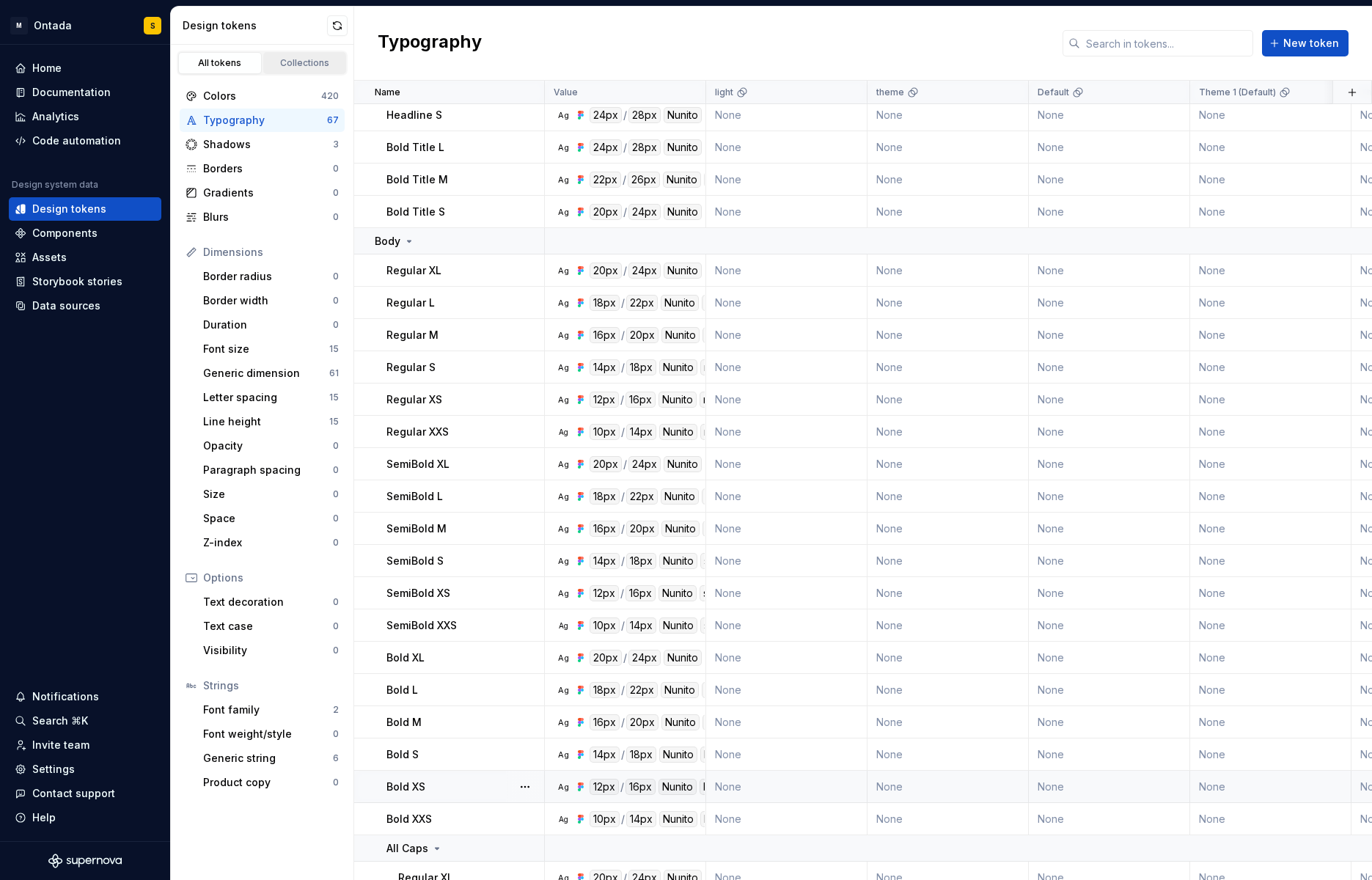
click at [297, 66] on div "Collections" at bounding box center [305, 63] width 73 height 12
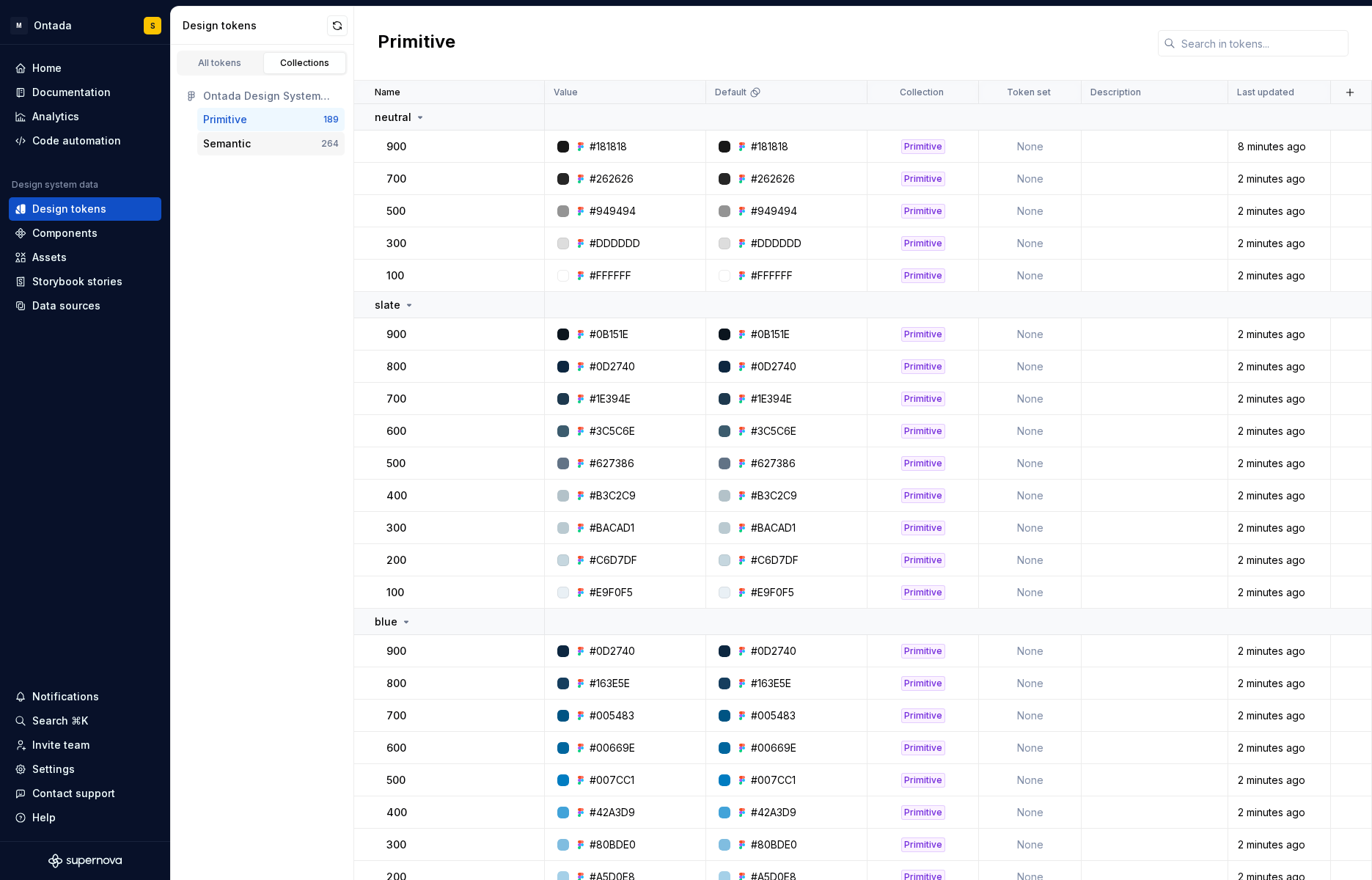
click at [244, 138] on div "Semantic" at bounding box center [226, 144] width 47 height 15
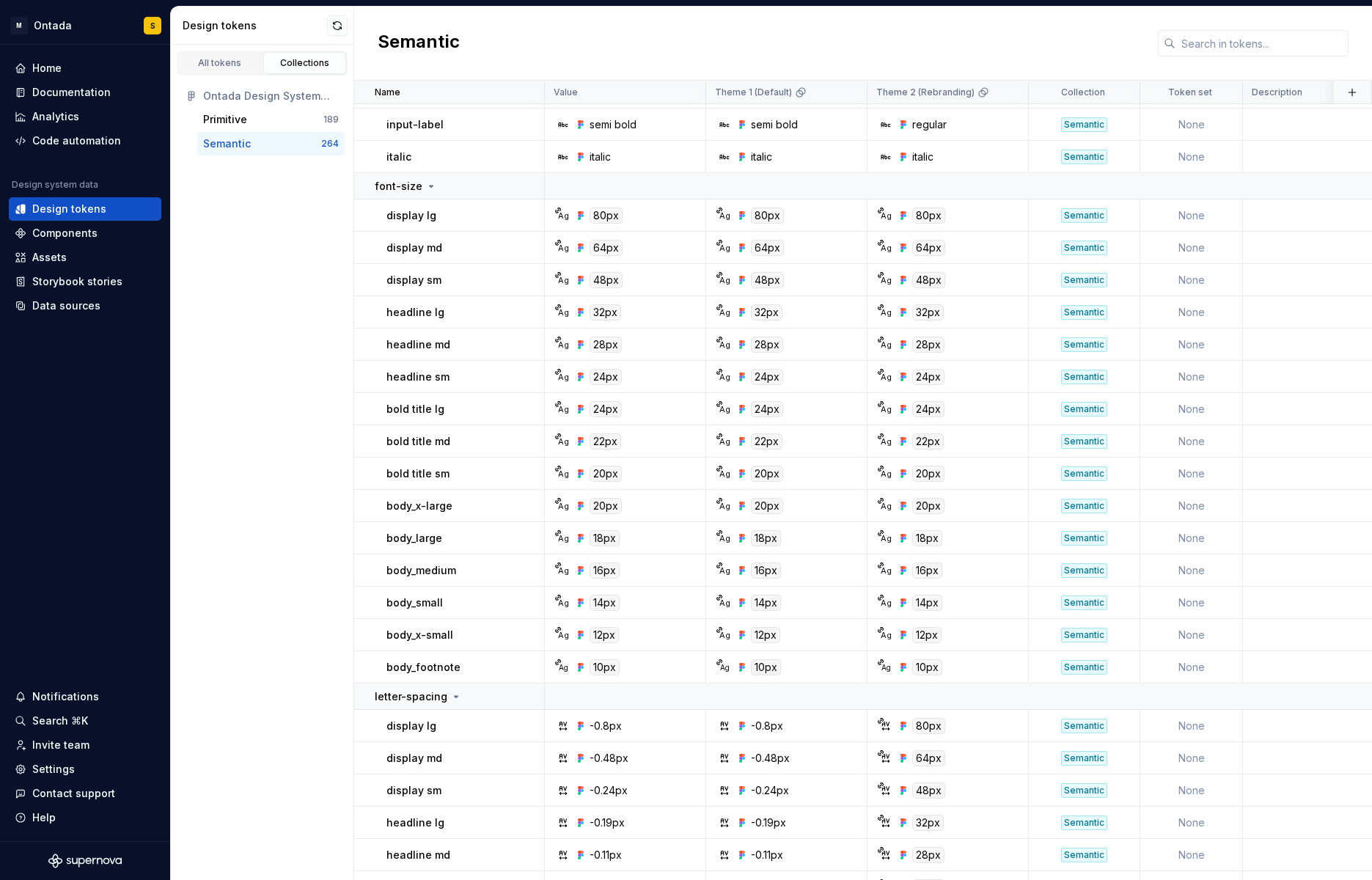
scroll to position [7001, 0]
click at [722, 215] on div "Ag" at bounding box center [724, 214] width 12 height 12
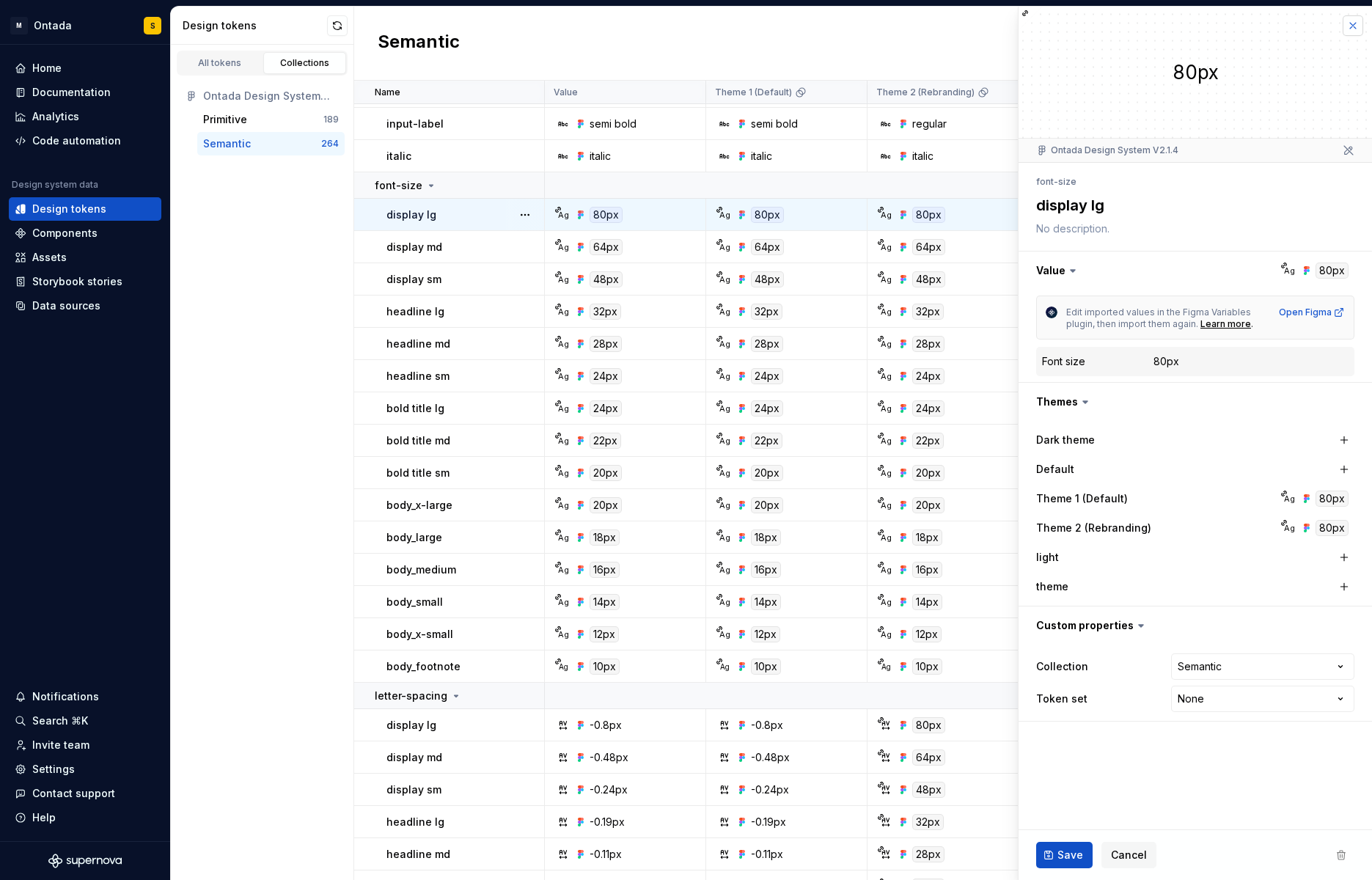
click at [1196, 25] on button "button" at bounding box center [1353, 26] width 20 height 20
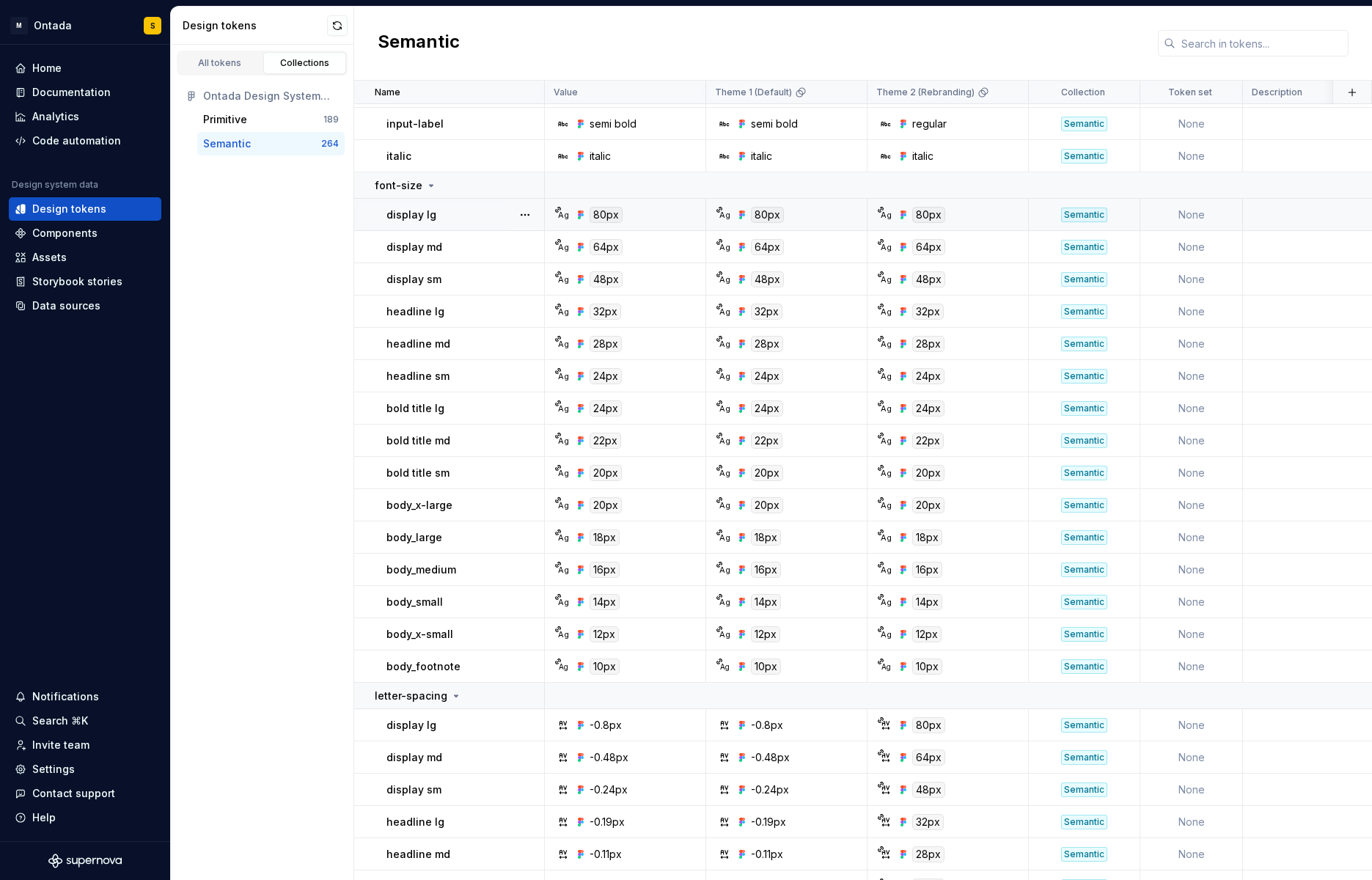
click at [749, 211] on div "80px" at bounding box center [760, 214] width 47 height 16
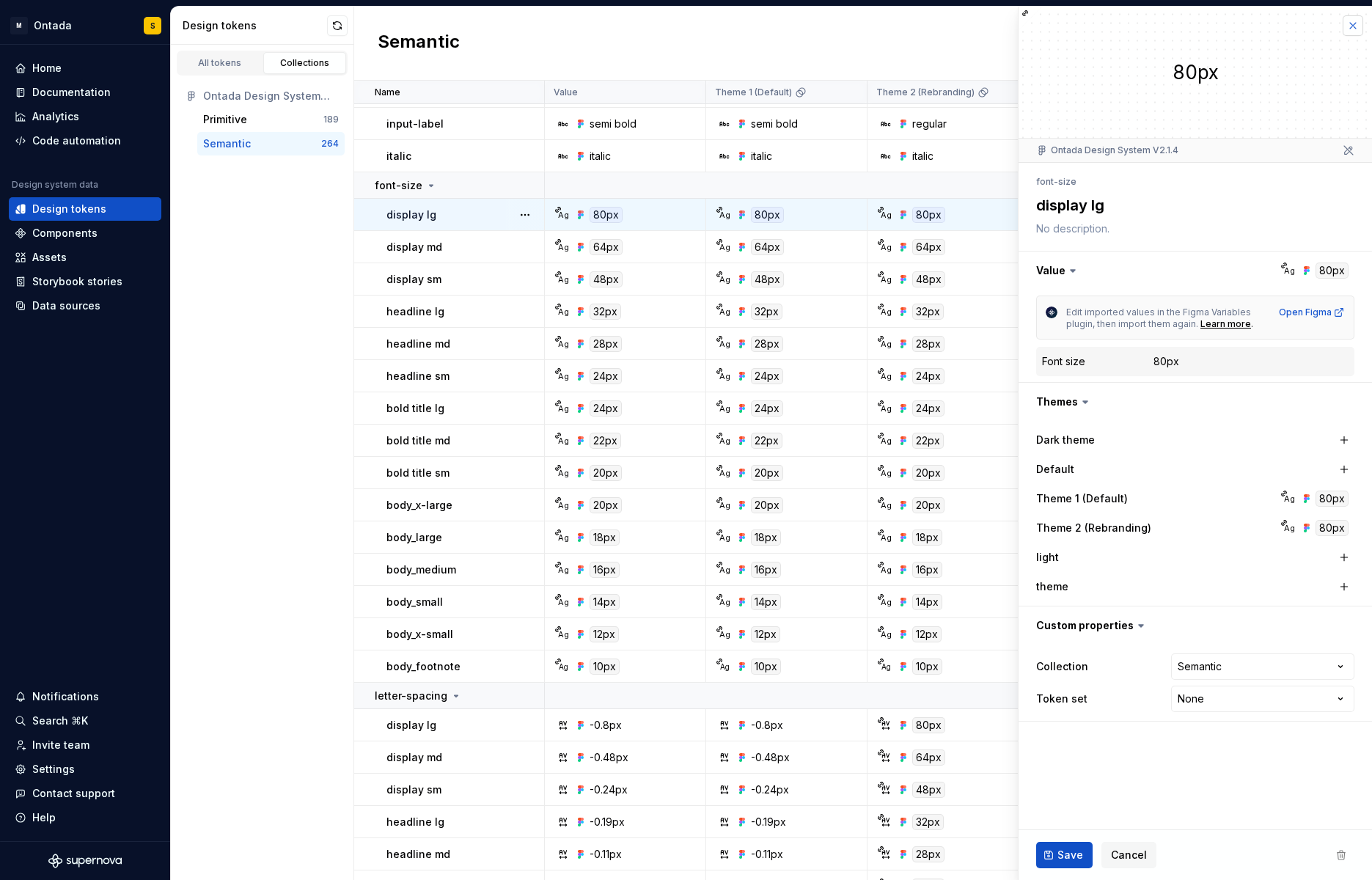
click at [1196, 26] on button "button" at bounding box center [1353, 26] width 20 height 20
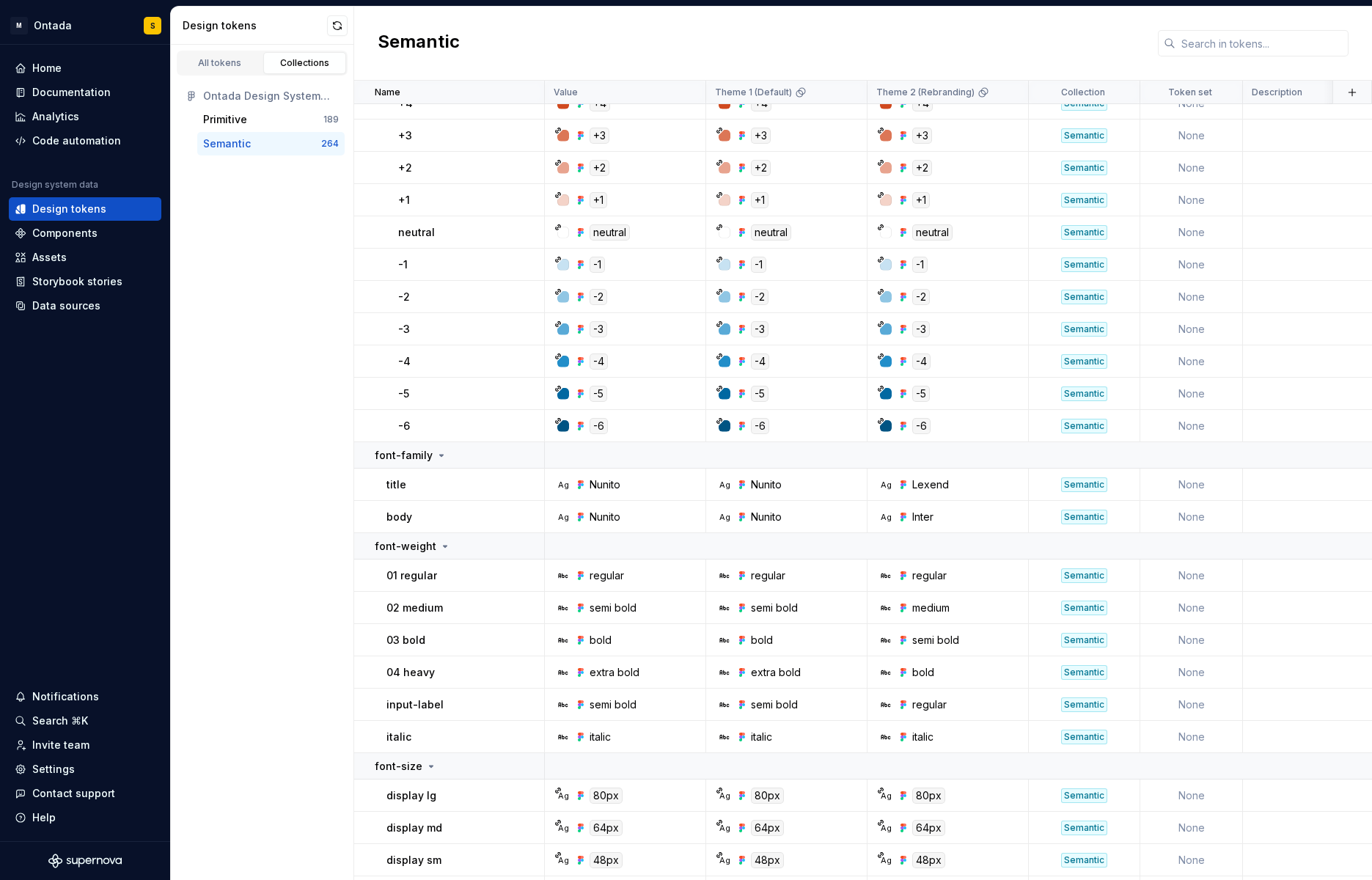
scroll to position [6496, 0]
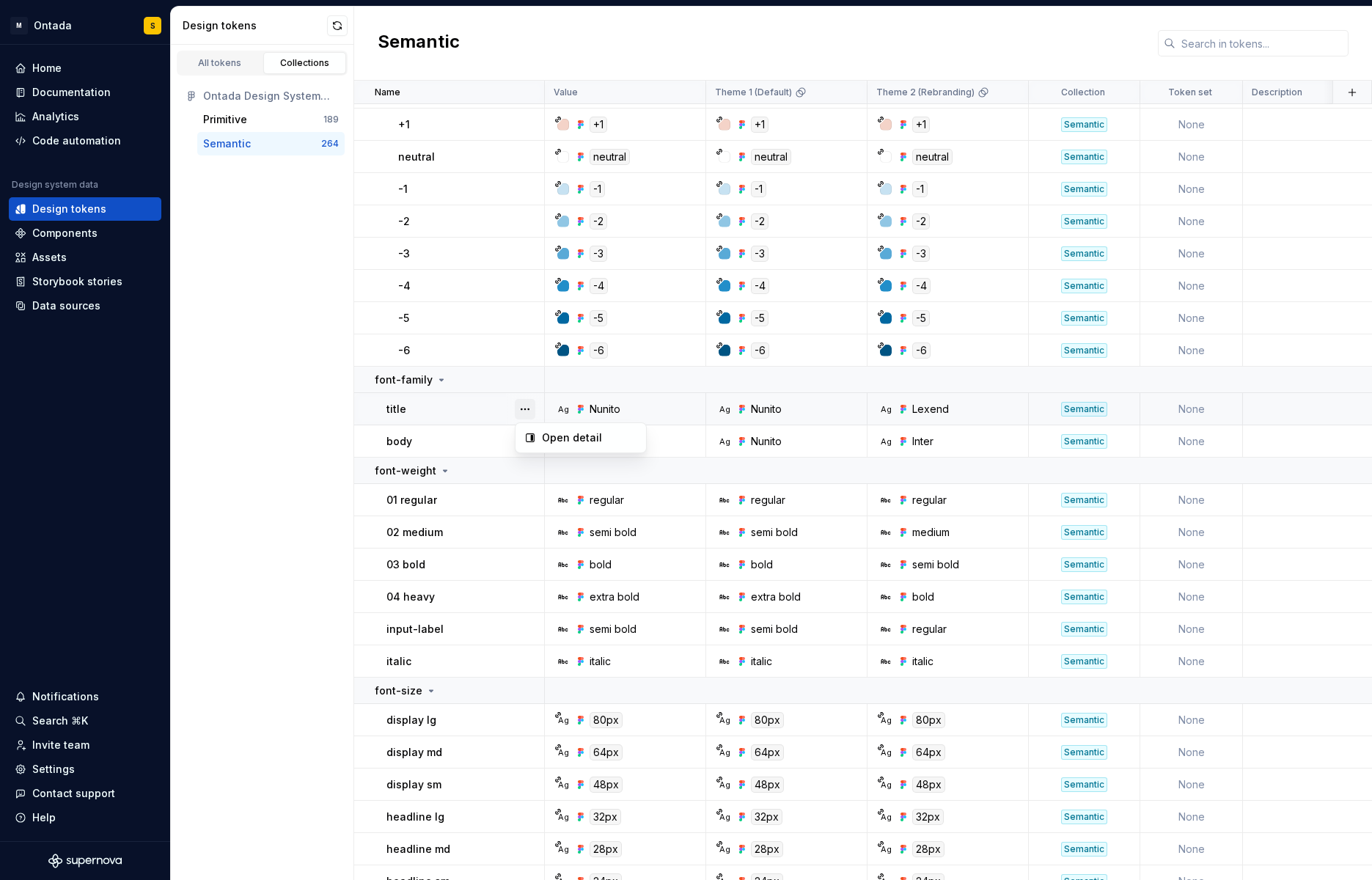
click at [520, 410] on button "button" at bounding box center [525, 409] width 20 height 20
click at [556, 437] on div "Open detail" at bounding box center [589, 437] width 96 height 15
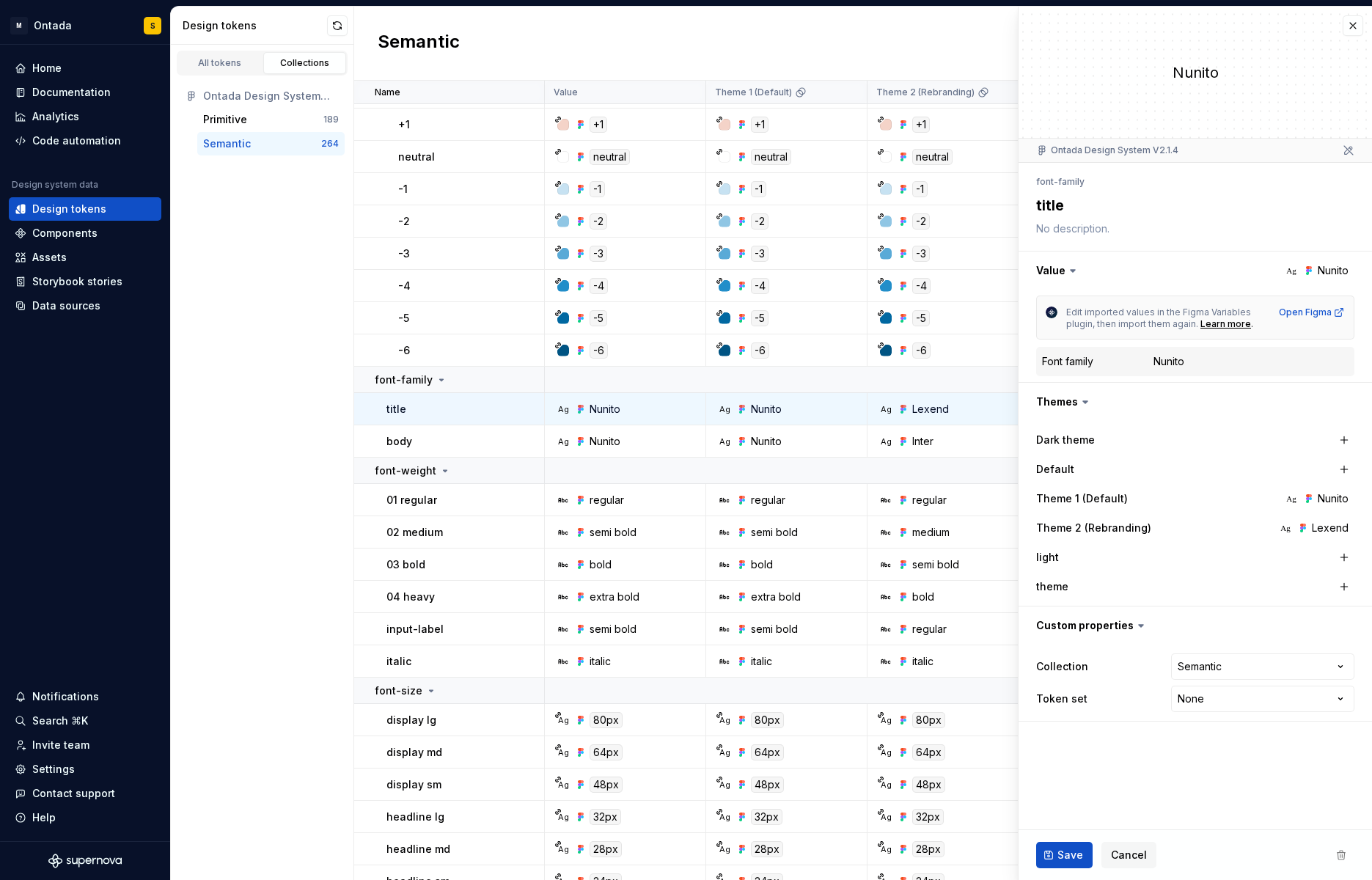
type textarea "*"
click at [1075, 268] on icon at bounding box center [1072, 270] width 15 height 15
click at [1067, 273] on icon at bounding box center [1072, 270] width 15 height 15
click at [1085, 399] on icon at bounding box center [1085, 402] width 15 height 15
click at [1084, 403] on icon at bounding box center [1085, 402] width 5 height 2
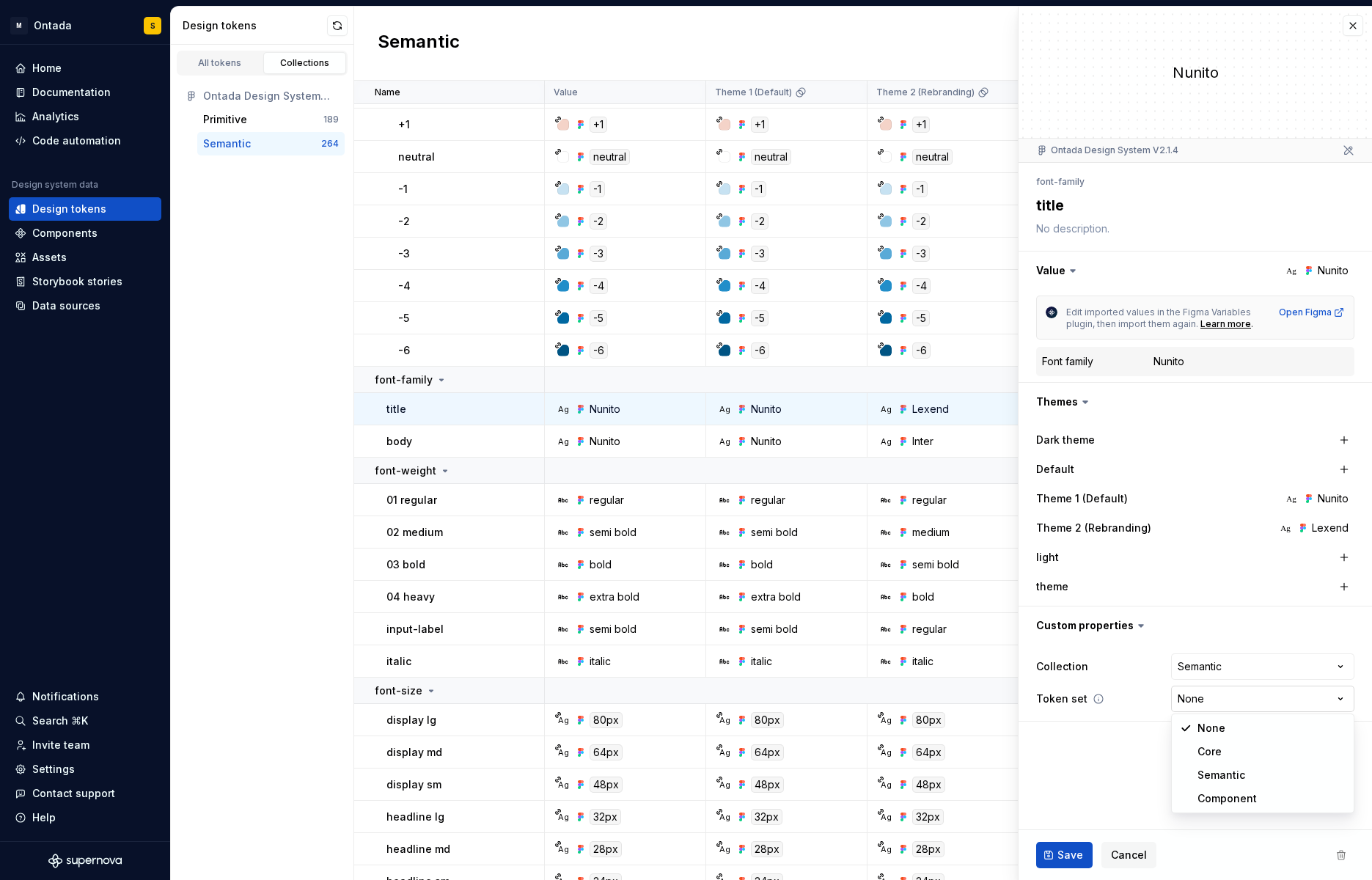
click at [1196, 709] on html "M Ontada S Home Documentation Analytics Code automation Design system data Desi…" at bounding box center [686, 440] width 1372 height 880
click at [1121, 750] on html "M Ontada S Home Documentation Analytics Code automation Design system data Desi…" at bounding box center [686, 440] width 1372 height 880
click at [254, 249] on div "All tokens Collections Ontada Design System V2.1.4 Primitive 189 Semantic 264" at bounding box center [263, 462] width 183 height 835
click at [1196, 687] on html "M Ontada S Home Documentation Analytics Code automation Design system data Desi…" at bounding box center [686, 440] width 1372 height 880
click at [1143, 783] on html "M Ontada S Home Documentation Analytics Code automation Design system data Desi…" at bounding box center [686, 440] width 1372 height 880
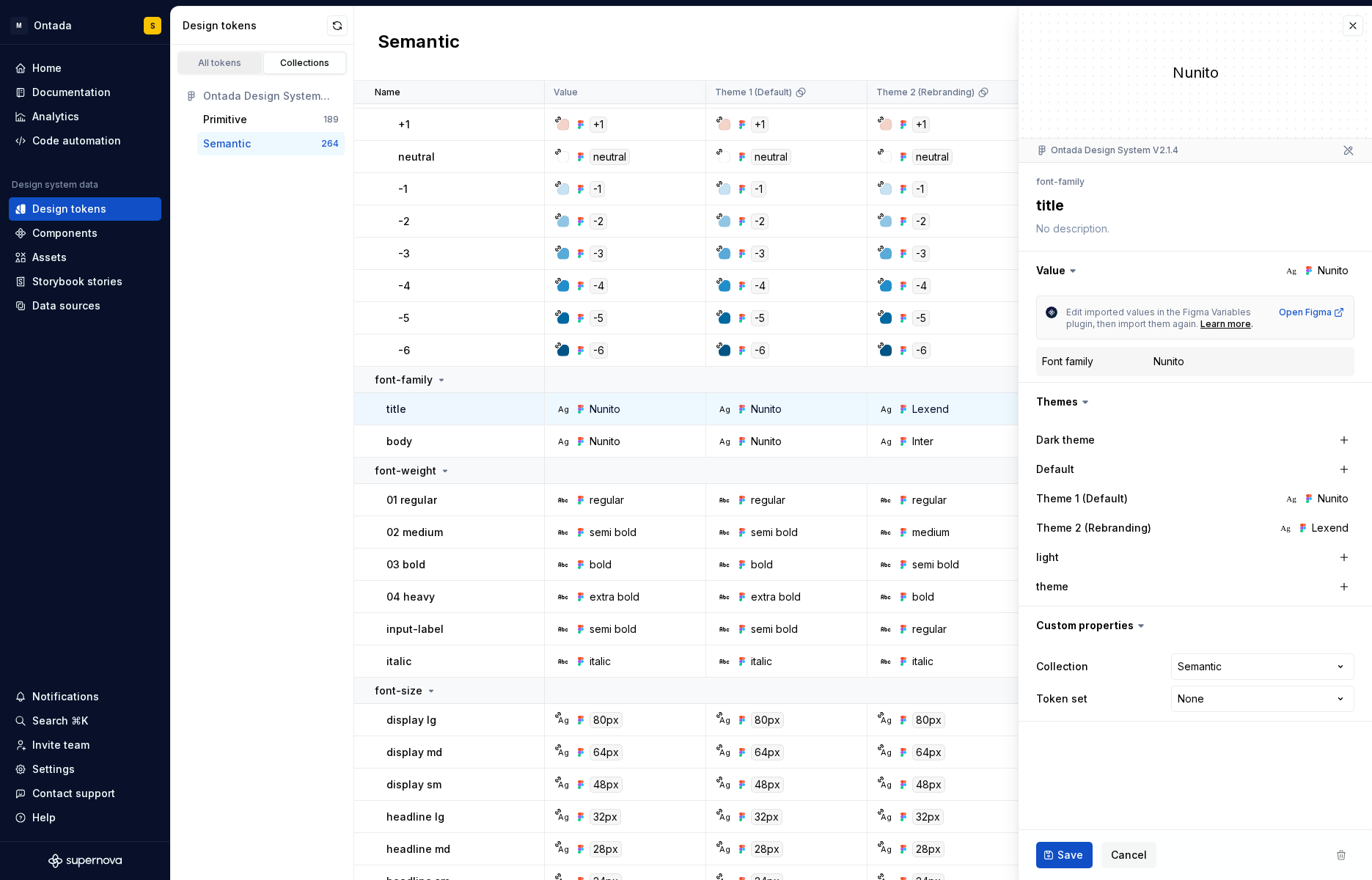
click at [201, 70] on link "All tokens" at bounding box center [220, 63] width 84 height 22
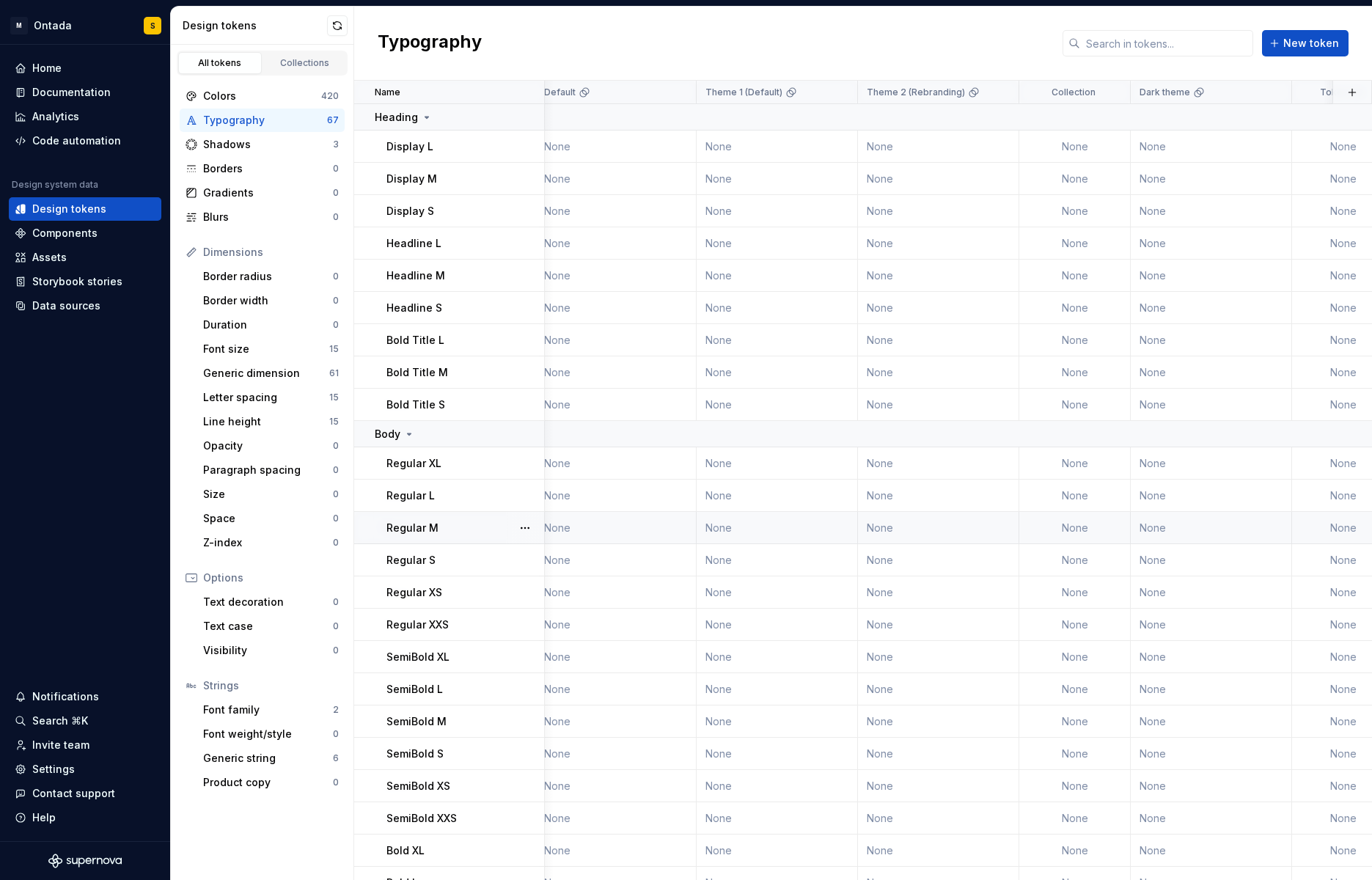
scroll to position [0, 541]
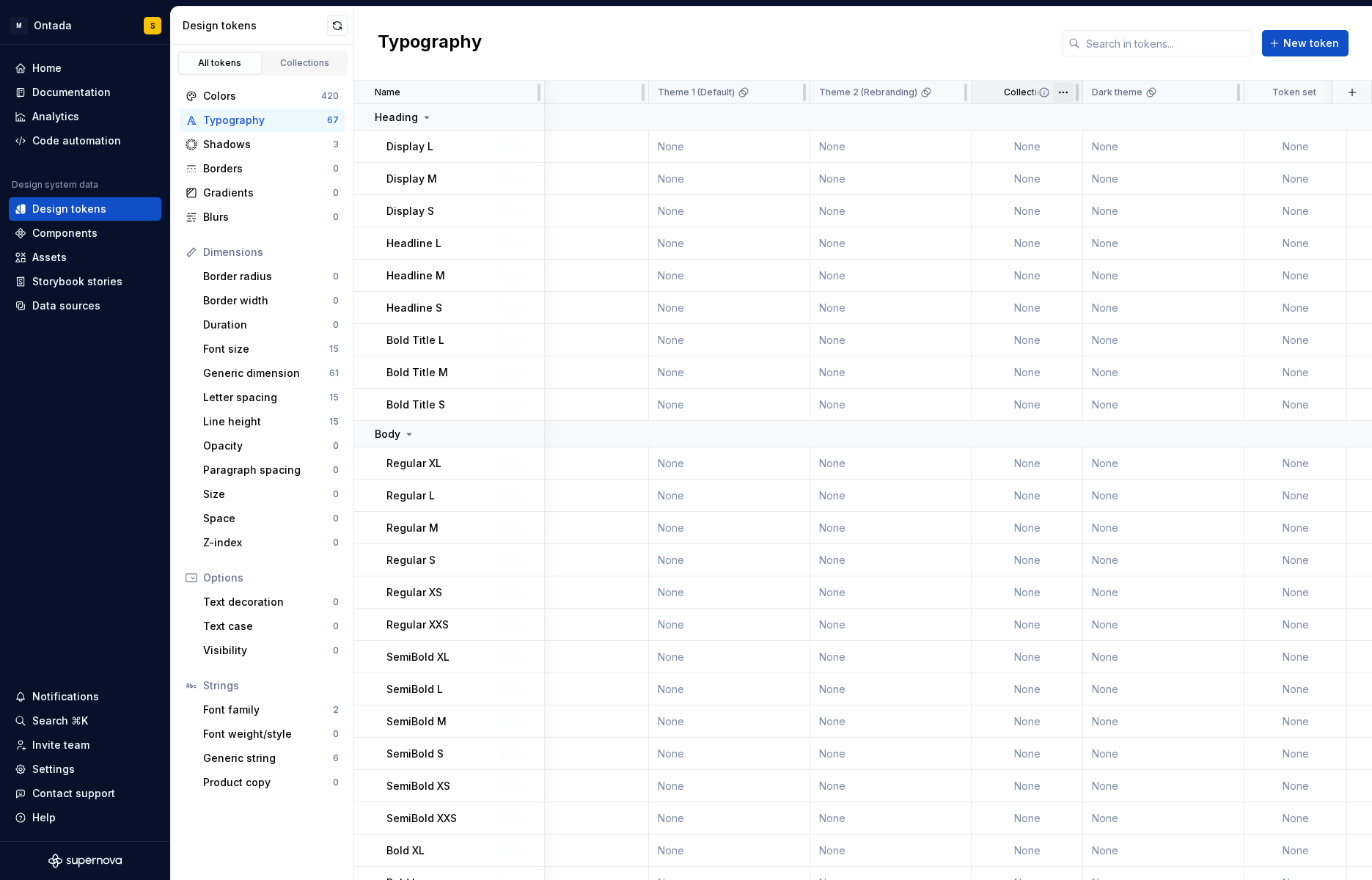
click at [1062, 94] on html "M Ontada S Home Documentation Analytics Code automation Design system data Desi…" at bounding box center [686, 440] width 1372 height 880
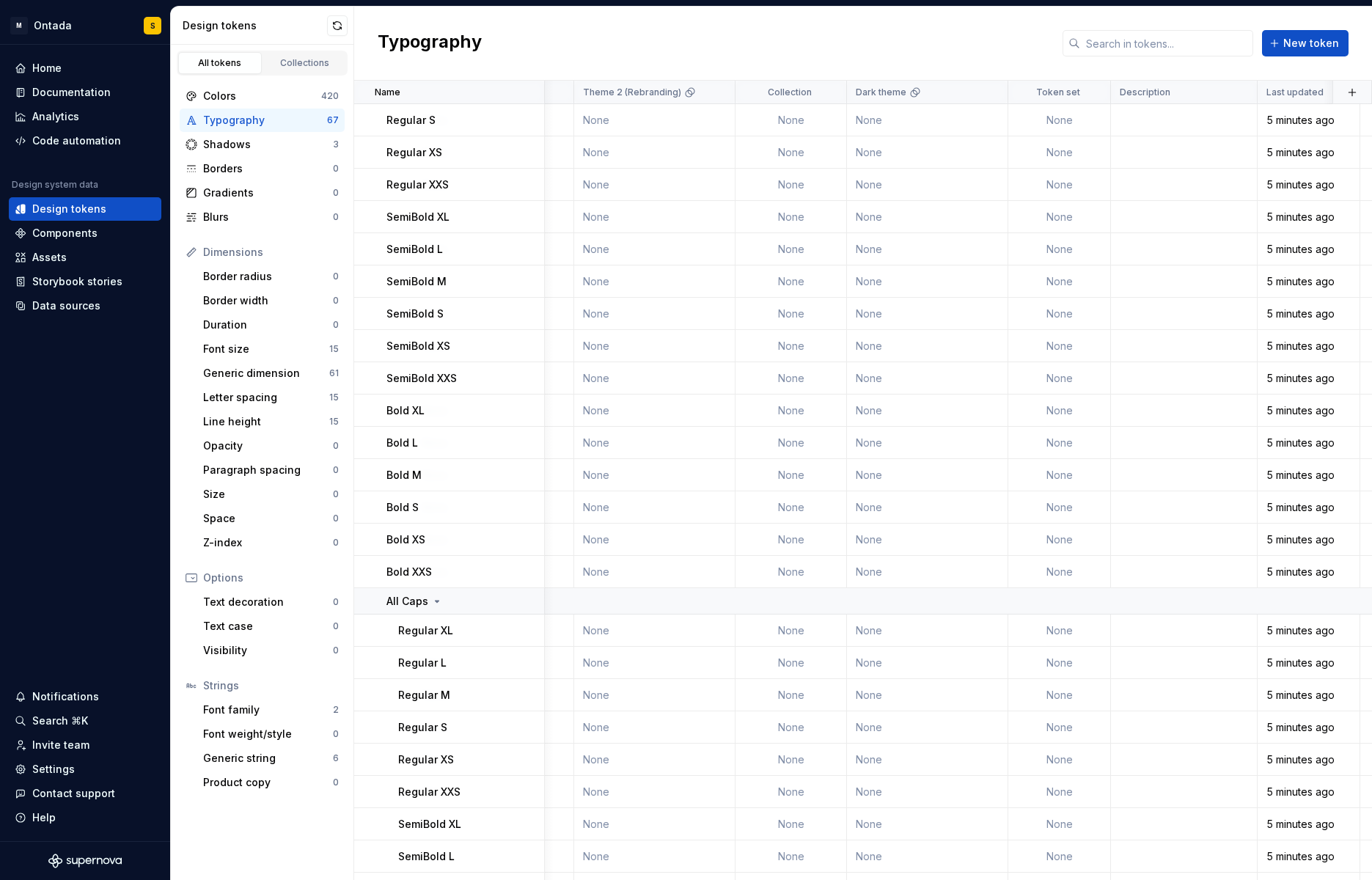
scroll to position [0, 777]
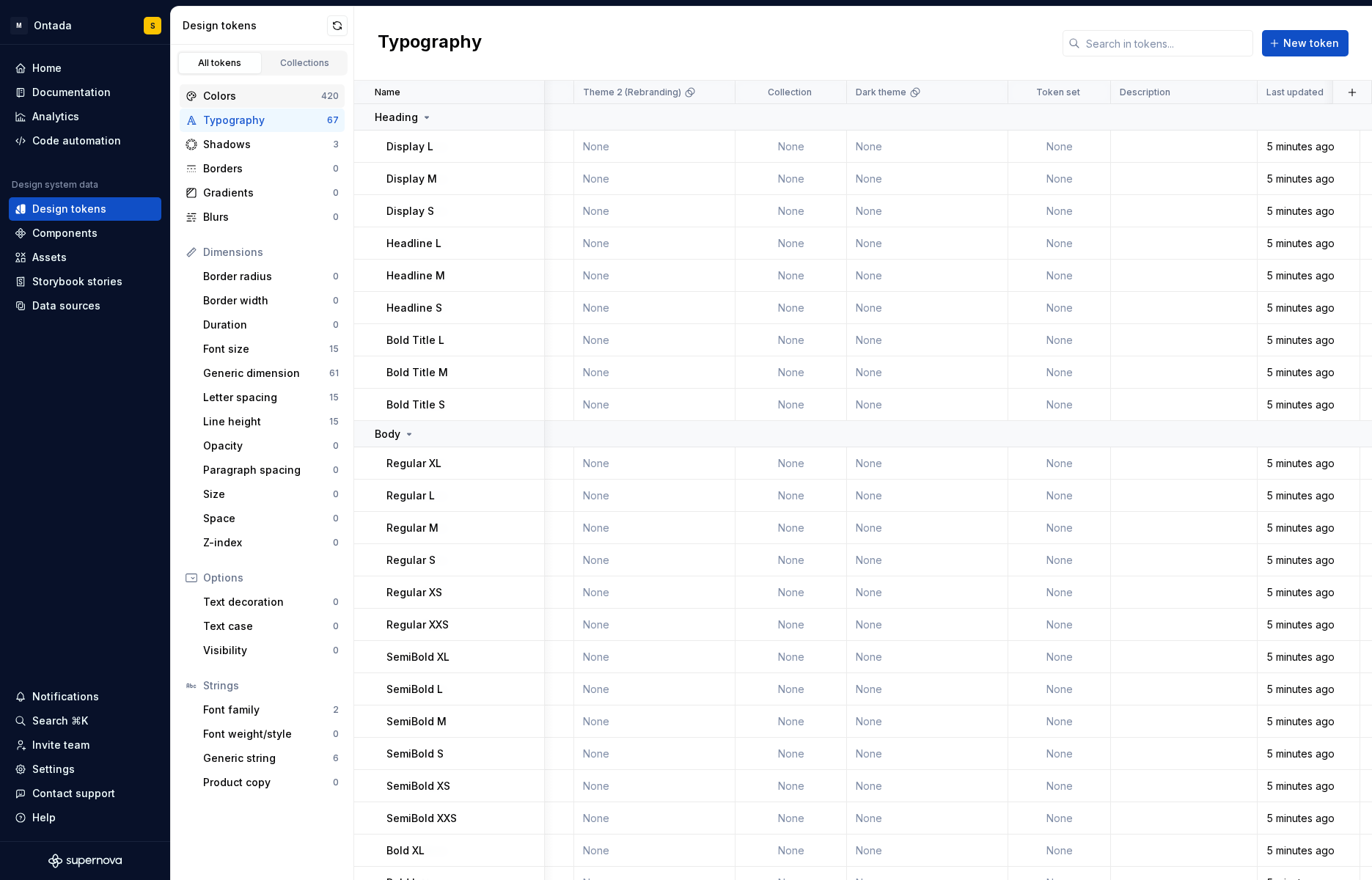
click at [245, 94] on div "Colors" at bounding box center [262, 96] width 118 height 15
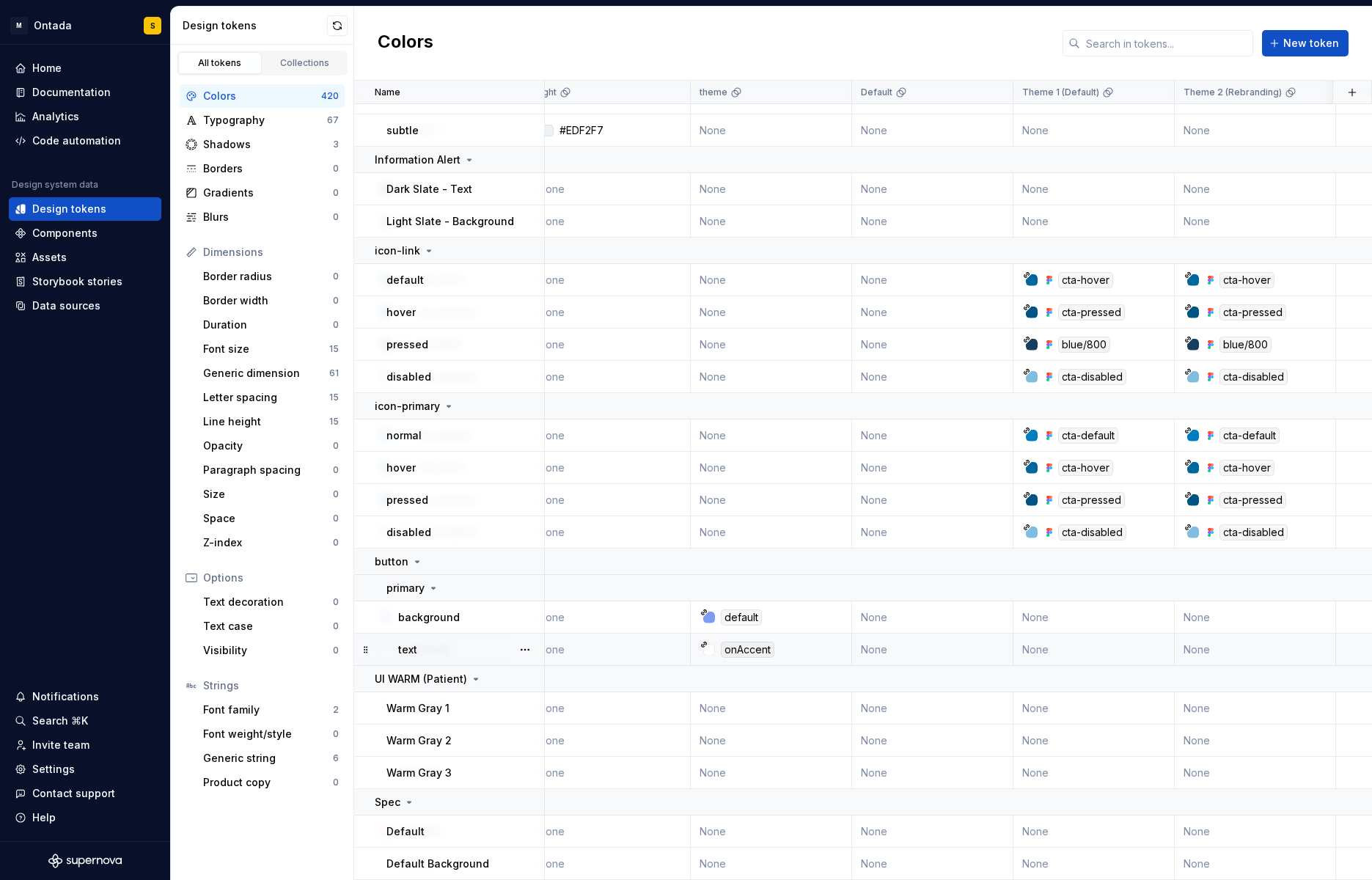
scroll to position [14301, 0]
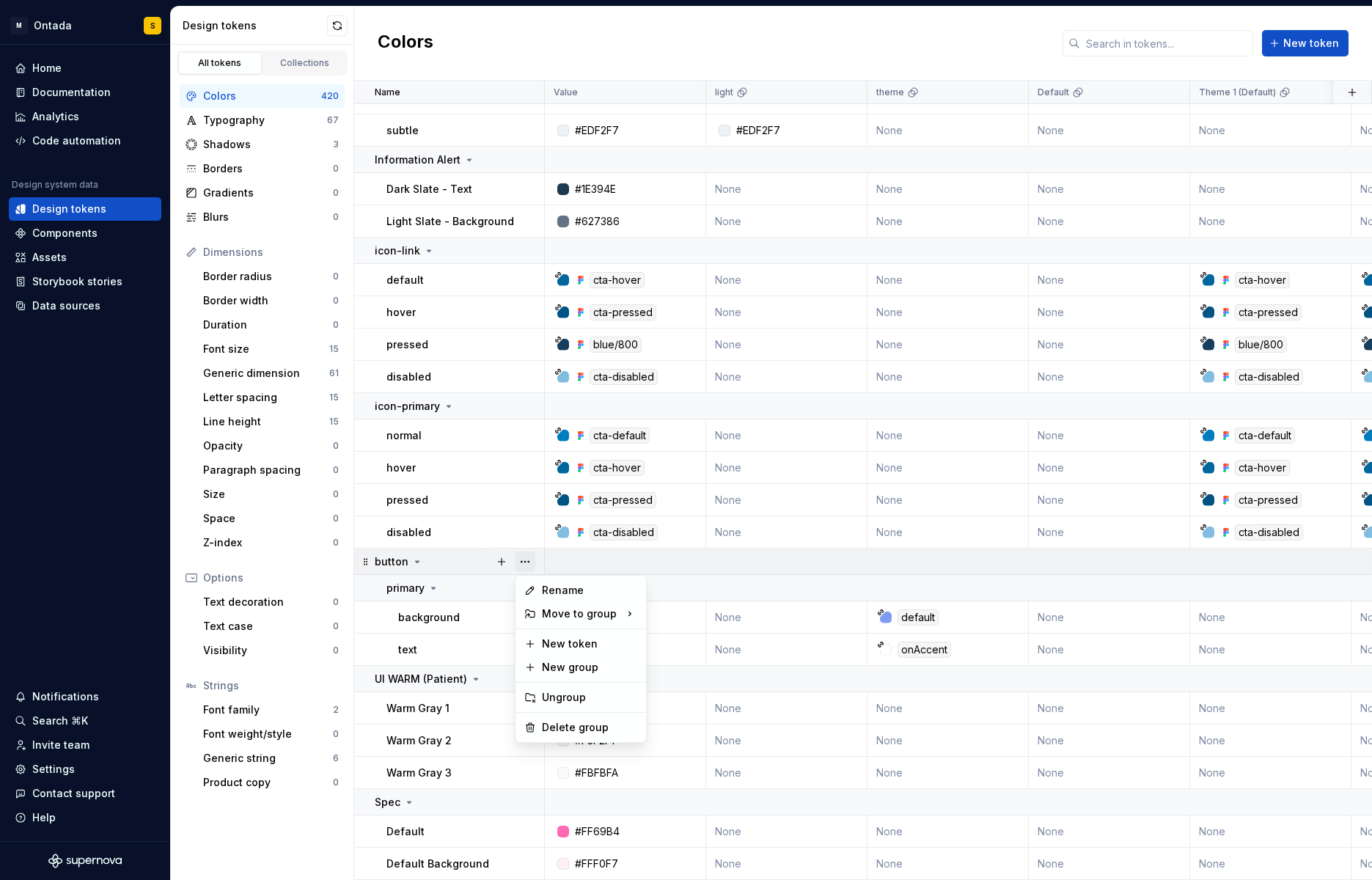
click at [524, 555] on button "button" at bounding box center [525, 562] width 20 height 20
click at [588, 723] on div "Delete group" at bounding box center [589, 727] width 96 height 15
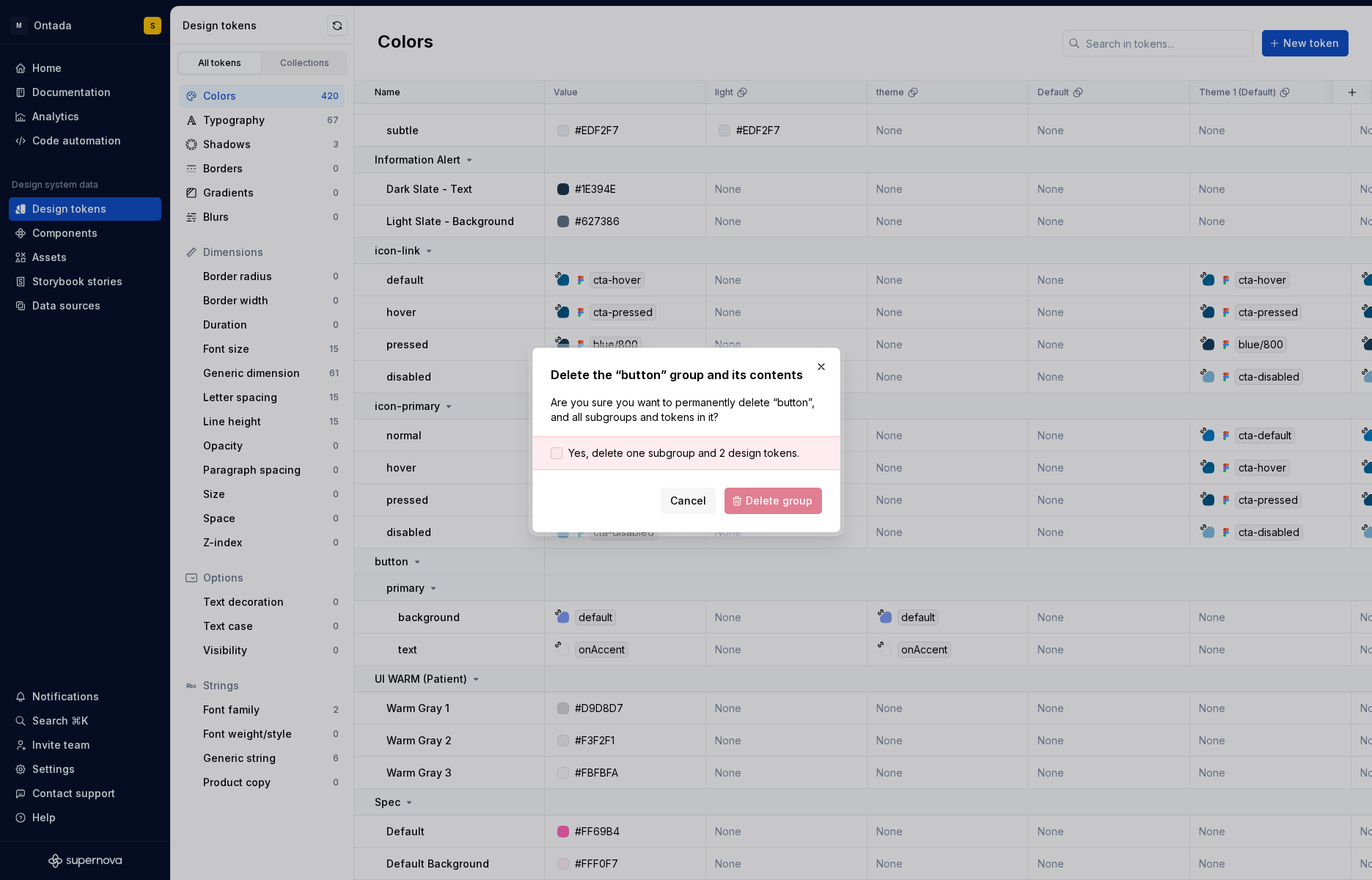
click at [635, 454] on span "Yes, delete one subgroup and 2 design tokens." at bounding box center [683, 453] width 231 height 15
click at [797, 504] on span "Delete group" at bounding box center [779, 500] width 67 height 15
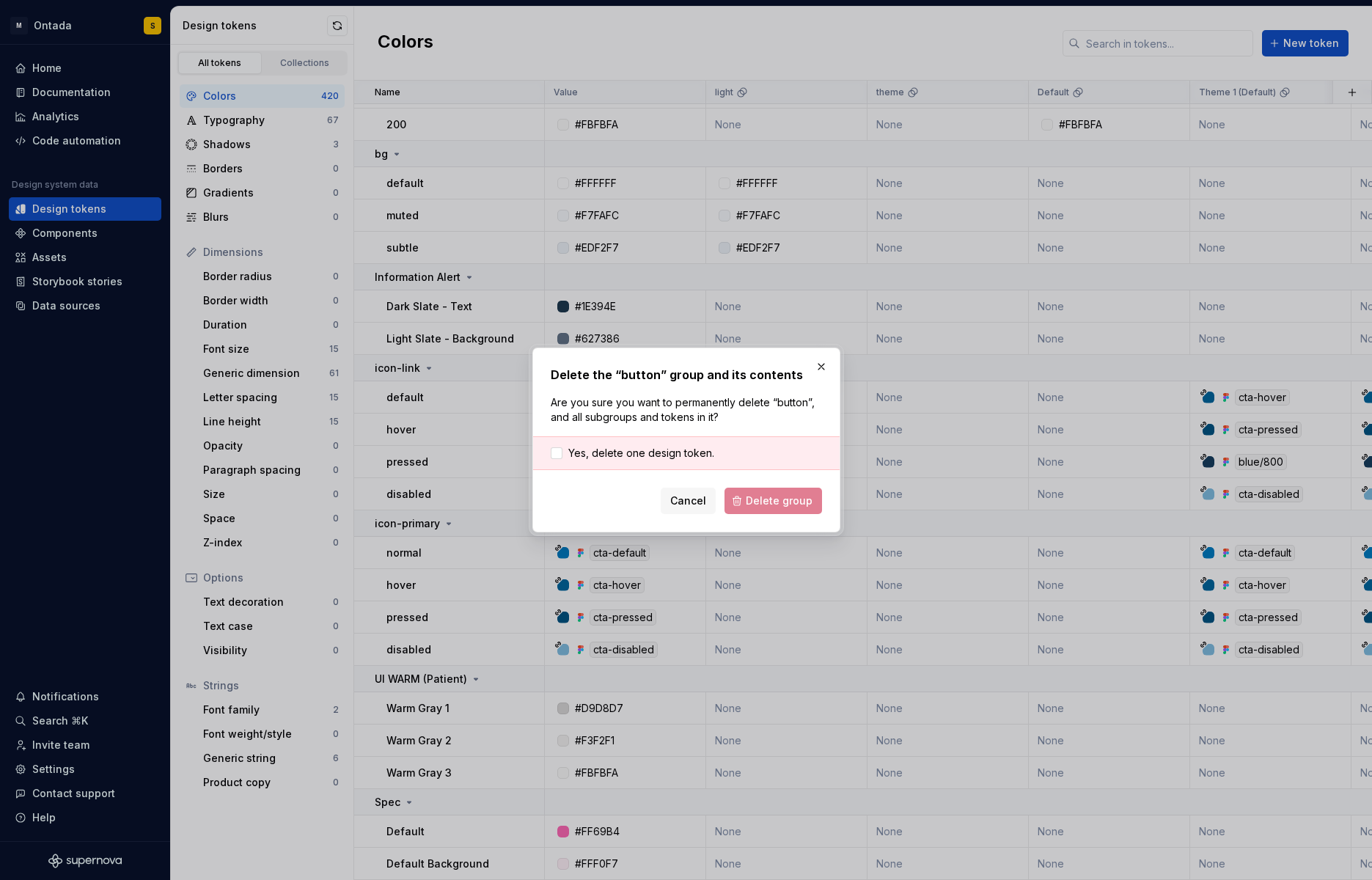
scroll to position [14184, 0]
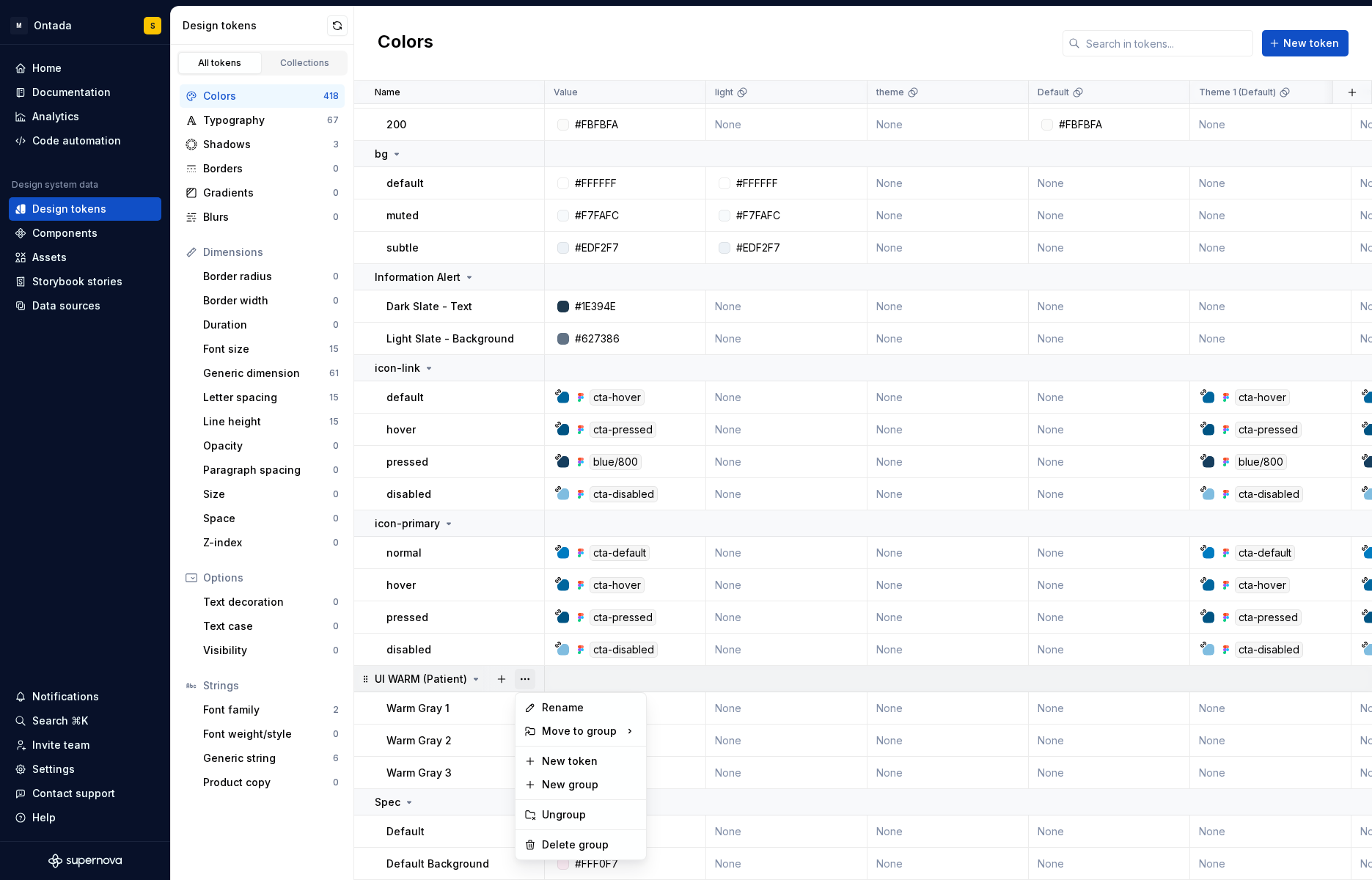
click at [525, 677] on button "button" at bounding box center [525, 679] width 20 height 20
click at [585, 847] on div "Delete group" at bounding box center [589, 844] width 96 height 15
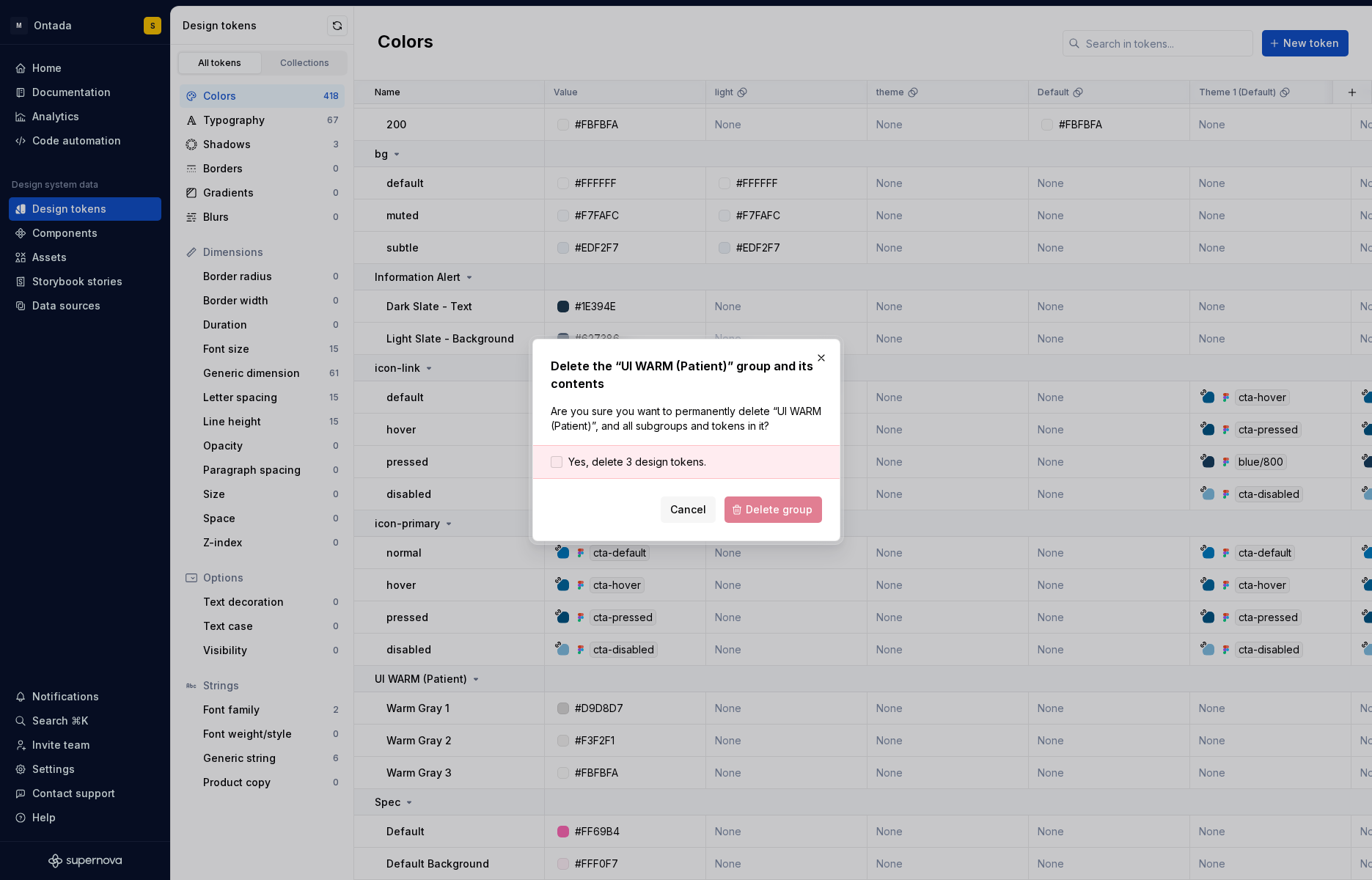
click at [647, 467] on span "Yes, delete 3 design tokens." at bounding box center [636, 461] width 138 height 15
click at [789, 510] on span "Delete group" at bounding box center [779, 509] width 67 height 15
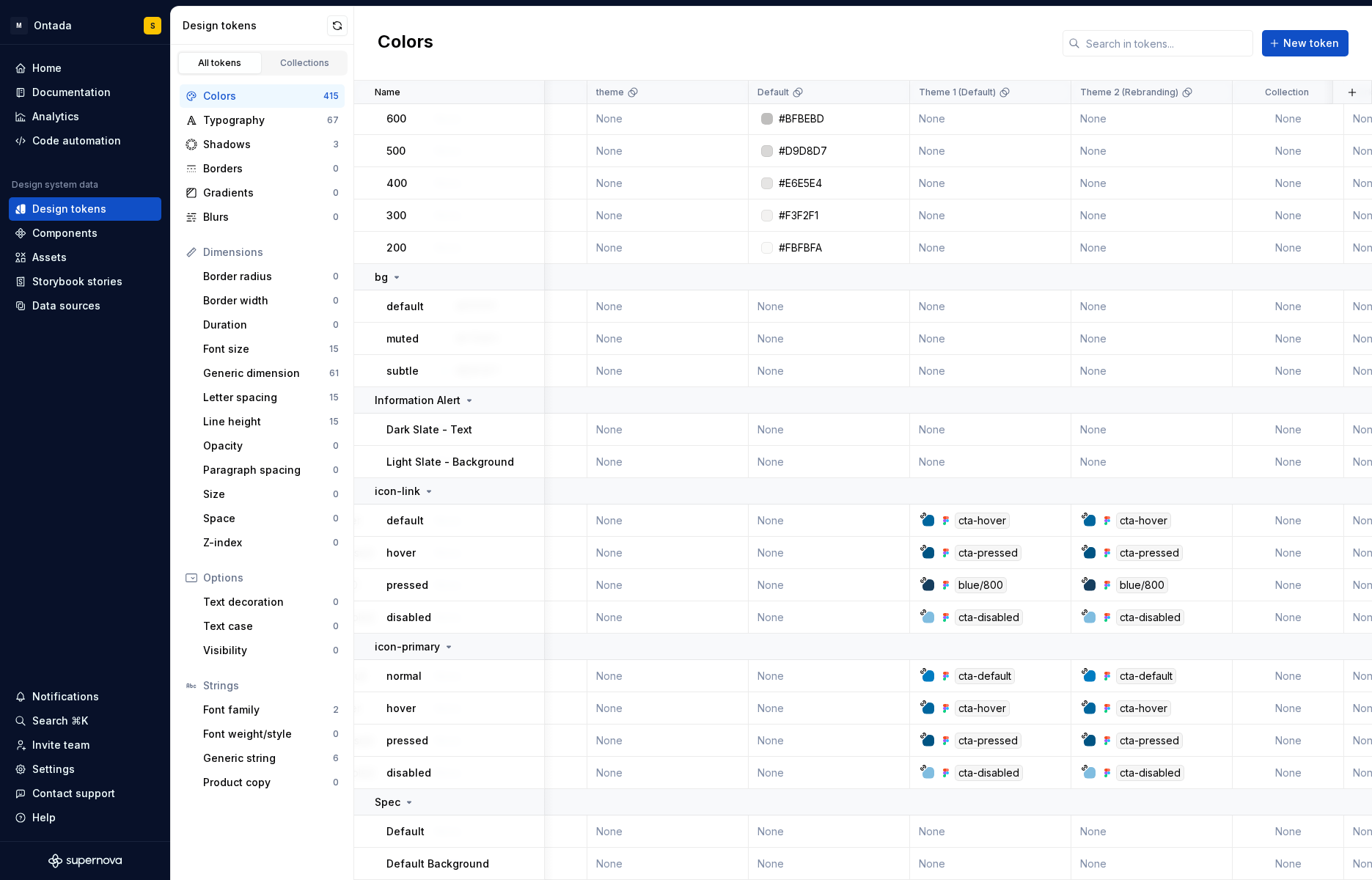
scroll to position [14061, 0]
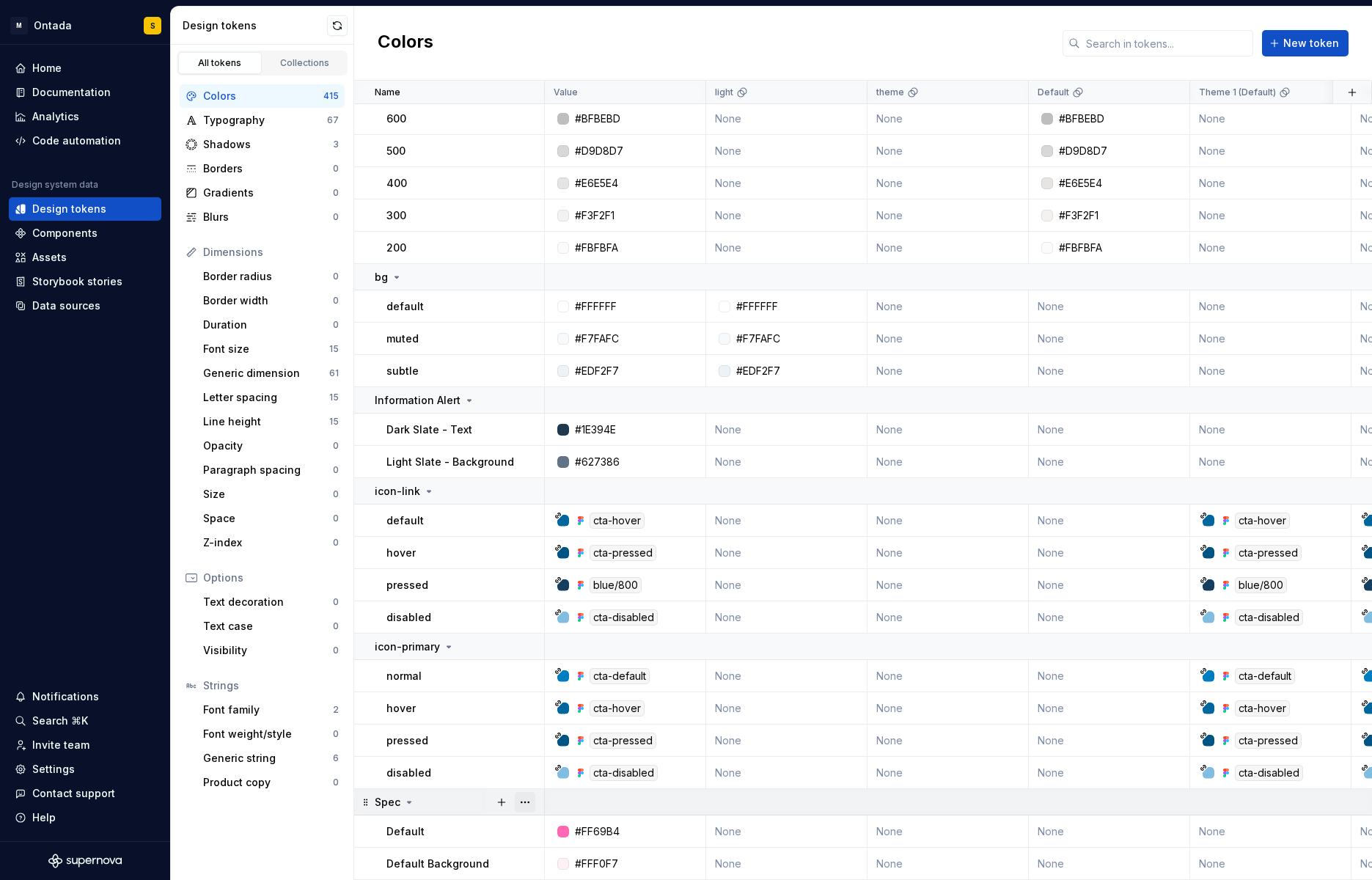
click at [519, 798] on button "button" at bounding box center [525, 802] width 20 height 20
click at [548, 772] on div "Delete group" at bounding box center [589, 773] width 96 height 15
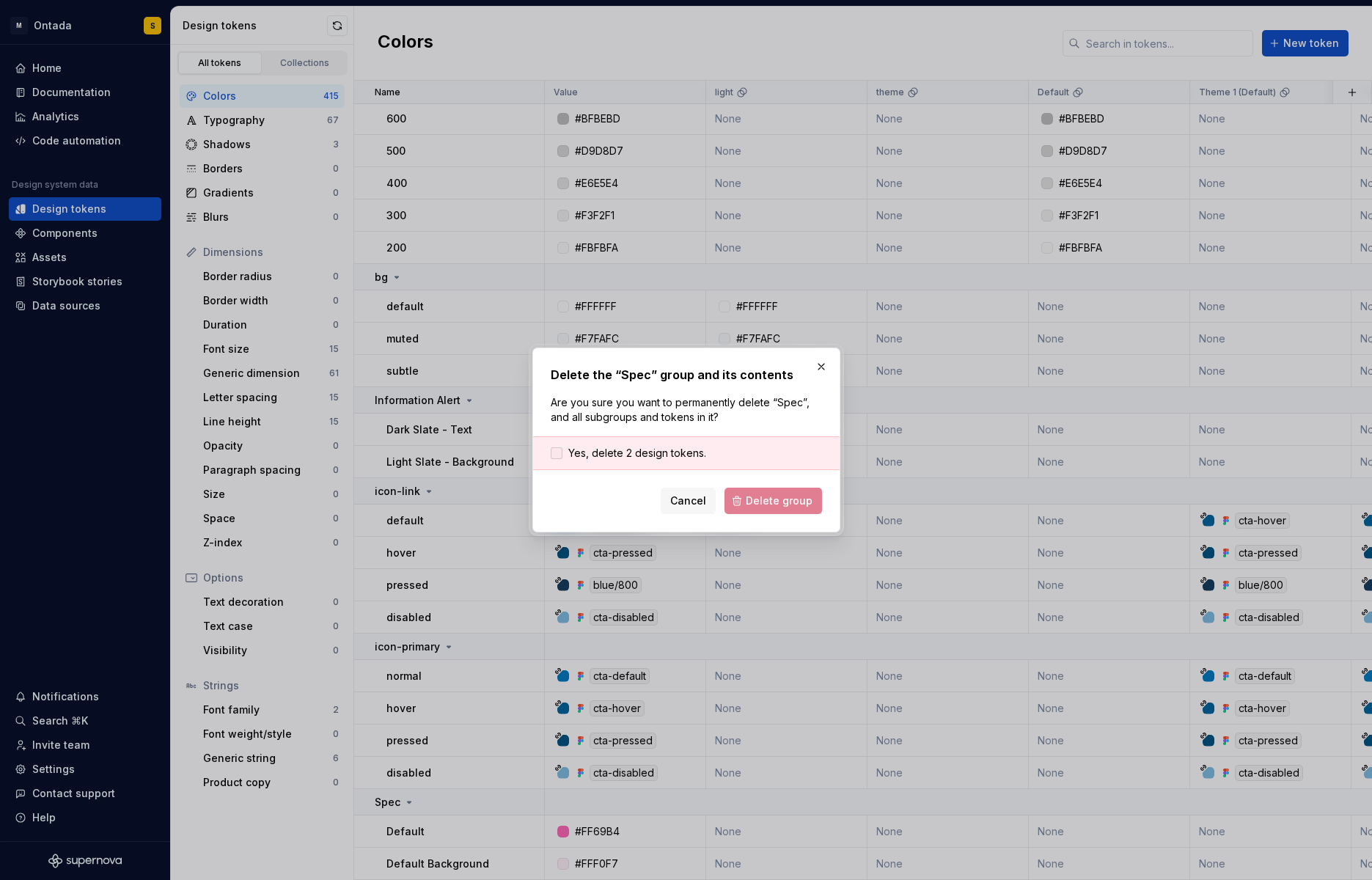
click at [627, 457] on span "Yes, delete 2 design tokens." at bounding box center [636, 453] width 138 height 15
click at [775, 513] on button "Delete group" at bounding box center [773, 501] width 98 height 26
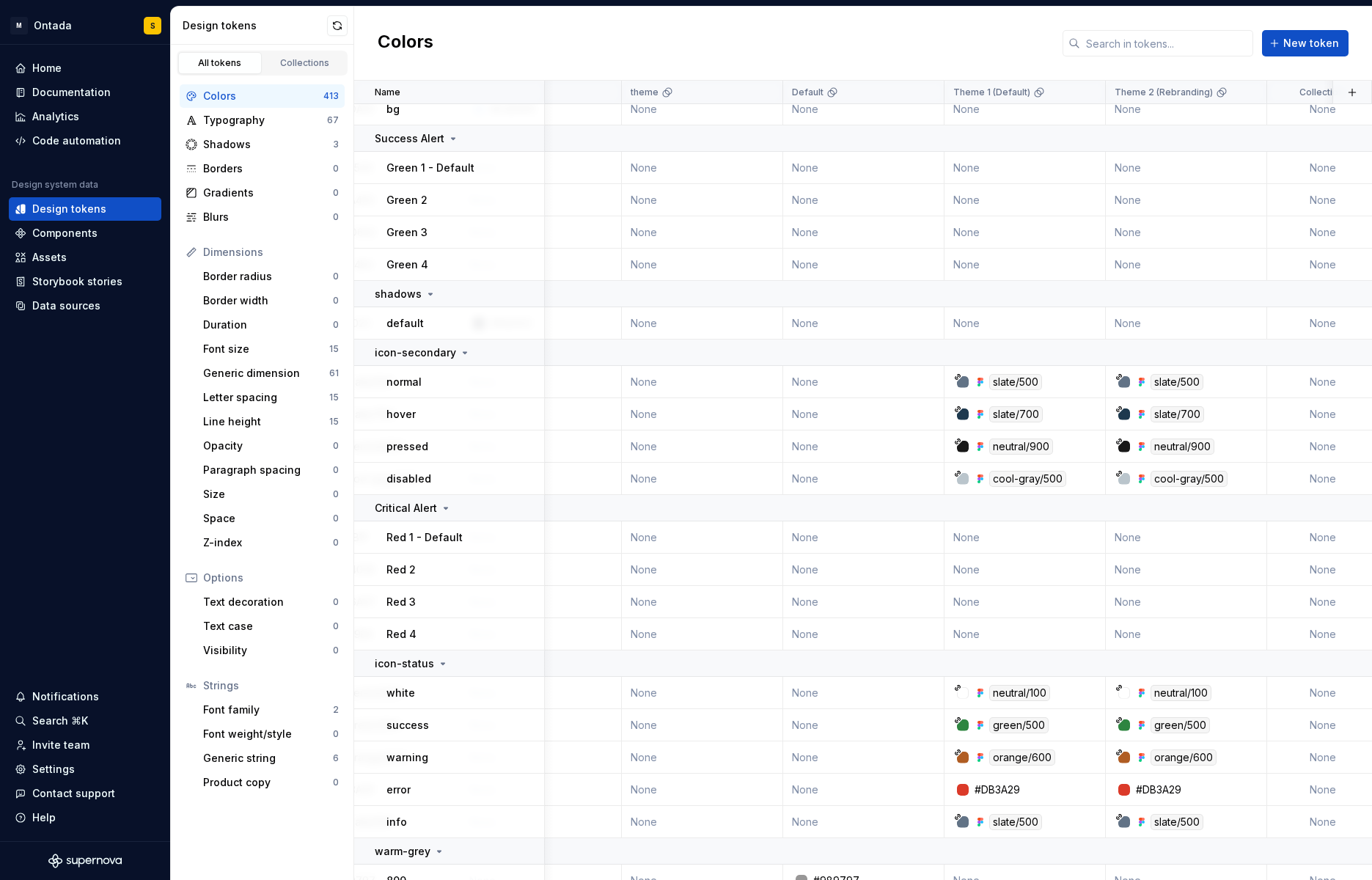
scroll to position [13234, 0]
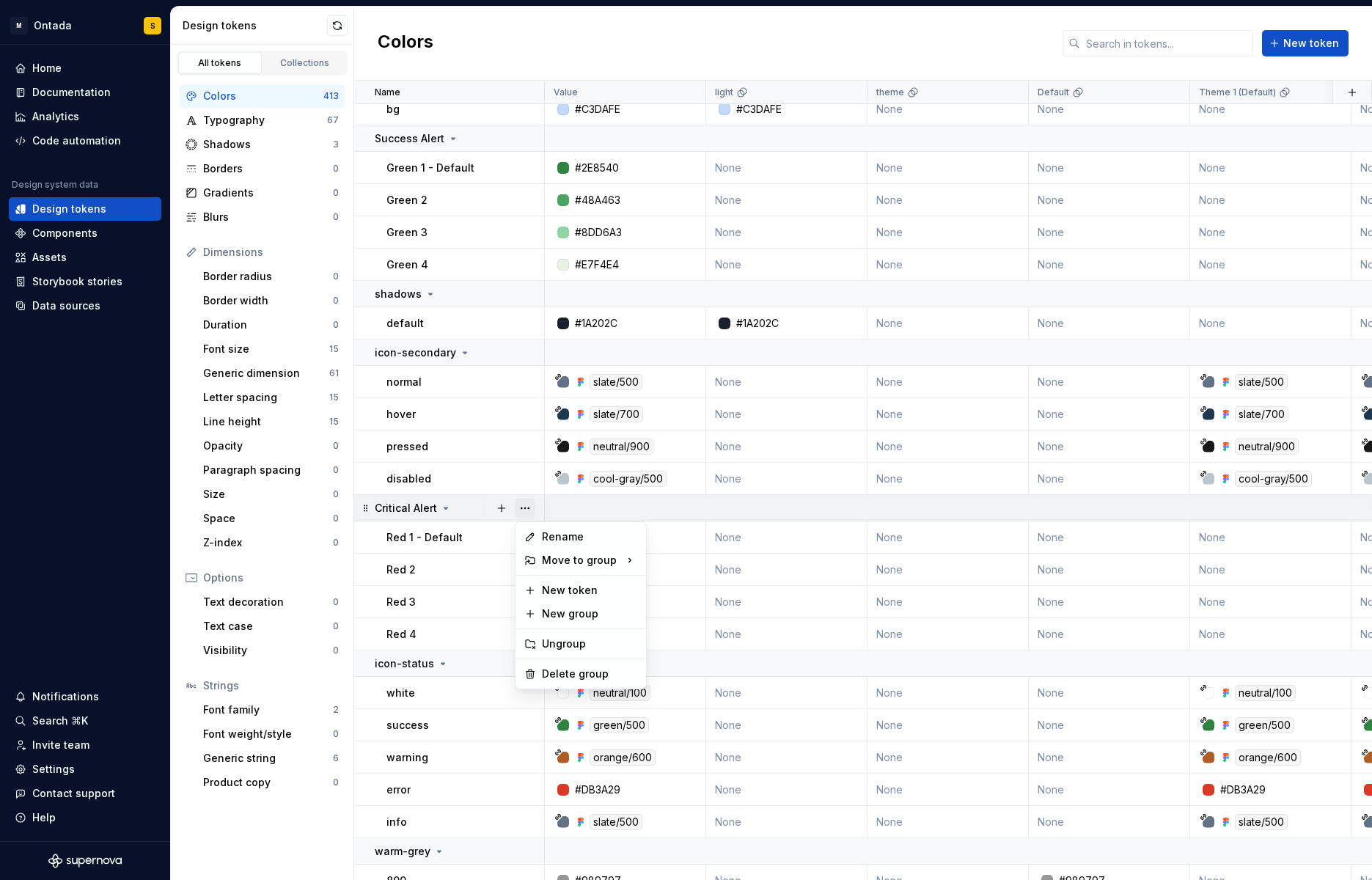
click at [521, 505] on button "button" at bounding box center [525, 508] width 20 height 20
click at [569, 681] on div "Delete group" at bounding box center [580, 673] width 124 height 23
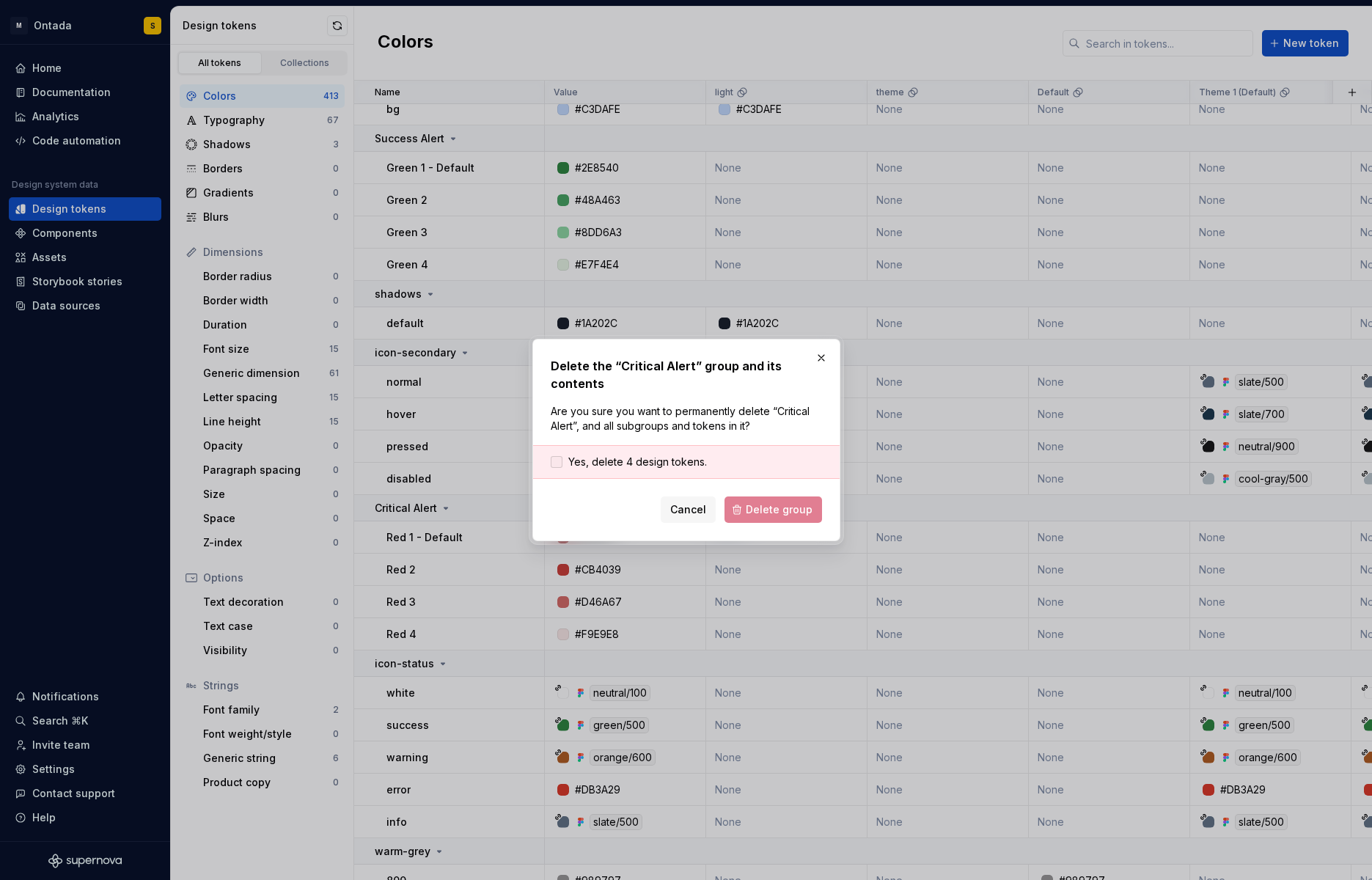
click at [670, 464] on span "Yes, delete 4 design tokens." at bounding box center [637, 461] width 138 height 15
click at [764, 505] on span "Delete group" at bounding box center [779, 509] width 67 height 15
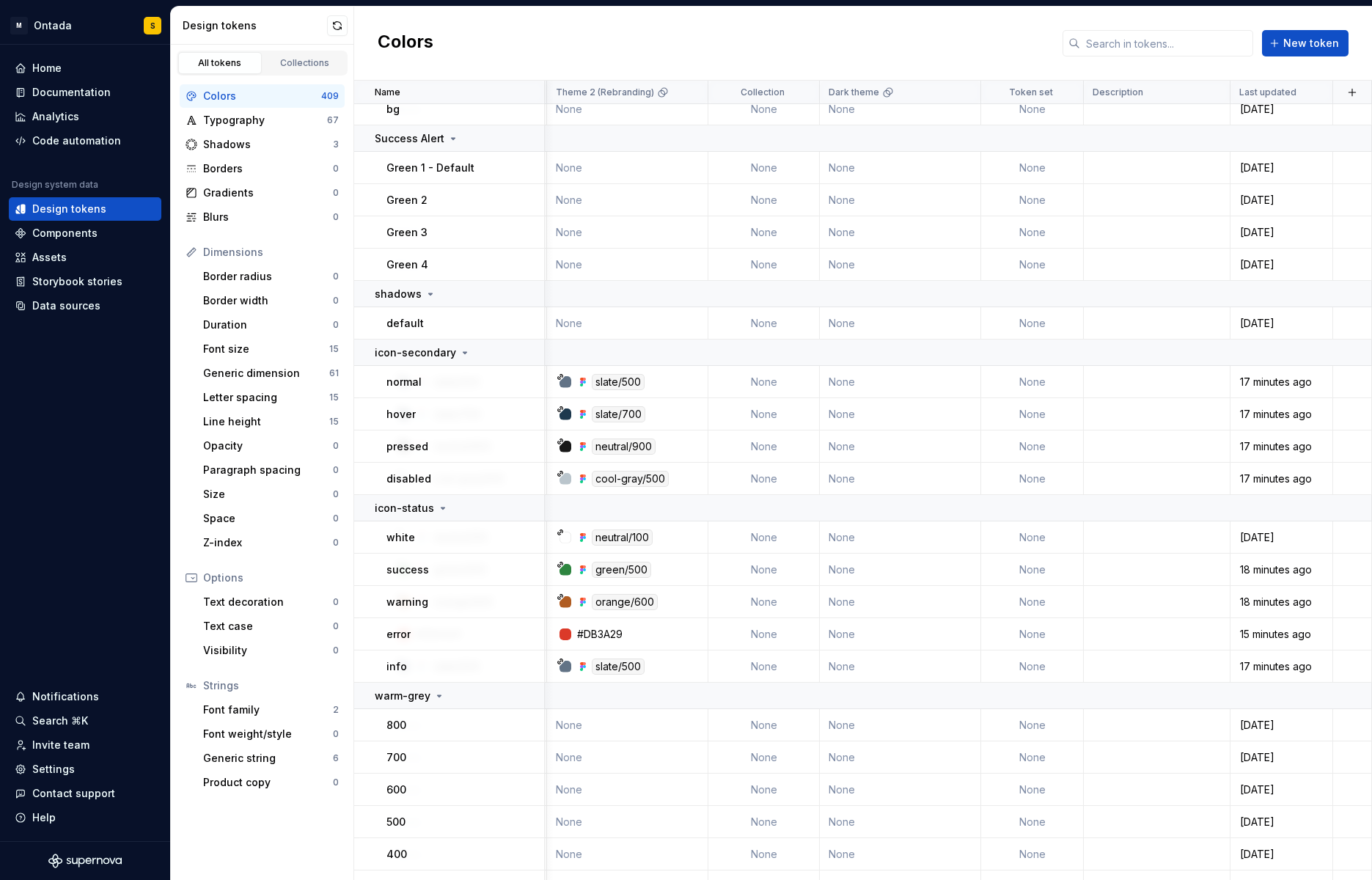
scroll to position [13234, 804]
click at [524, 137] on button "button" at bounding box center [525, 138] width 20 height 20
click at [558, 303] on div "Delete group" at bounding box center [589, 304] width 96 height 15
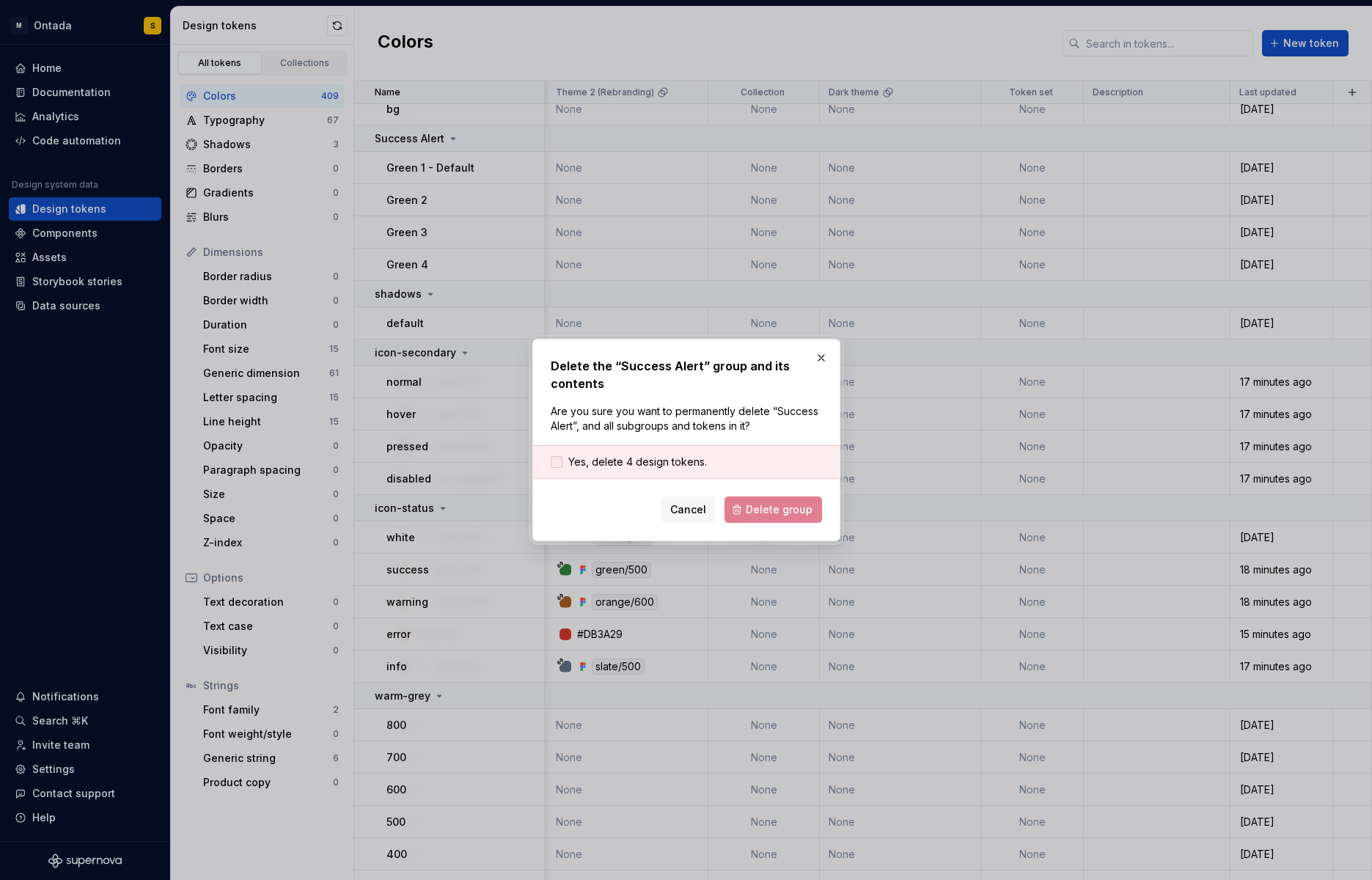
click at [669, 457] on span "Yes, delete 4 design tokens." at bounding box center [637, 461] width 138 height 15
click at [757, 509] on span "Delete group" at bounding box center [779, 509] width 67 height 15
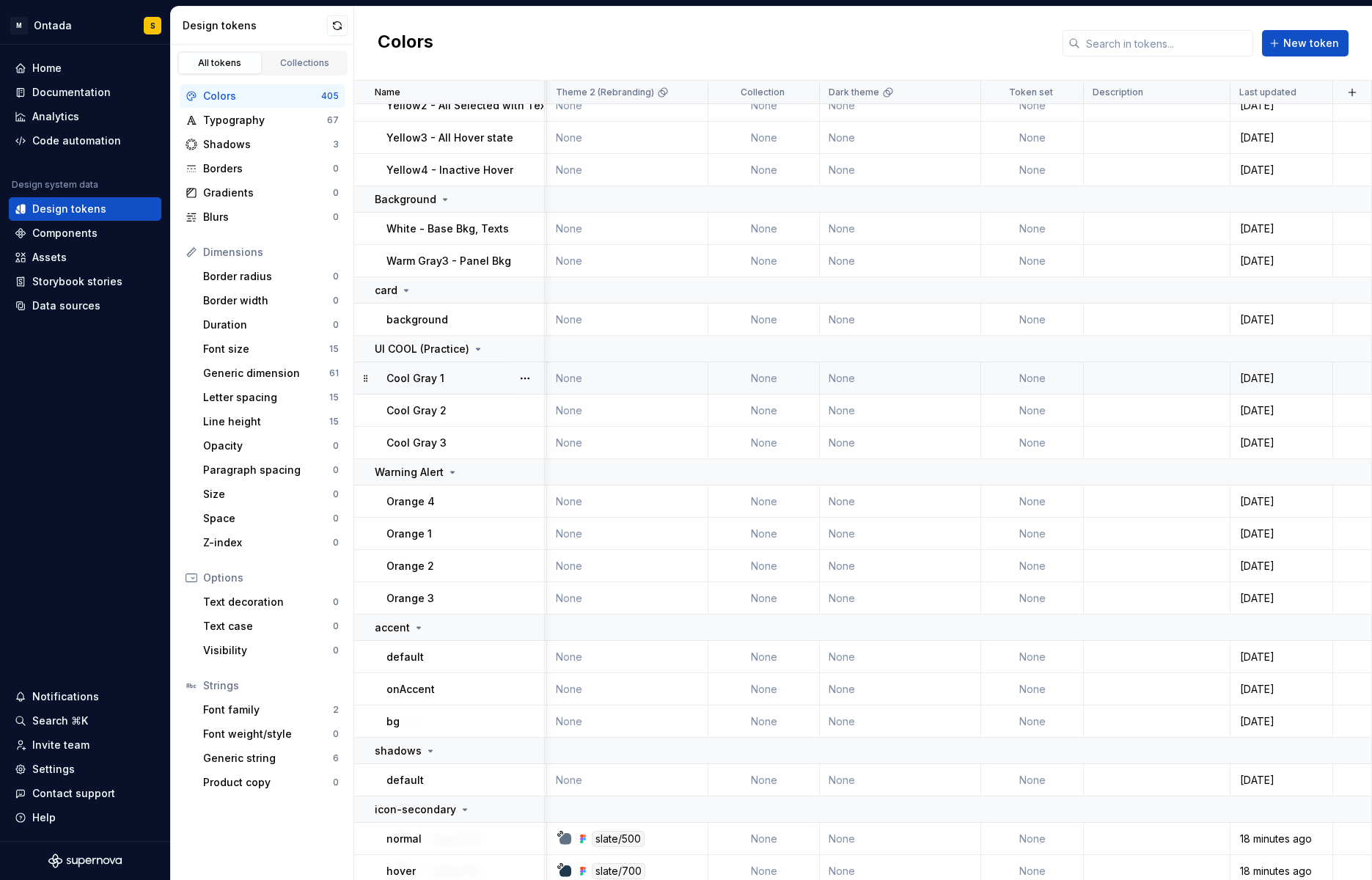
scroll to position [12622, 804]
click at [526, 350] on button "button" at bounding box center [525, 350] width 20 height 20
click at [569, 513] on div "Delete group" at bounding box center [589, 515] width 96 height 15
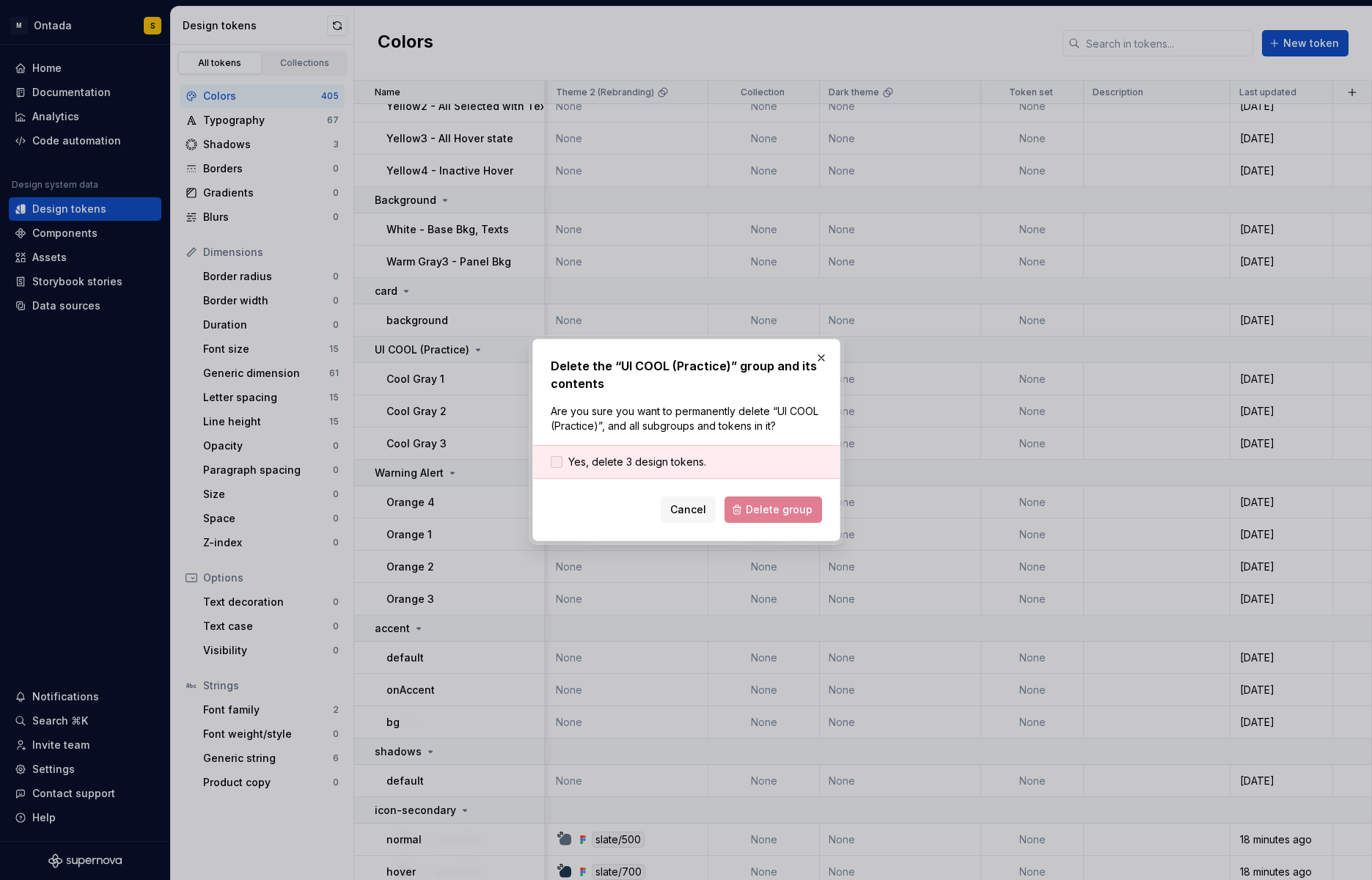
click at [671, 461] on span "Yes, delete 3 design tokens." at bounding box center [636, 461] width 138 height 15
click at [764, 511] on span "Delete group" at bounding box center [779, 509] width 67 height 15
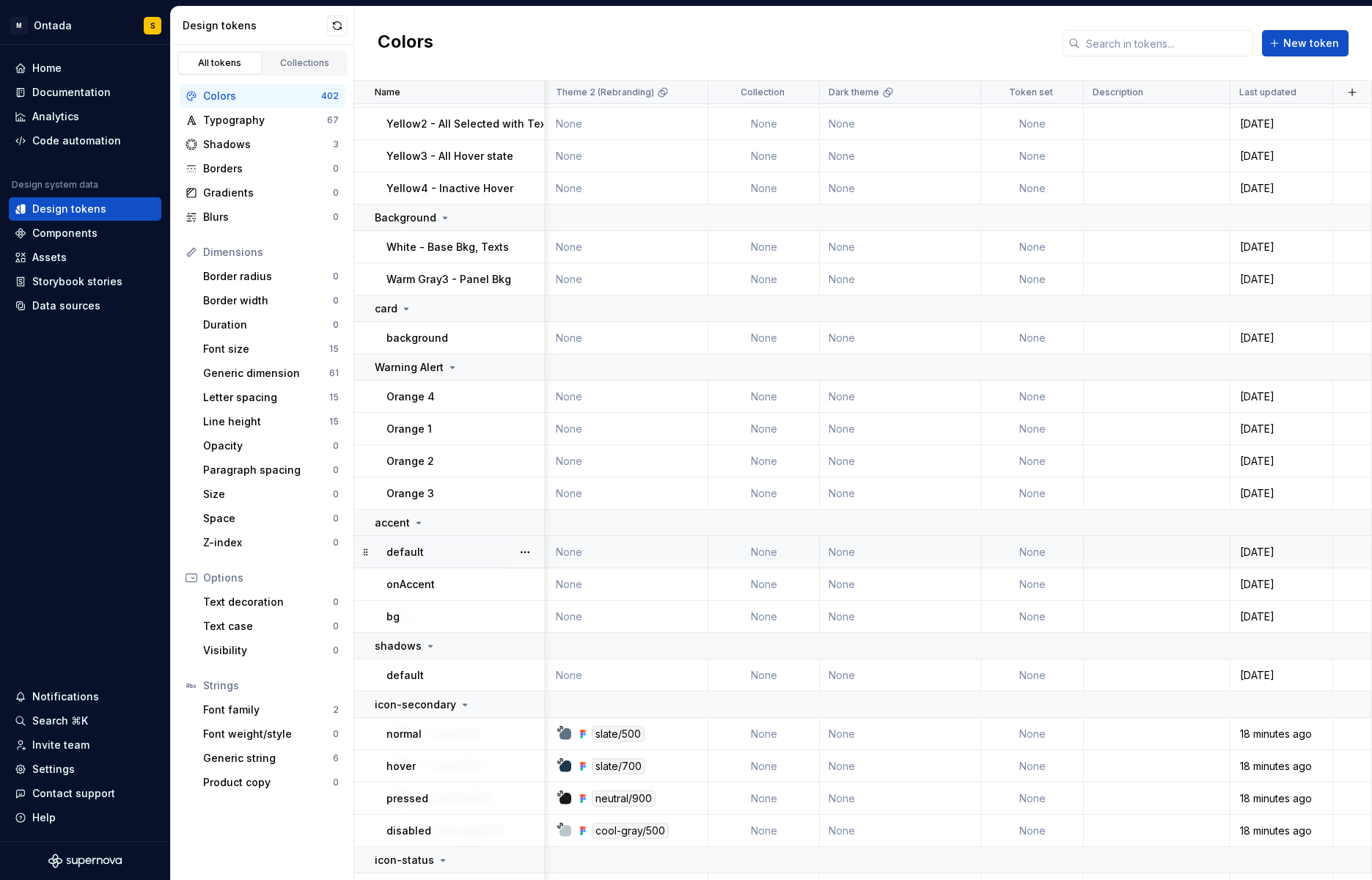
scroll to position [12600, 804]
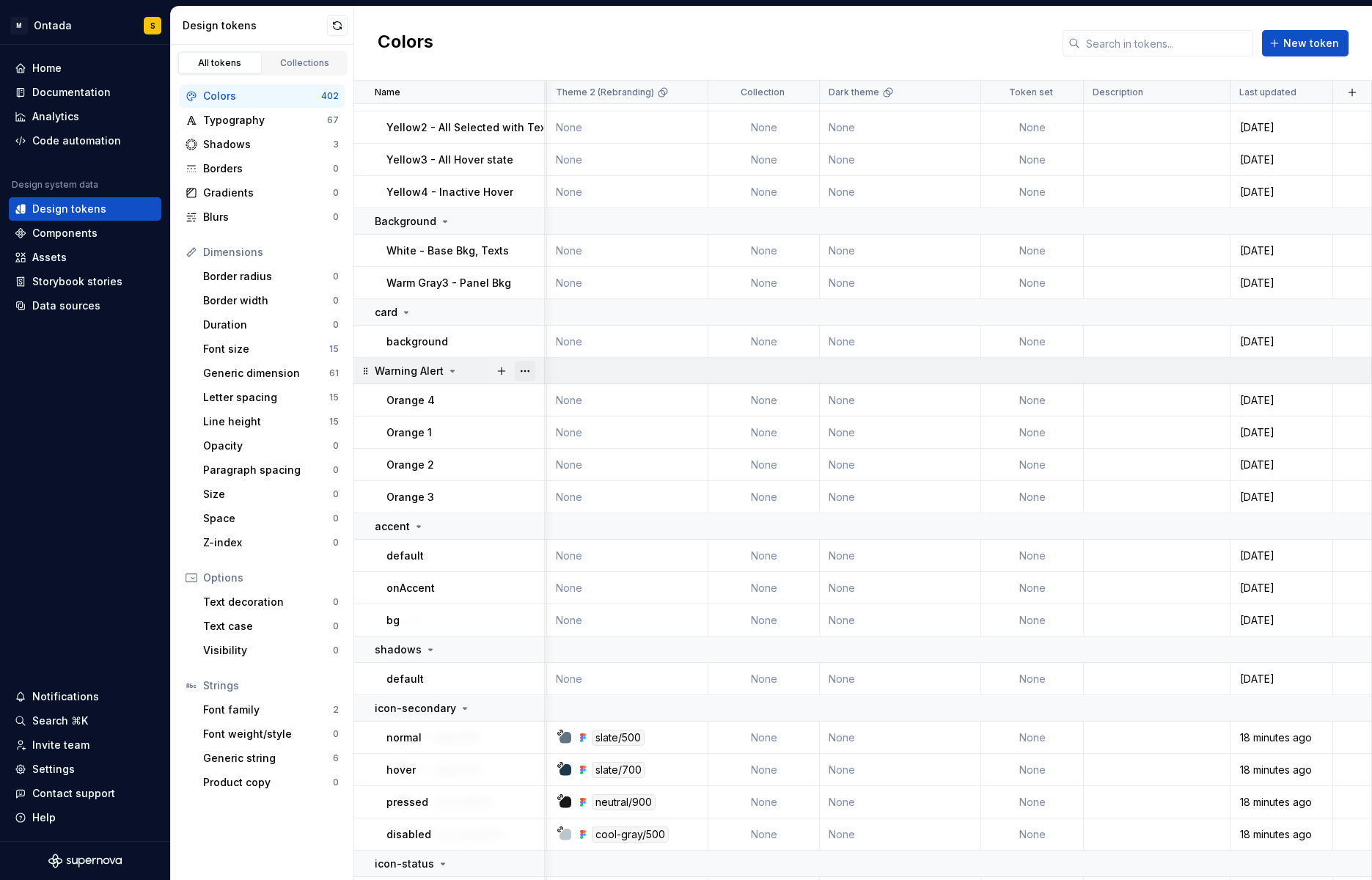
click at [524, 373] on button "button" at bounding box center [525, 370] width 20 height 20
click at [552, 534] on div "Delete group" at bounding box center [589, 536] width 96 height 15
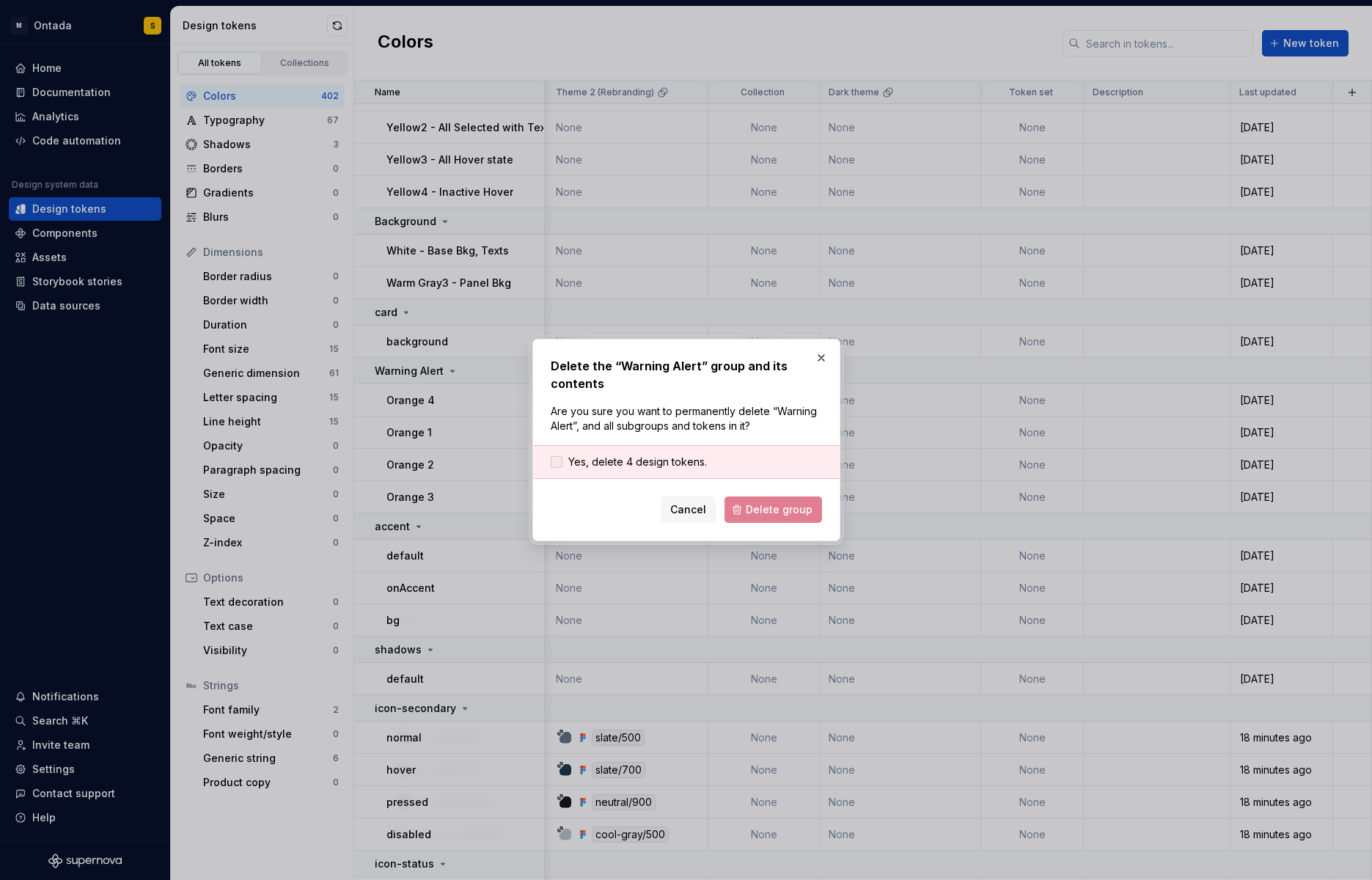
click at [670, 466] on span "Yes, delete 4 design tokens." at bounding box center [637, 461] width 138 height 15
click at [777, 511] on span "Delete group" at bounding box center [779, 509] width 67 height 15
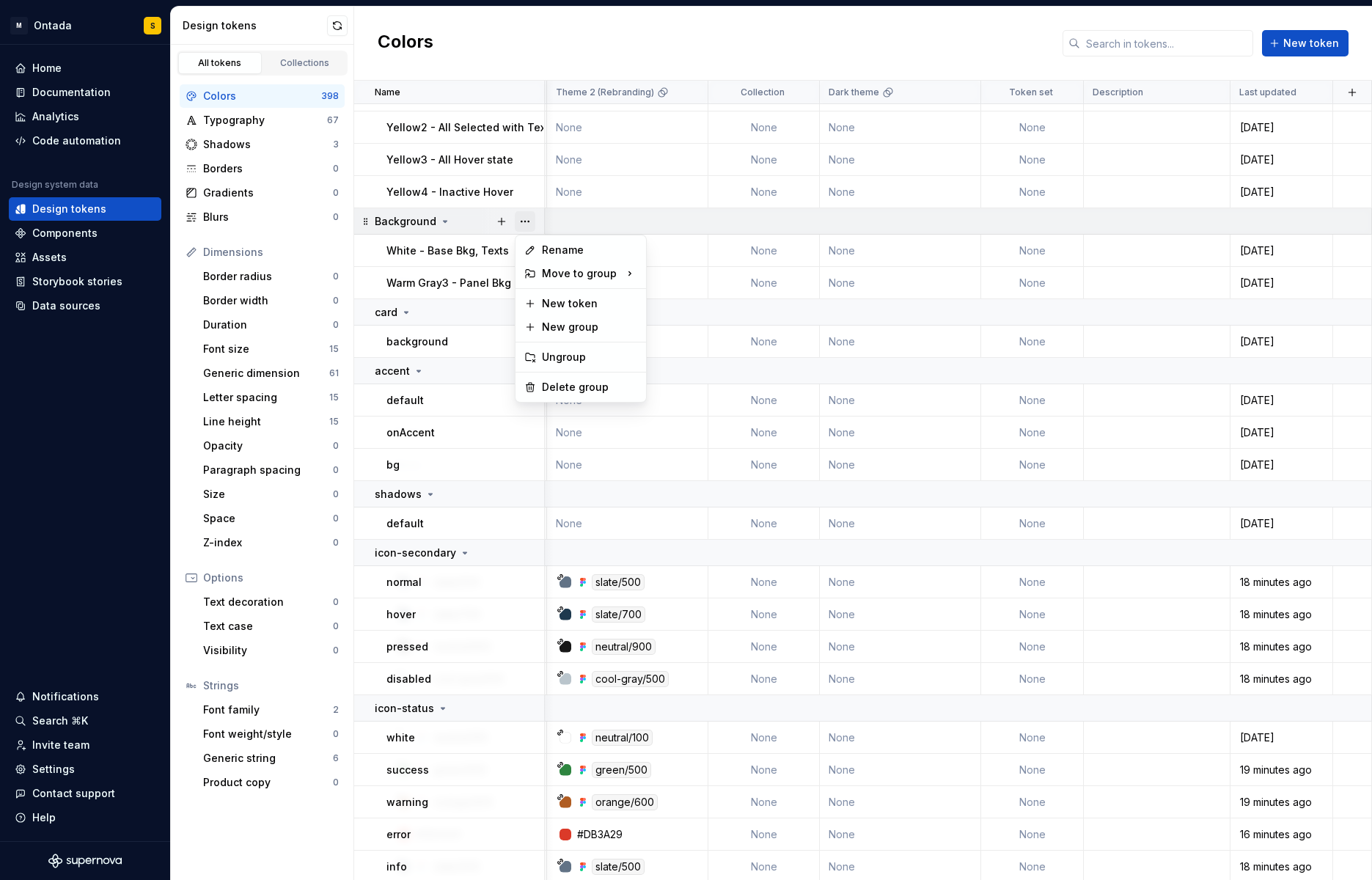
click at [527, 216] on button "button" at bounding box center [525, 221] width 20 height 20
click at [569, 389] on div "Delete group" at bounding box center [589, 387] width 96 height 15
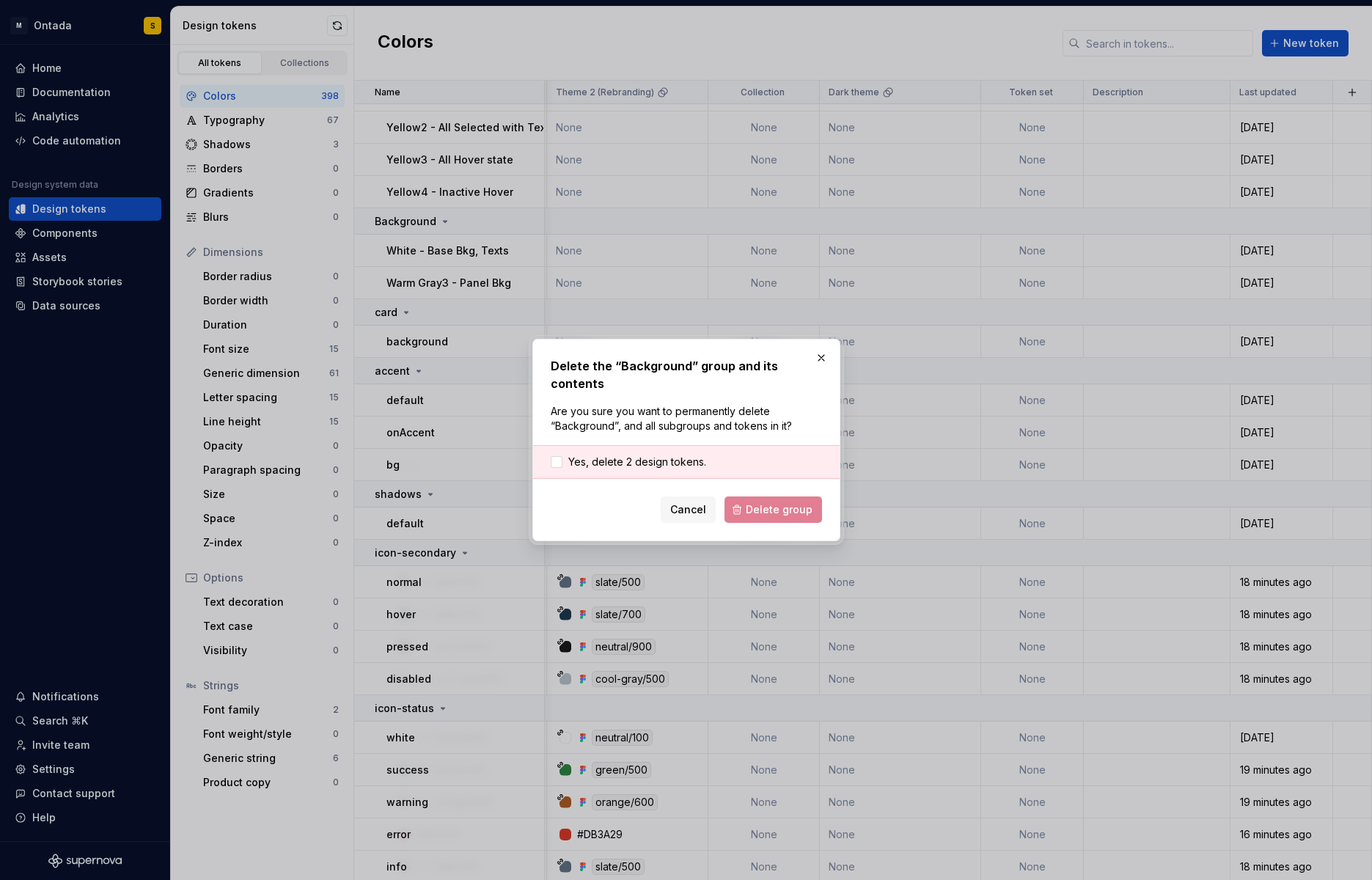
click at [622, 448] on div "Yes, delete 2 design tokens." at bounding box center [686, 461] width 306 height 33
click at [625, 455] on span "Yes, delete 2 design tokens." at bounding box center [636, 461] width 138 height 15
click at [768, 495] on form "Yes, delete 2 design tokens. Cancel Delete group" at bounding box center [686, 484] width 271 height 78
click at [769, 512] on span "Delete group" at bounding box center [779, 509] width 67 height 15
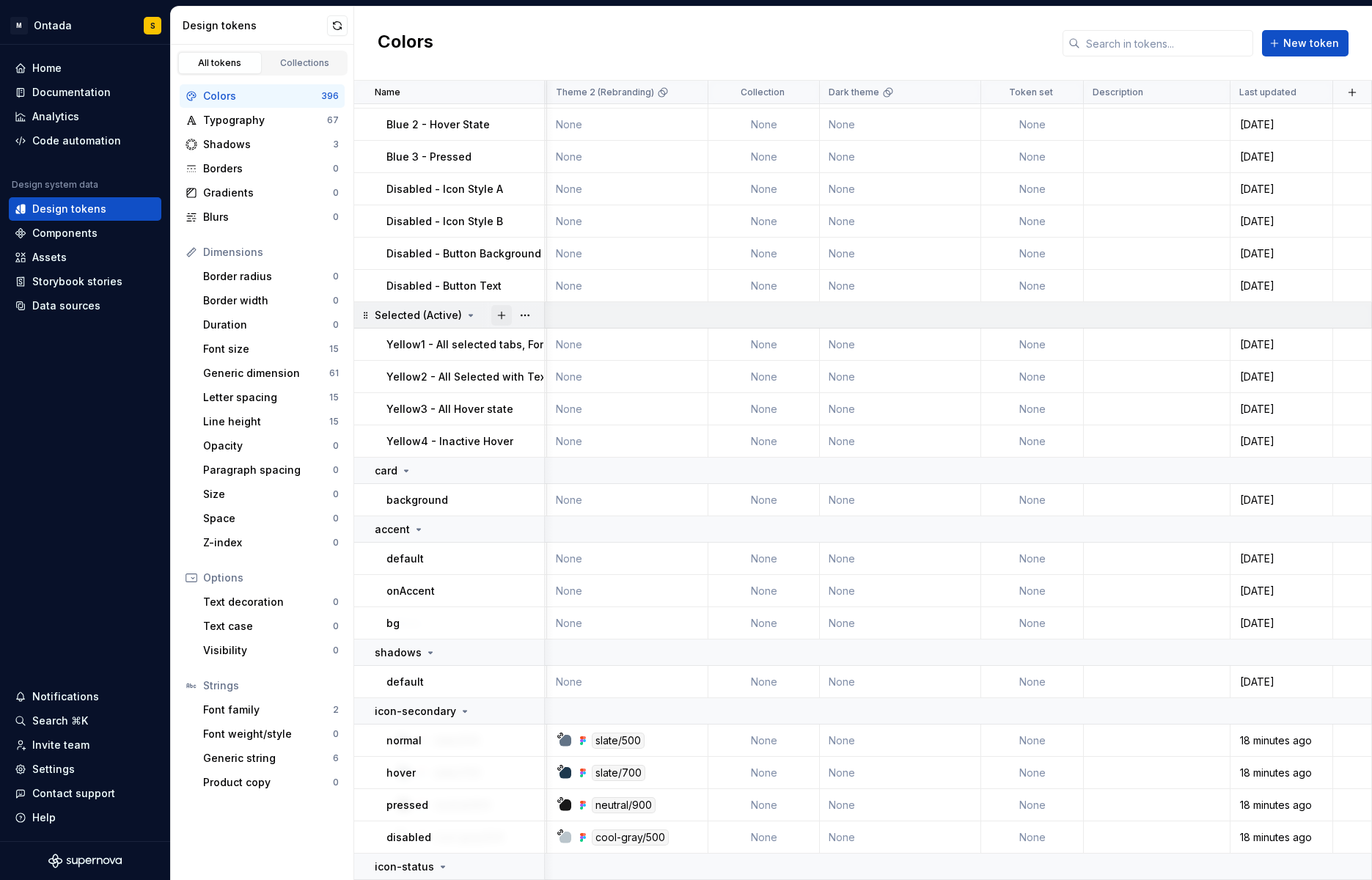
scroll to position [12344, 804]
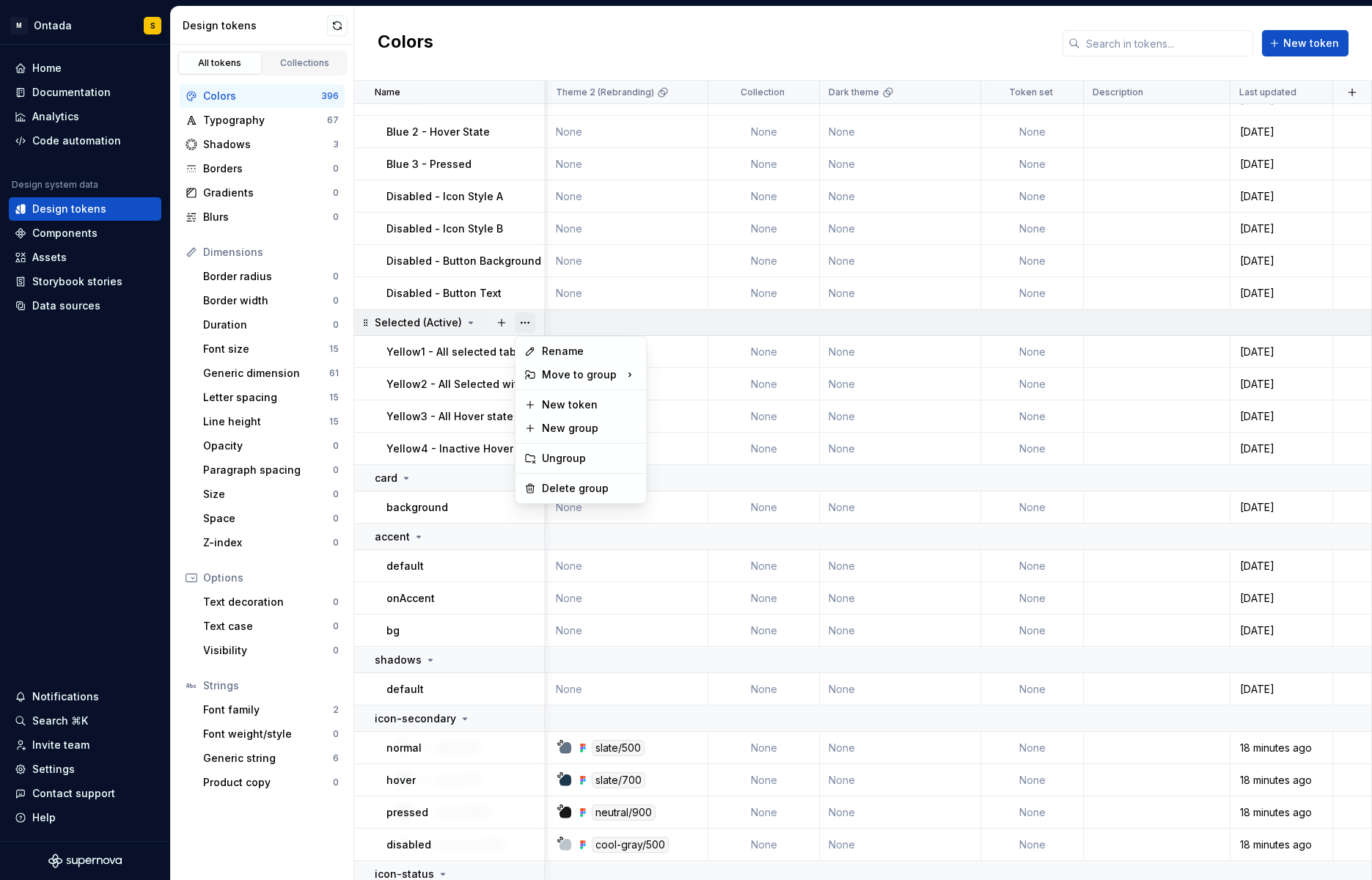
click at [521, 319] on button "button" at bounding box center [525, 322] width 20 height 20
click at [548, 484] on div "Delete group" at bounding box center [589, 488] width 96 height 15
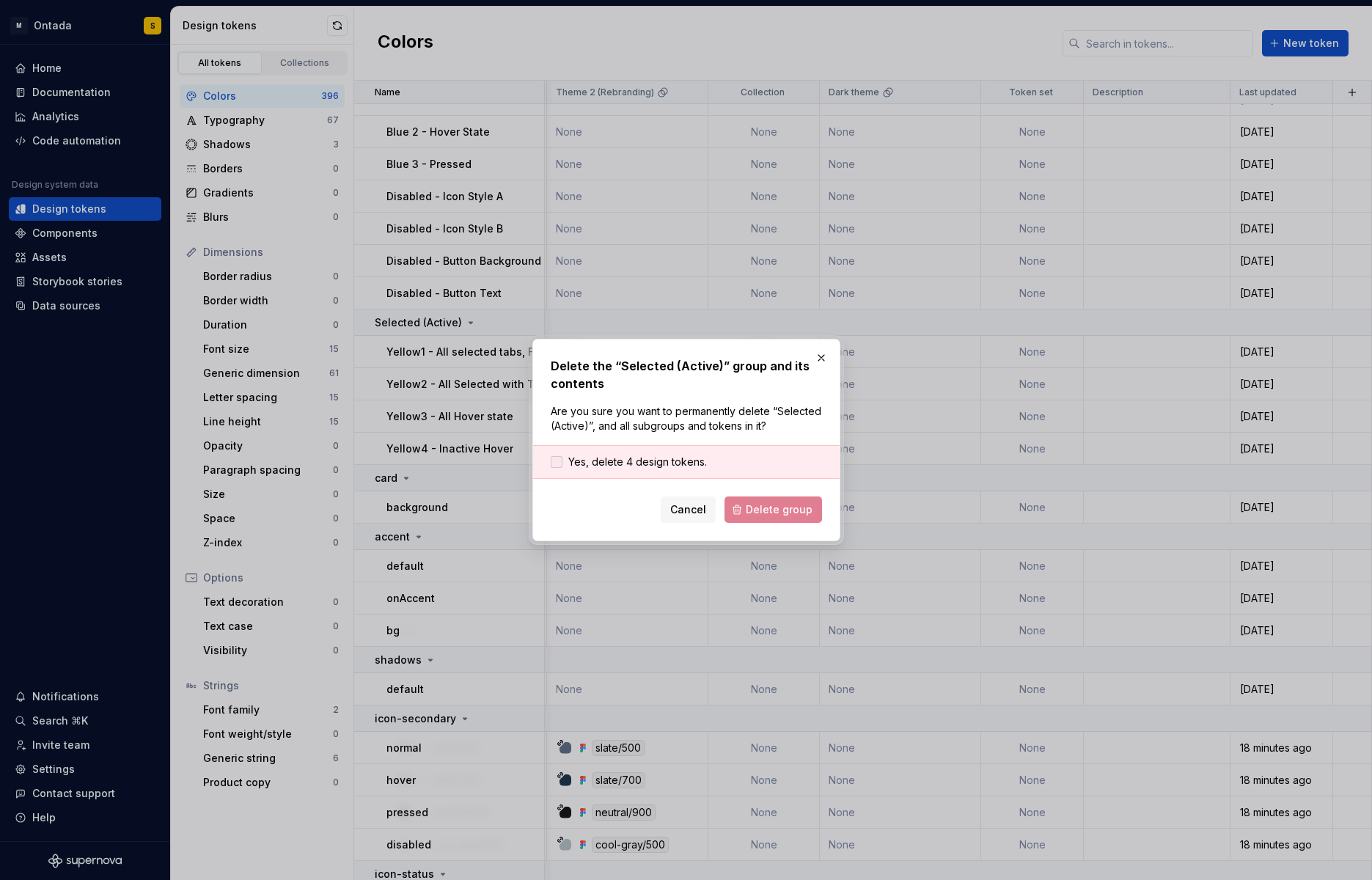
click at [629, 464] on span "Yes, delete 4 design tokens." at bounding box center [637, 461] width 138 height 15
click at [771, 503] on span "Delete group" at bounding box center [779, 509] width 67 height 15
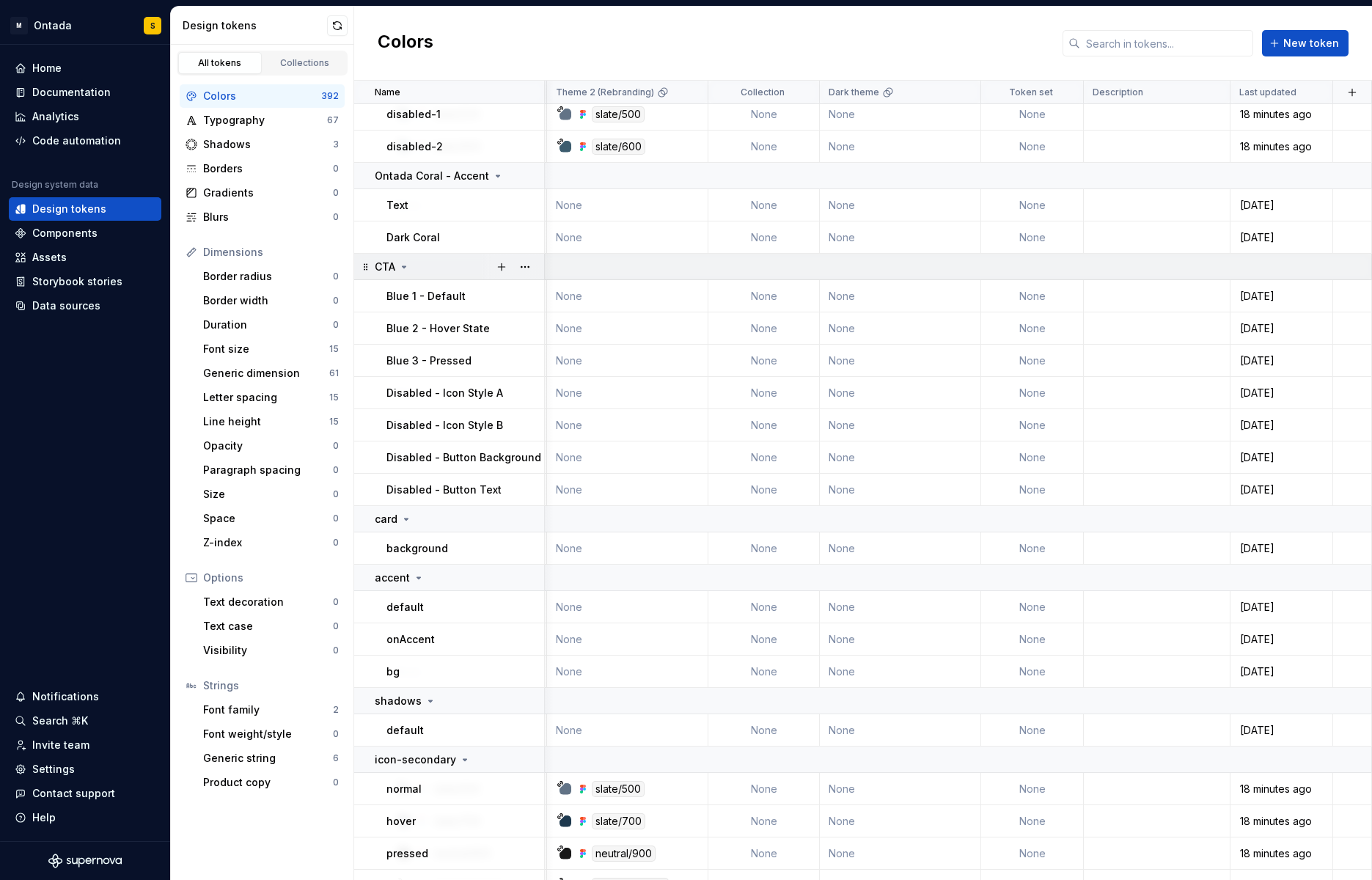
scroll to position [12140, 804]
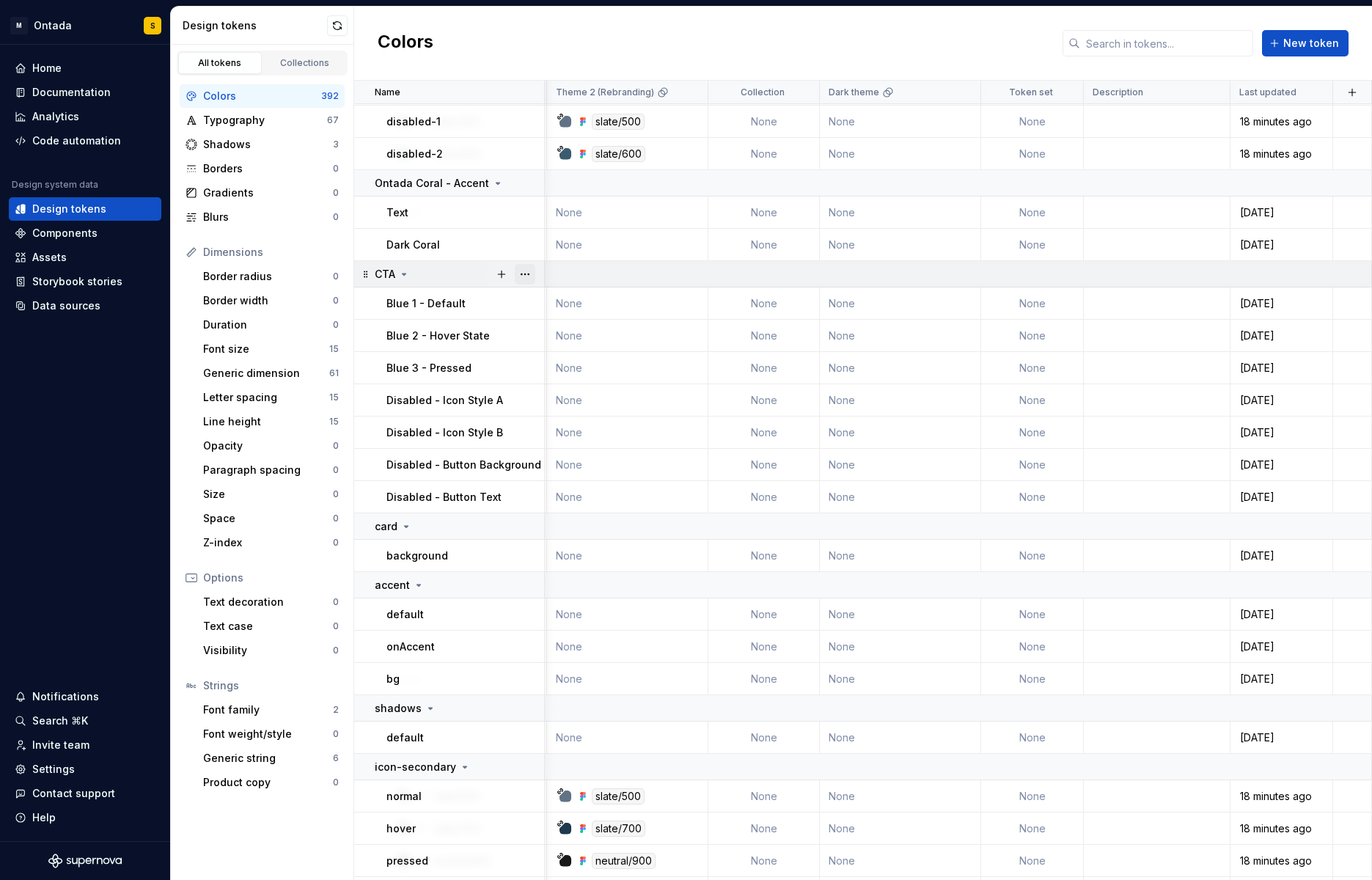
click at [530, 274] on button "button" at bounding box center [525, 274] width 20 height 20
click at [576, 436] on div "Delete group" at bounding box center [589, 440] width 96 height 15
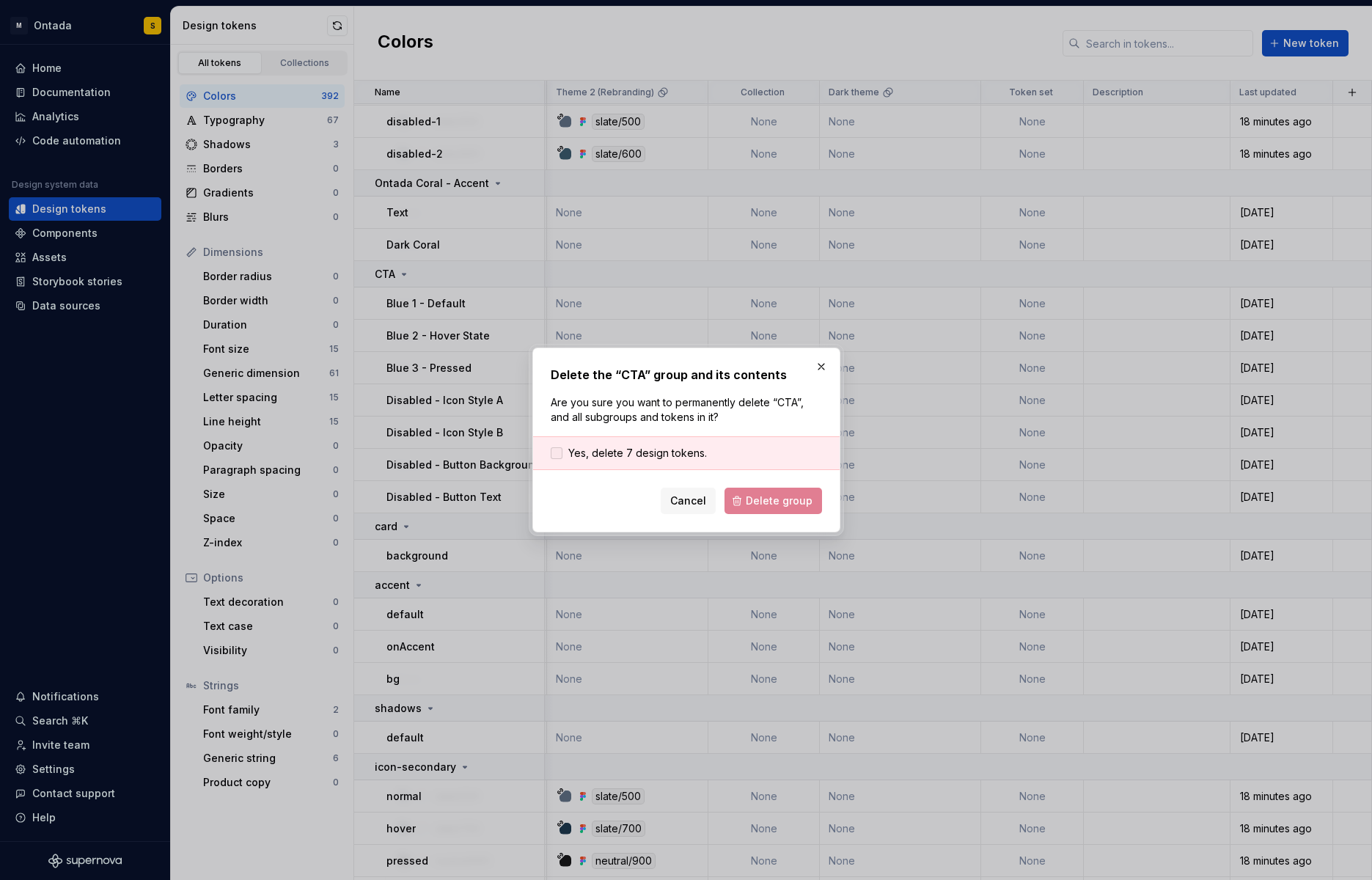
click at [692, 447] on span "Yes, delete 7 design tokens." at bounding box center [637, 453] width 138 height 15
click at [771, 504] on span "Delete group" at bounding box center [779, 500] width 67 height 15
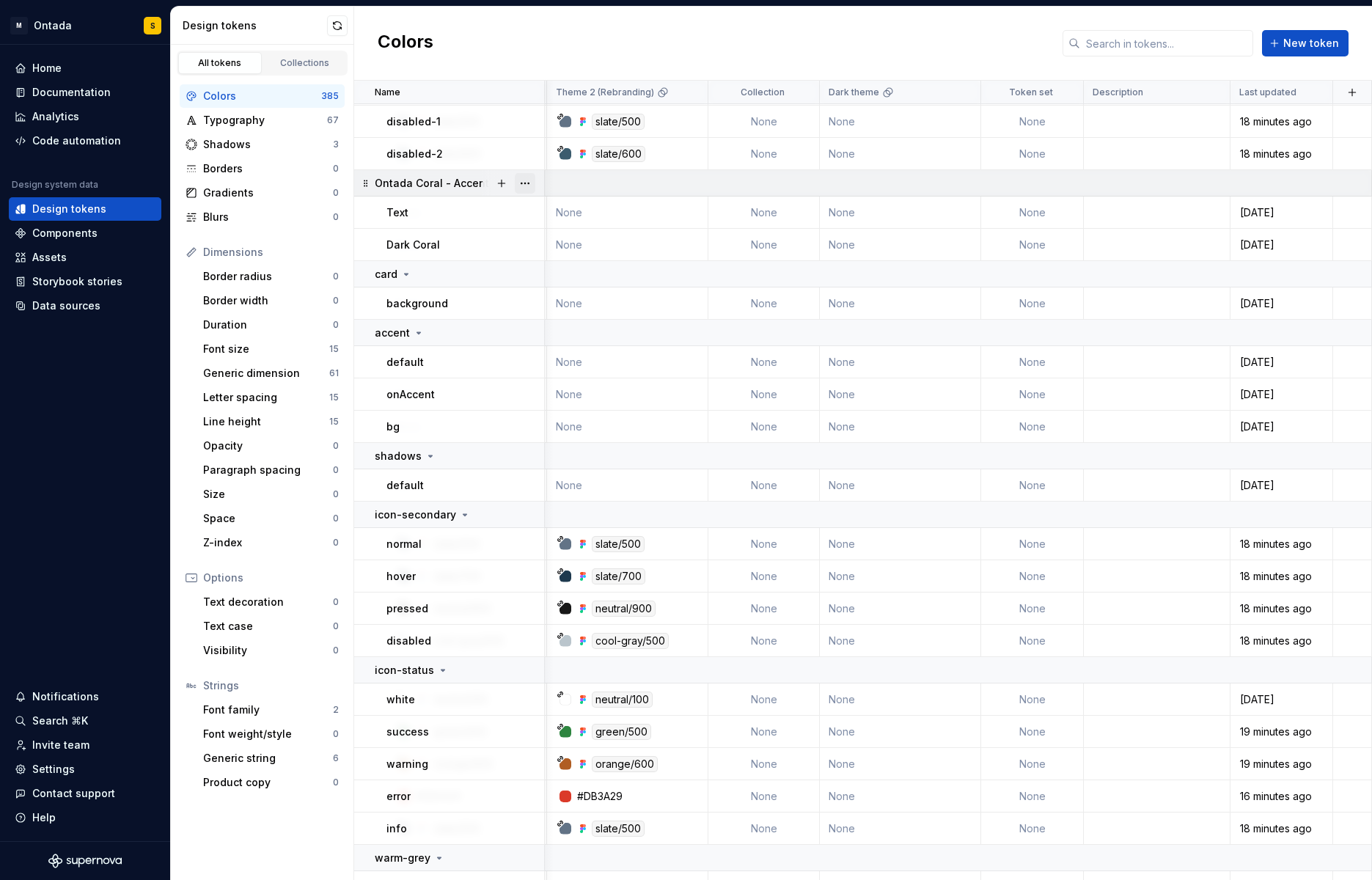
click at [517, 179] on button "button" at bounding box center [525, 183] width 20 height 20
click at [547, 357] on div "Delete group" at bounding box center [580, 349] width 124 height 23
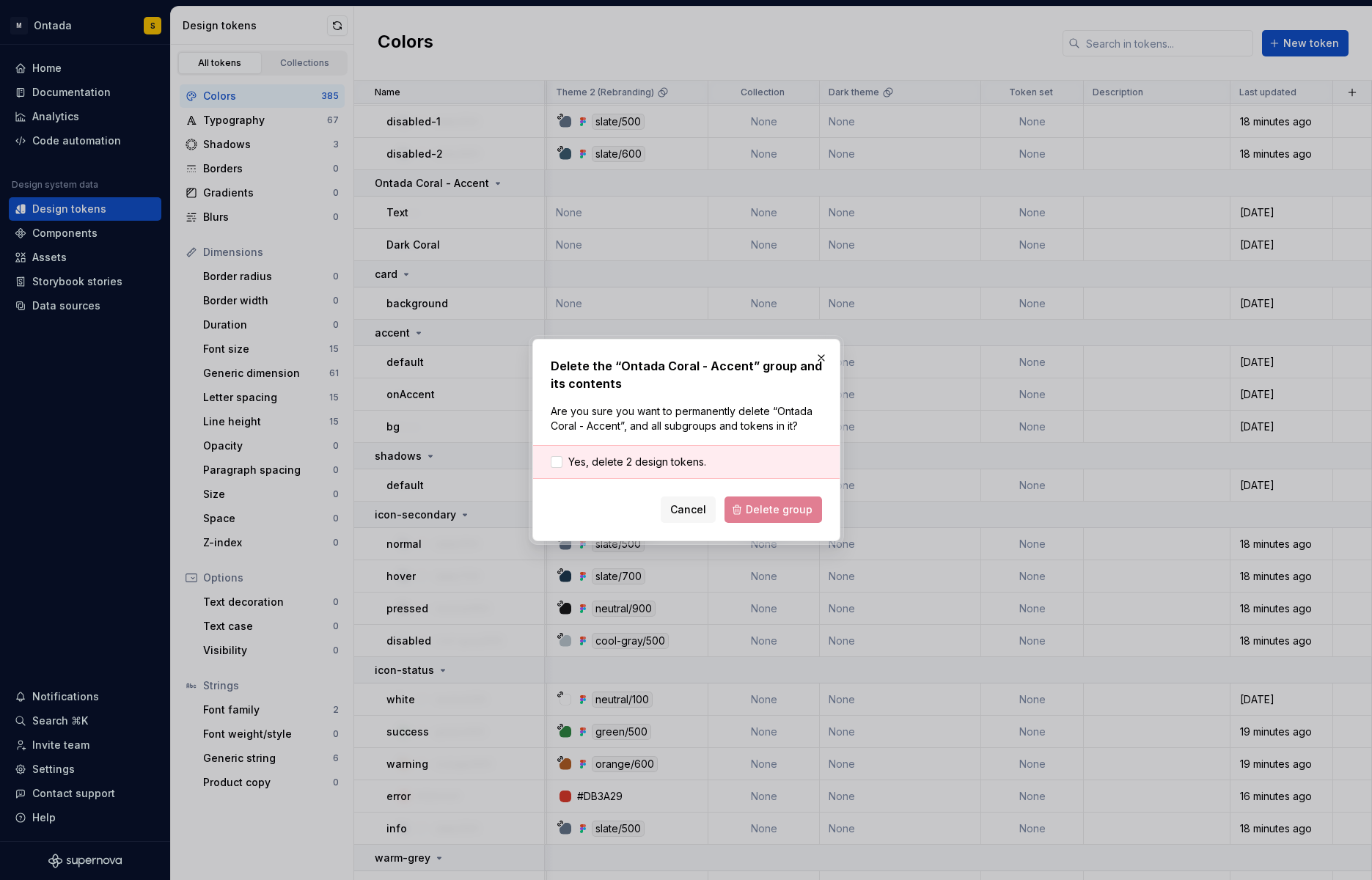
click at [667, 453] on div "Yes, delete 2 design tokens." at bounding box center [686, 461] width 306 height 33
click at [690, 456] on span "Yes, delete 2 design tokens." at bounding box center [636, 461] width 138 height 15
click at [760, 513] on span "Delete group" at bounding box center [779, 509] width 67 height 15
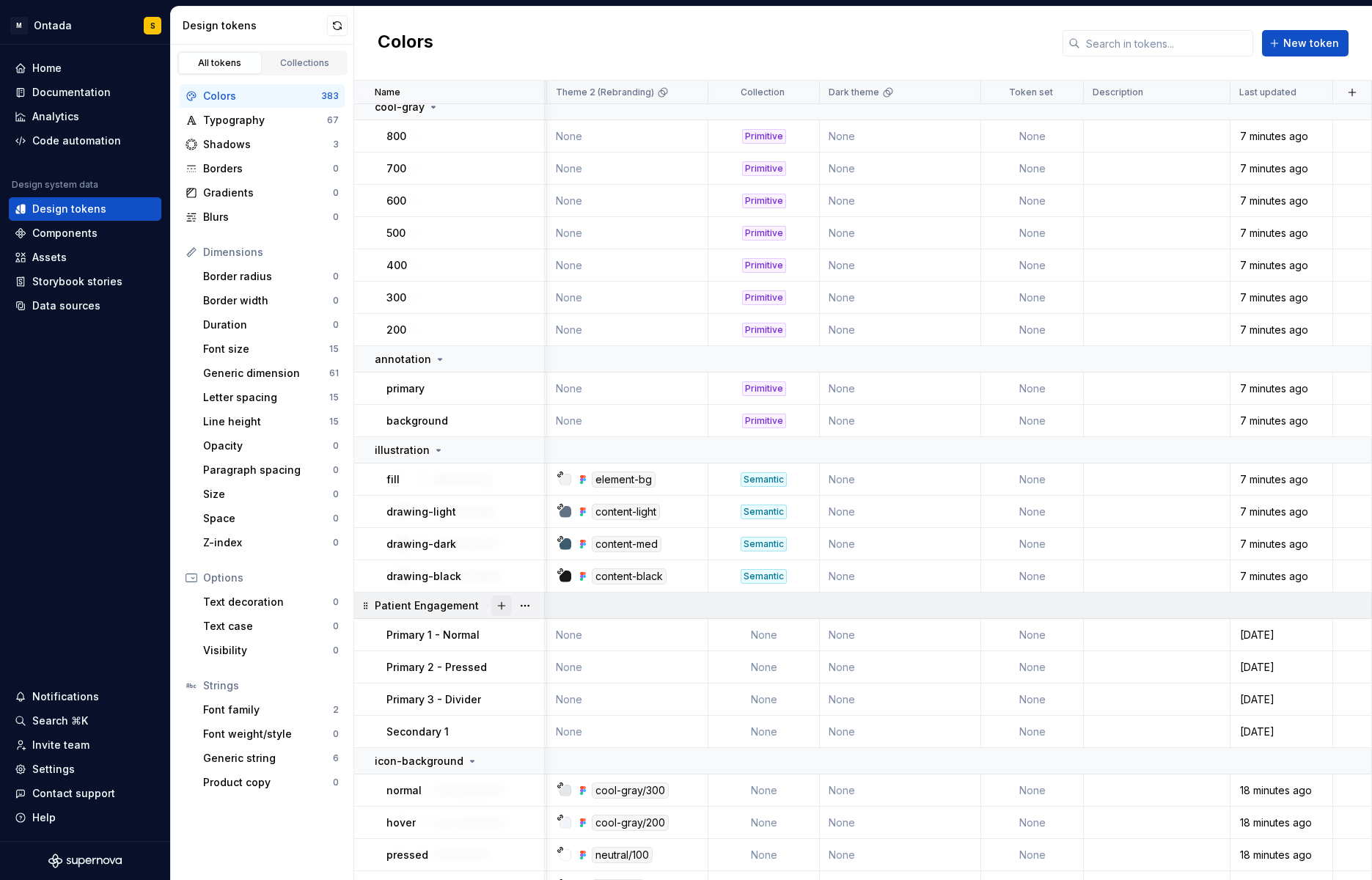
scroll to position [11376, 804]
click at [522, 607] on button "button" at bounding box center [525, 604] width 20 height 20
click at [599, 764] on div "Delete group" at bounding box center [589, 770] width 96 height 15
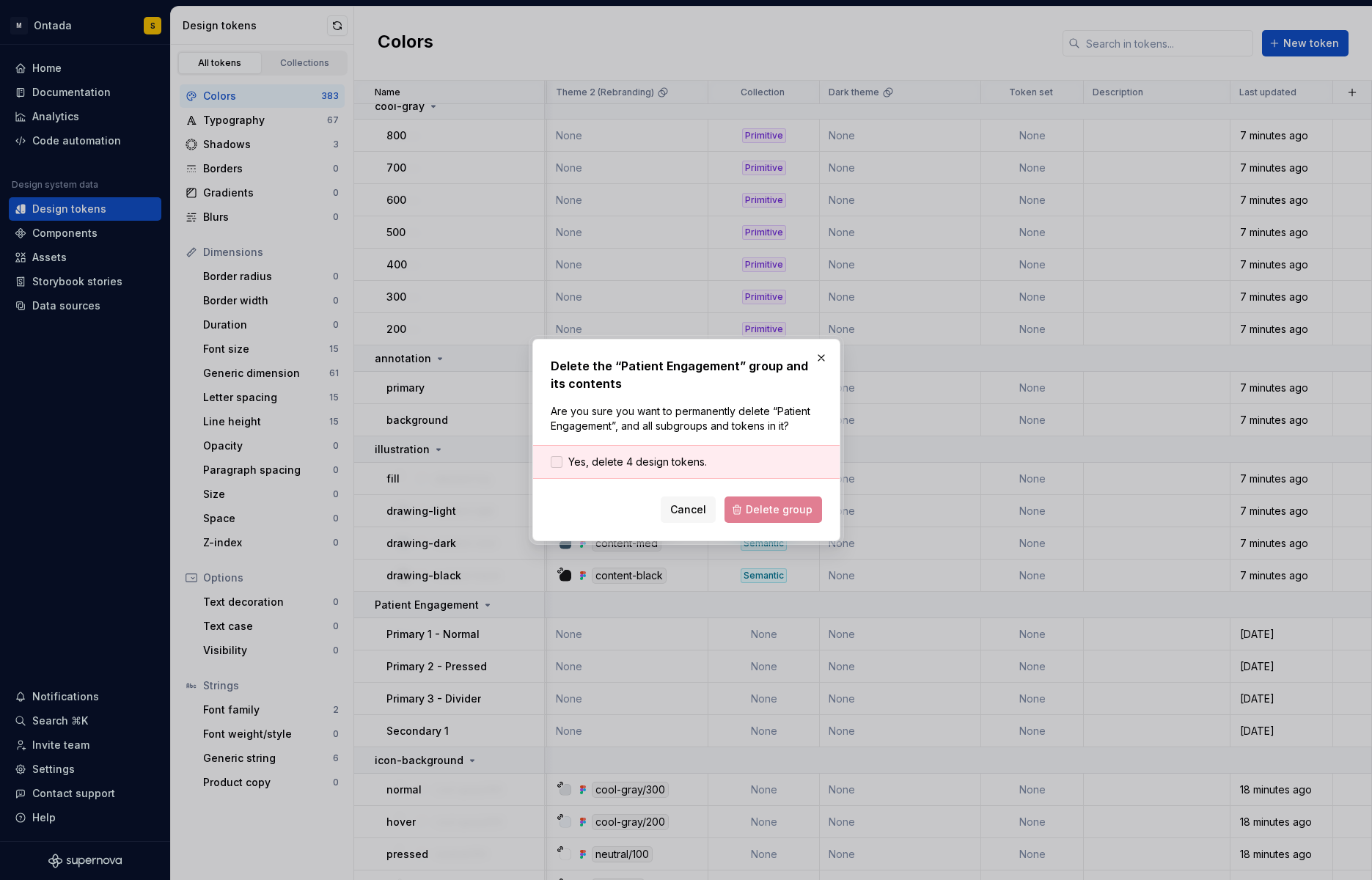
click at [671, 459] on span "Yes, delete 4 design tokens." at bounding box center [637, 461] width 138 height 15
click at [761, 517] on button "Delete group" at bounding box center [773, 510] width 98 height 26
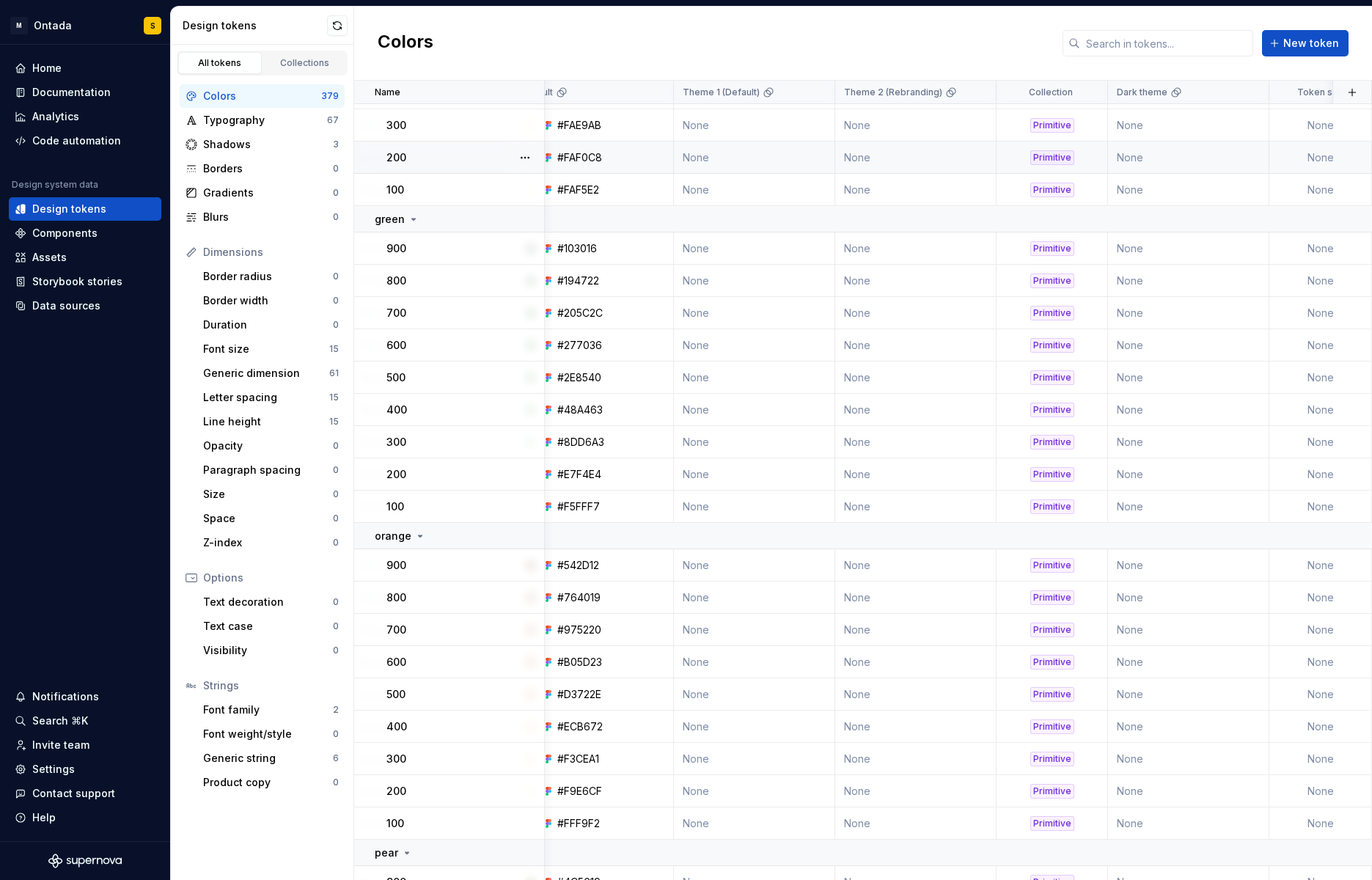
scroll to position [10316, 516]
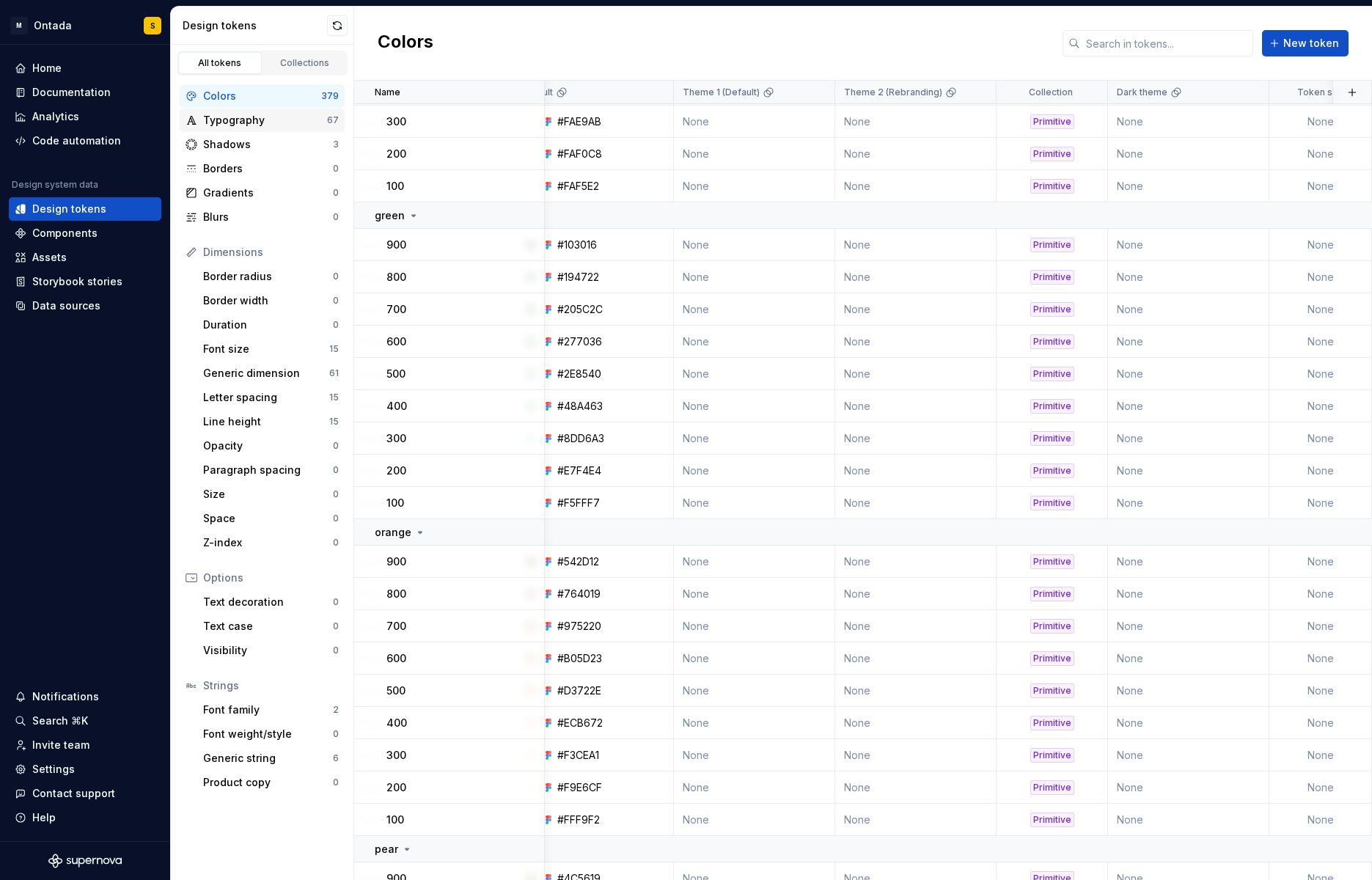
click at [264, 126] on div "Typography" at bounding box center [264, 120] width 124 height 15
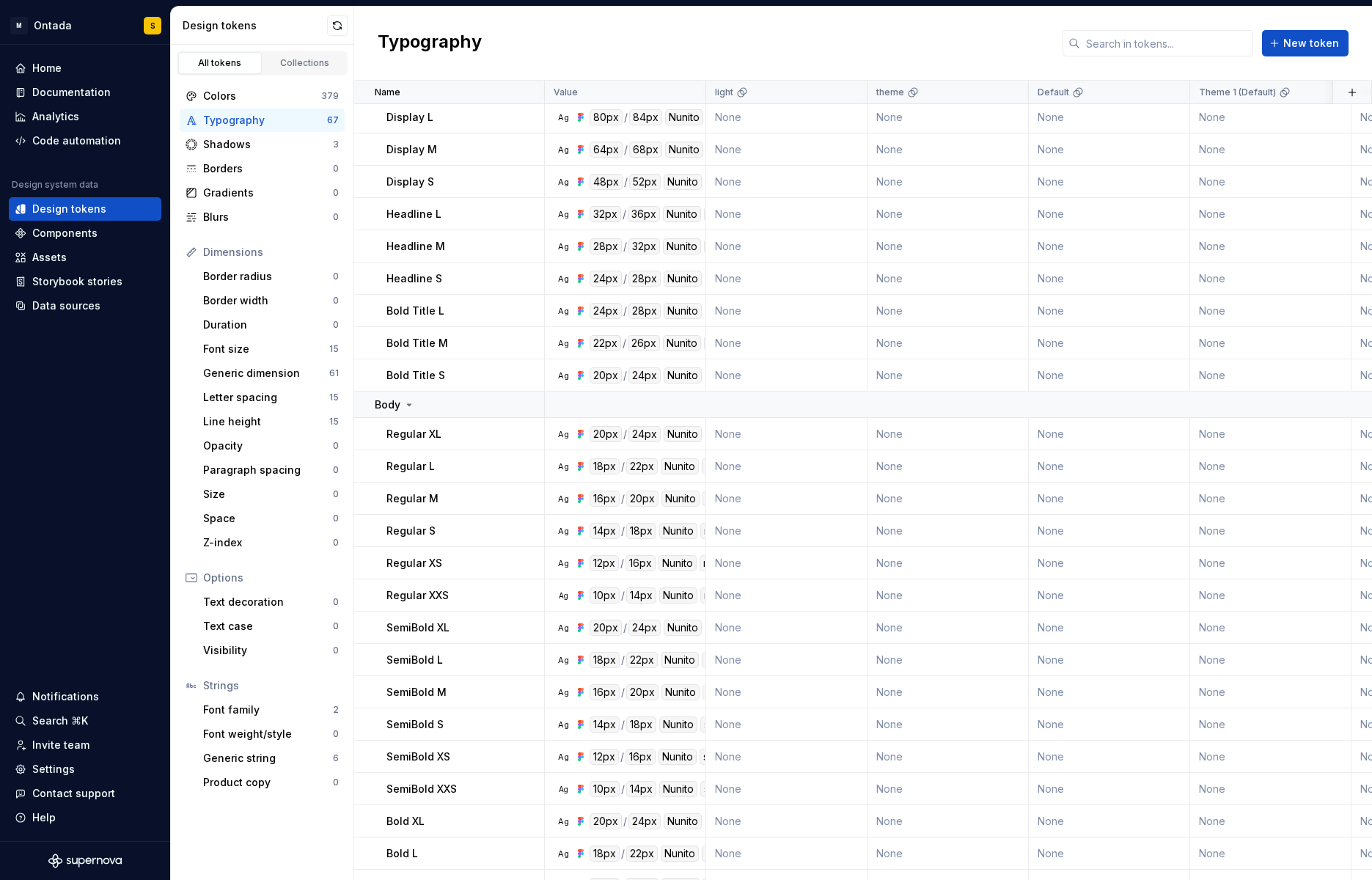
scroll to position [30, 0]
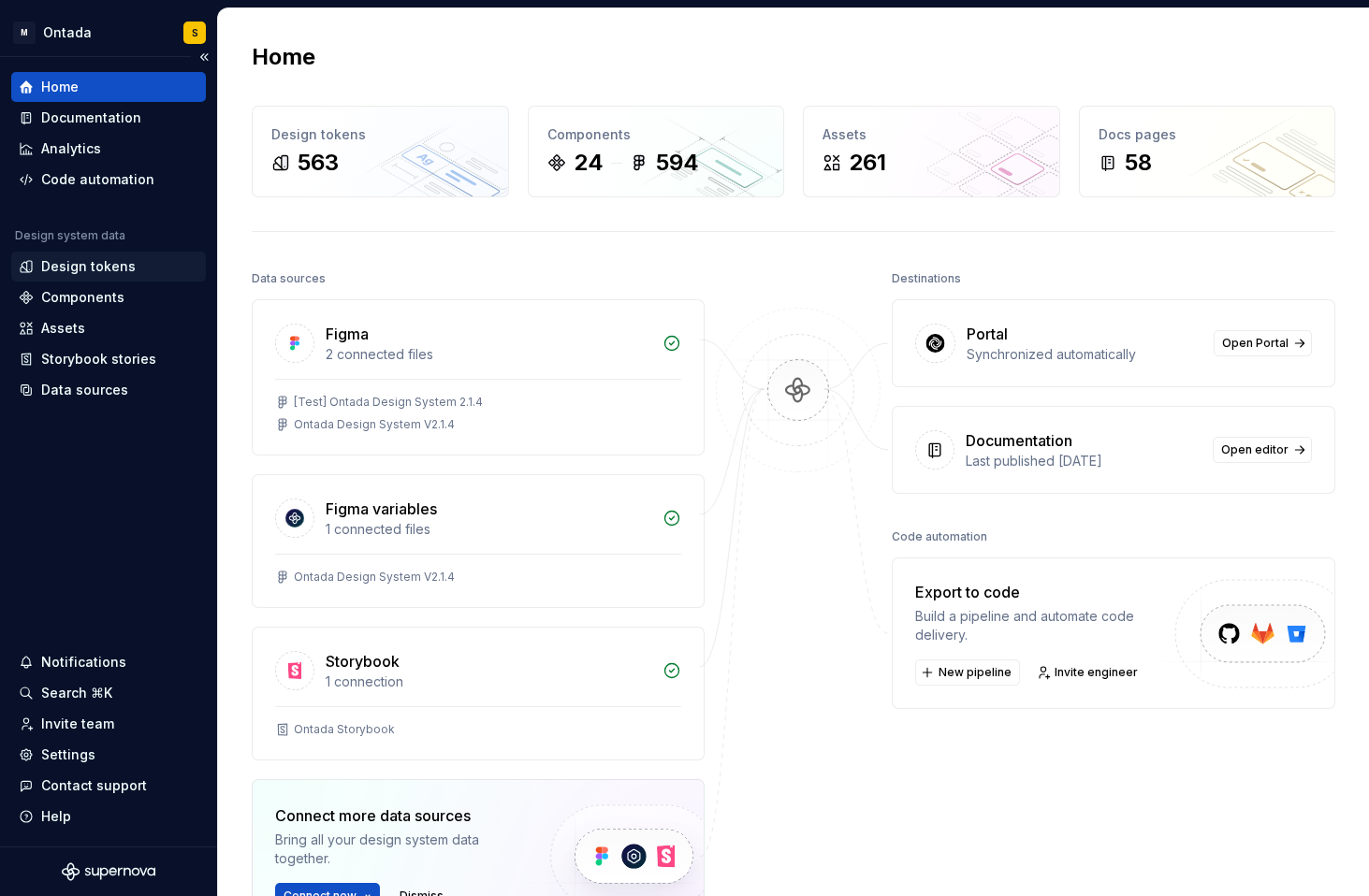
click at [75, 256] on div "Design tokens" at bounding box center [108, 267] width 194 height 30
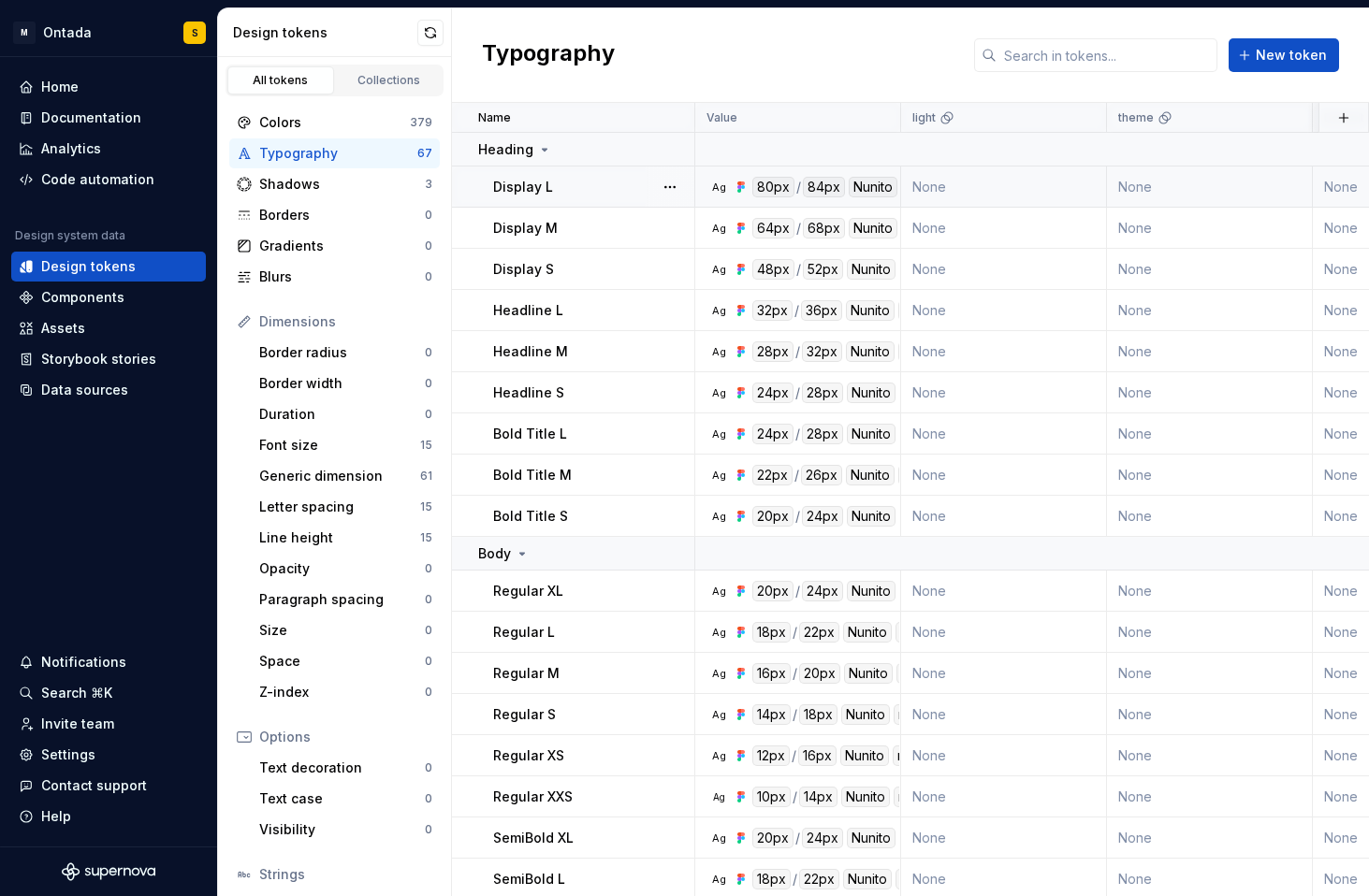
click at [581, 182] on div "Display L" at bounding box center [593, 186] width 200 height 19
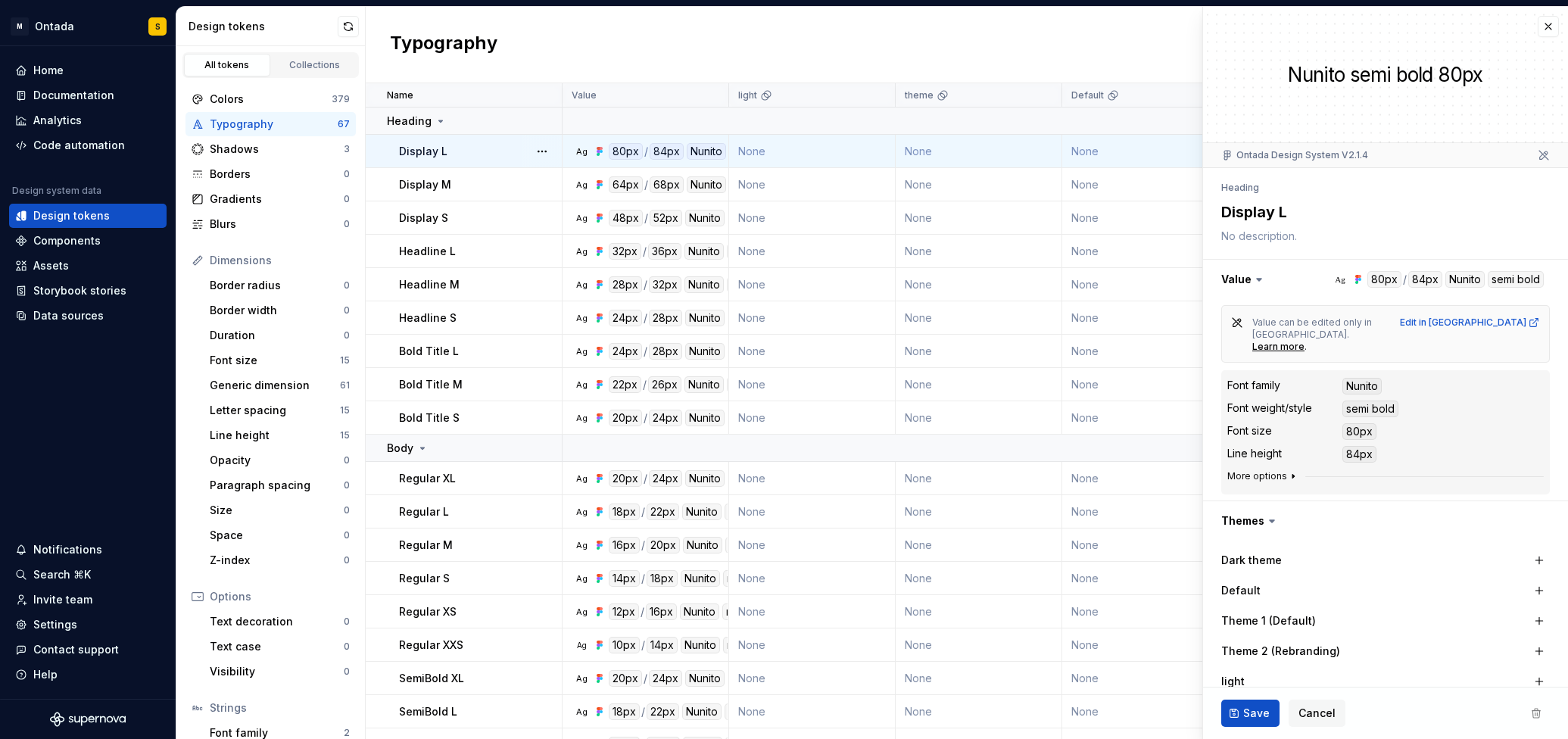
click at [1107, 470] on icon "button" at bounding box center [1292, 476] width 12 height 12
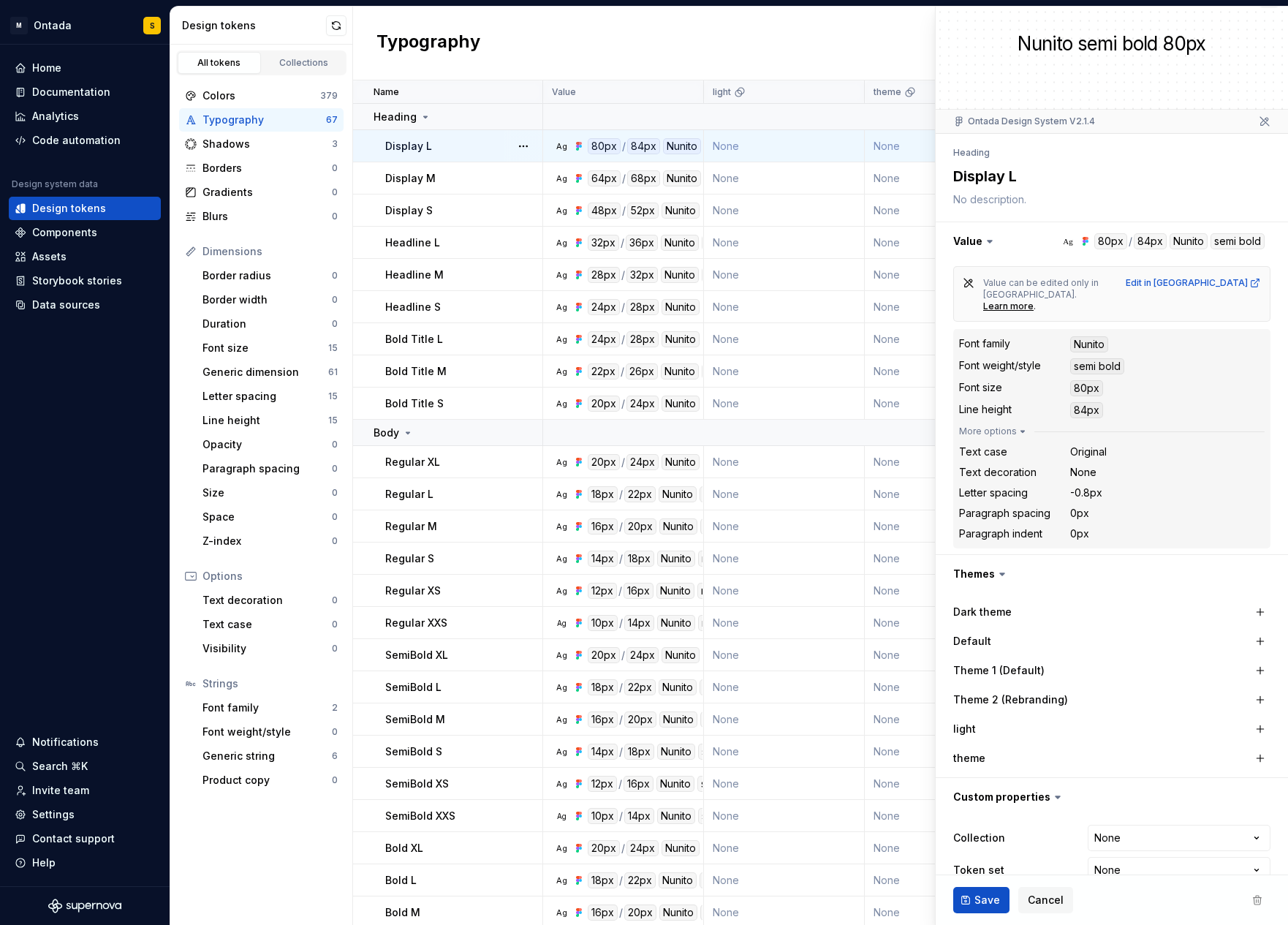
scroll to position [33, 0]
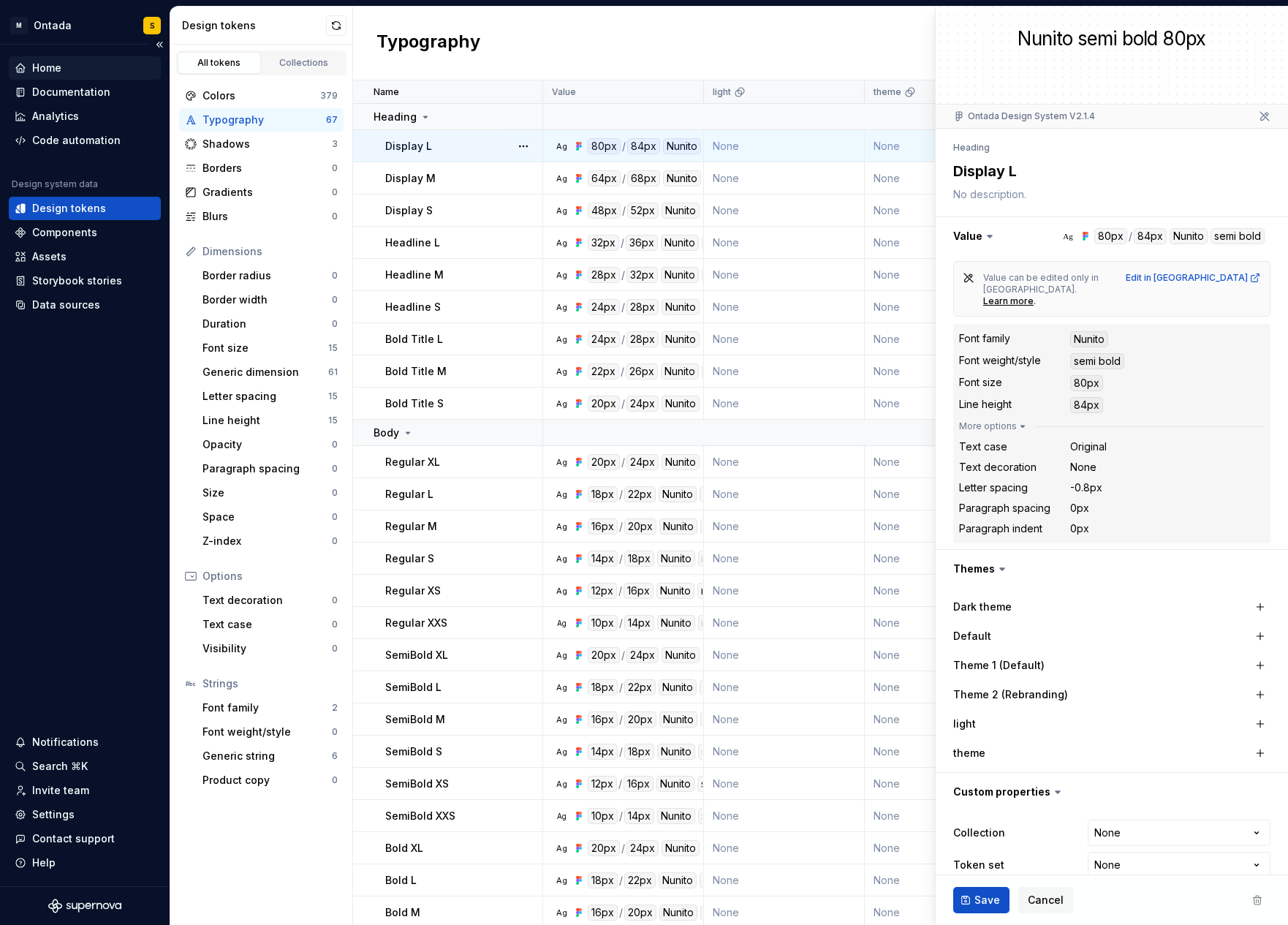
type textarea "*"
